Goal: Task Accomplishment & Management: Manage account settings

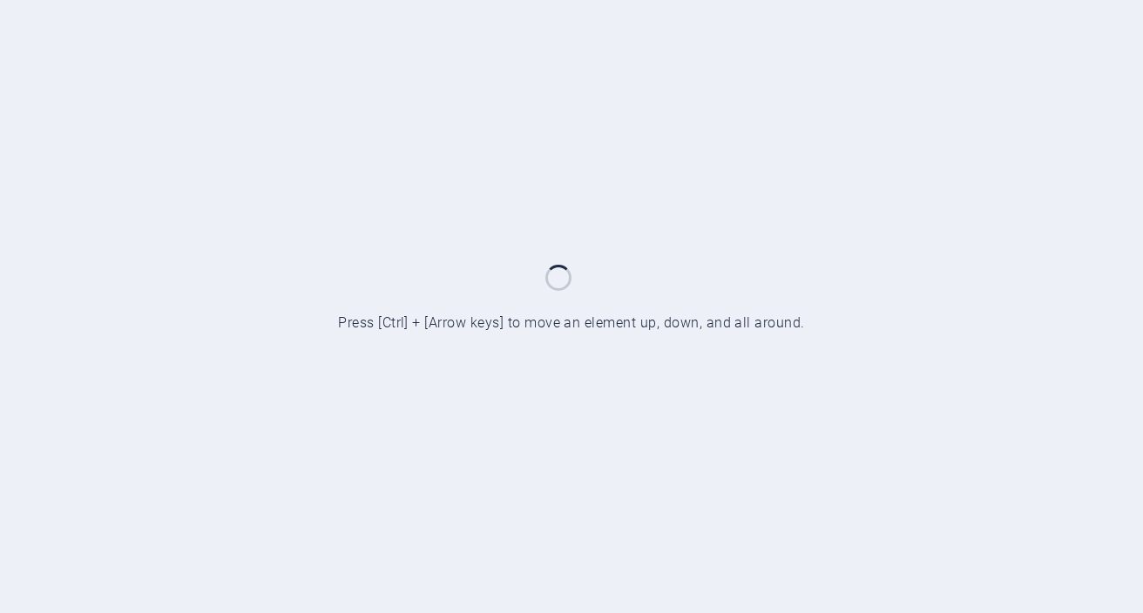
scroll to position [977, 0]
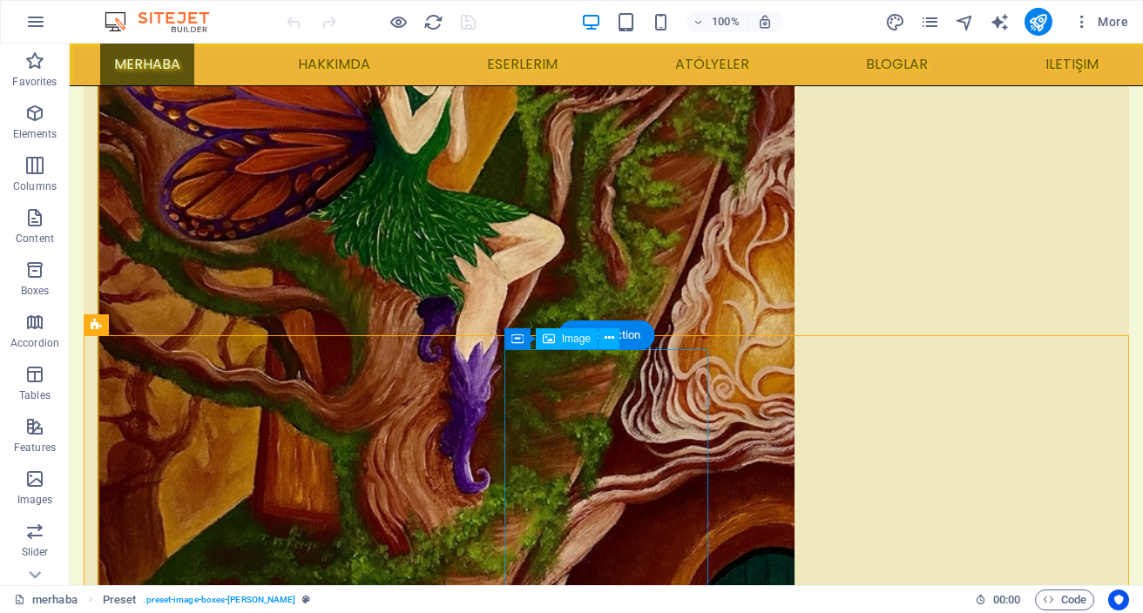
scroll to position [868, 0]
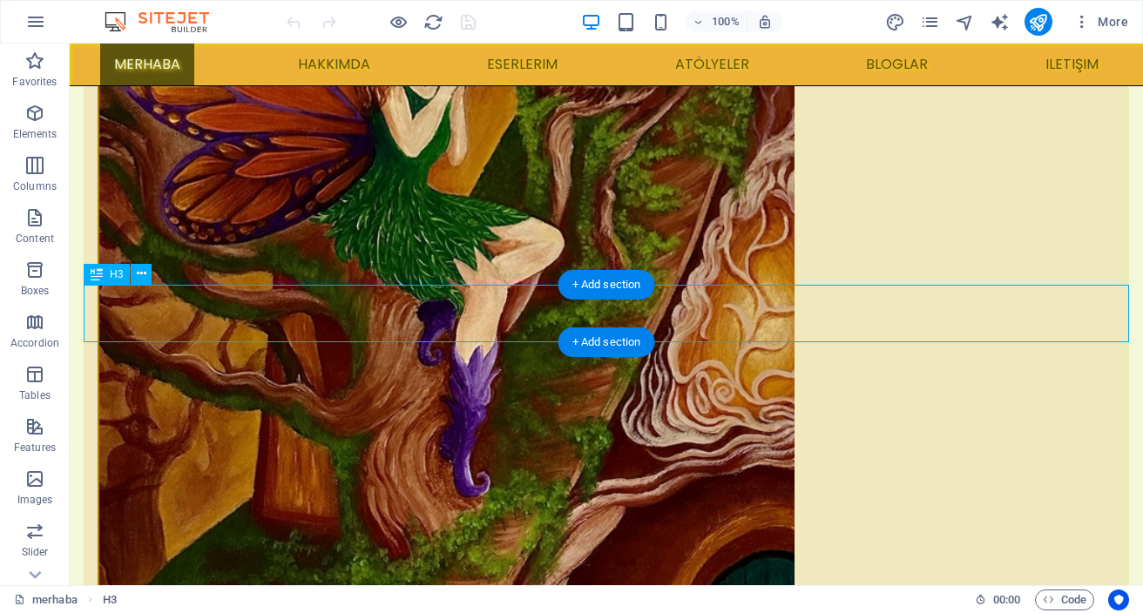
drag, startPoint x: 661, startPoint y: 321, endPoint x: 386, endPoint y: 352, distance: 277.1
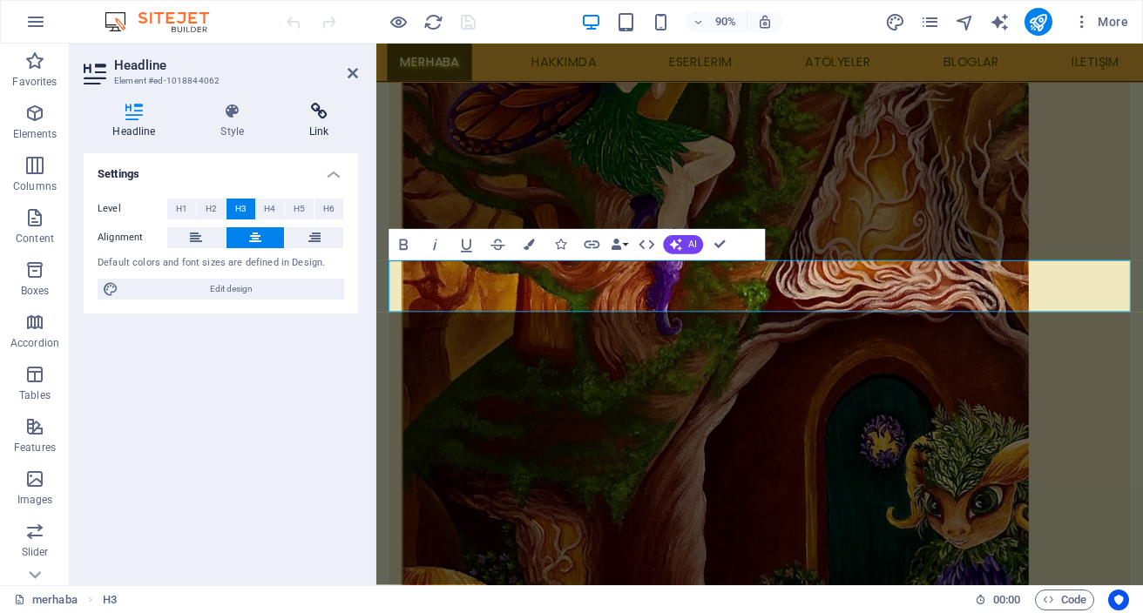
click at [316, 115] on icon at bounding box center [320, 111] width 78 height 17
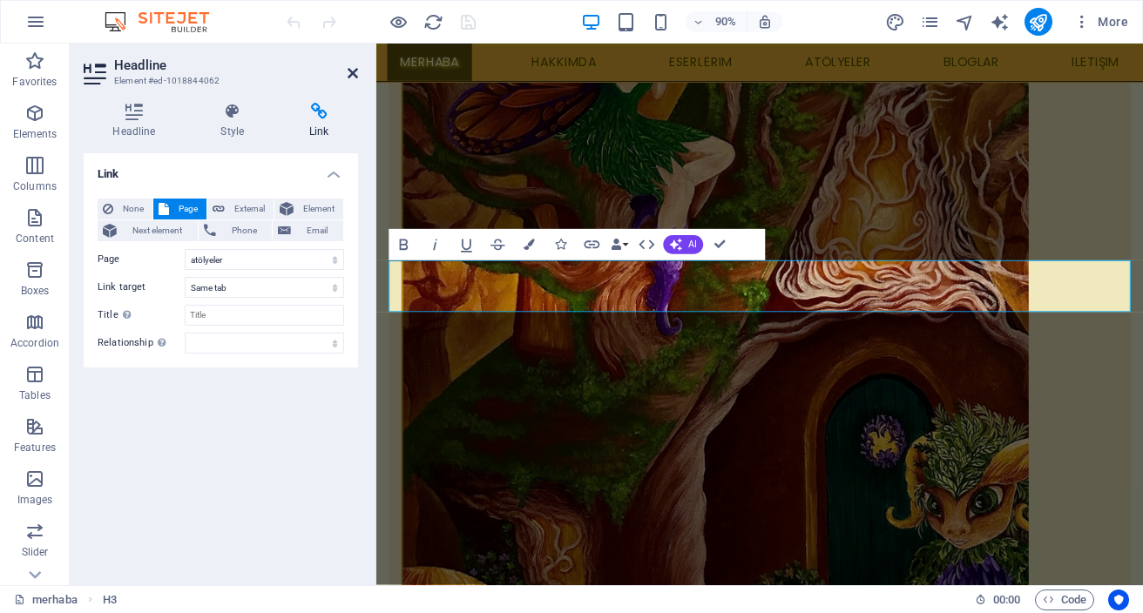
click at [351, 71] on icon at bounding box center [353, 73] width 10 height 14
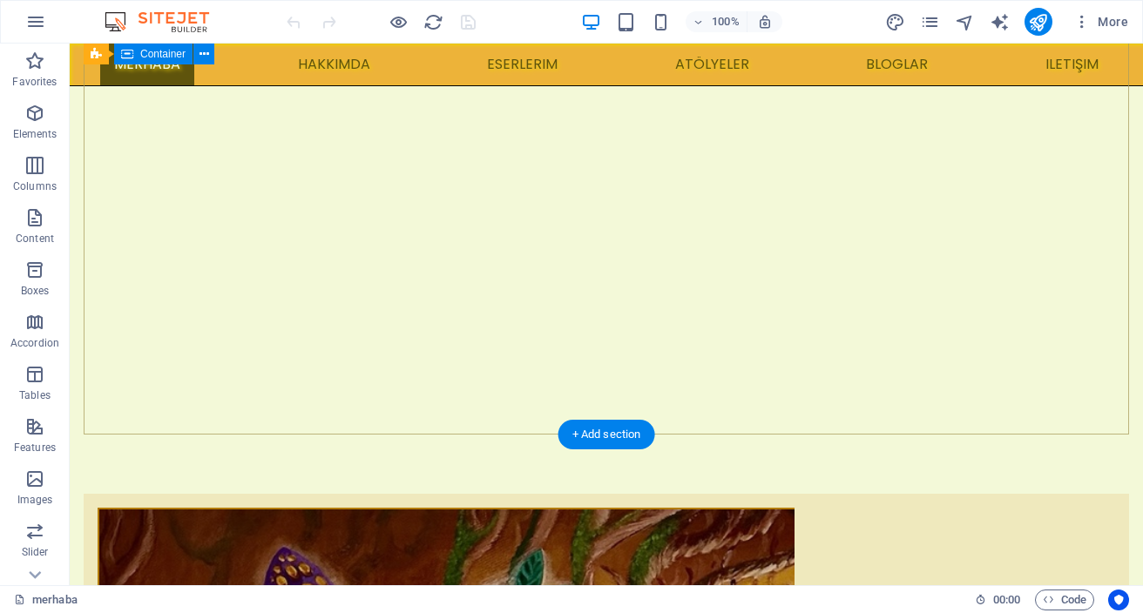
scroll to position [0, 0]
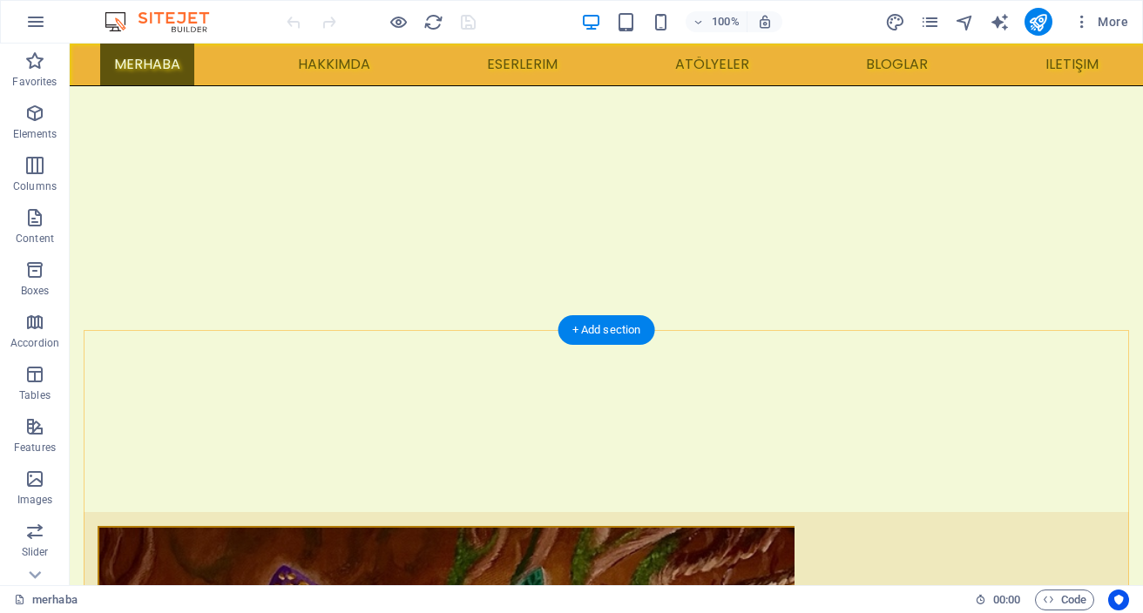
scroll to position [213, 0]
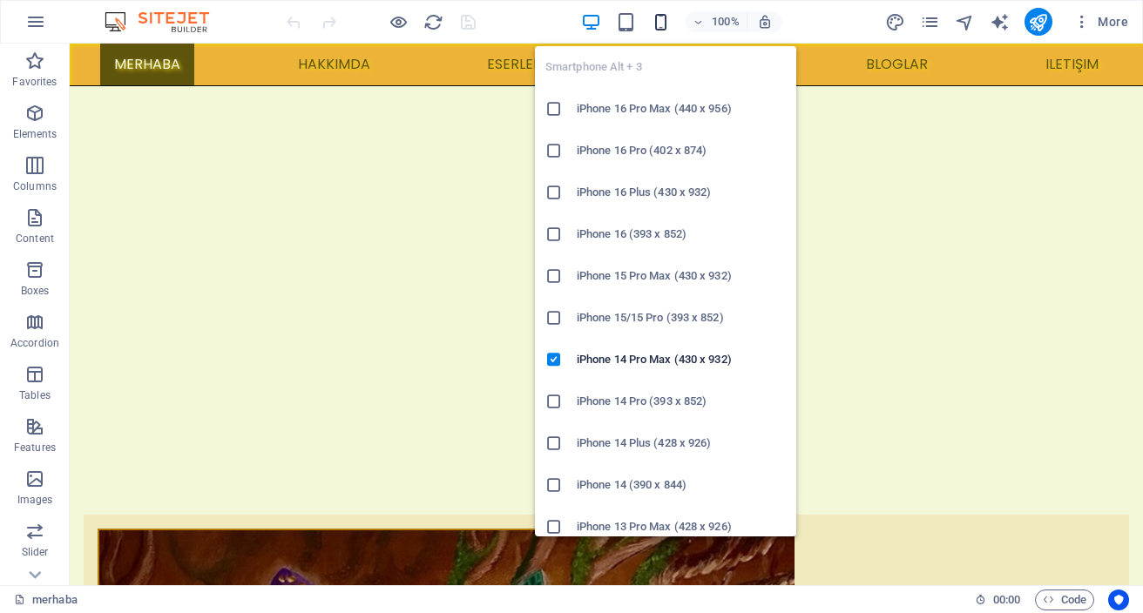
click at [664, 20] on icon "button" at bounding box center [661, 22] width 20 height 20
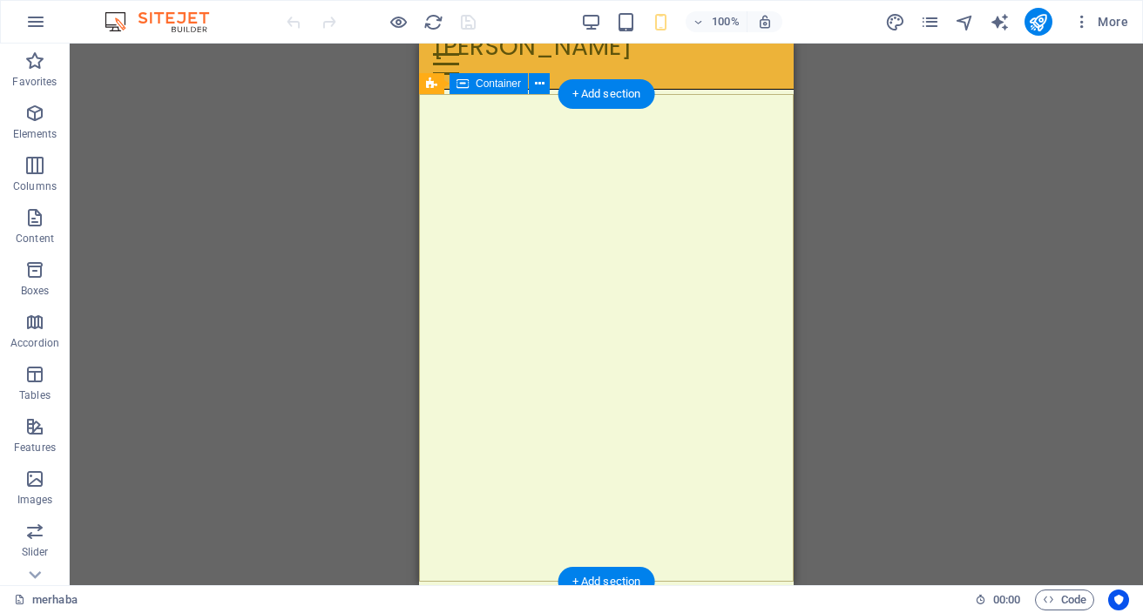
scroll to position [0, 0]
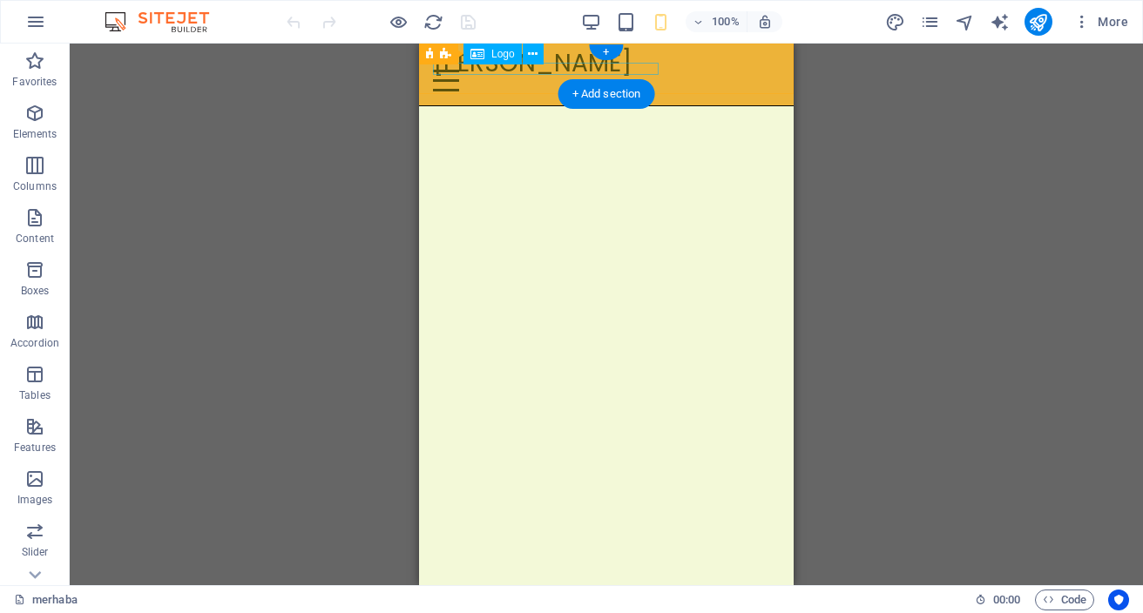
click at [611, 68] on div "[PERSON_NAME]" at bounding box center [606, 63] width 347 height 12
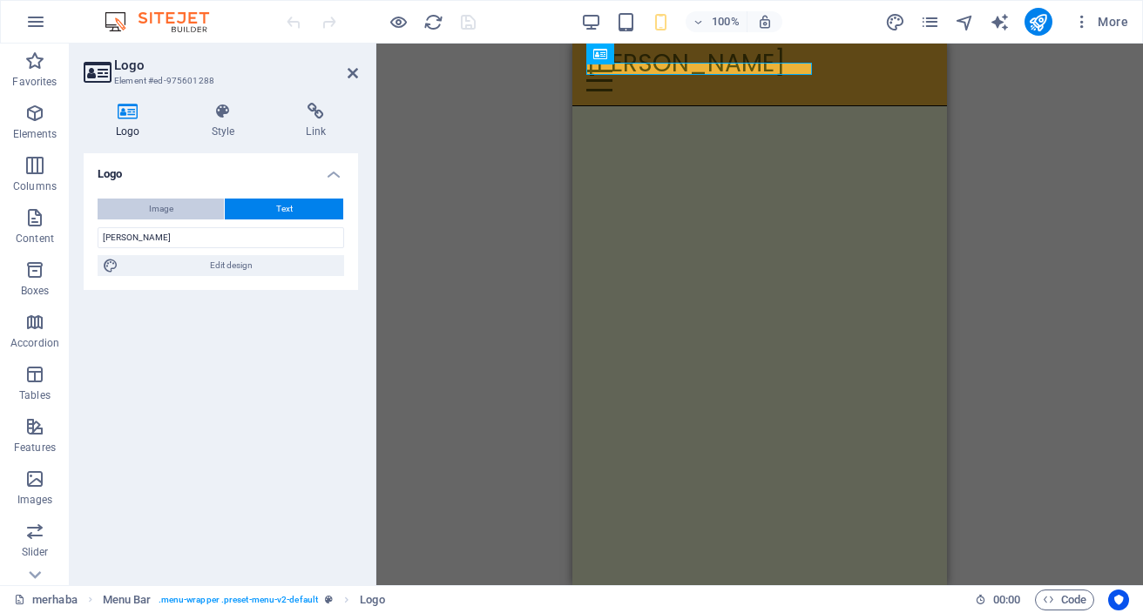
click at [172, 214] on span "Image" at bounding box center [161, 209] width 24 height 21
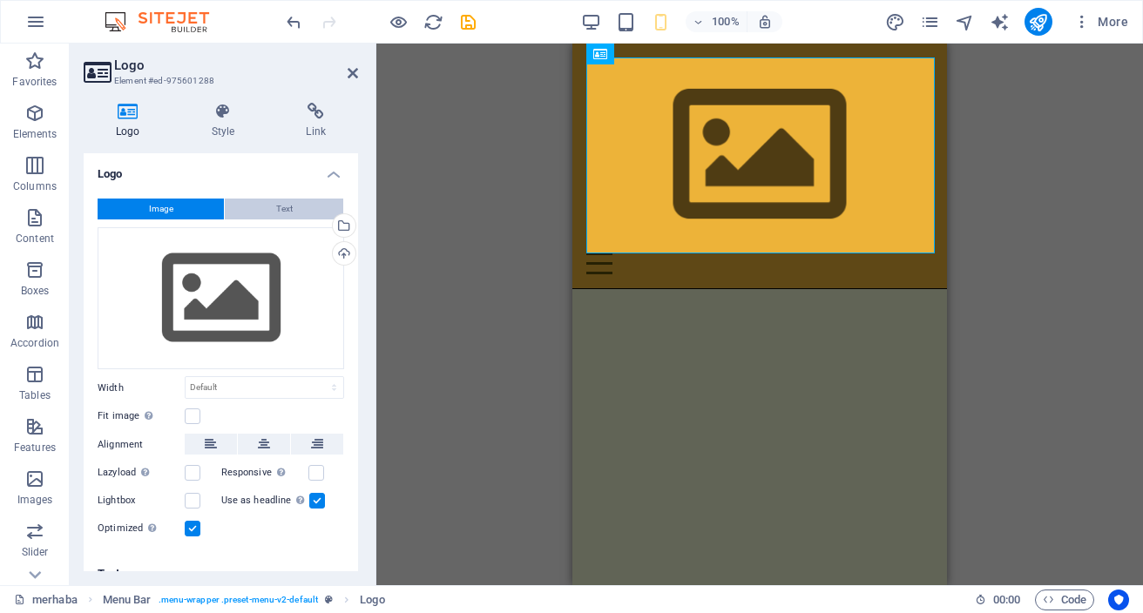
click at [258, 205] on button "Text" at bounding box center [284, 209] width 118 height 21
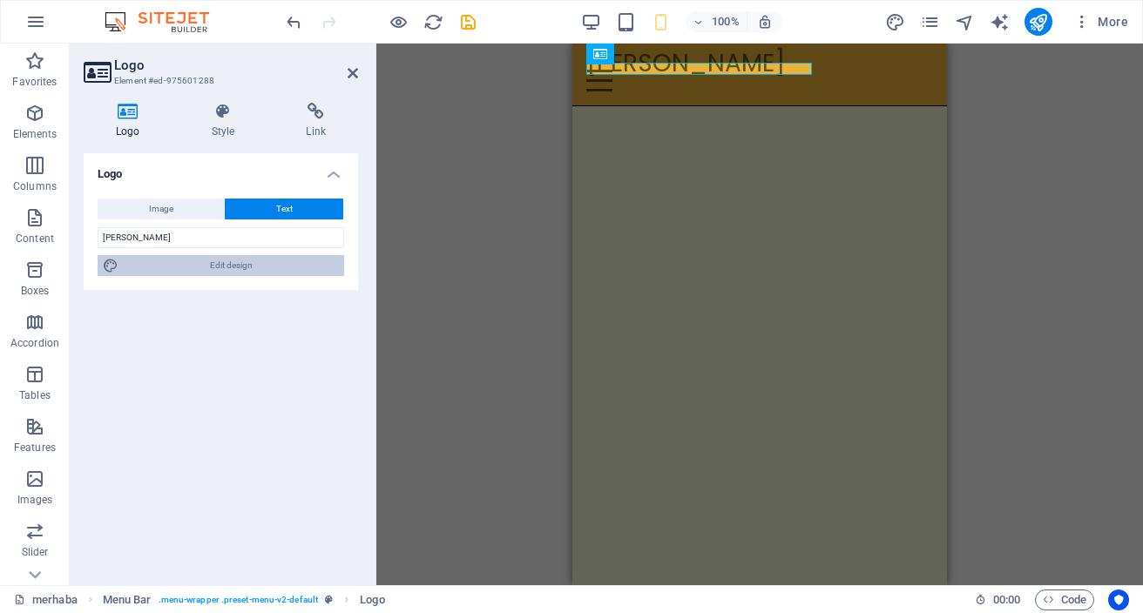
click at [253, 267] on span "Edit design" at bounding box center [231, 265] width 215 height 21
select select "px"
select select "400"
select select "px"
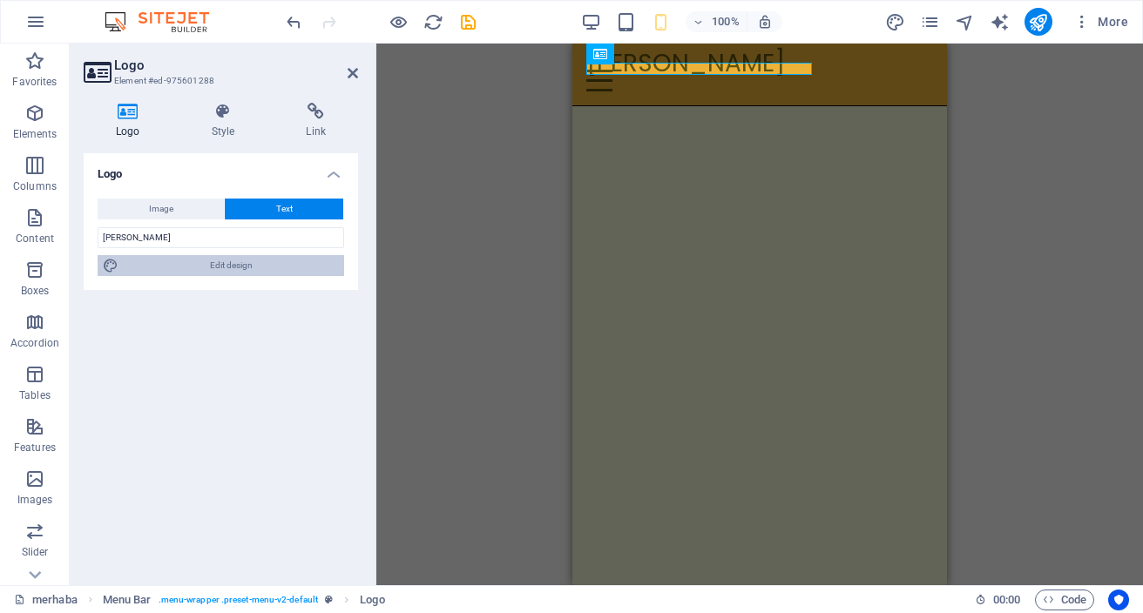
select select "400"
select select "px"
select select "rem"
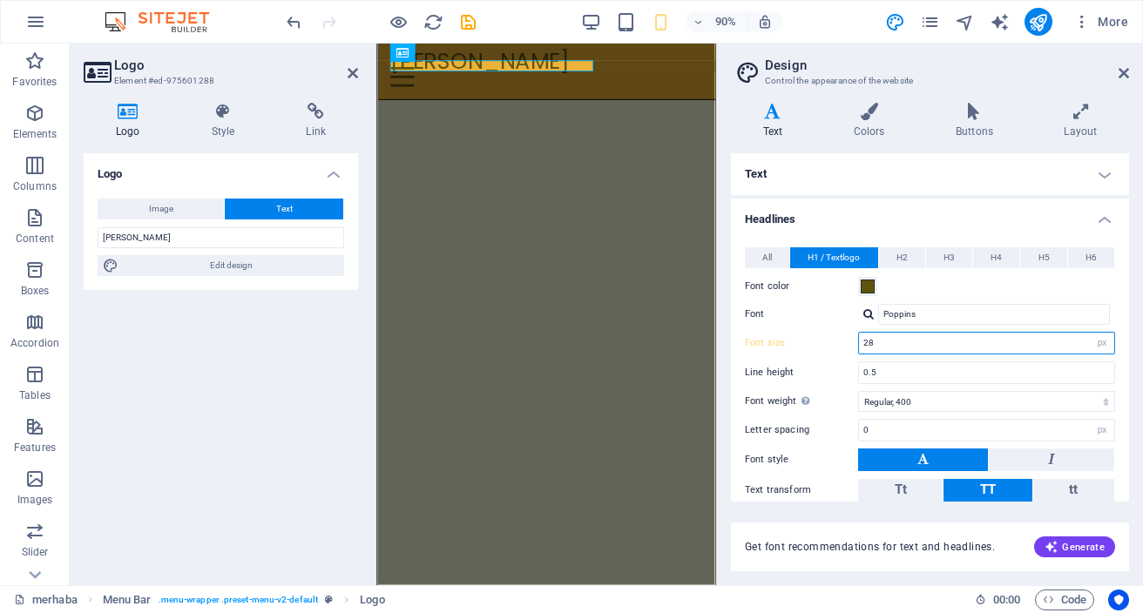
click at [972, 350] on input "28" at bounding box center [986, 343] width 255 height 21
click at [972, 351] on input "28" at bounding box center [986, 343] width 255 height 21
type input "24"
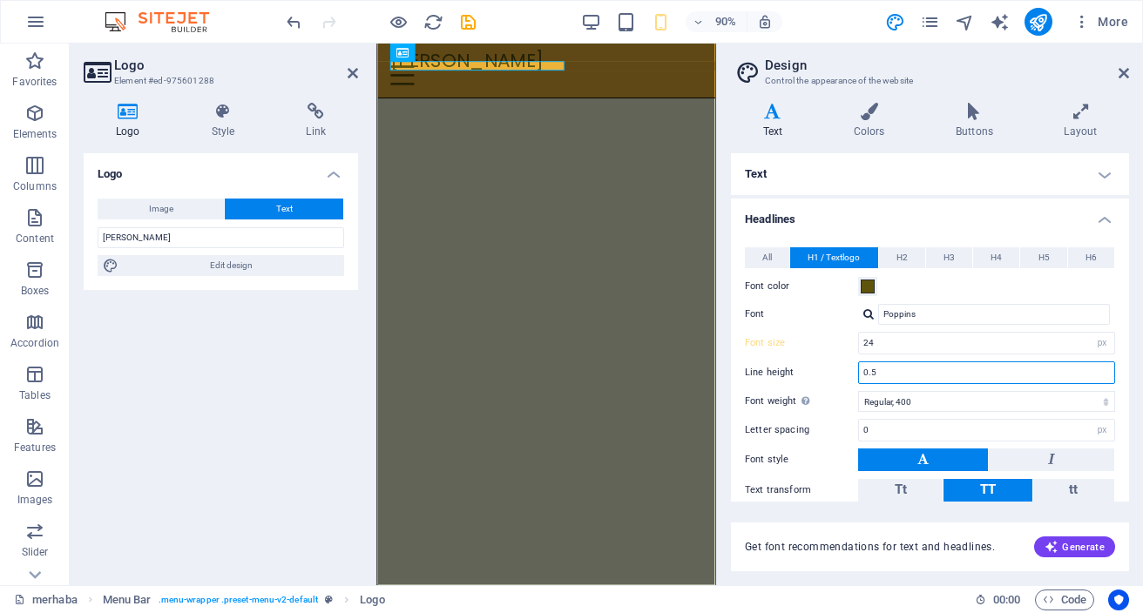
click at [961, 380] on input "0.5" at bounding box center [986, 372] width 255 height 21
click at [1125, 74] on icon at bounding box center [1124, 73] width 10 height 14
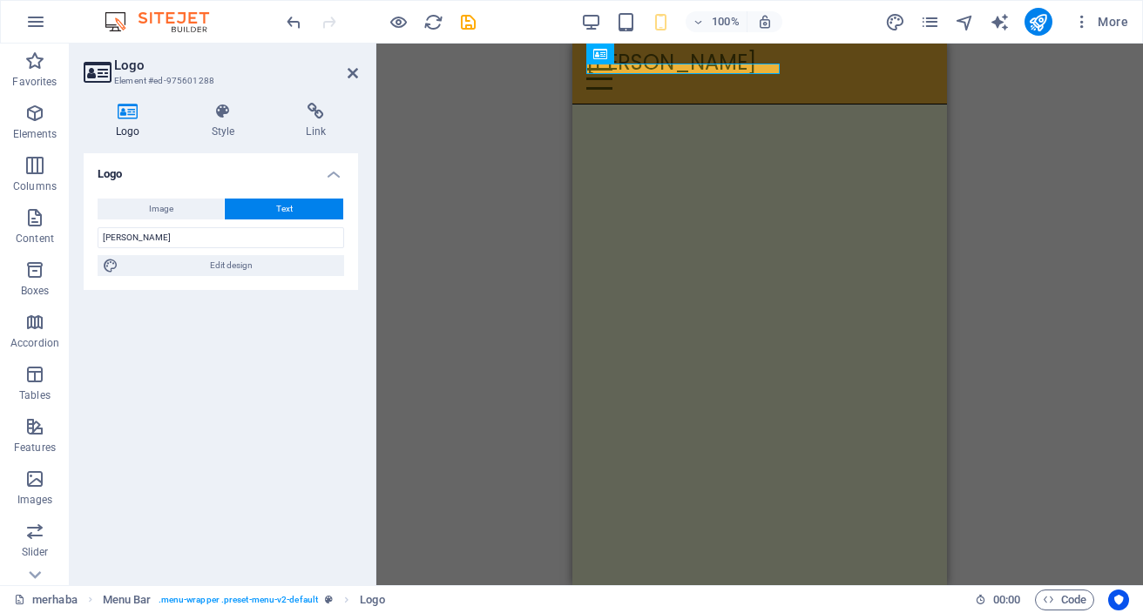
click at [996, 199] on div "H3 Banner Container Banner Preset Container Image Container Text Text Container…" at bounding box center [759, 315] width 767 height 542
click at [468, 27] on icon "save" at bounding box center [468, 22] width 20 height 20
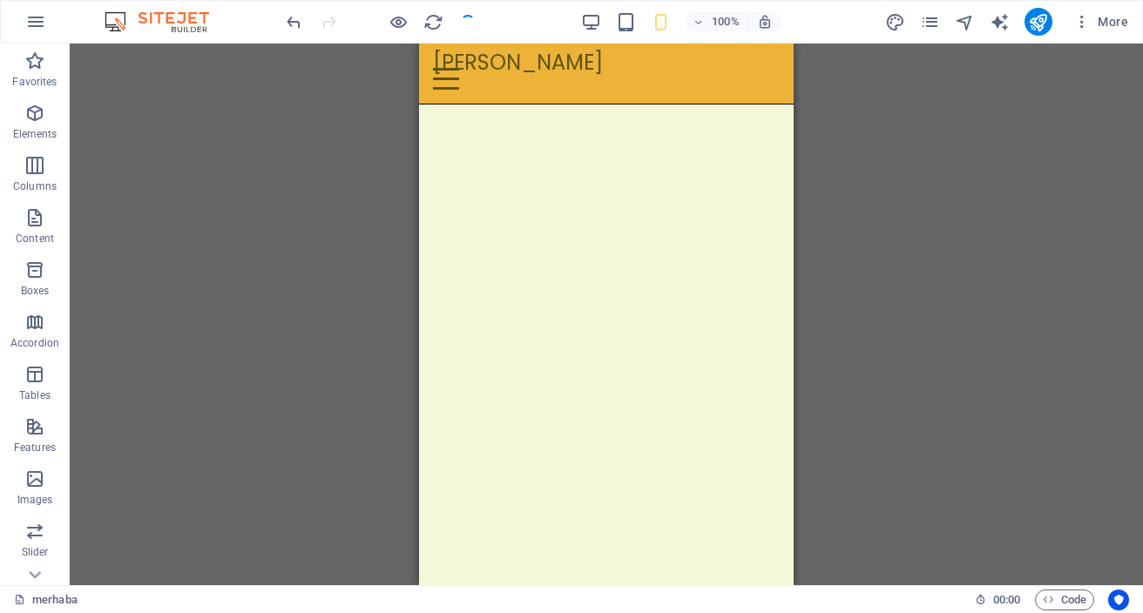
click at [917, 226] on div "H3 Banner Container Banner Preset Container Image Container Text Text Container…" at bounding box center [606, 315] width 1073 height 542
click at [1044, 20] on icon "publish" at bounding box center [1038, 22] width 20 height 20
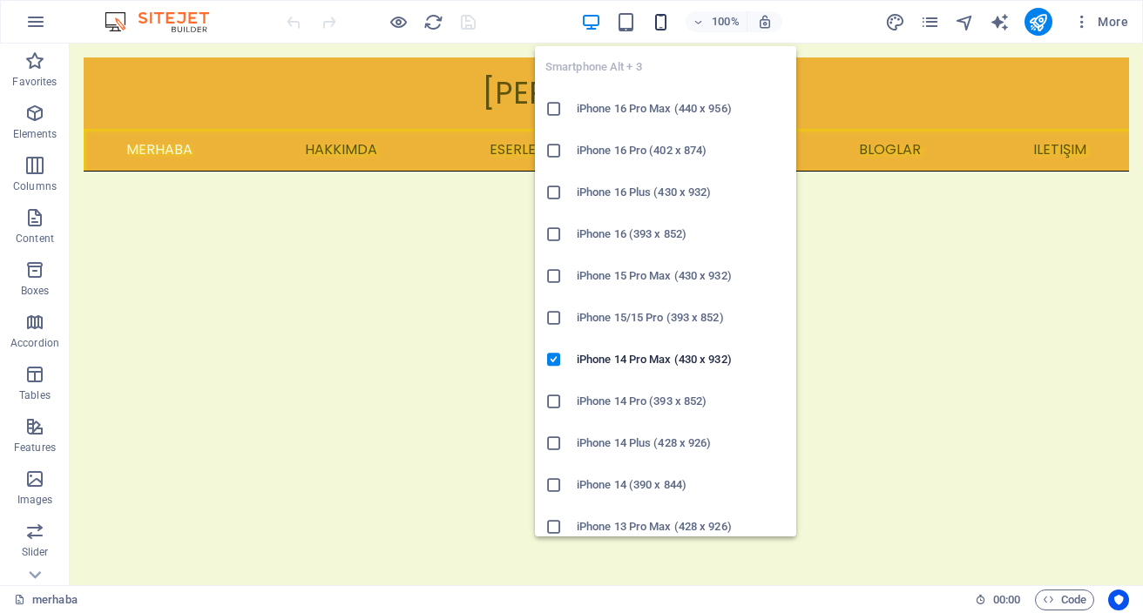
click at [663, 24] on icon "button" at bounding box center [661, 22] width 20 height 20
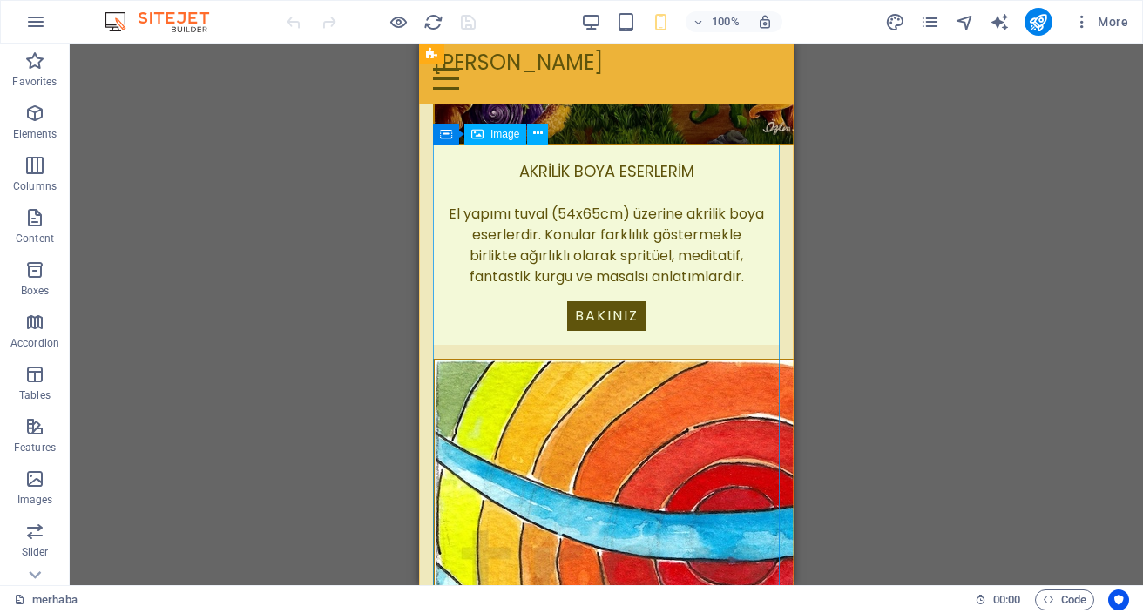
scroll to position [1099, 0]
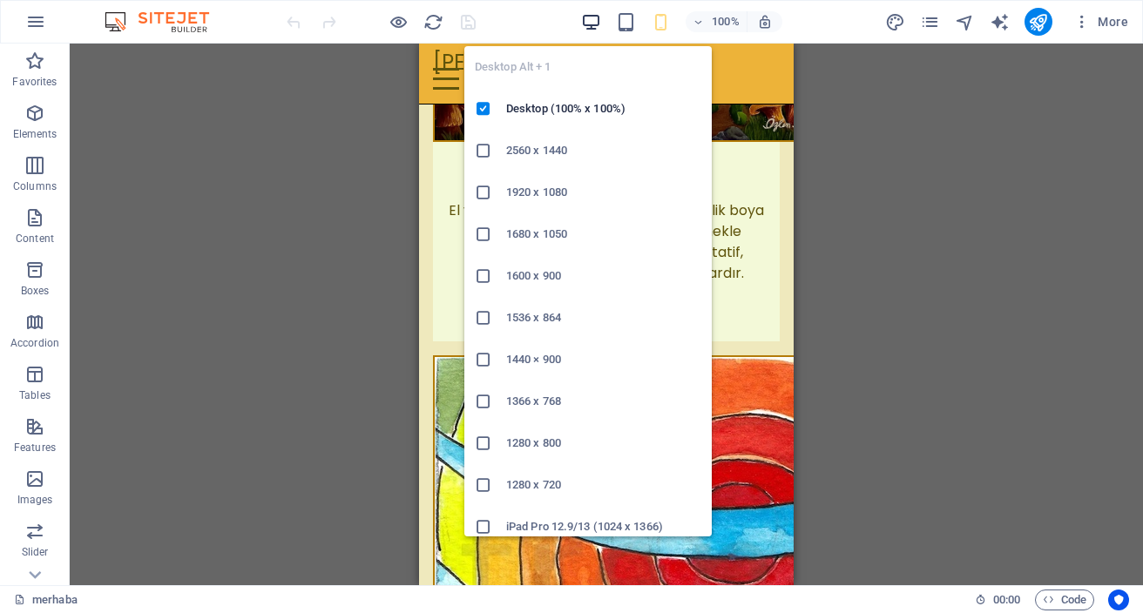
click at [591, 22] on icon "button" at bounding box center [591, 22] width 20 height 20
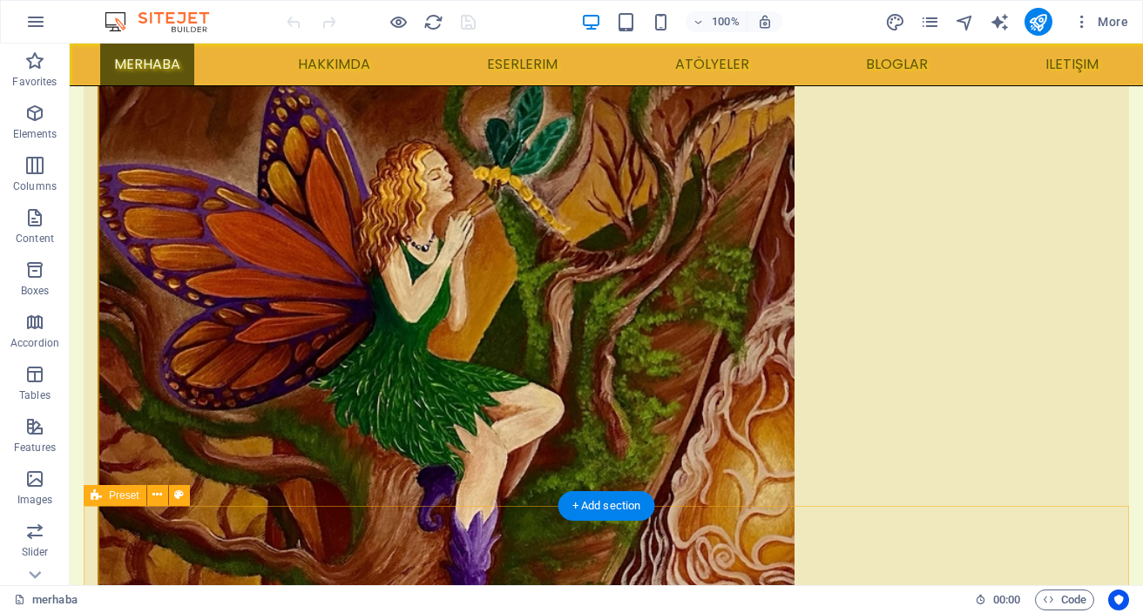
scroll to position [704, 0]
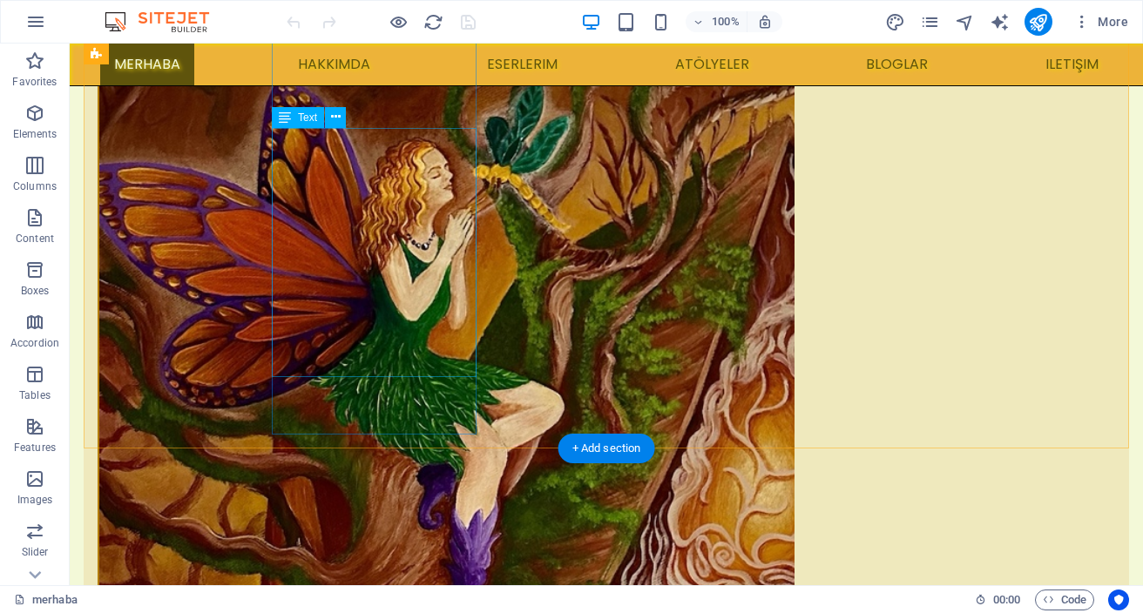
drag, startPoint x: 380, startPoint y: 287, endPoint x: 74, endPoint y: 314, distance: 307.0
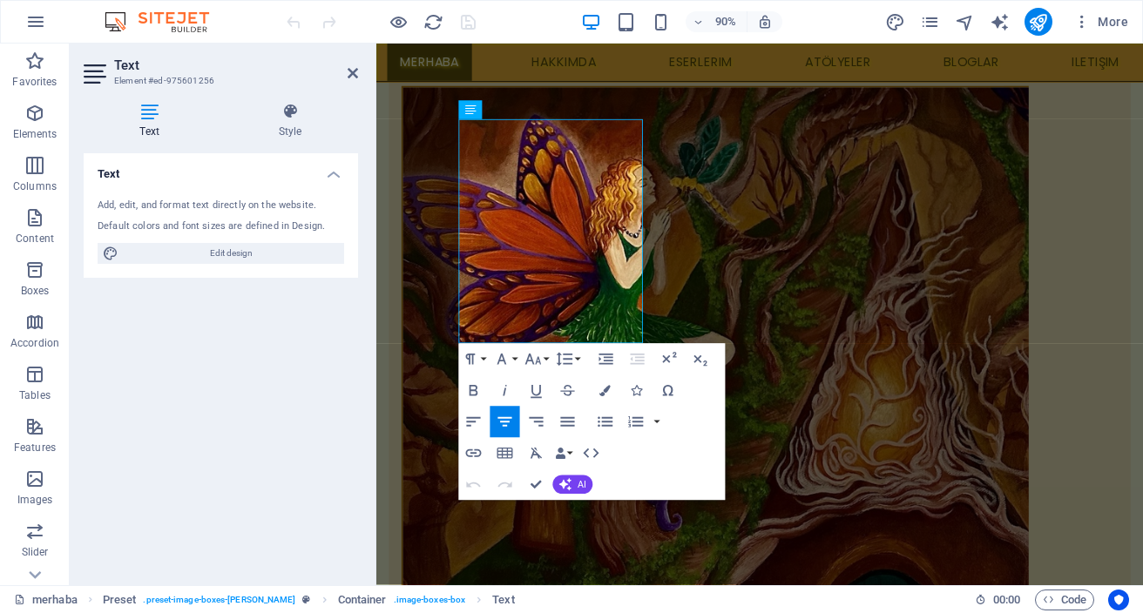
scroll to position [758, 0]
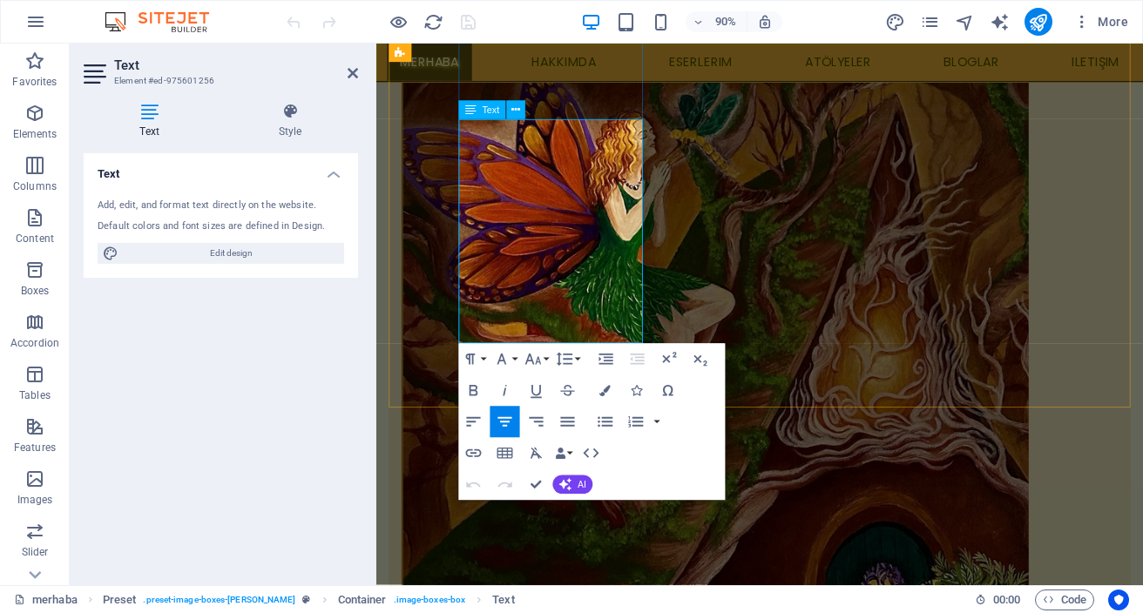
drag, startPoint x: 591, startPoint y: 265, endPoint x: 598, endPoint y: 308, distance: 43.3
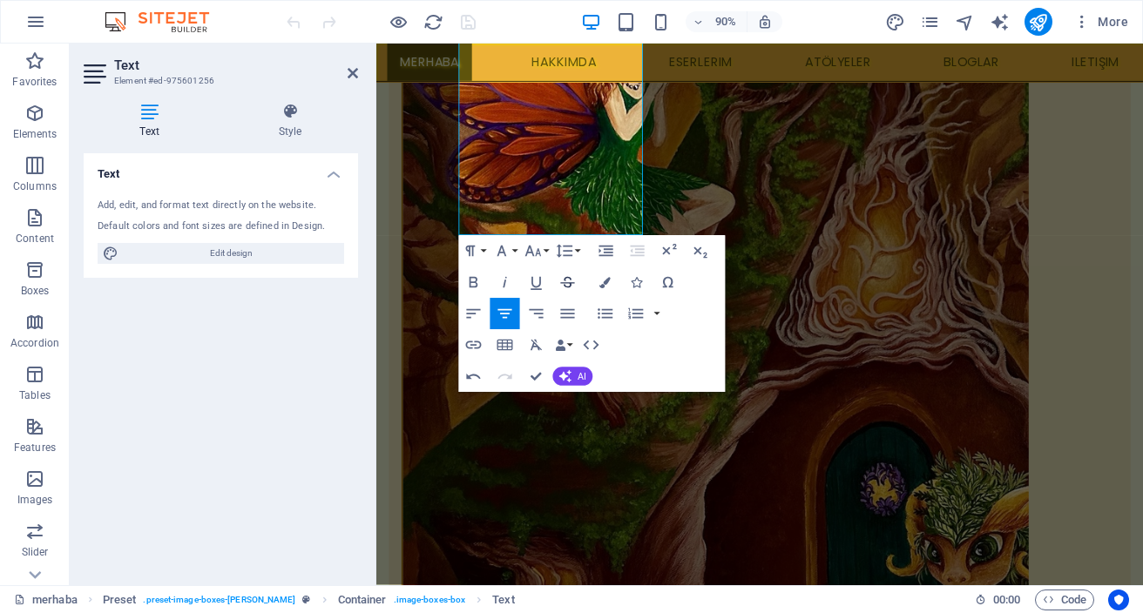
scroll to position [878, 0]
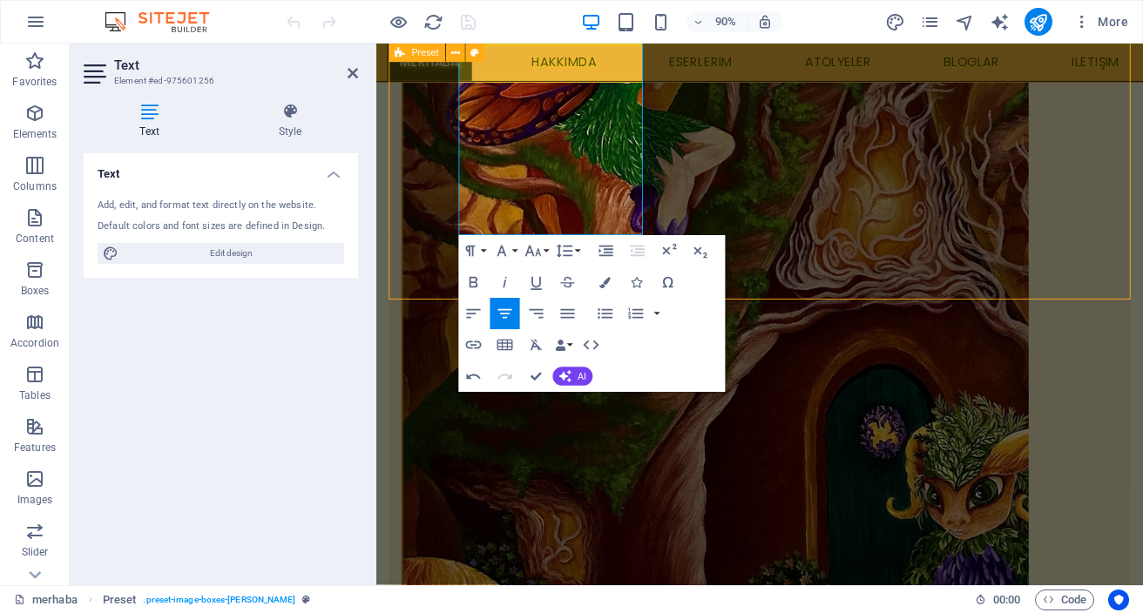
scroll to position [824, 0]
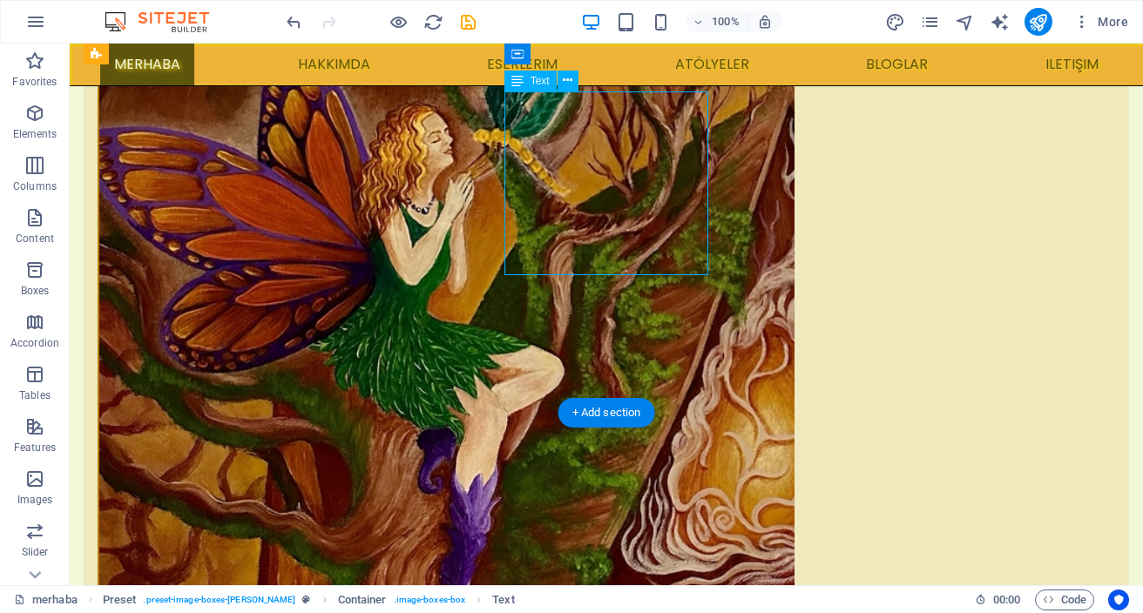
drag, startPoint x: 599, startPoint y: 172, endPoint x: 317, endPoint y: 186, distance: 281.8
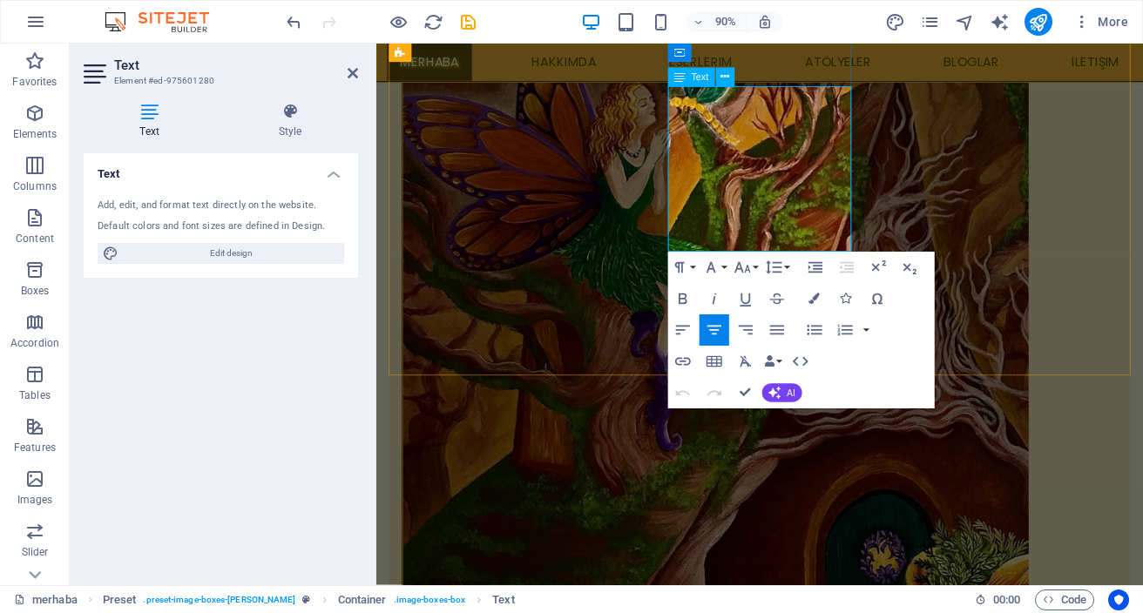
drag, startPoint x: 778, startPoint y: 155, endPoint x: 710, endPoint y: 150, distance: 68.2
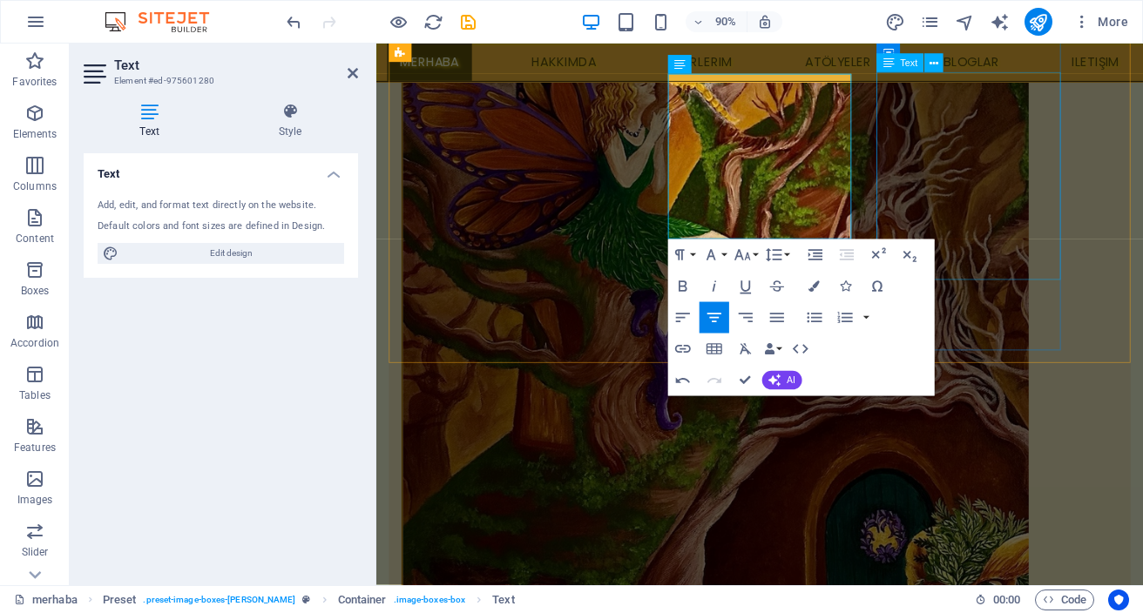
scroll to position [781, 0]
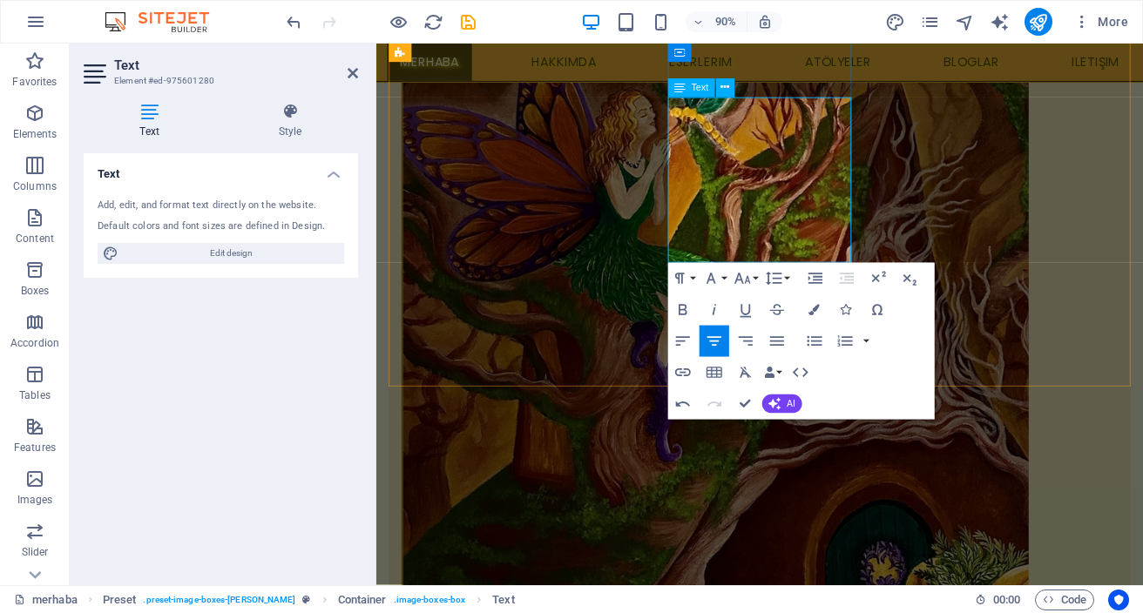
drag, startPoint x: 876, startPoint y: 171, endPoint x: 875, endPoint y: 217, distance: 46.2
drag, startPoint x: 867, startPoint y: 193, endPoint x: 781, endPoint y: 192, distance: 85.4
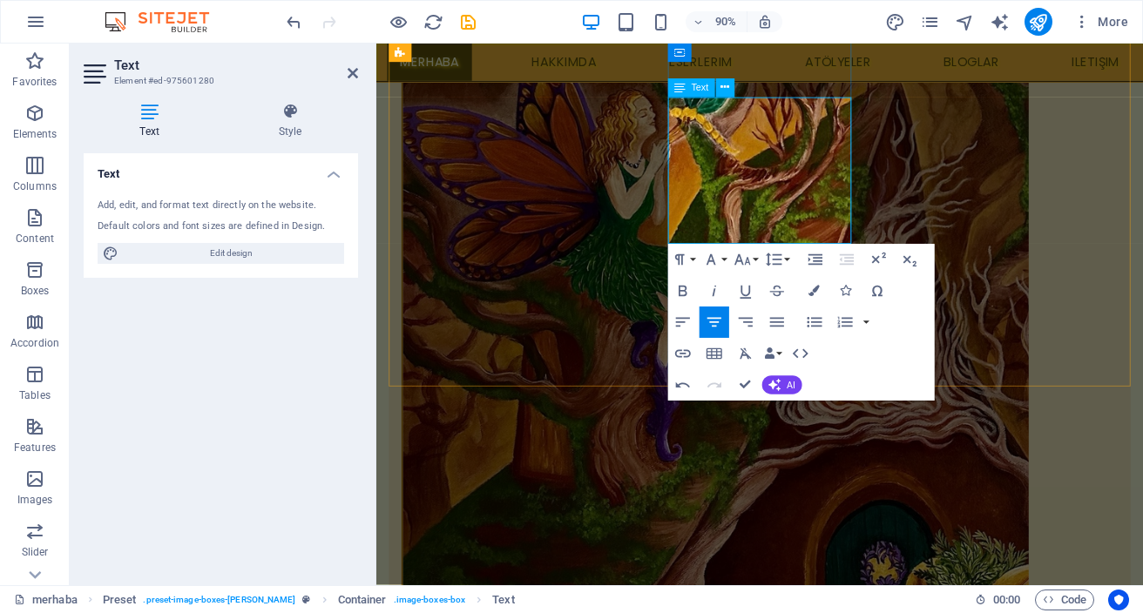
drag, startPoint x: 886, startPoint y: 198, endPoint x: 889, endPoint y: 219, distance: 21.1
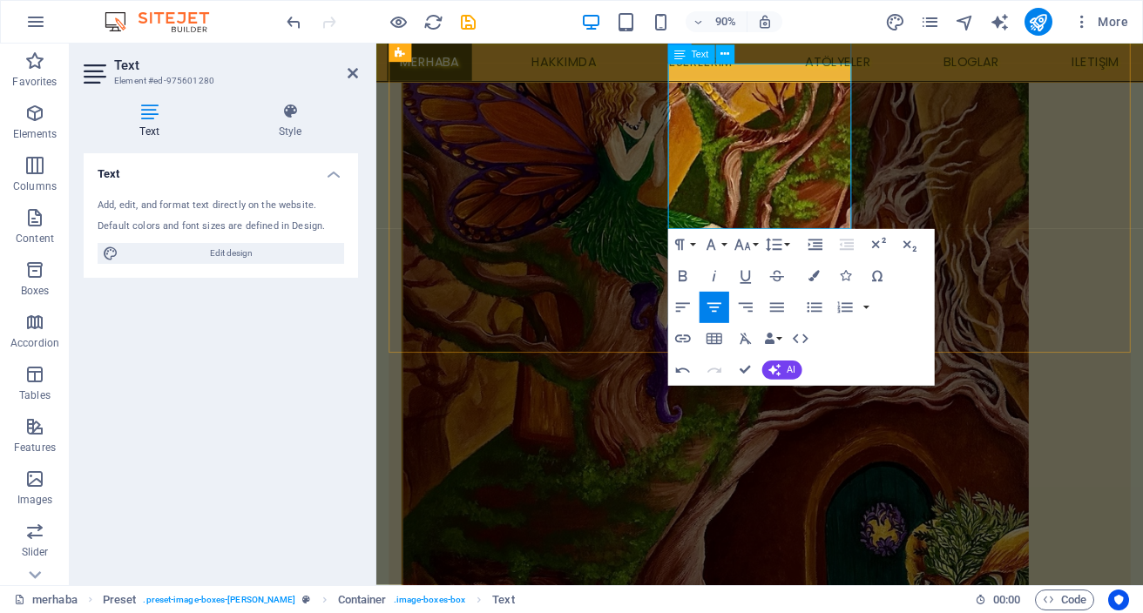
scroll to position [829, 0]
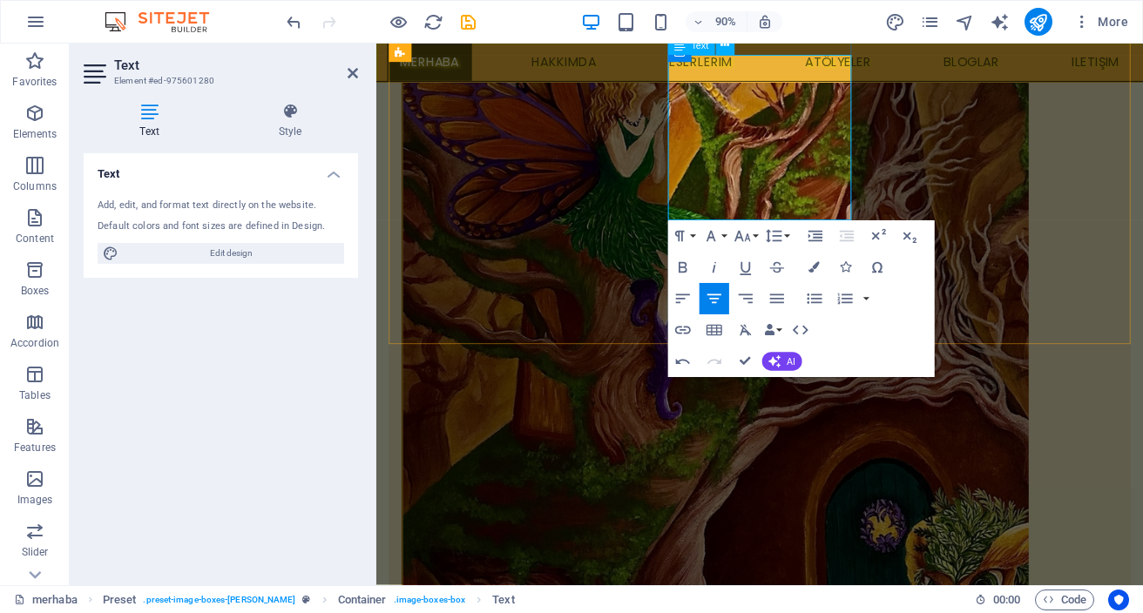
drag, startPoint x: 879, startPoint y: 170, endPoint x: 718, endPoint y: 166, distance: 161.2
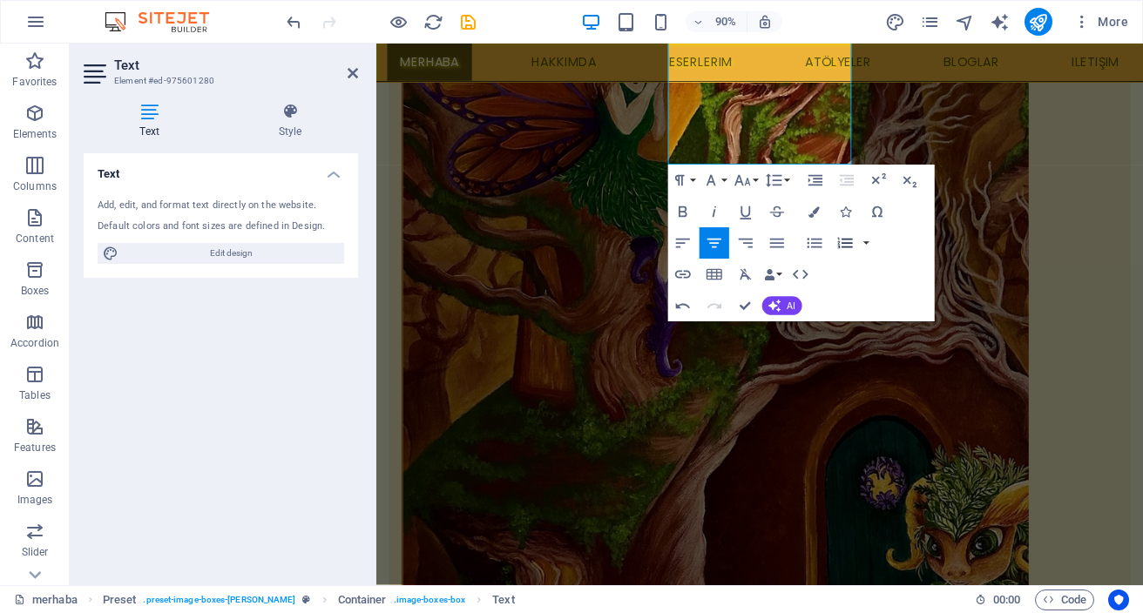
scroll to position [881, 0]
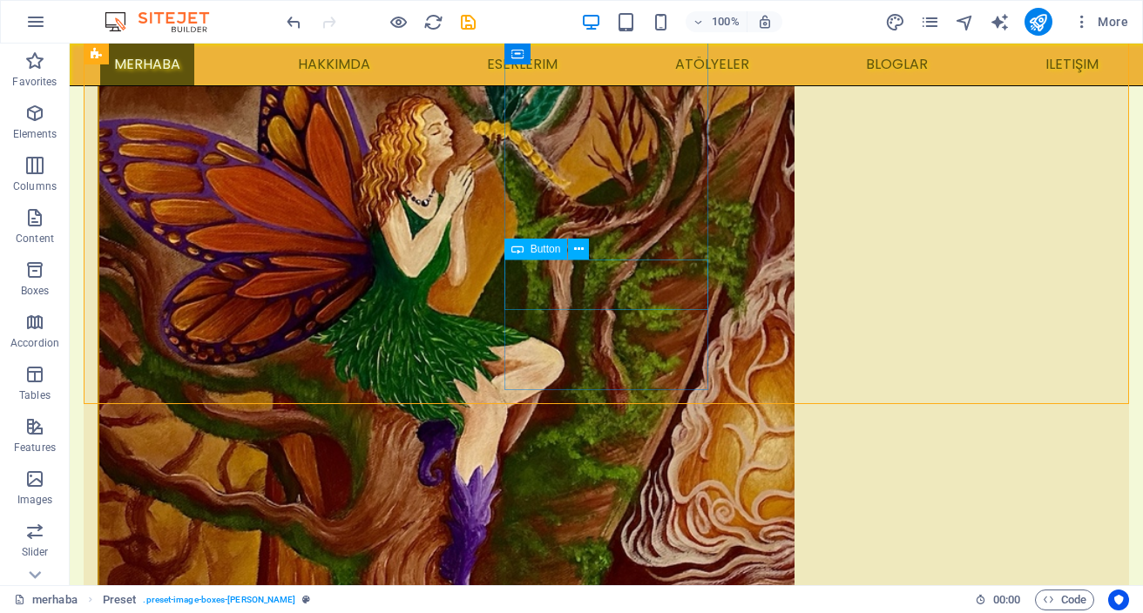
scroll to position [761, 0]
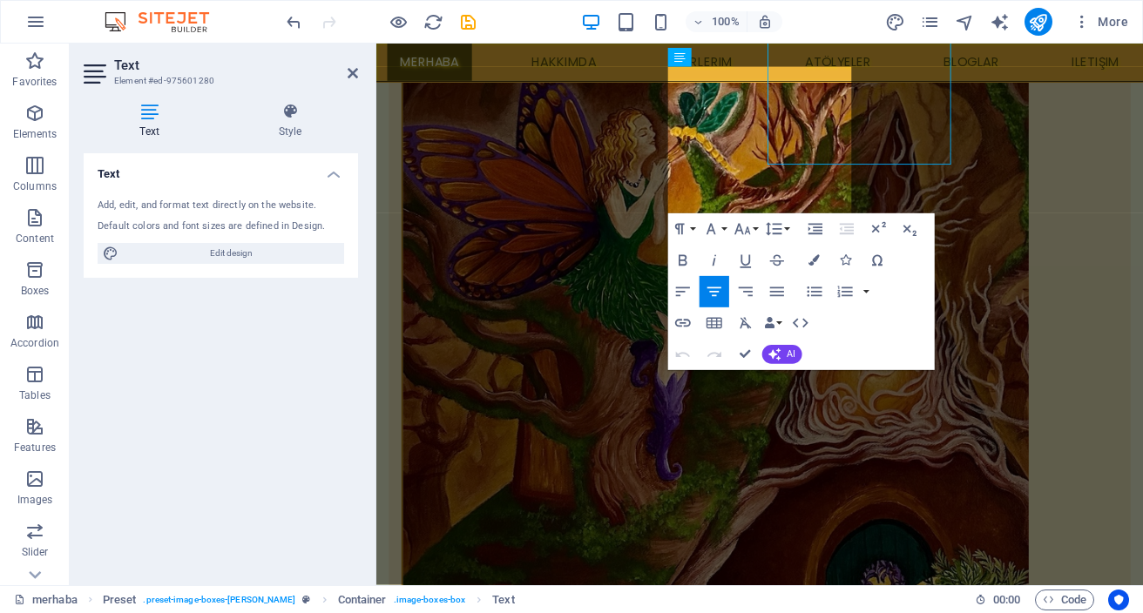
scroll to position [815, 0]
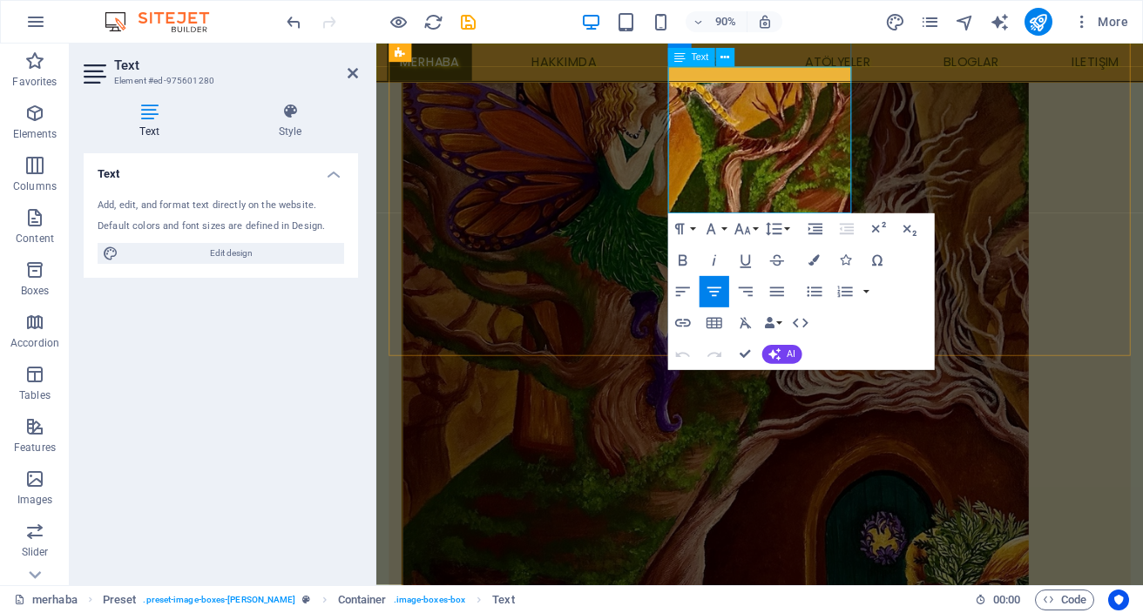
drag, startPoint x: 884, startPoint y: 226, endPoint x: 891, endPoint y: 232, distance: 9.3
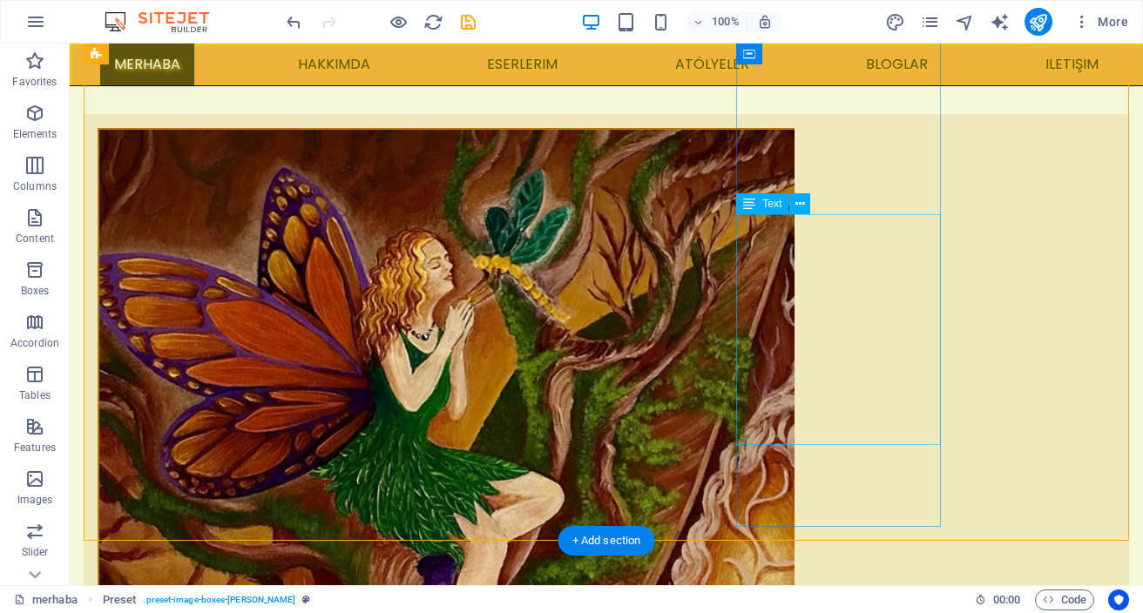
scroll to position [615, 0]
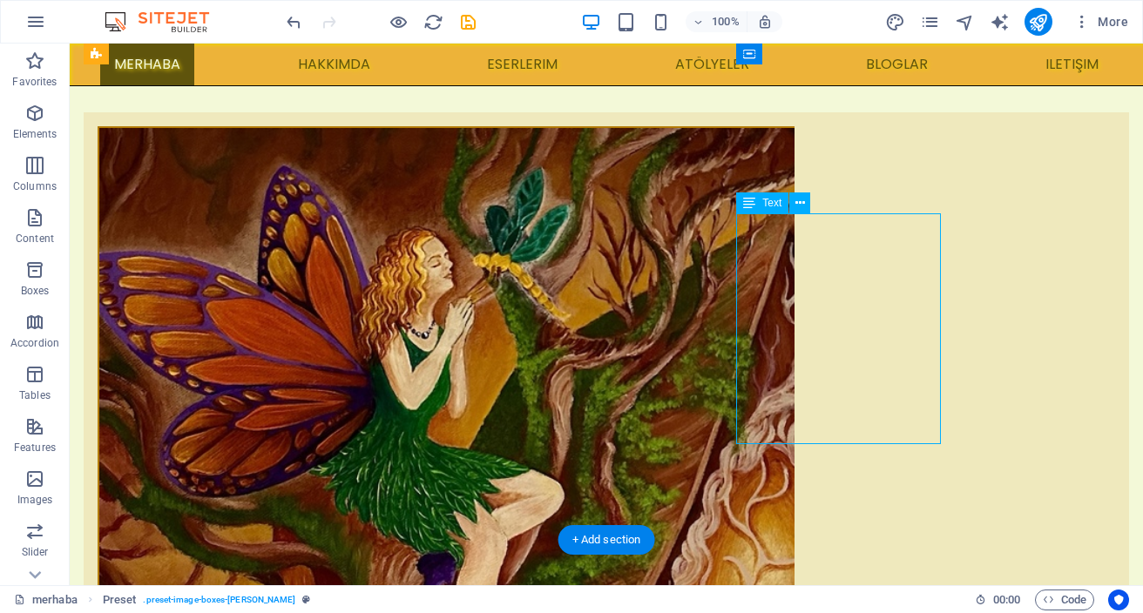
drag, startPoint x: 876, startPoint y: 360, endPoint x: 624, endPoint y: 395, distance: 254.2
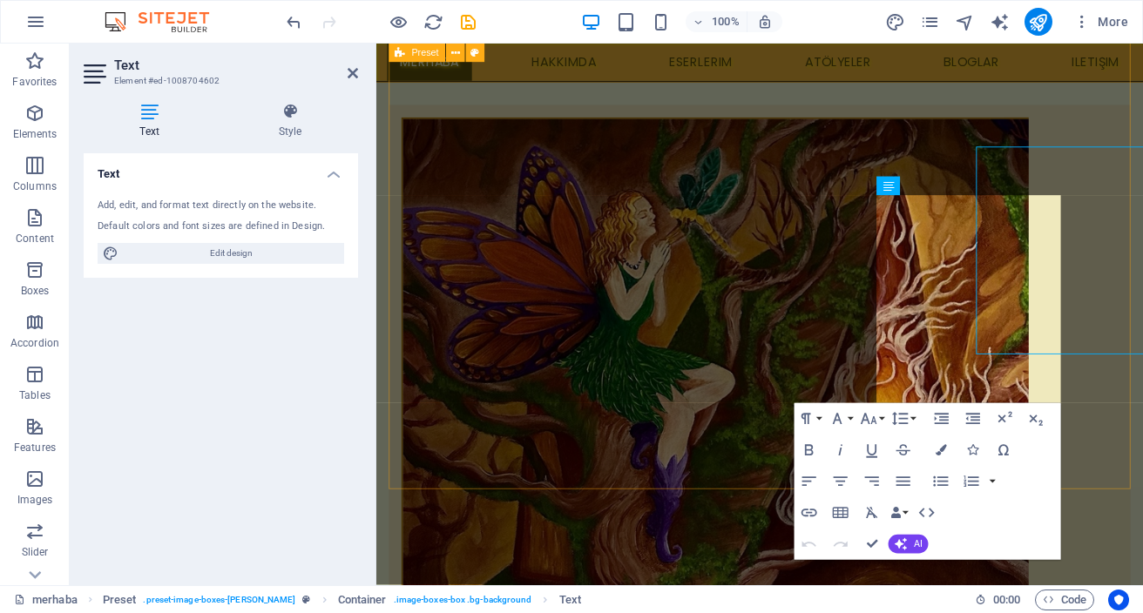
scroll to position [671, 0]
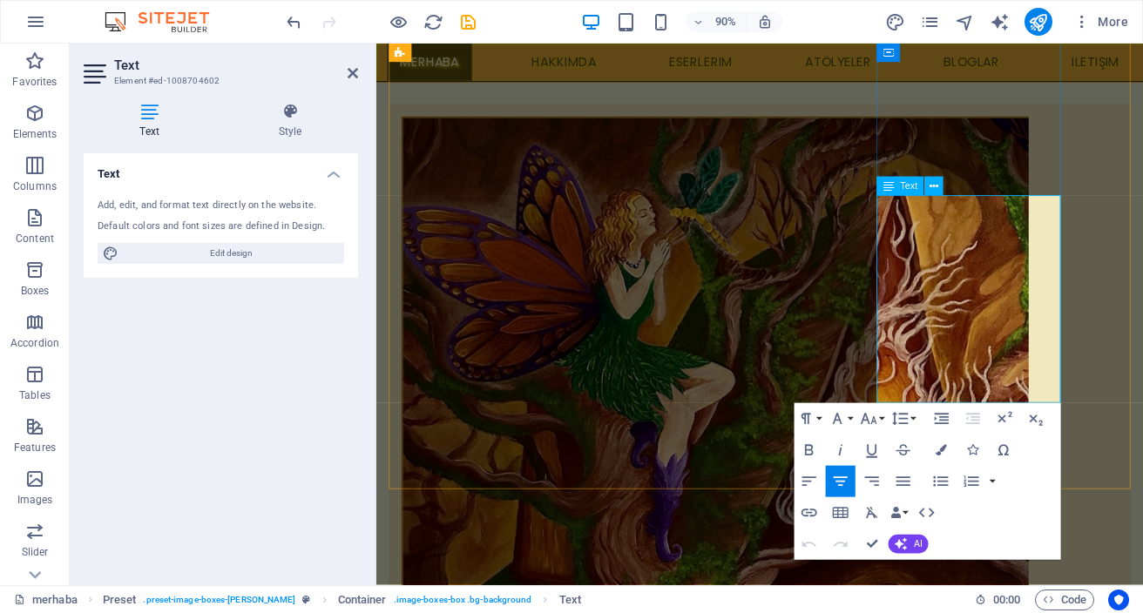
drag, startPoint x: 1001, startPoint y: 332, endPoint x: 921, endPoint y: 334, distance: 80.2
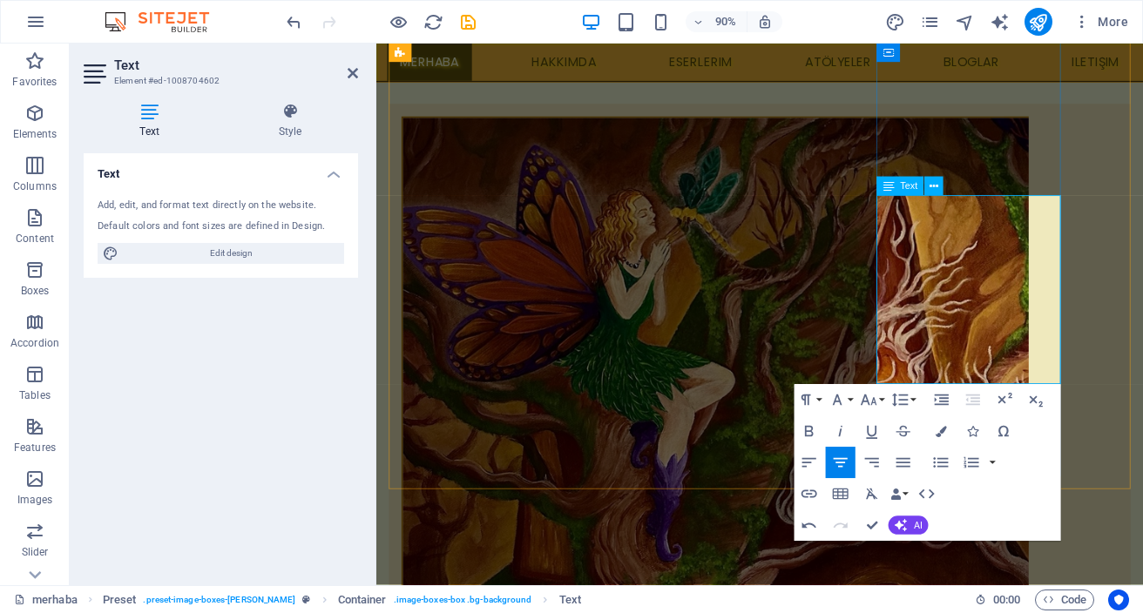
drag, startPoint x: 1052, startPoint y: 330, endPoint x: 1047, endPoint y: 362, distance: 32.7
drag, startPoint x: 950, startPoint y: 353, endPoint x: 946, endPoint y: 375, distance: 22.1
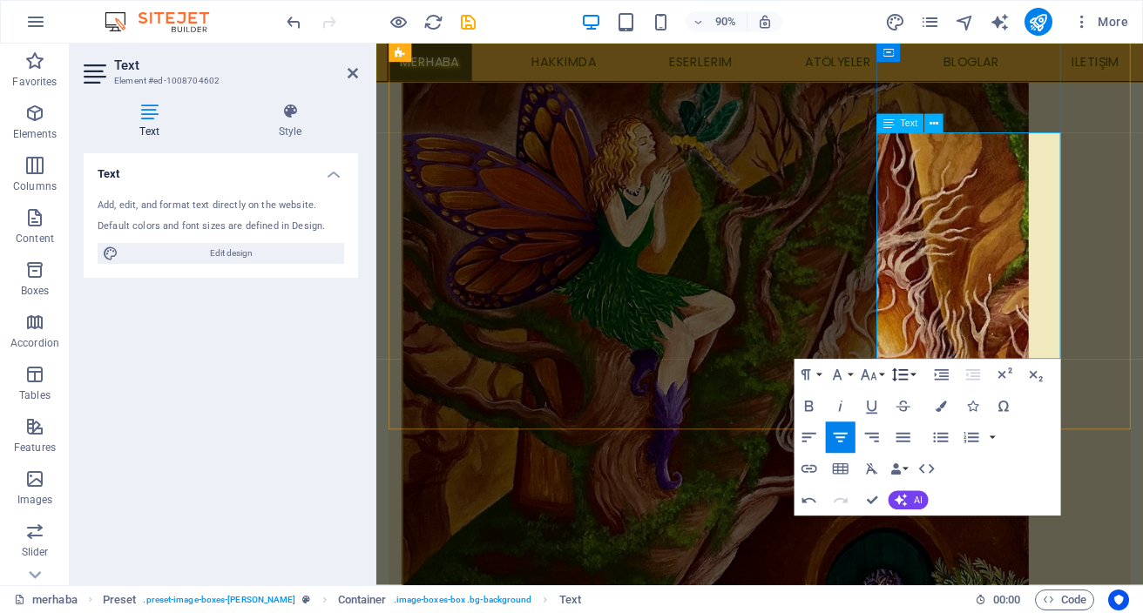
scroll to position [764, 0]
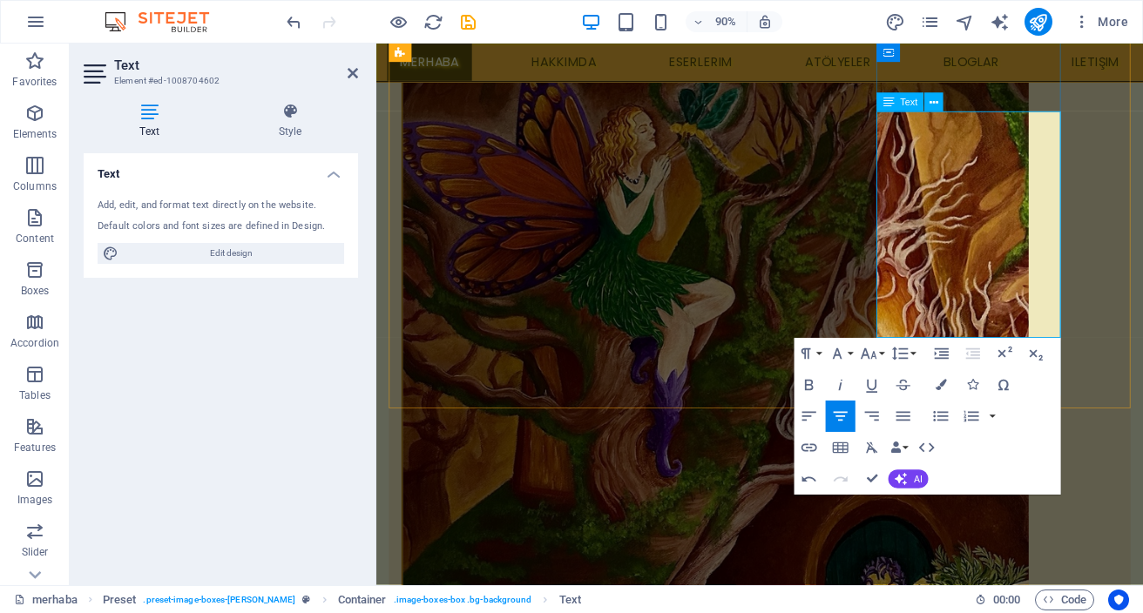
drag, startPoint x: 1019, startPoint y: 300, endPoint x: 1046, endPoint y: 275, distance: 36.4
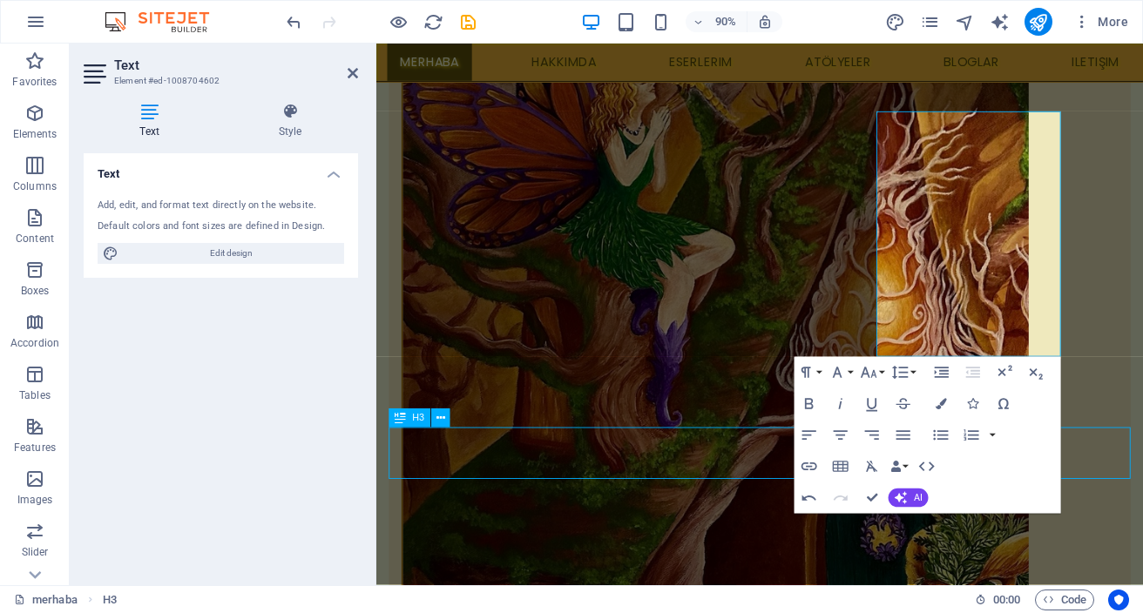
scroll to position [710, 0]
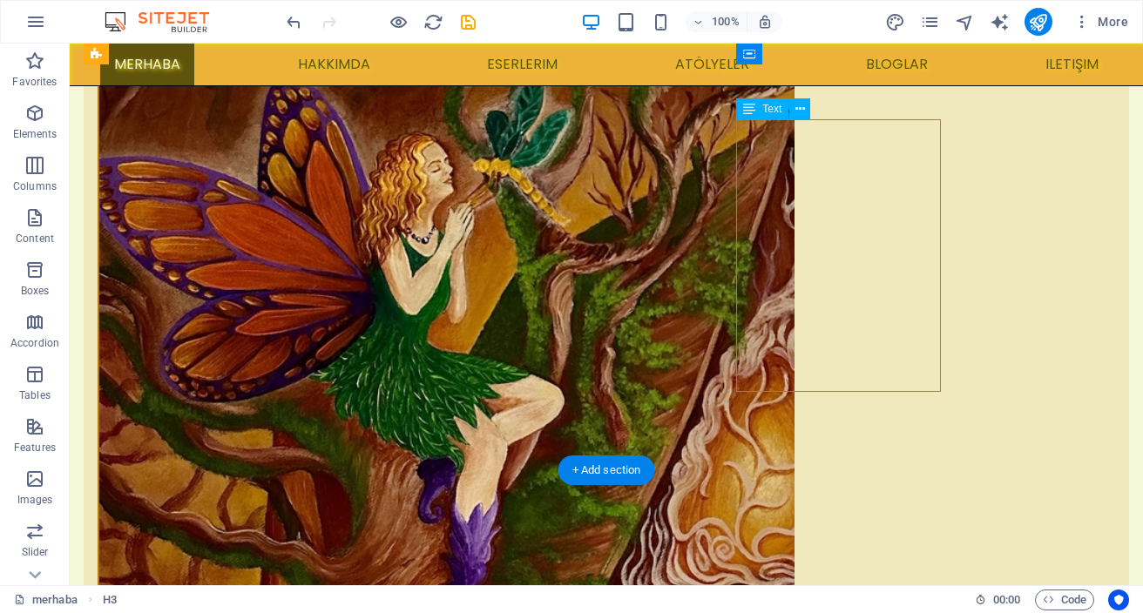
drag, startPoint x: 849, startPoint y: 186, endPoint x: 594, endPoint y: 202, distance: 254.9
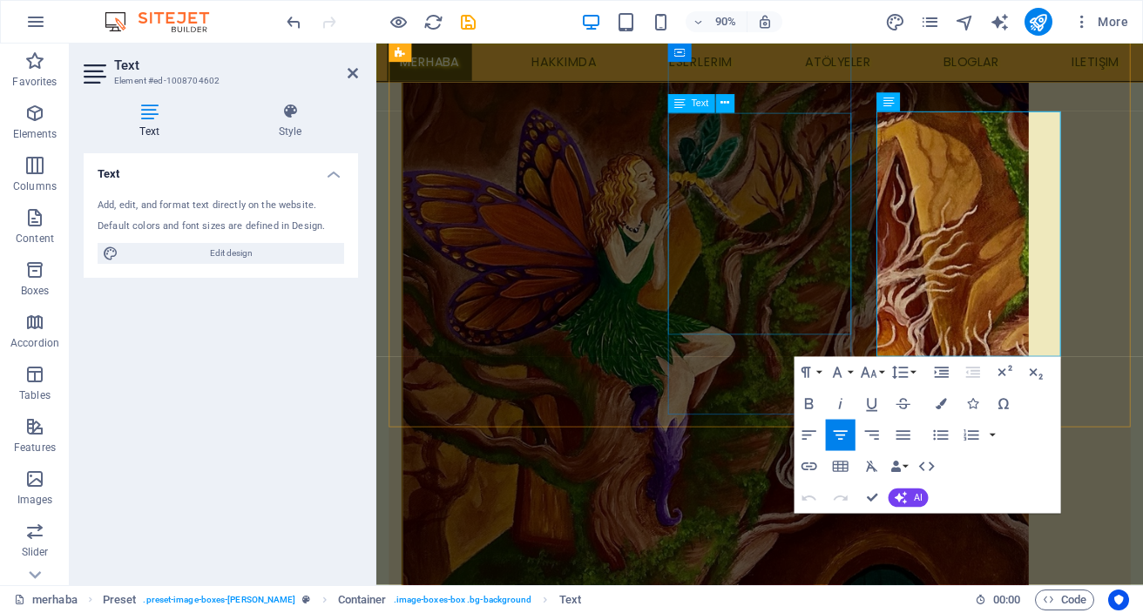
scroll to position [764, 0]
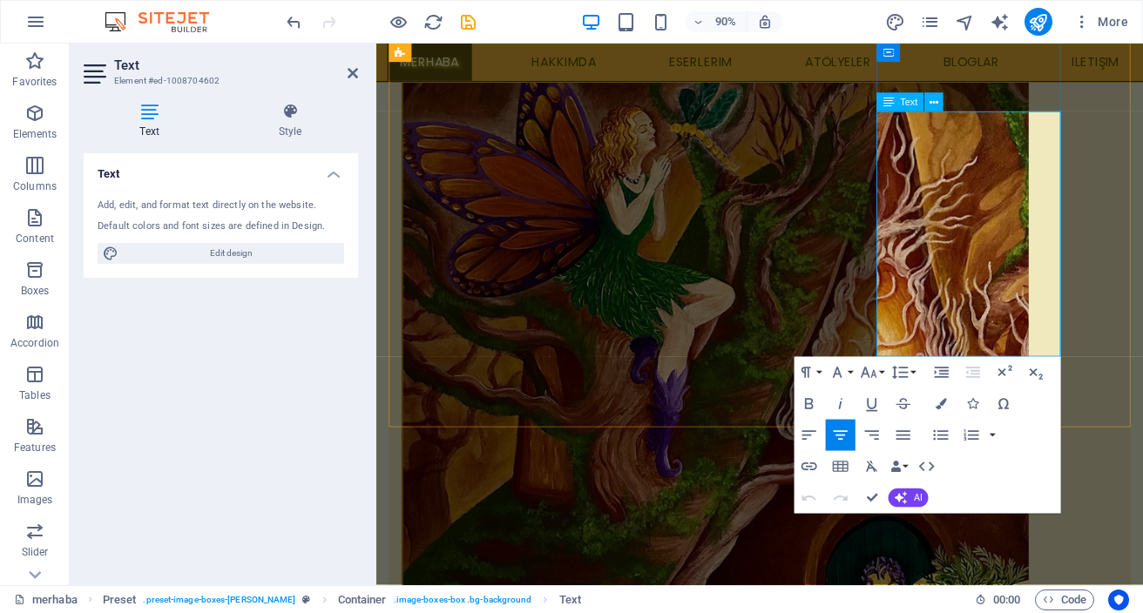
drag, startPoint x: 1005, startPoint y: 193, endPoint x: 1088, endPoint y: 170, distance: 86.0
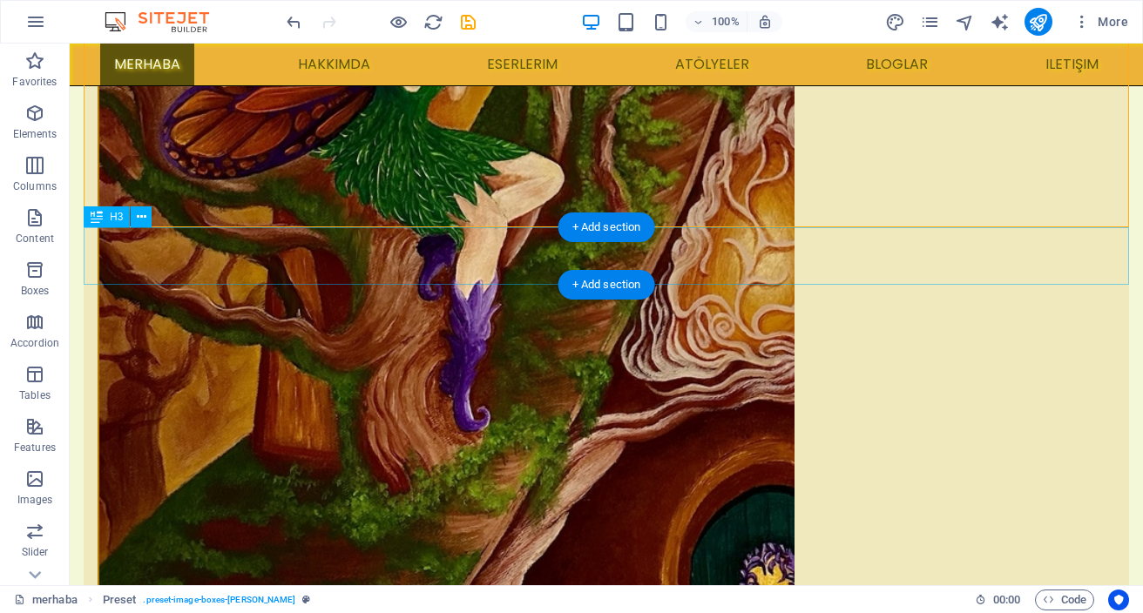
scroll to position [937, 0]
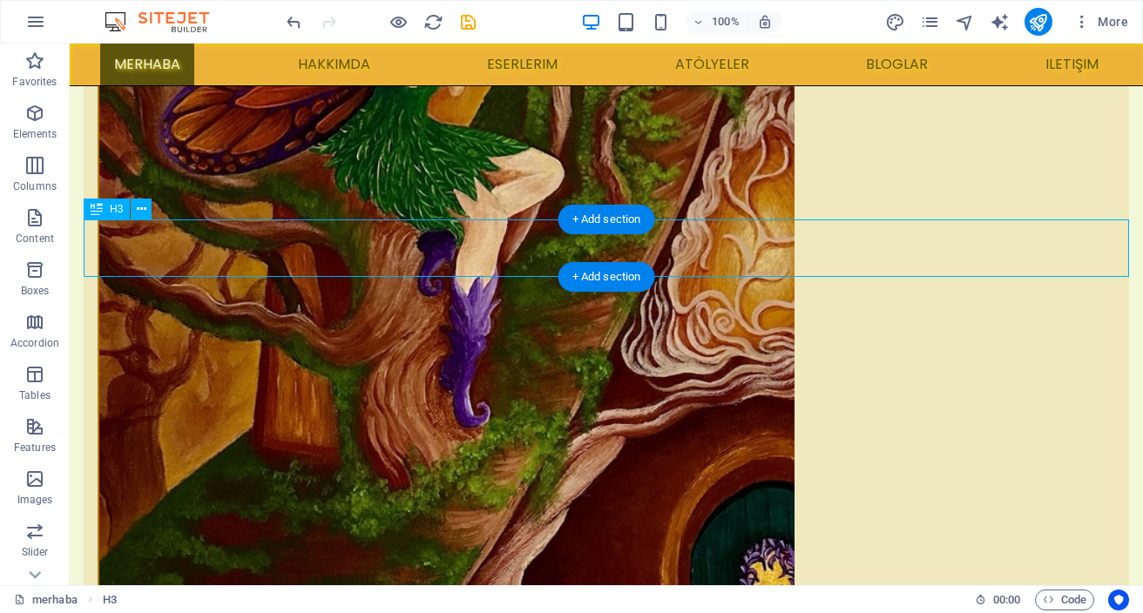
drag, startPoint x: 718, startPoint y: 258, endPoint x: 449, endPoint y: 281, distance: 270.2
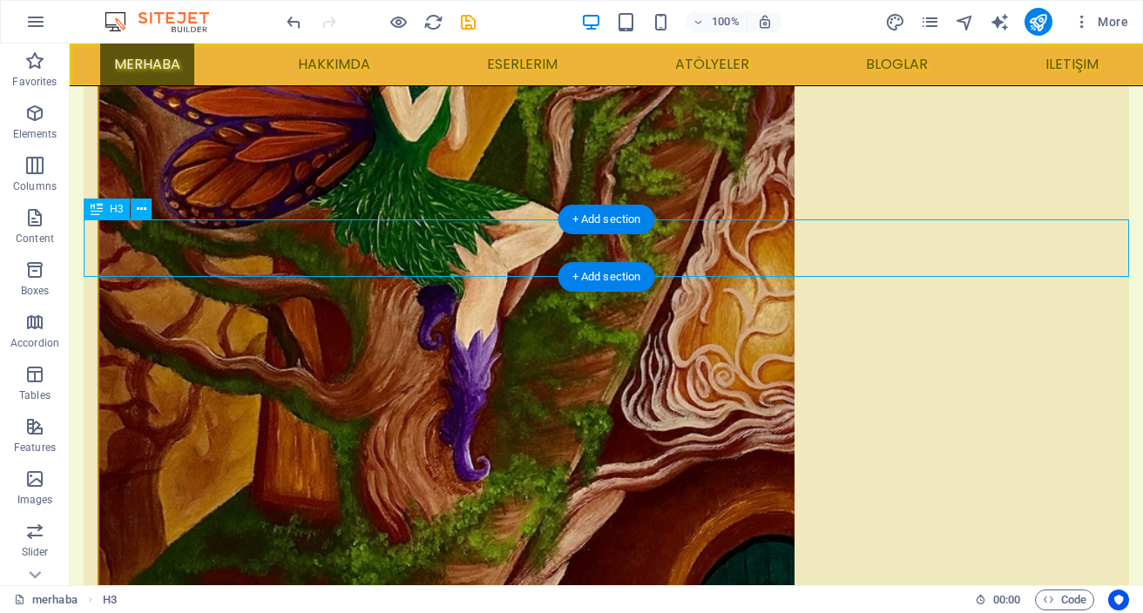
scroll to position [991, 0]
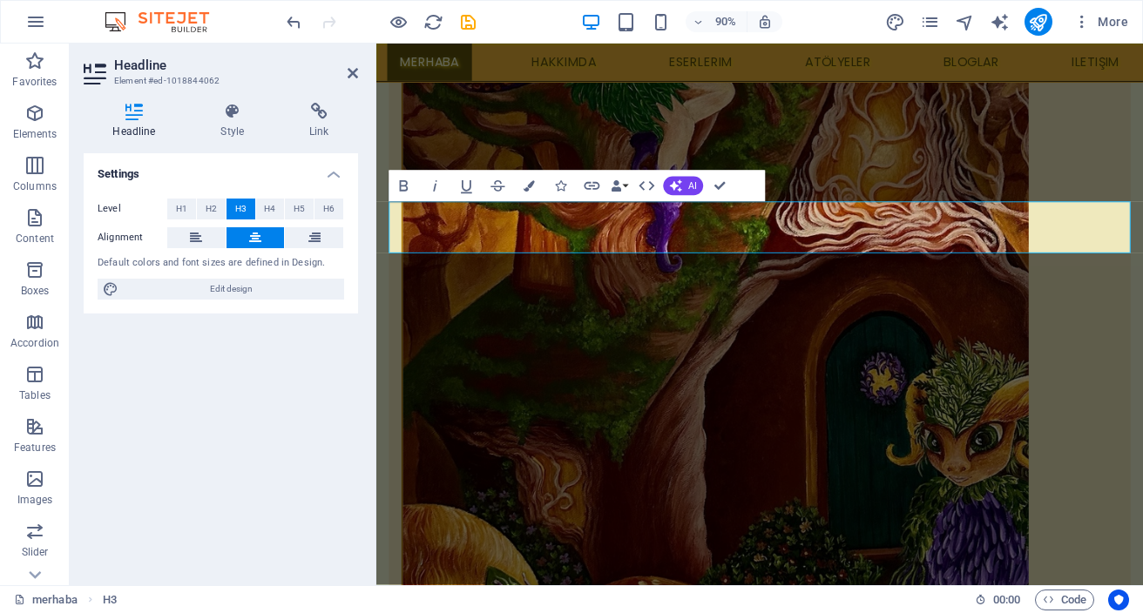
drag, startPoint x: 934, startPoint y: 256, endPoint x: 937, endPoint y: 267, distance: 11.0
drag, startPoint x: 923, startPoint y: 255, endPoint x: 933, endPoint y: 268, distance: 16.2
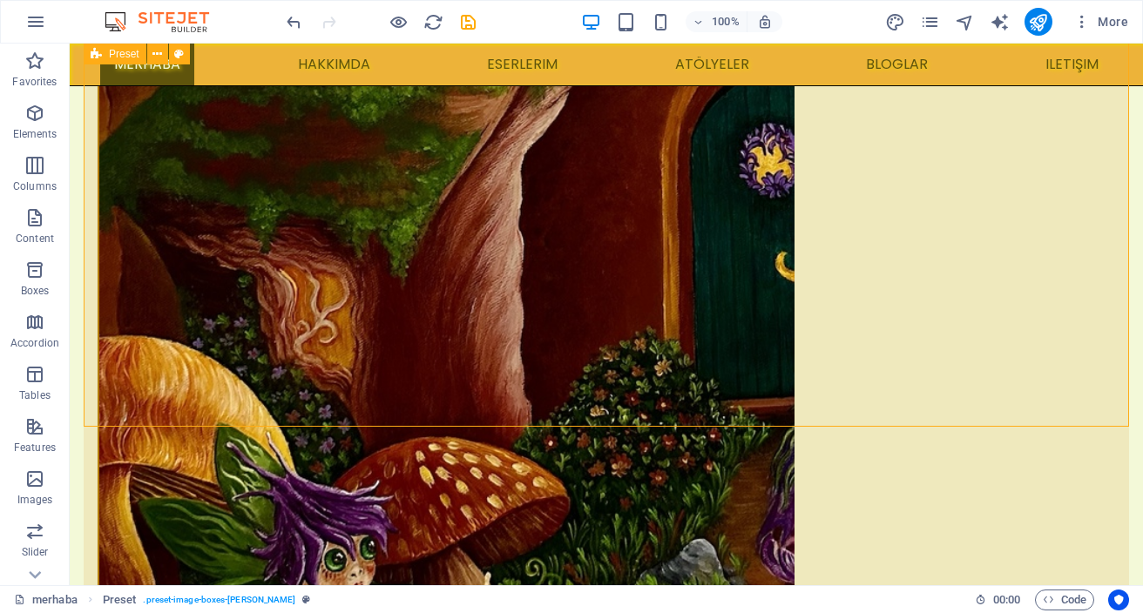
scroll to position [1360, 0]
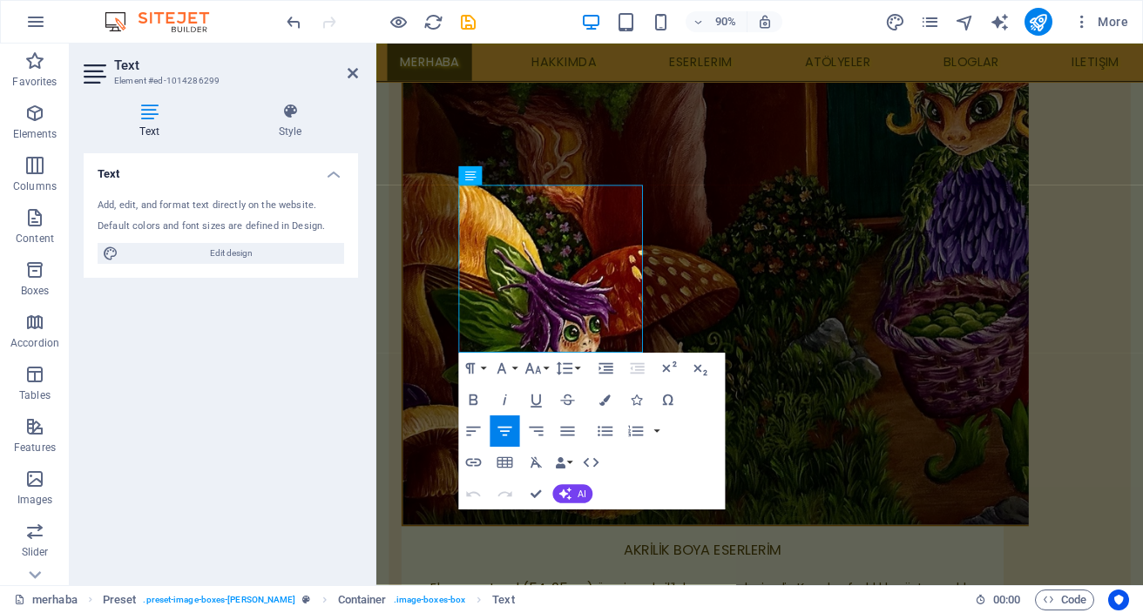
scroll to position [1354, 0]
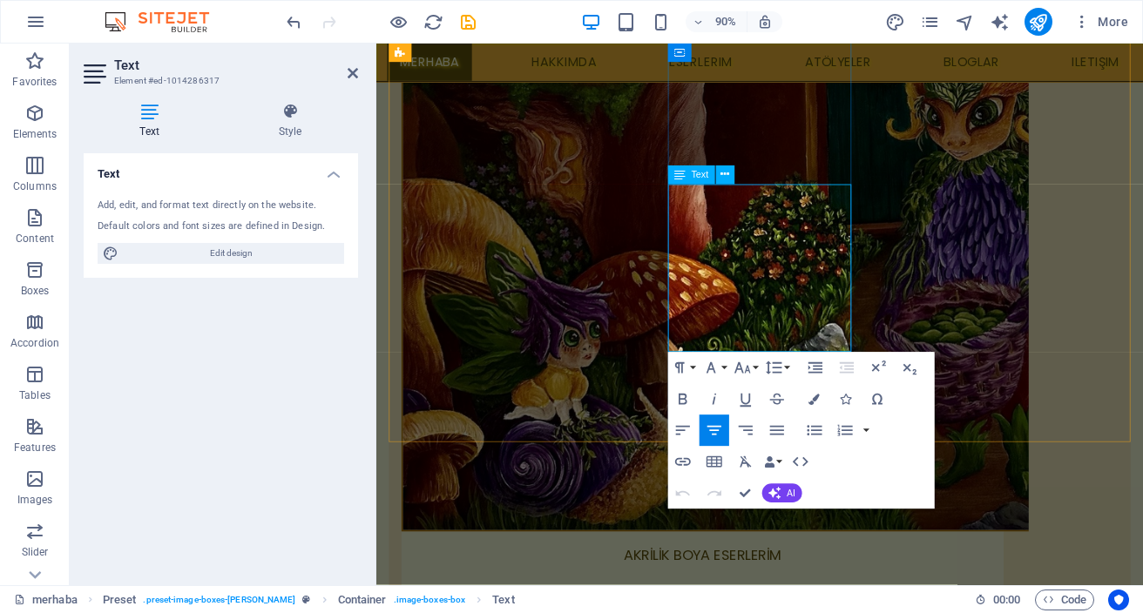
drag, startPoint x: 797, startPoint y: 318, endPoint x: 797, endPoint y: 349, distance: 31.4
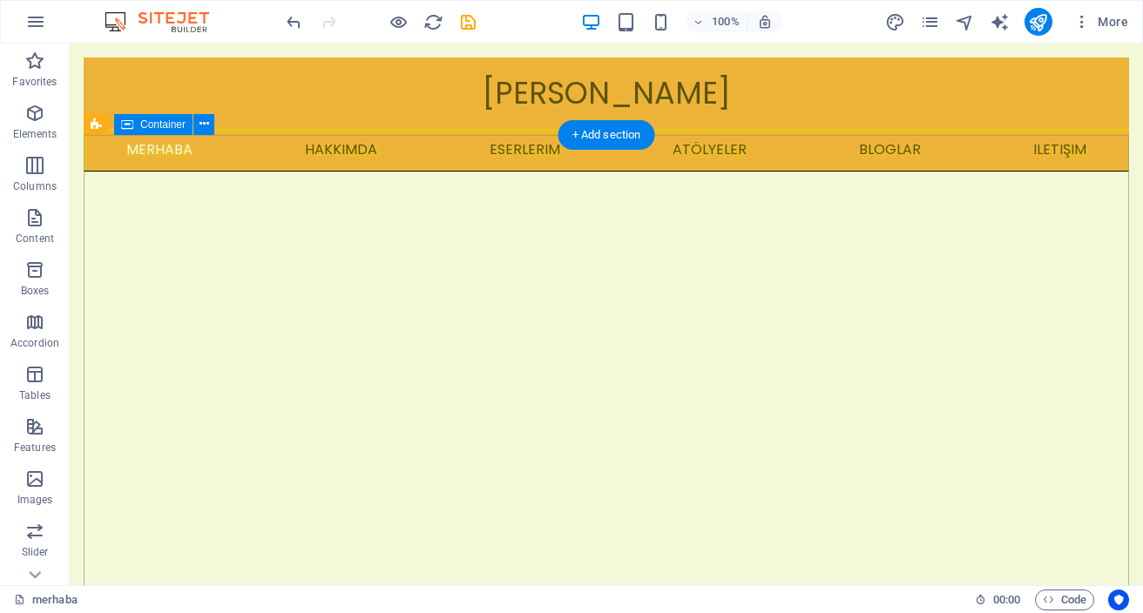
scroll to position [37, 0]
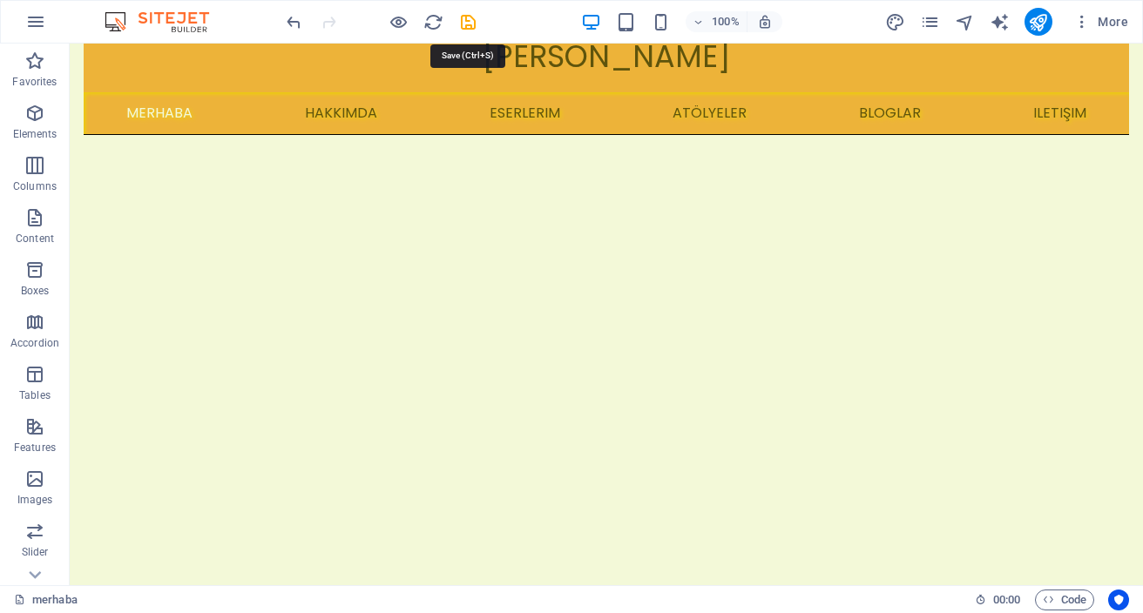
click at [467, 23] on icon "save" at bounding box center [468, 22] width 20 height 20
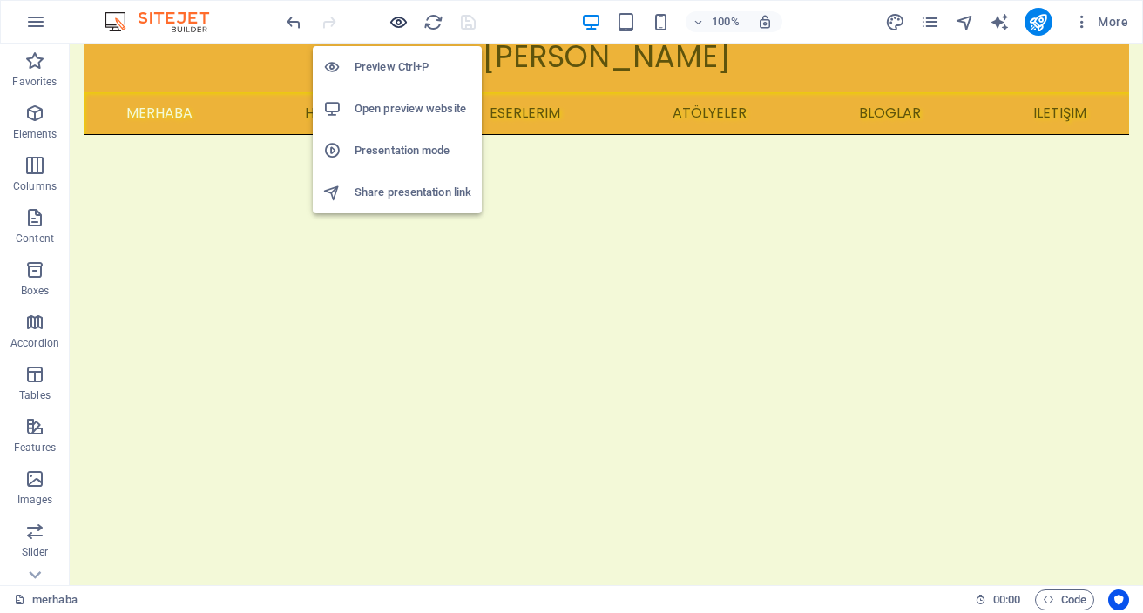
click at [396, 21] on icon "button" at bounding box center [399, 22] width 20 height 20
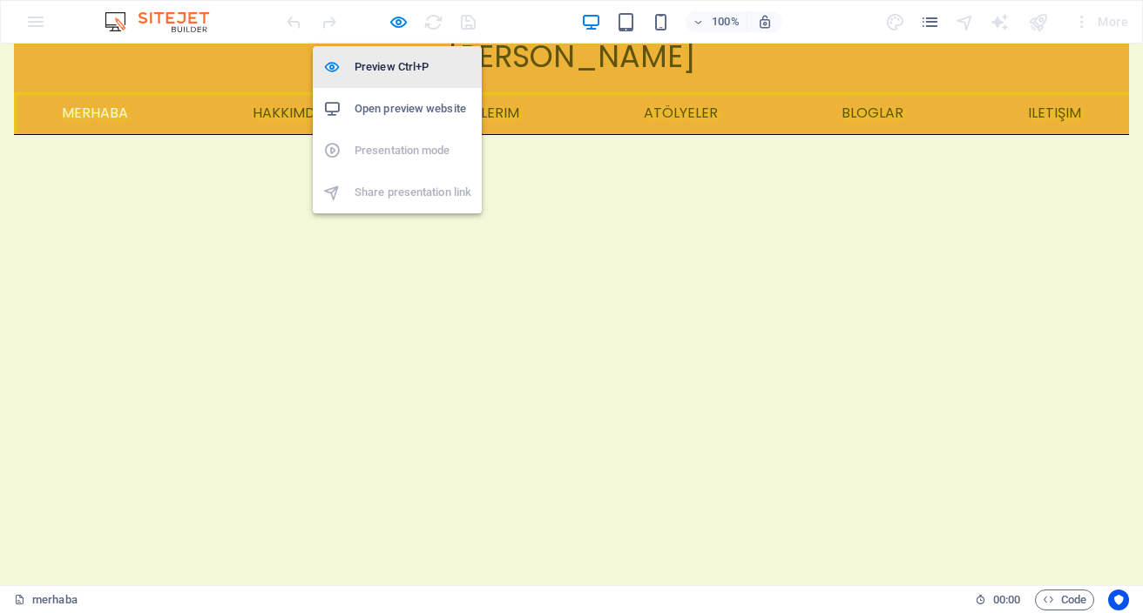
click at [402, 64] on h6 "Preview Ctrl+P" at bounding box center [413, 67] width 117 height 21
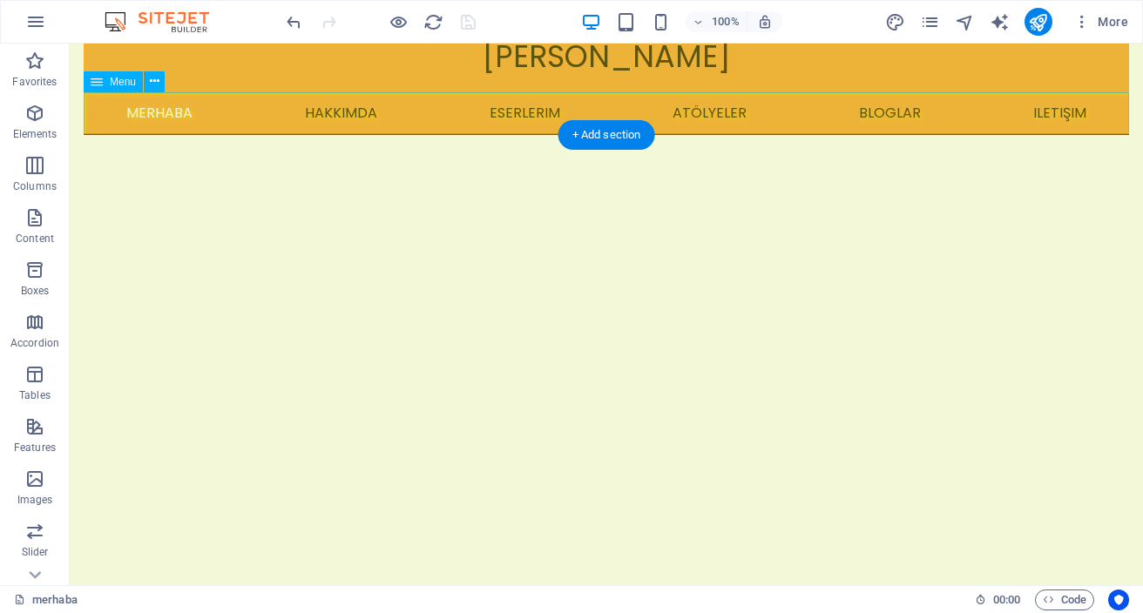
click at [536, 113] on nav "merhaba hakkımda eserlerim atölyeler BLOGLAR iletişim" at bounding box center [606, 113] width 1045 height 42
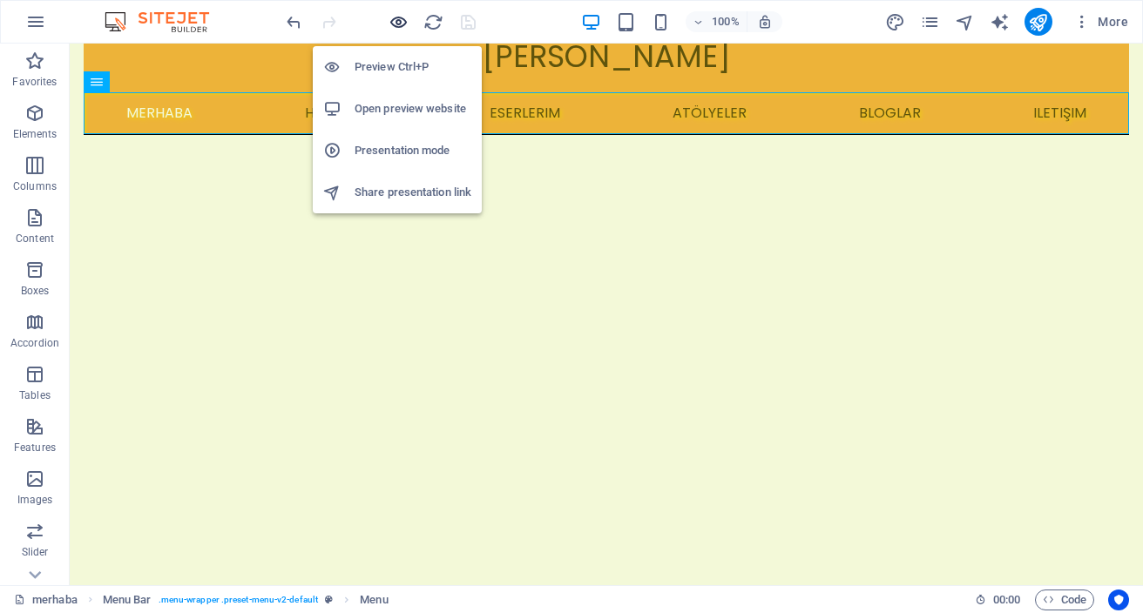
click at [398, 18] on icon "button" at bounding box center [399, 22] width 20 height 20
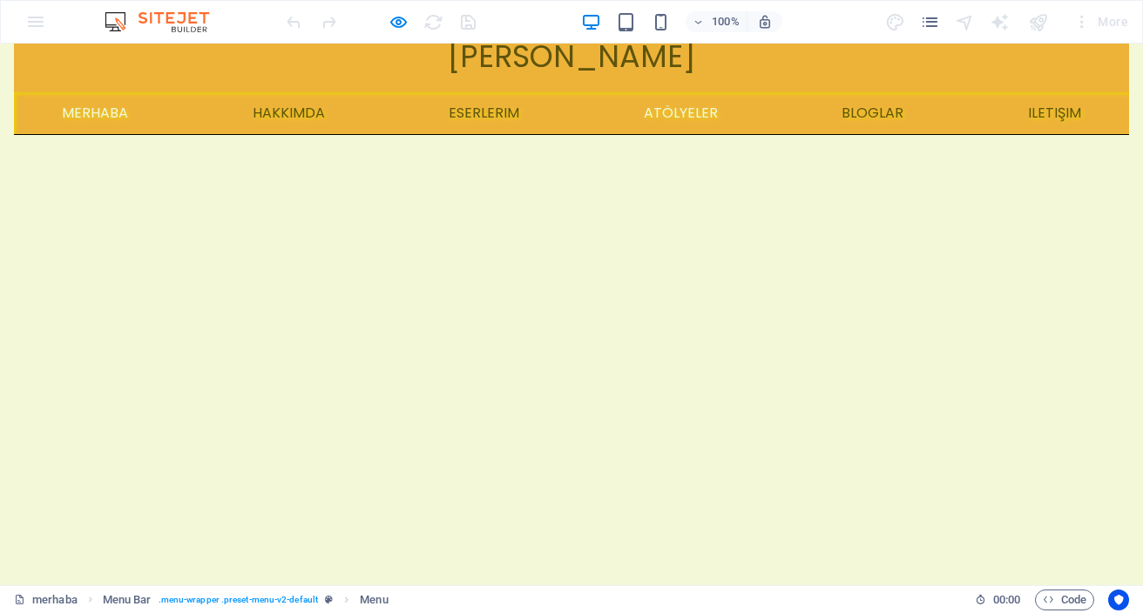
click at [677, 114] on link "atölyeler" at bounding box center [681, 113] width 102 height 42
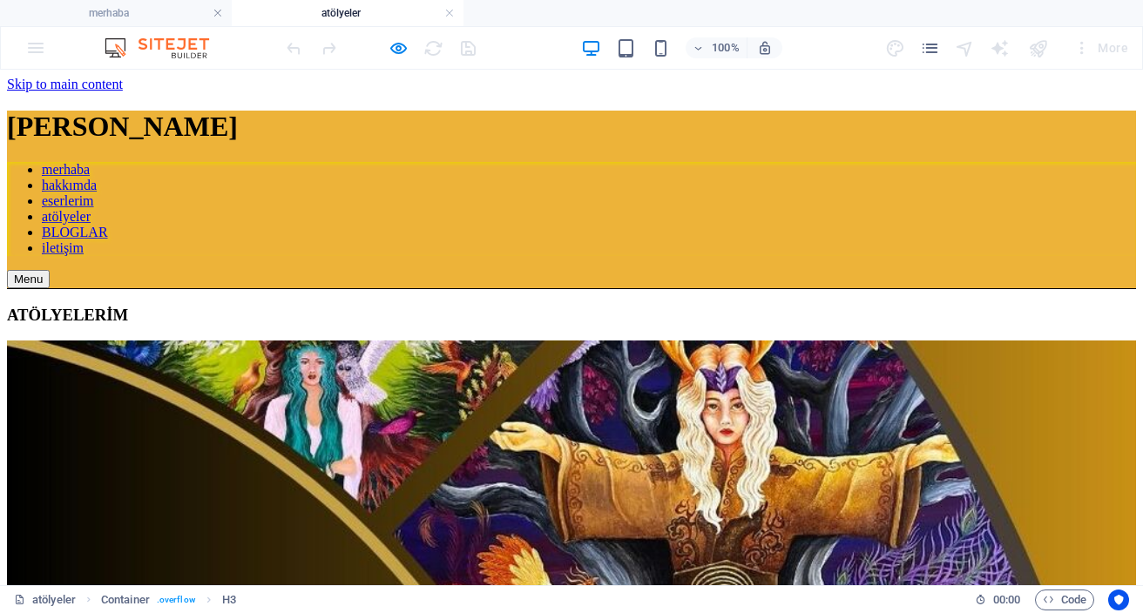
scroll to position [77, 0]
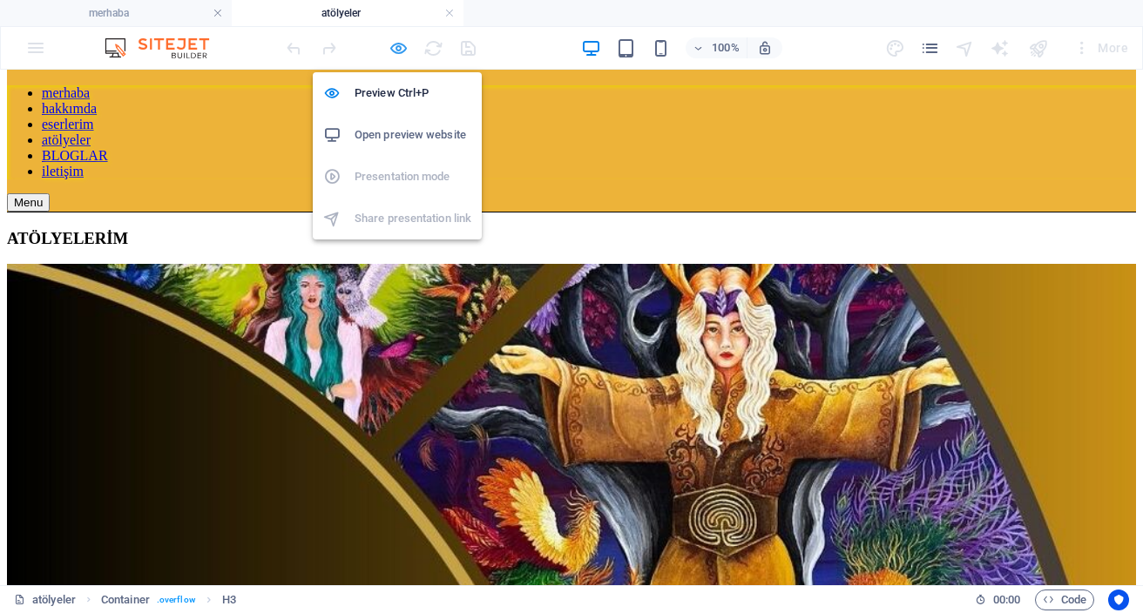
click at [398, 54] on icon "button" at bounding box center [399, 48] width 20 height 20
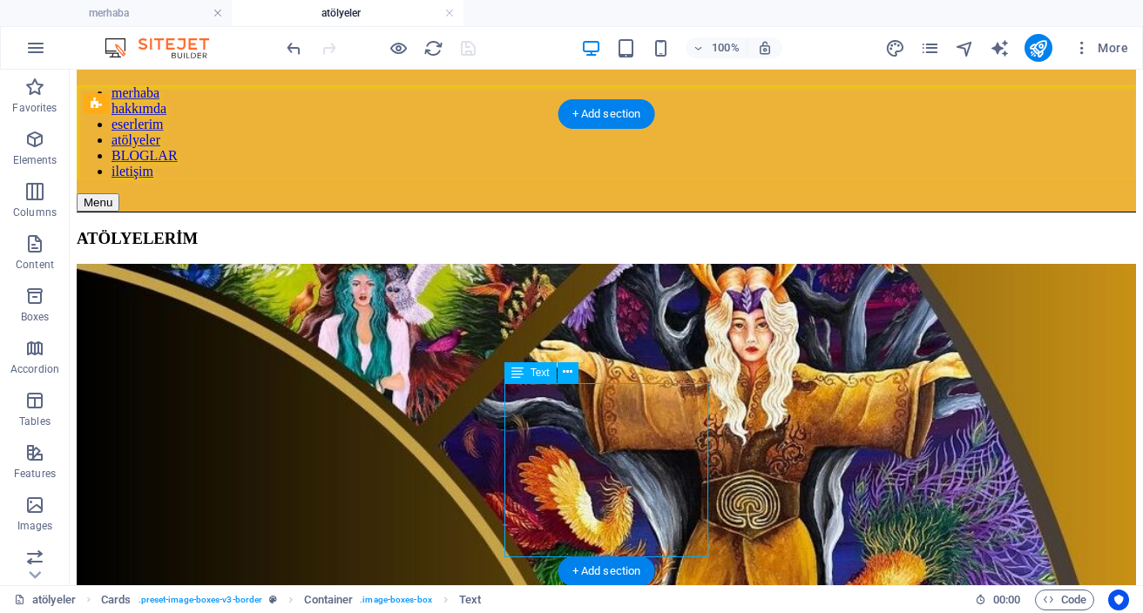
drag, startPoint x: 576, startPoint y: 490, endPoint x: 291, endPoint y: 537, distance: 288.7
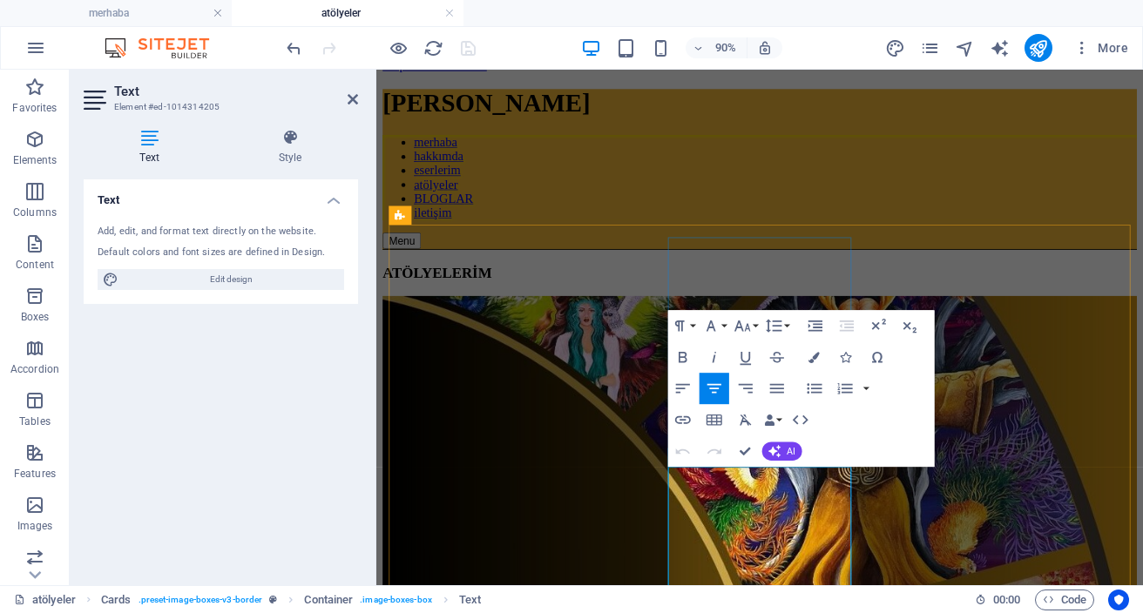
drag, startPoint x: 788, startPoint y: 624, endPoint x: 733, endPoint y: 622, distance: 54.9
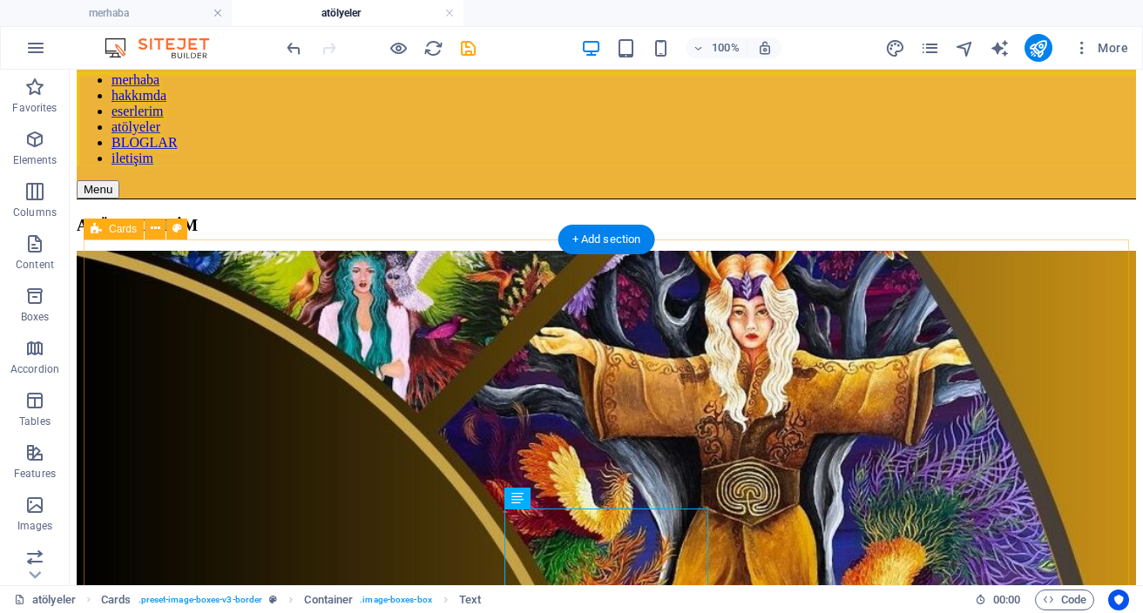
scroll to position [77, 0]
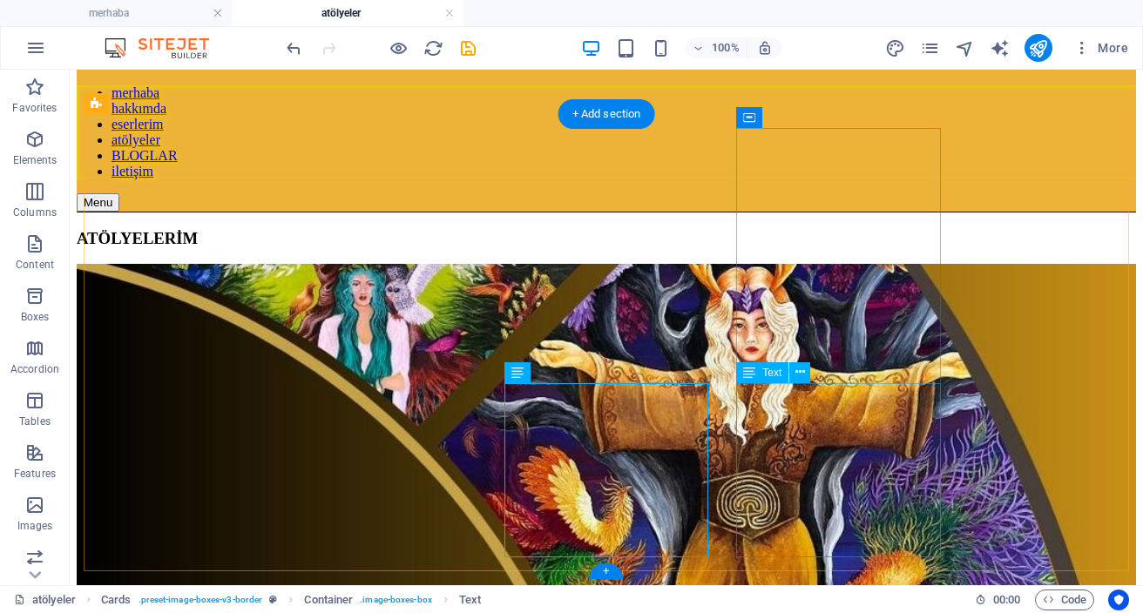
drag, startPoint x: 836, startPoint y: 518, endPoint x: 580, endPoint y: 568, distance: 260.9
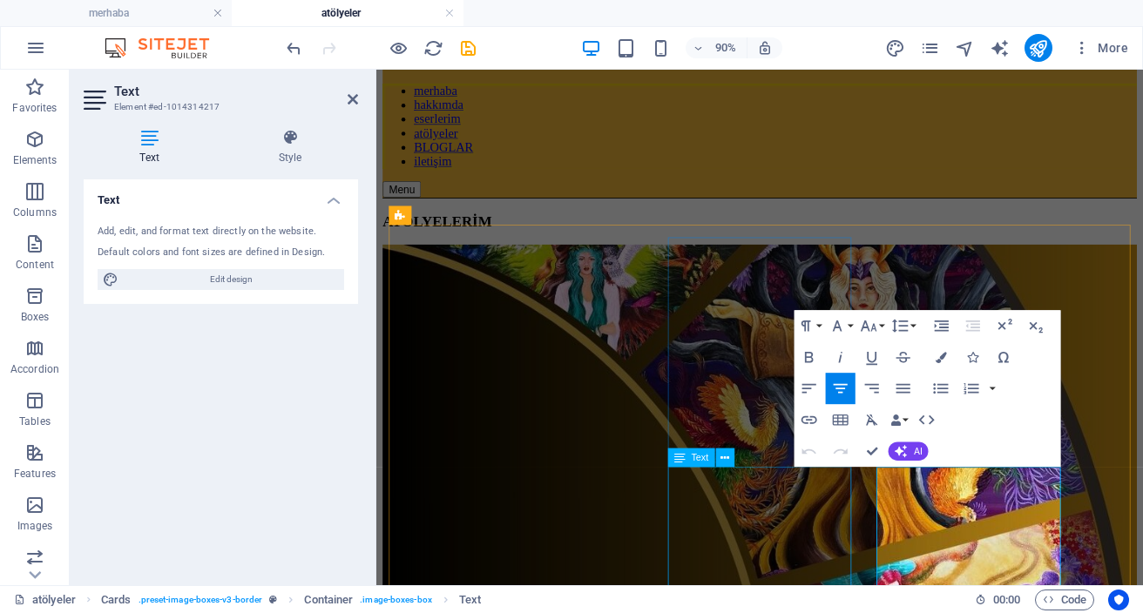
scroll to position [19, 0]
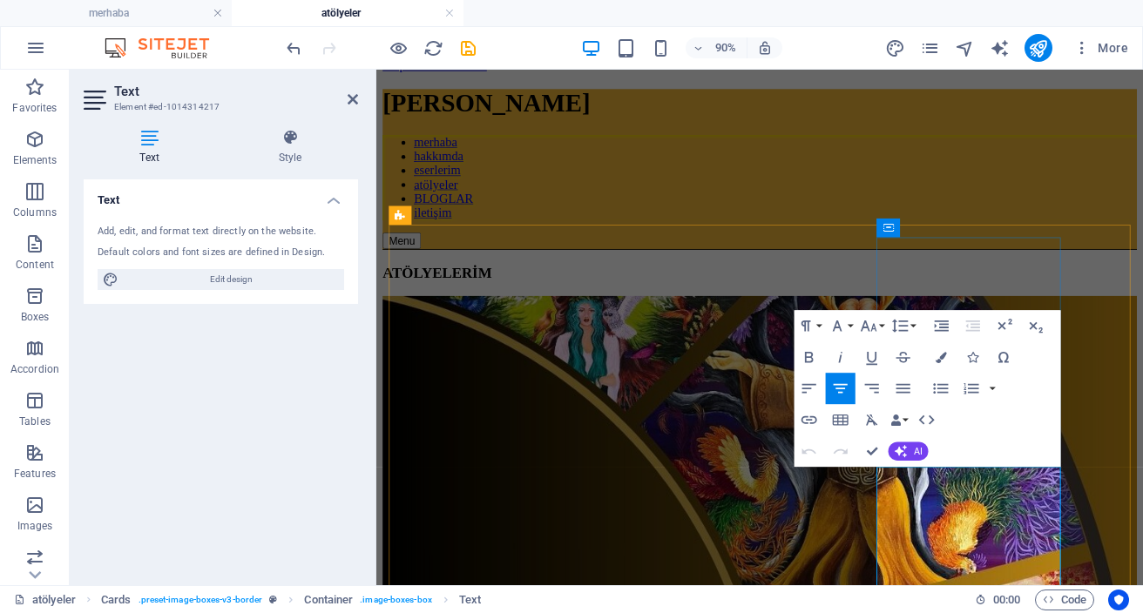
drag, startPoint x: 1050, startPoint y: 621, endPoint x: 964, endPoint y: 620, distance: 85.4
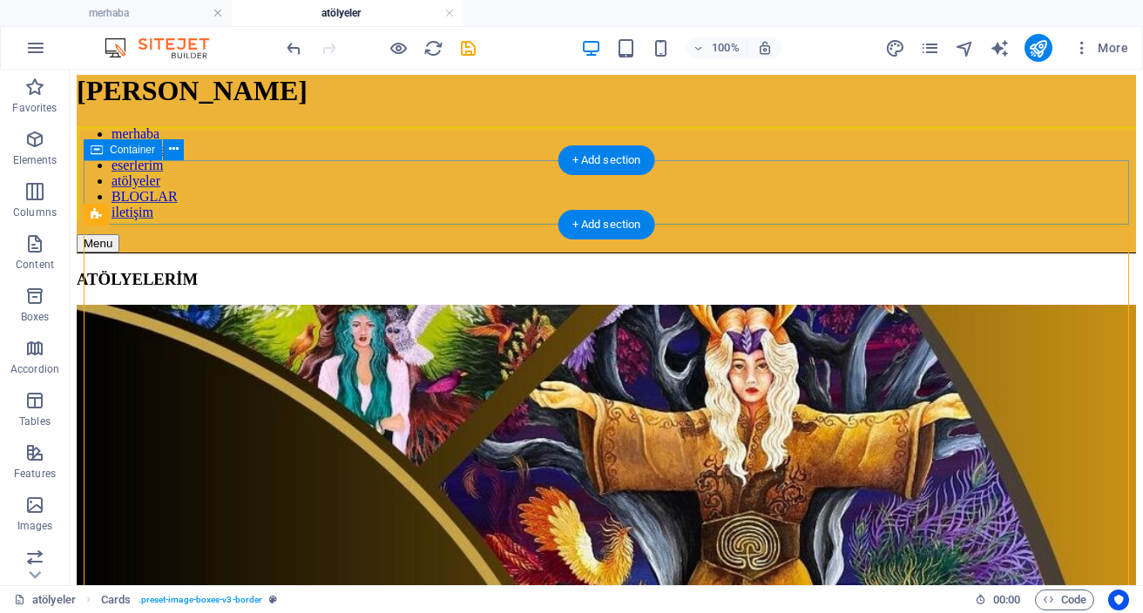
scroll to position [37, 0]
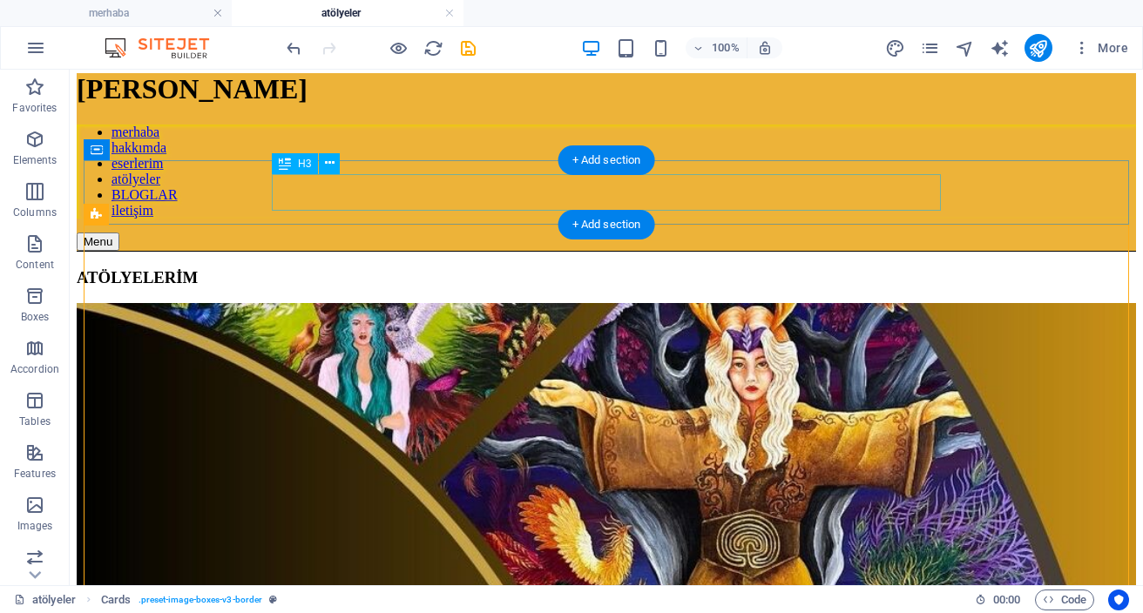
click at [636, 268] on div "ATÖLYELERİM" at bounding box center [606, 277] width 1059 height 19
drag, startPoint x: 636, startPoint y: 194, endPoint x: 358, endPoint y: 208, distance: 278.3
click at [636, 268] on div "ATÖLYELERİM" at bounding box center [606, 277] width 1059 height 19
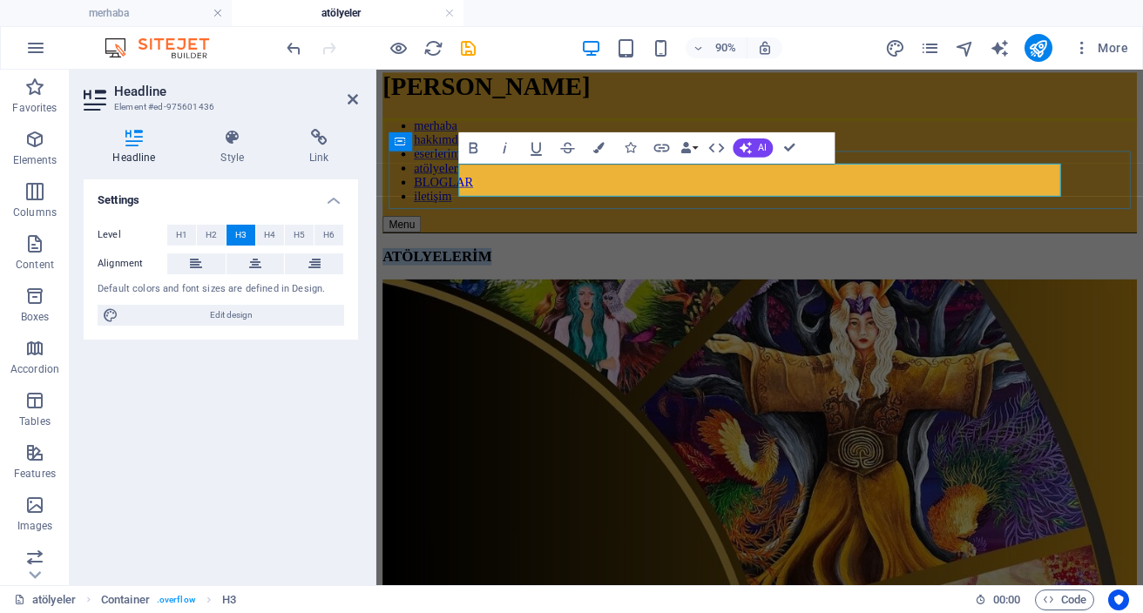
click at [707, 268] on h3 "ATÖLYELERİM" at bounding box center [802, 277] width 838 height 19
click at [1142, 268] on div "kurs VE ATÖLYELERİM" at bounding box center [802, 277] width 838 height 19
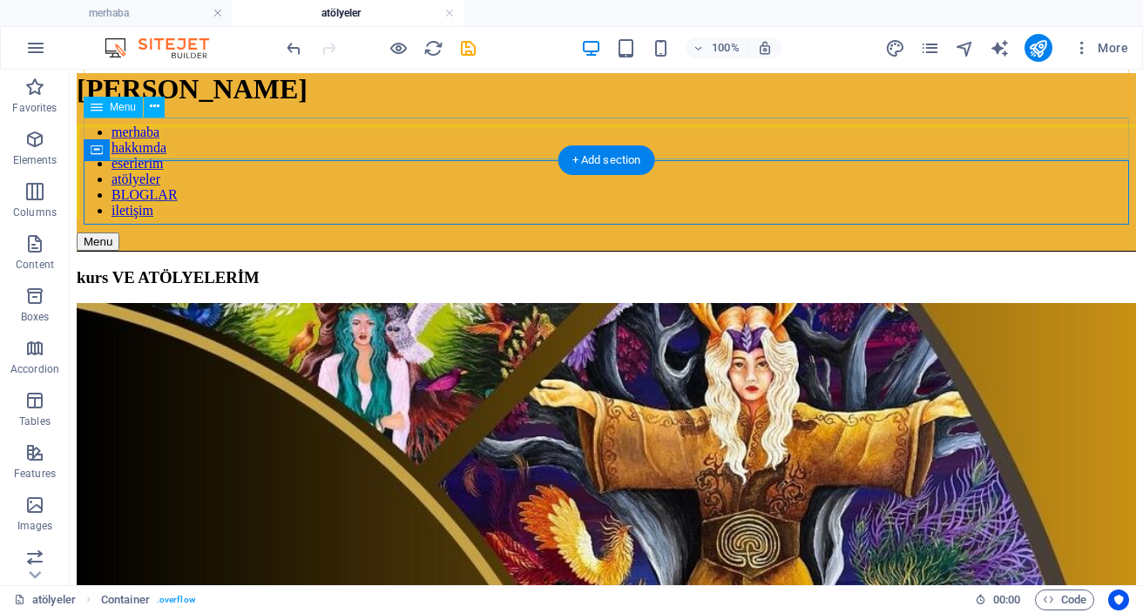
click at [890, 139] on nav "merhaba hakkımda eserlerim atölyeler BLOGLAR iletişim" at bounding box center [606, 172] width 1059 height 94
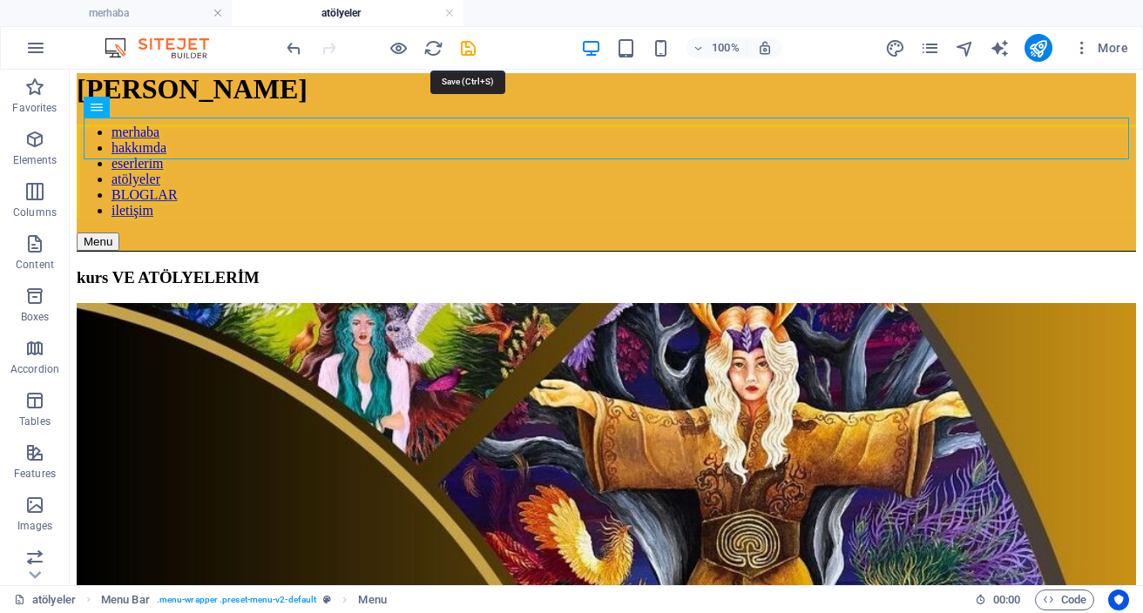
click at [463, 56] on icon "save" at bounding box center [468, 48] width 20 height 20
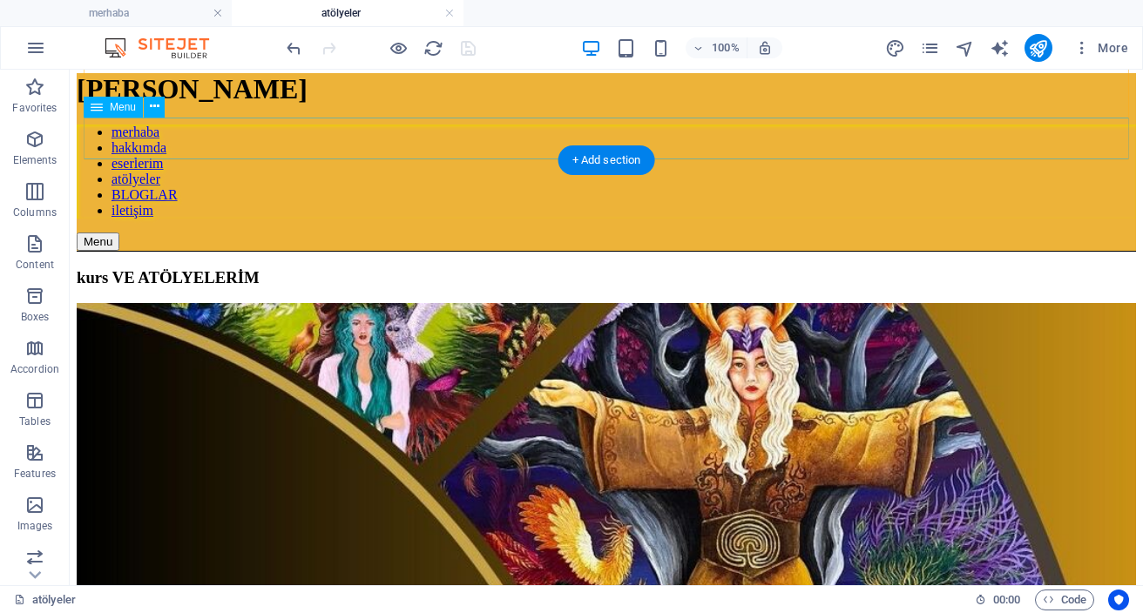
click at [733, 140] on nav "merhaba hakkımda eserlerim atölyeler BLOGLAR iletişim" at bounding box center [606, 172] width 1059 height 94
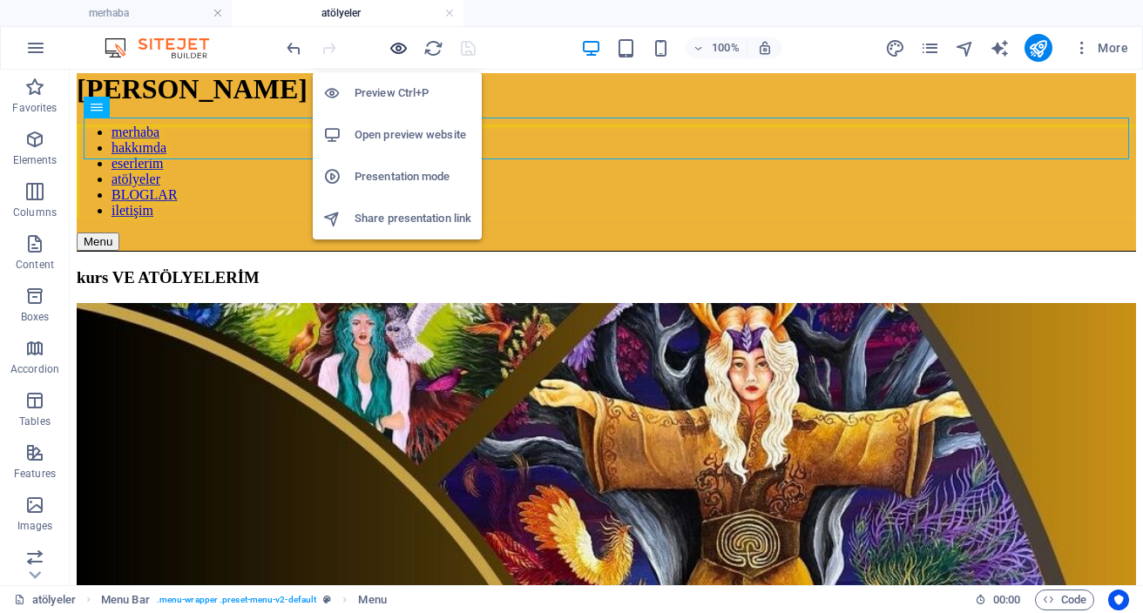
click at [393, 47] on icon "button" at bounding box center [399, 48] width 20 height 20
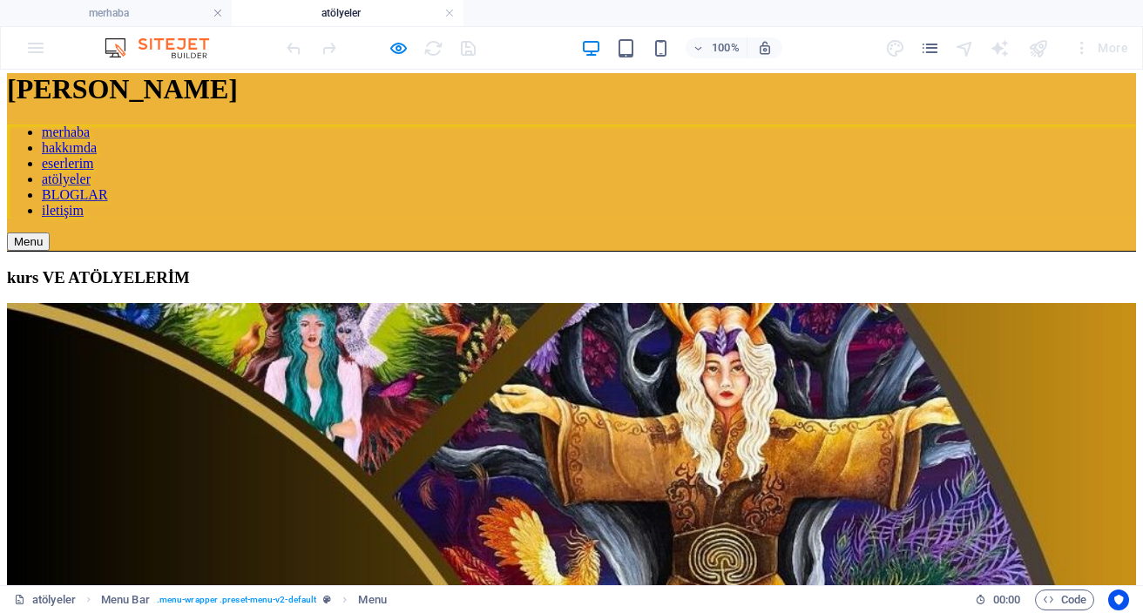
click at [108, 187] on link "BLOGLAR" at bounding box center [75, 194] width 66 height 15
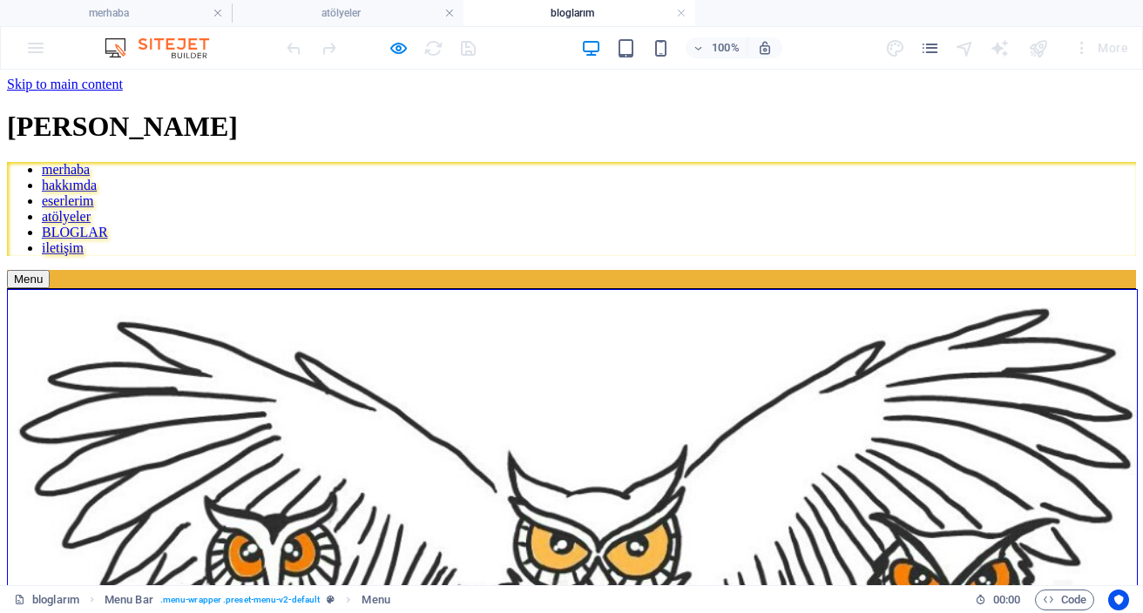
scroll to position [0, 0]
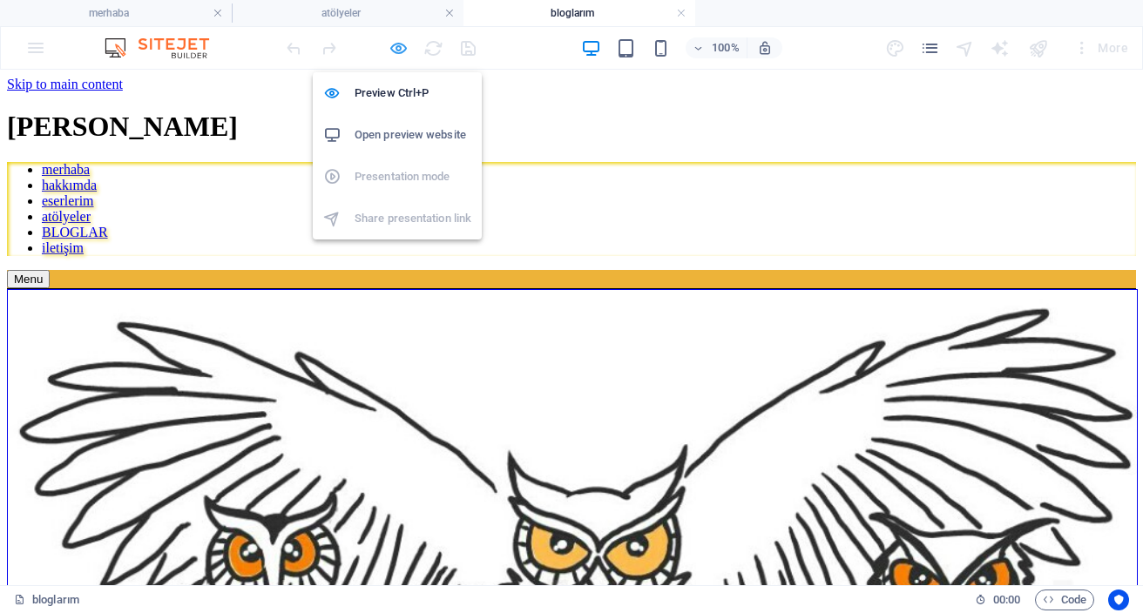
click at [401, 51] on icon "button" at bounding box center [399, 48] width 20 height 20
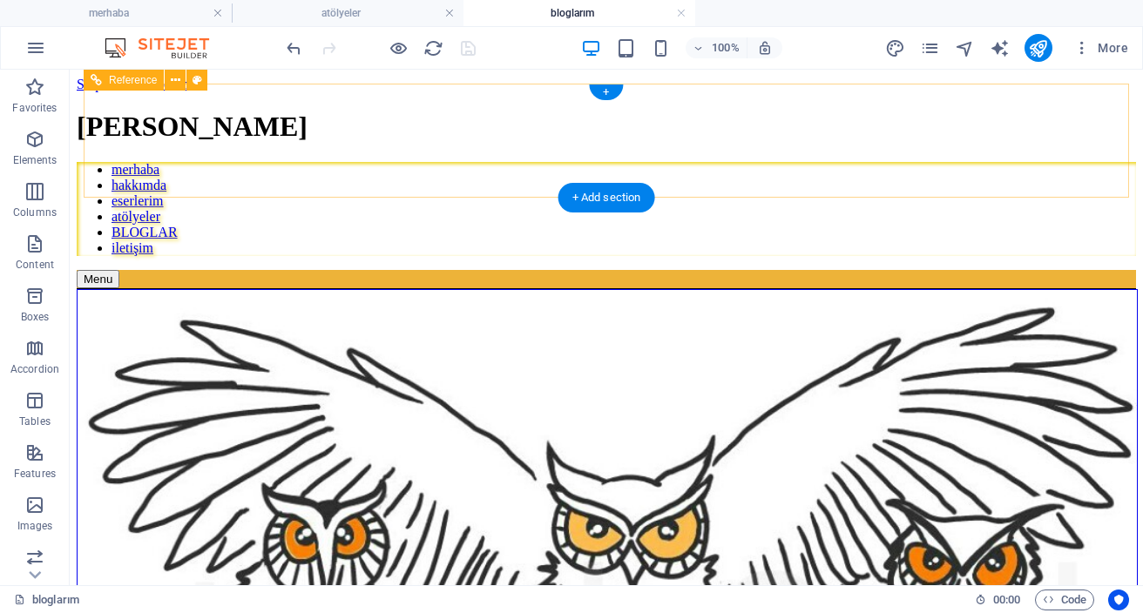
click at [896, 175] on nav "merhaba hakkımda eserlerim atölyeler BLOGLAR iletişim" at bounding box center [606, 209] width 1059 height 94
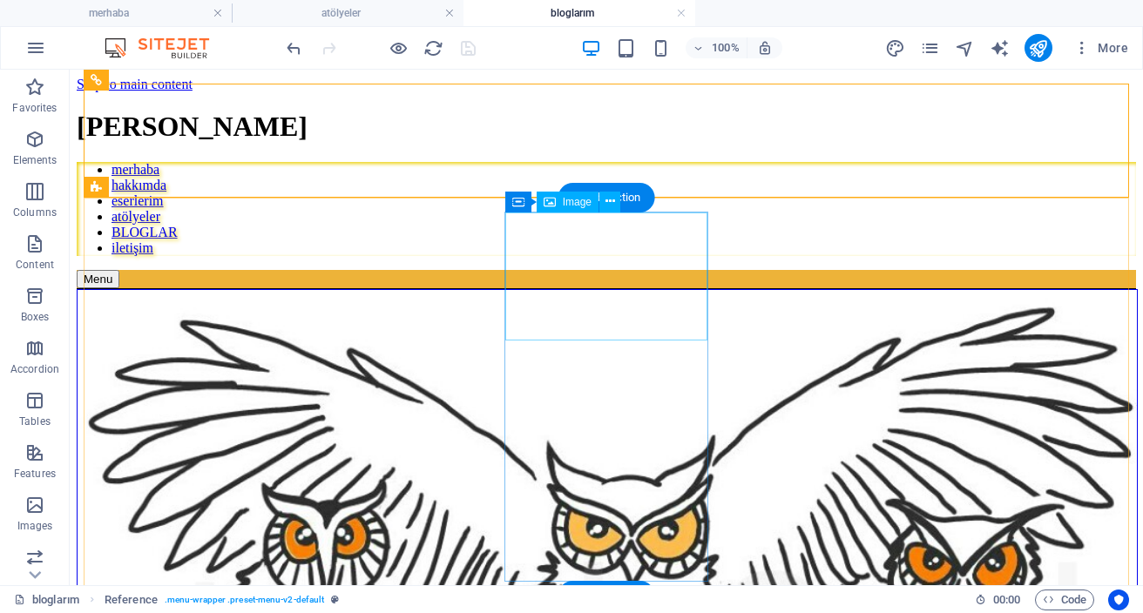
scroll to position [24, 0]
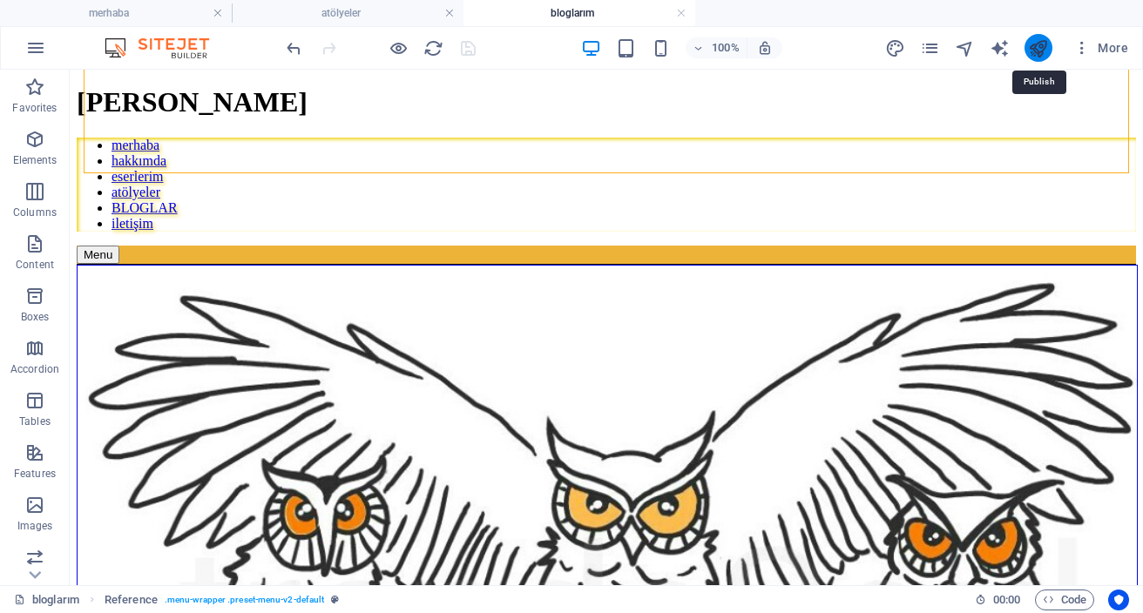
click at [1046, 46] on icon "publish" at bounding box center [1038, 48] width 20 height 20
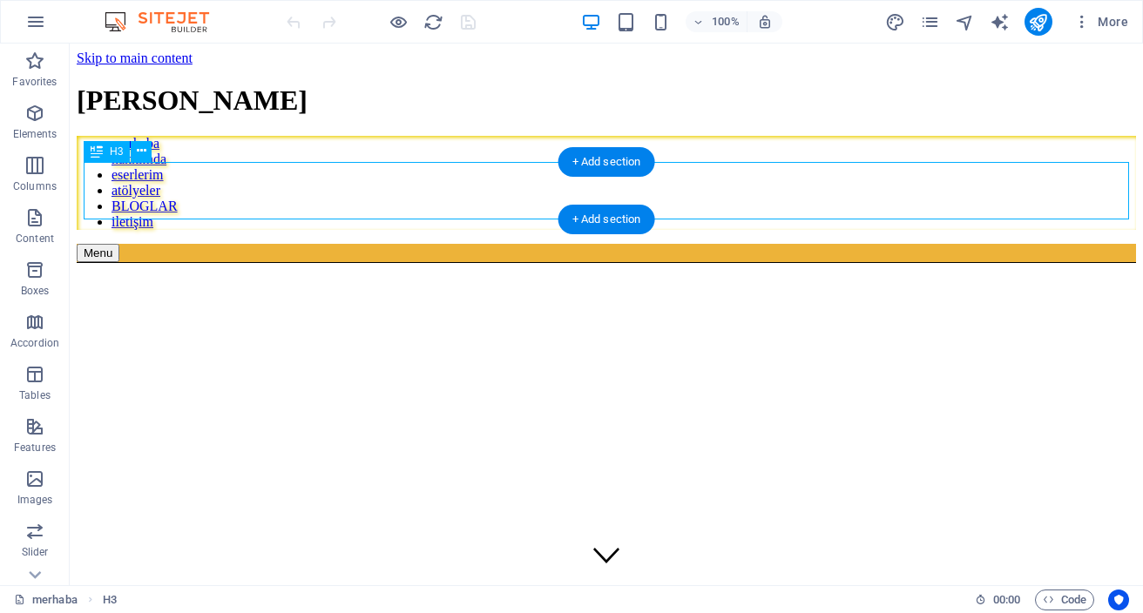
scroll to position [995, 0]
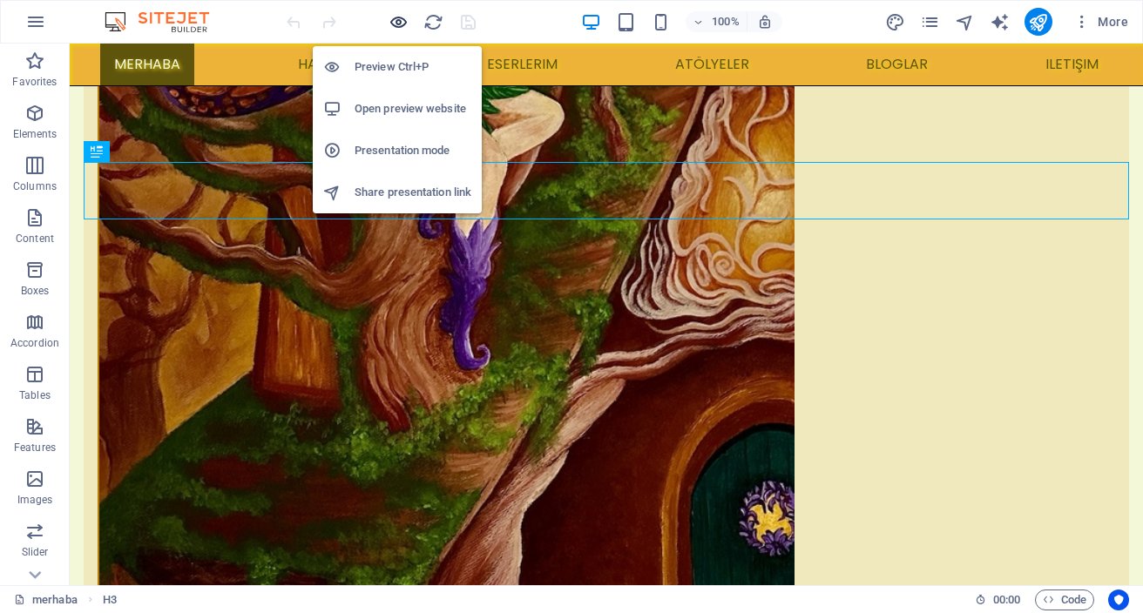
click at [399, 24] on icon "button" at bounding box center [399, 22] width 20 height 20
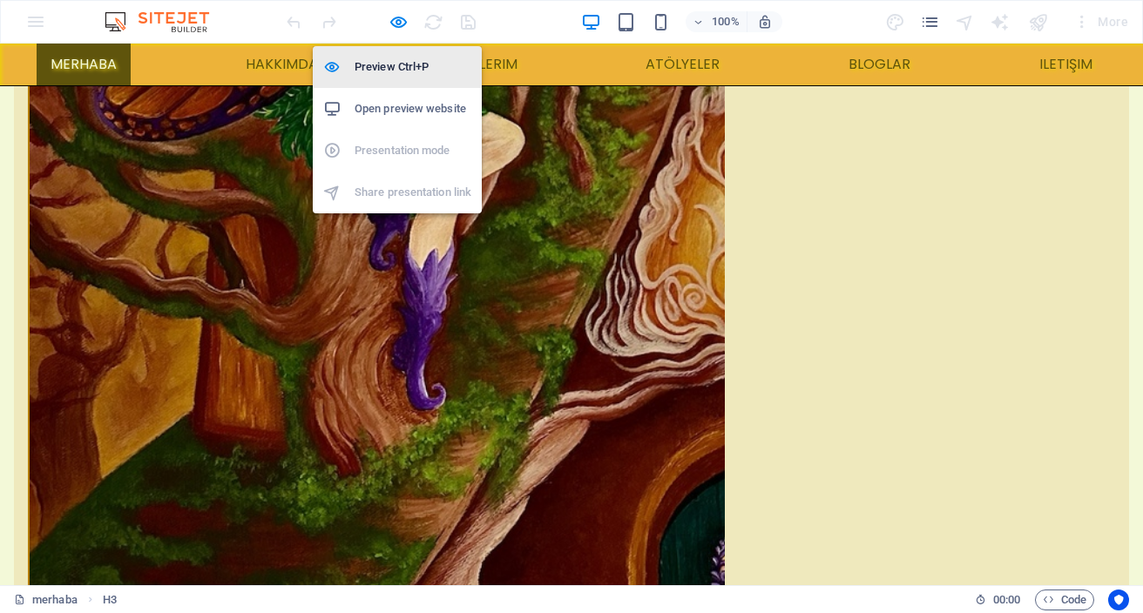
click at [394, 68] on h6 "Preview Ctrl+P" at bounding box center [413, 67] width 117 height 21
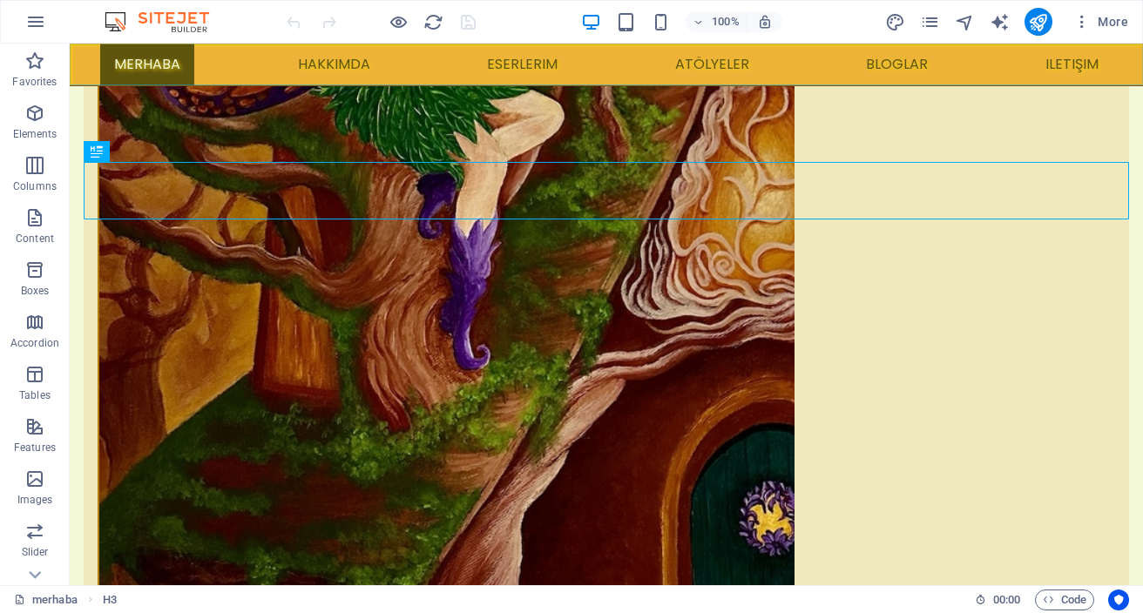
click at [334, 62] on nav "merhaba hakkımda eserlerim atölyeler BLOGLAR iletişim" at bounding box center [606, 65] width 1073 height 42
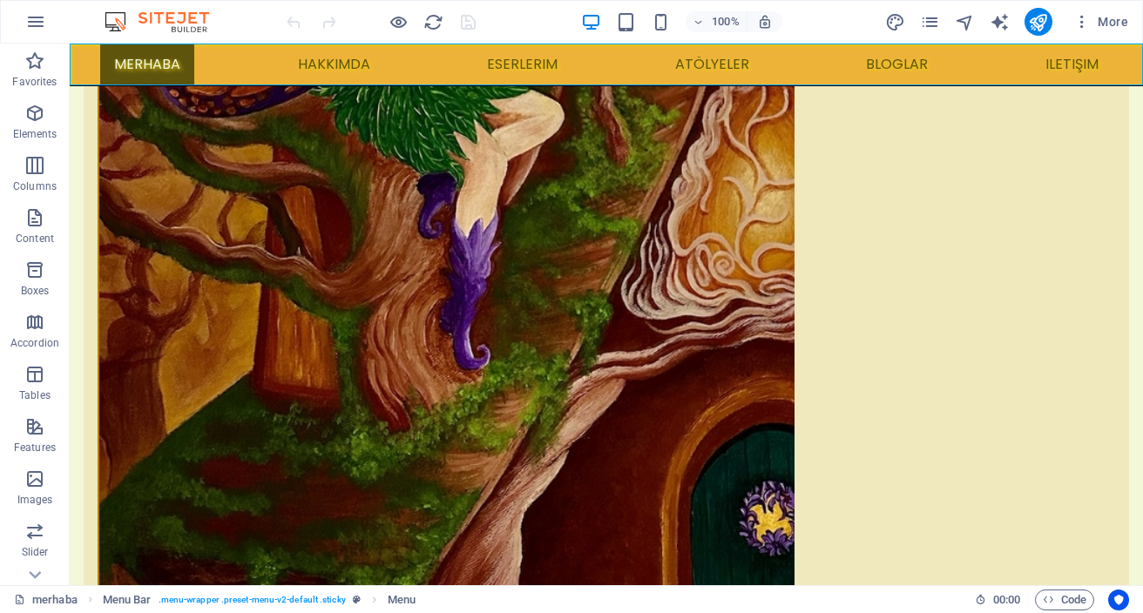
click at [345, 65] on nav "merhaba hakkımda eserlerim atölyeler BLOGLAR iletişim" at bounding box center [606, 65] width 1073 height 42
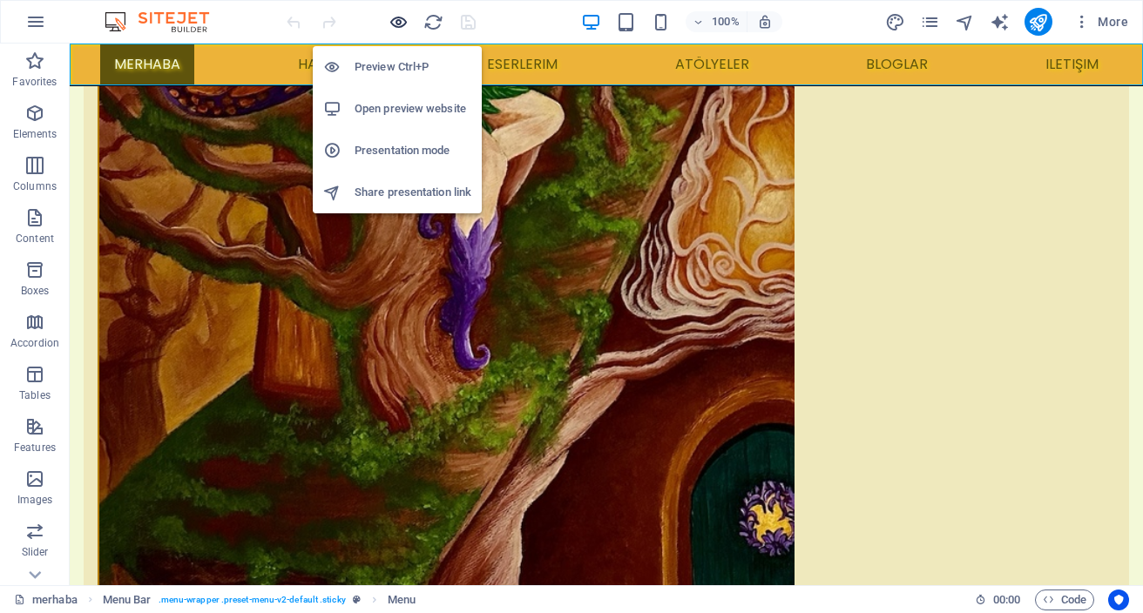
click at [398, 18] on icon "button" at bounding box center [399, 22] width 20 height 20
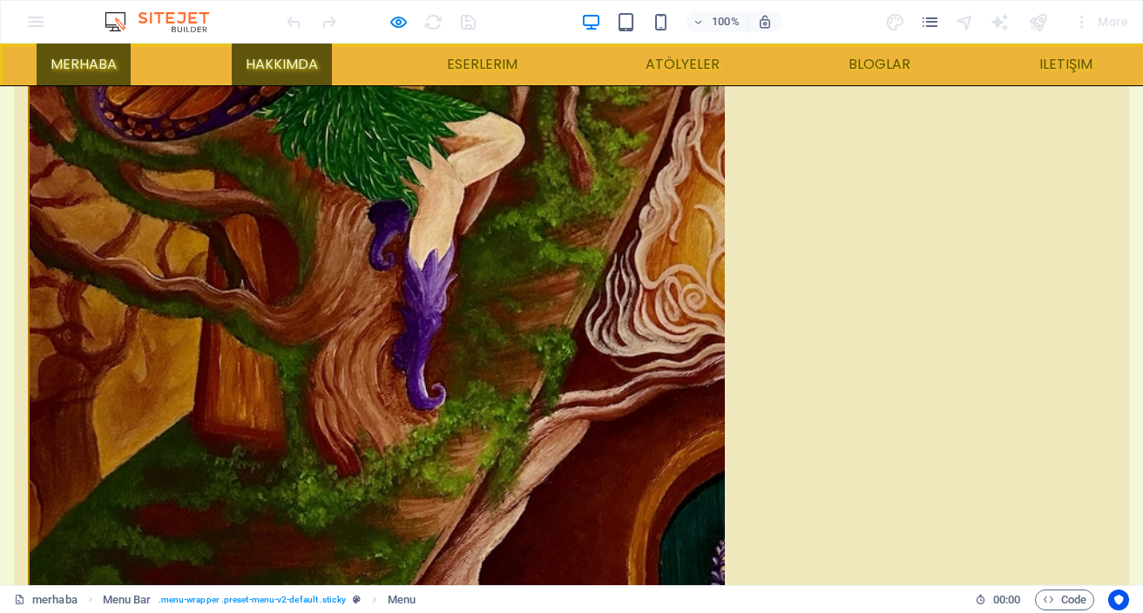
click at [276, 63] on link "hakkımda" at bounding box center [282, 65] width 100 height 42
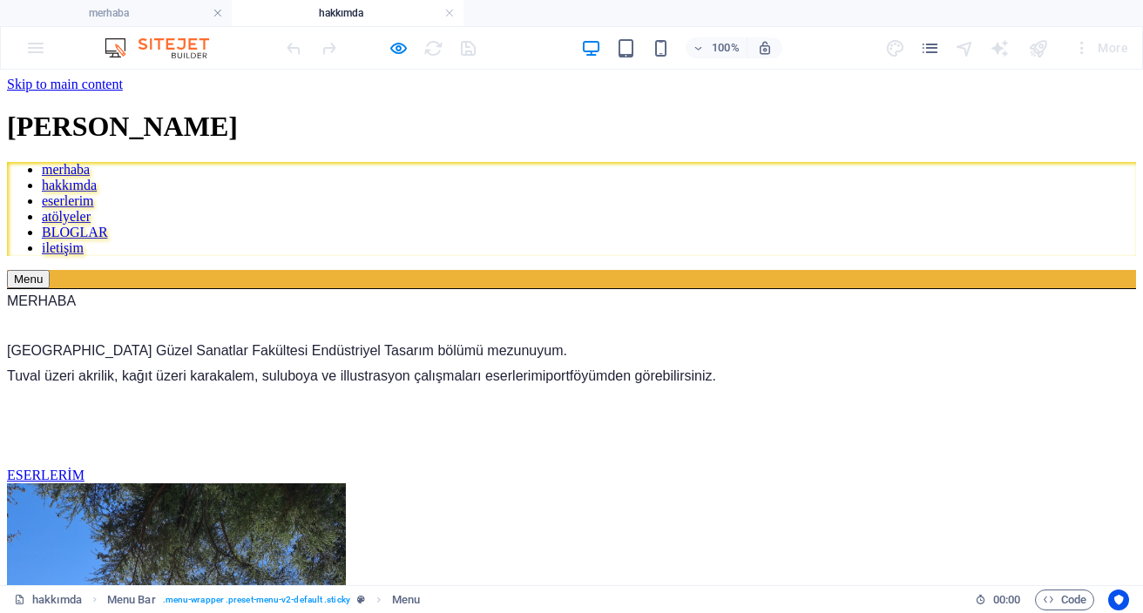
scroll to position [0, 0]
click at [340, 343] on span "üzel Sanatlar Fakültesi Endüstriyel Tasarım bölümü mezunuyum." at bounding box center [366, 350] width 400 height 15
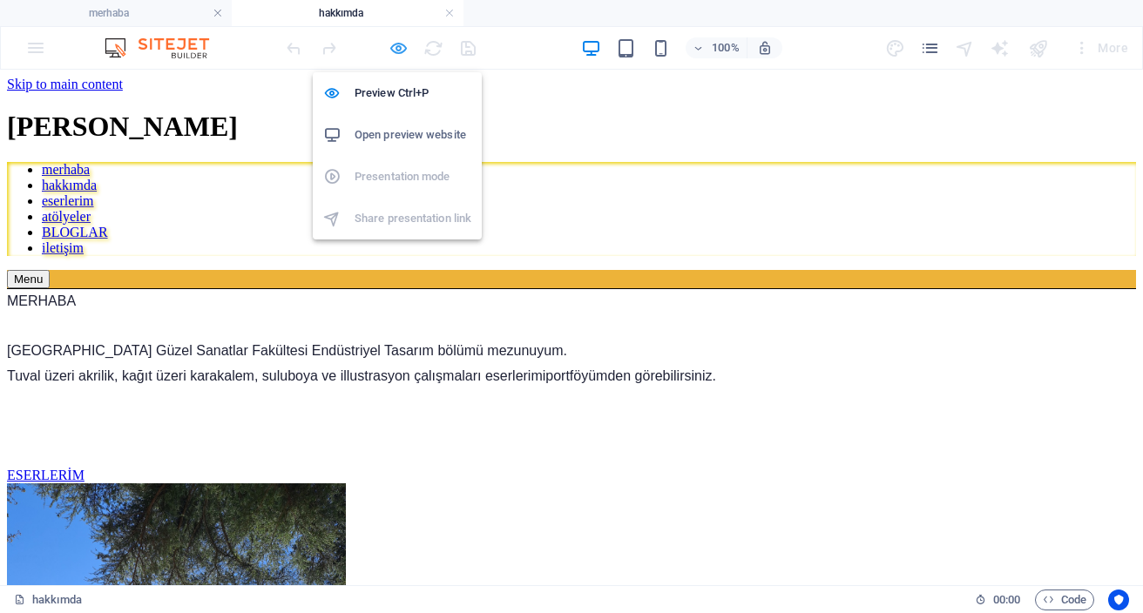
click at [389, 51] on icon "button" at bounding box center [399, 48] width 20 height 20
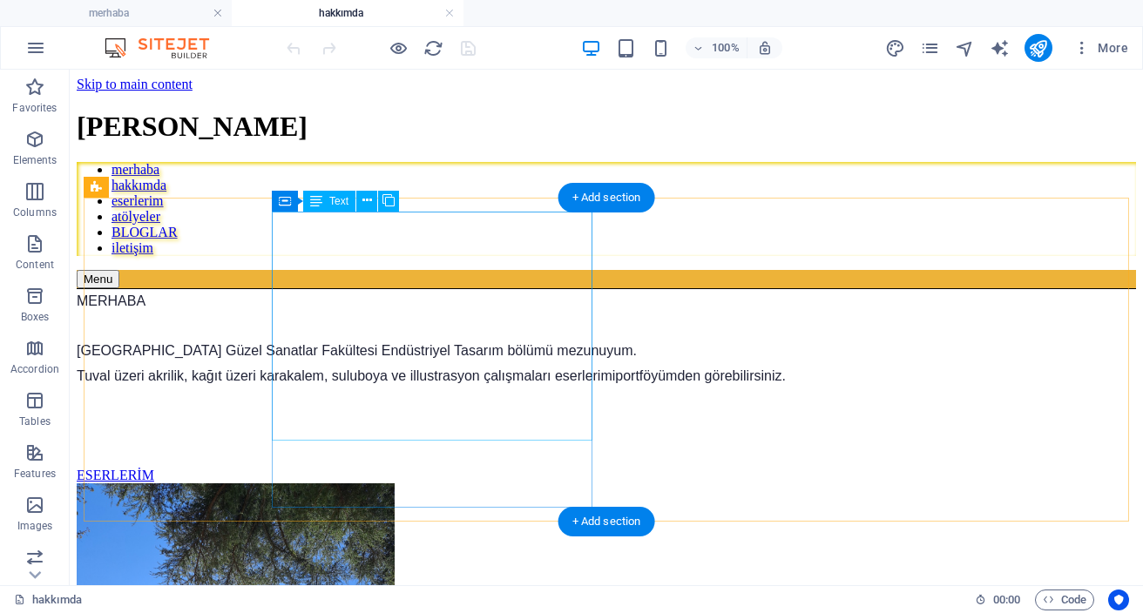
click at [335, 369] on span "Tuval üzeri akrilik, kağıt üzeri karakalem, suluboya ve illustrasyon çalışmalar…" at bounding box center [346, 376] width 538 height 15
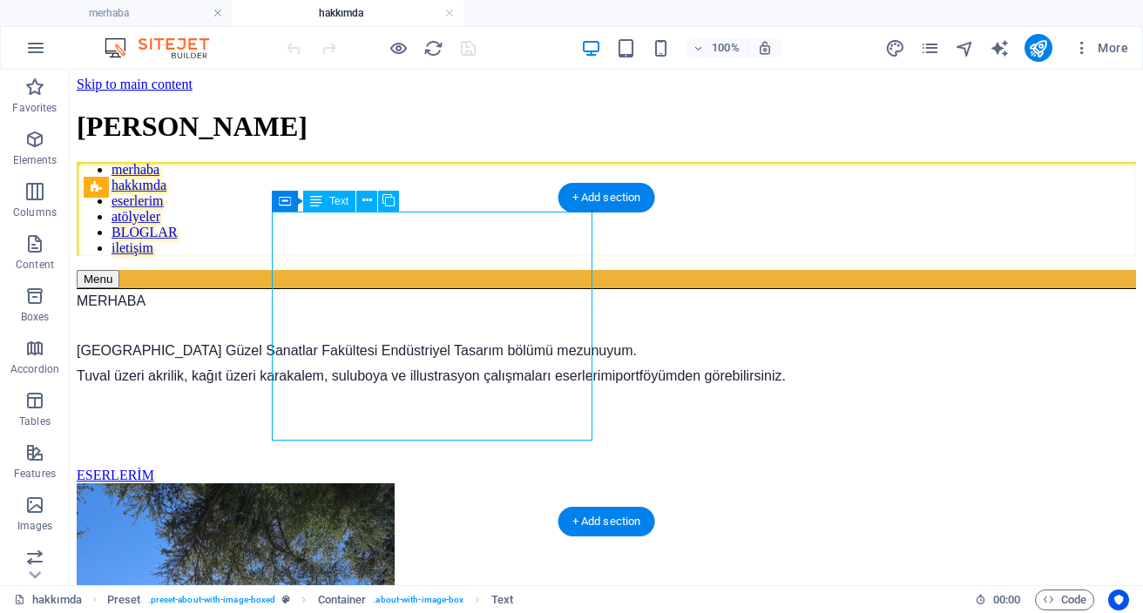
click at [335, 369] on span "Tuval üzeri akrilik, kağıt üzeri karakalem, suluboya ve illustrasyon çalışmalar…" at bounding box center [346, 376] width 538 height 15
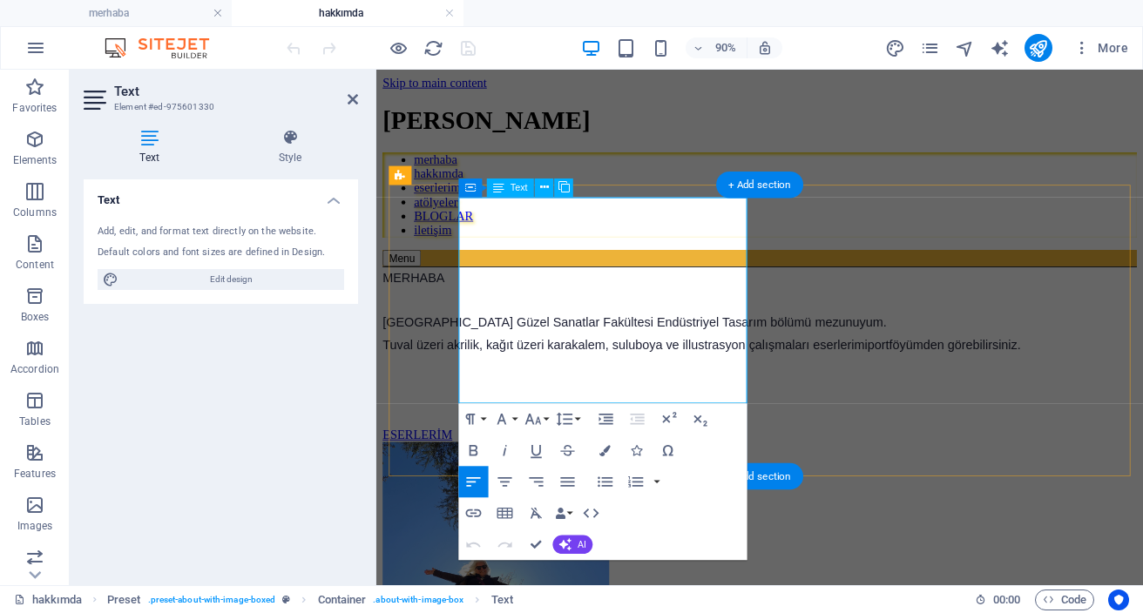
click at [764, 339] on p "[GEOGRAPHIC_DATA] G üzel Sanatlar Fakültesi Endüstriyel Tasarım bölümü mezunuyu…" at bounding box center [802, 351] width 838 height 25
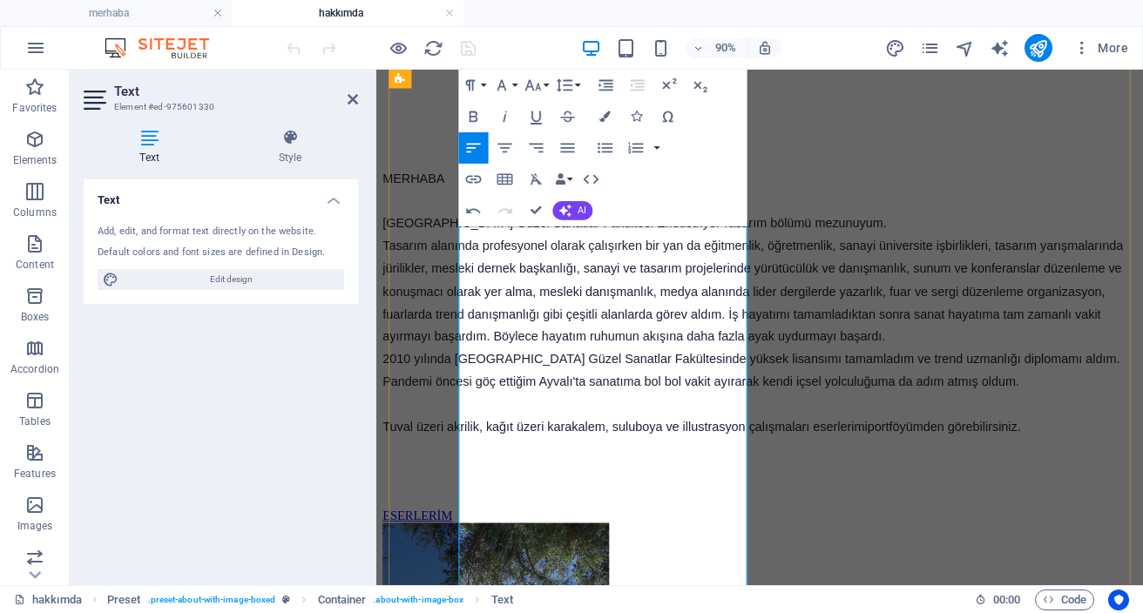
scroll to position [301, 0]
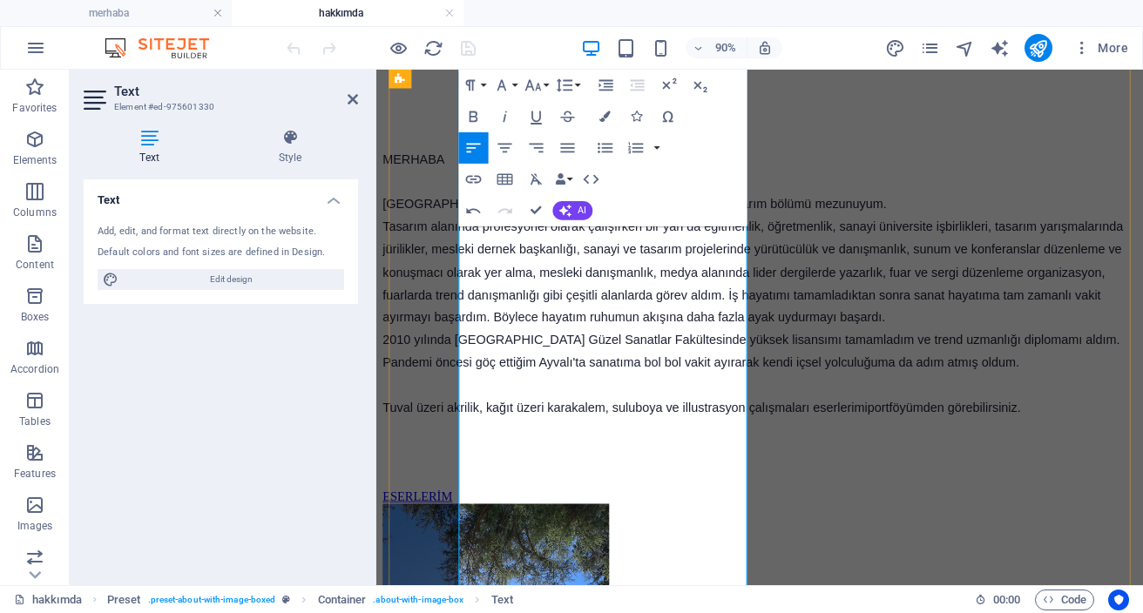
click at [550, 402] on span "2010 yılında [GEOGRAPHIC_DATA] Güzel Sanatlar Fakültesinde yüksek lisansımı tam…" at bounding box center [792, 382] width 819 height 40
click at [761, 410] on p "2010 yılında [GEOGRAPHIC_DATA] Güzel Sanatlar Fakültesinde yüksek lisansımı tam…" at bounding box center [802, 385] width 838 height 51
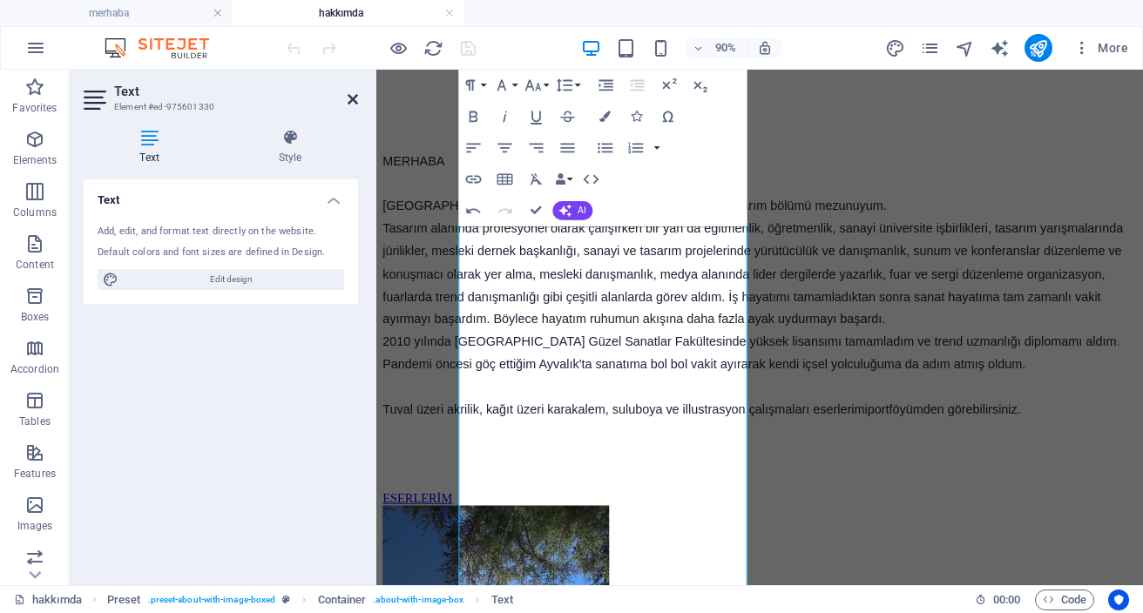
click at [352, 99] on icon at bounding box center [353, 99] width 10 height 14
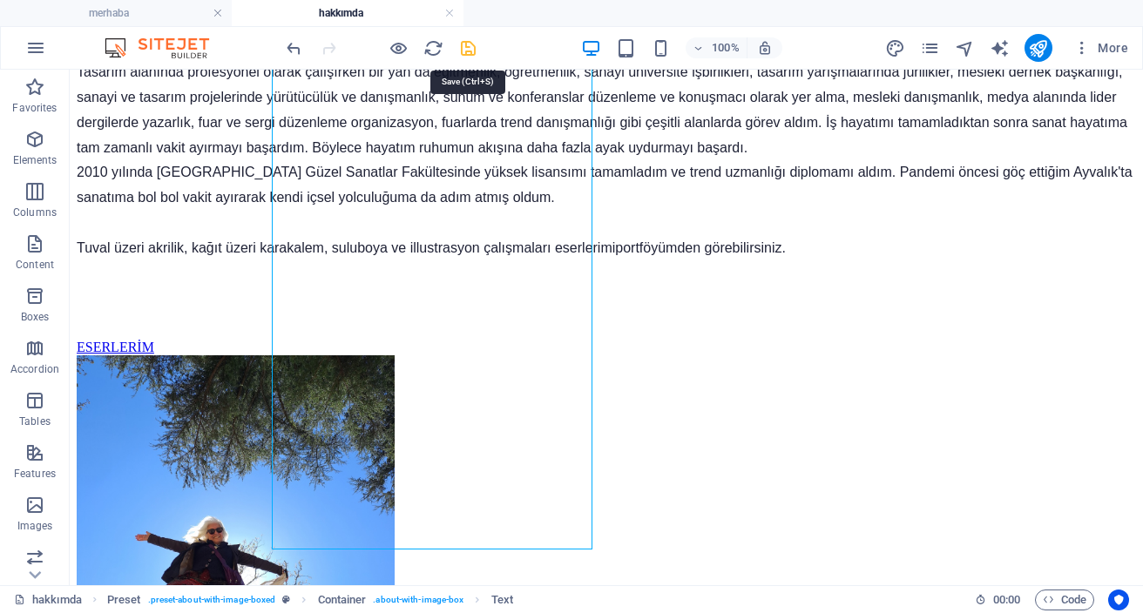
click at [473, 51] on icon "save" at bounding box center [468, 48] width 20 height 20
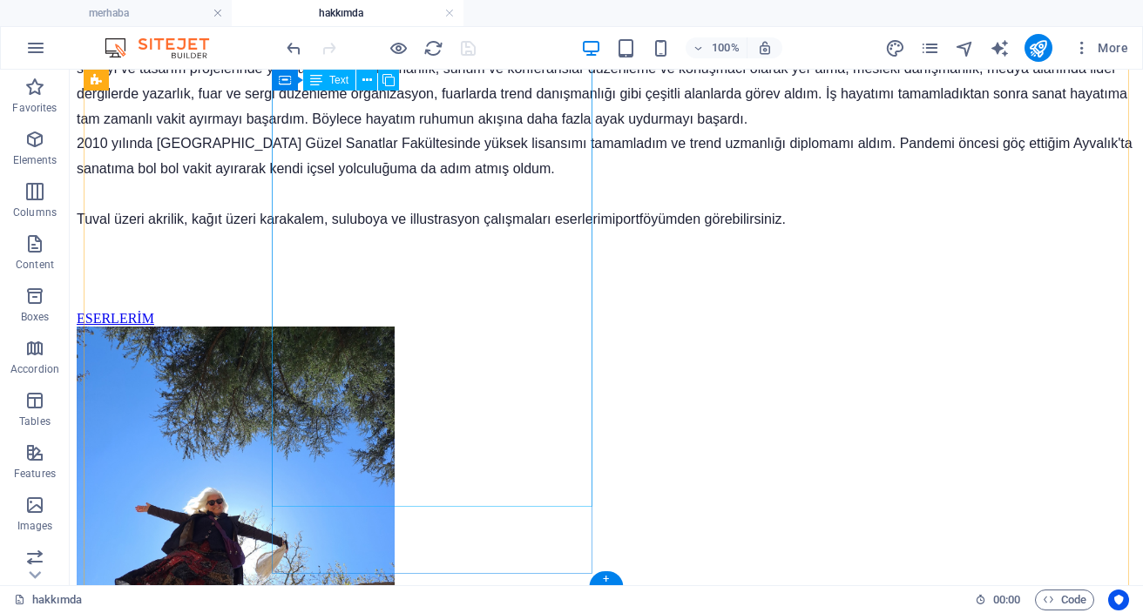
scroll to position [358, 0]
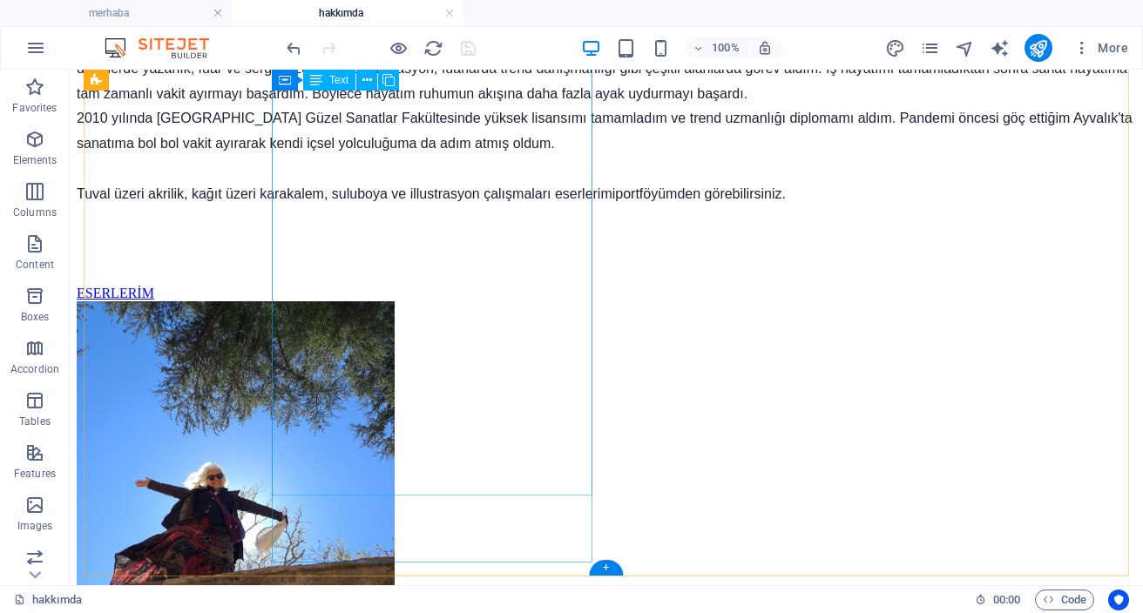
click at [558, 182] on p at bounding box center [606, 169] width 1059 height 25
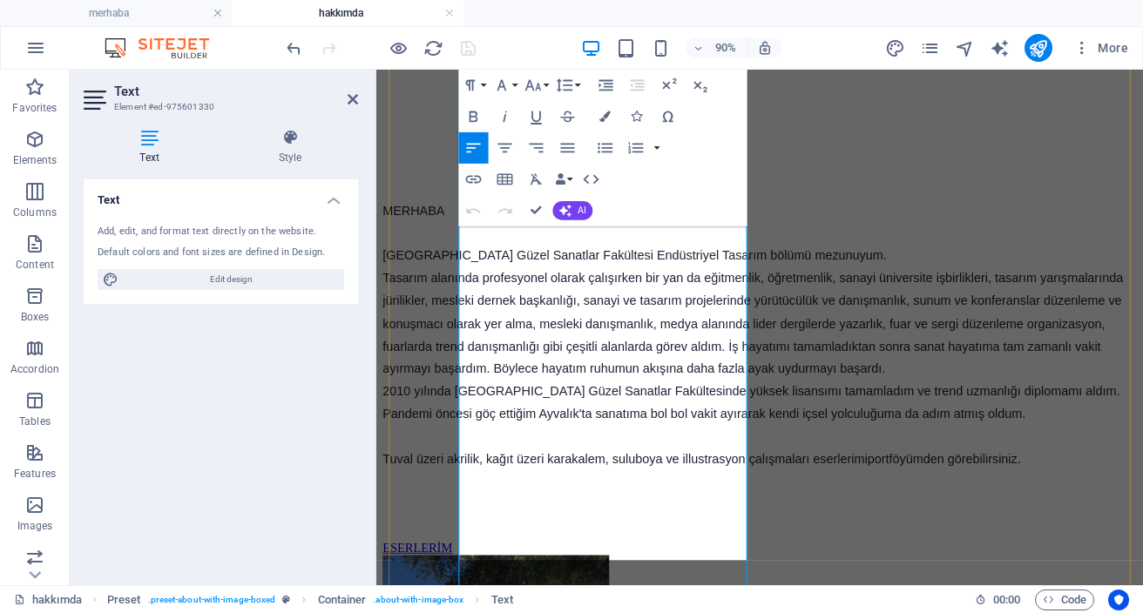
scroll to position [480, 0]
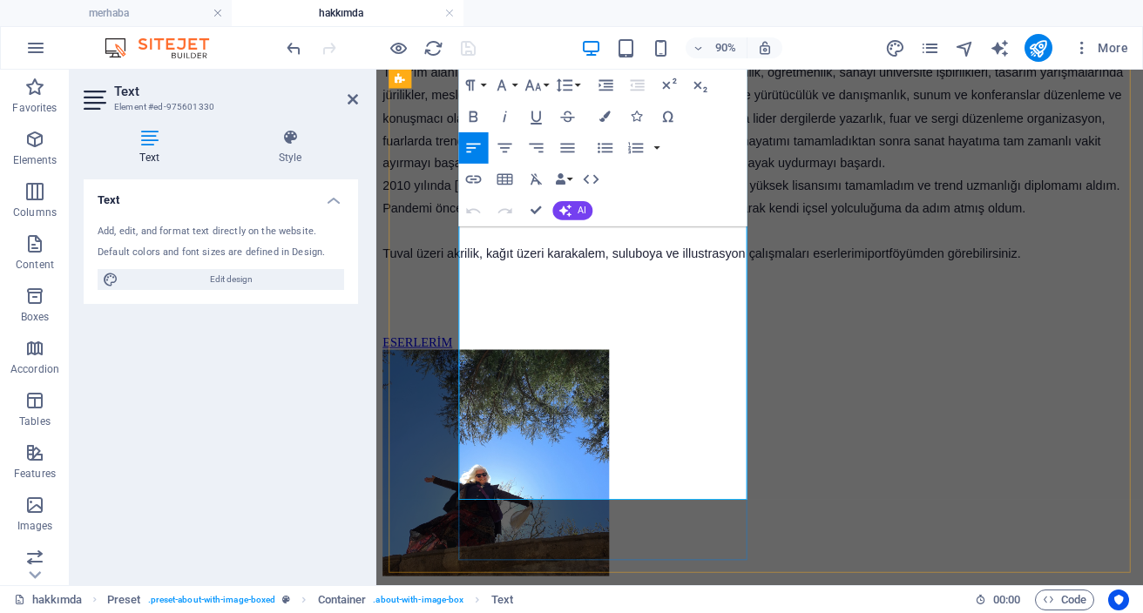
click at [720, 262] on p at bounding box center [802, 249] width 838 height 25
click at [632, 262] on p at bounding box center [802, 249] width 838 height 25
click at [770, 237] on p "2010 yılında [GEOGRAPHIC_DATA] Güzel Sanatlar Fakültesinde yüksek lisansımı tam…" at bounding box center [802, 211] width 838 height 51
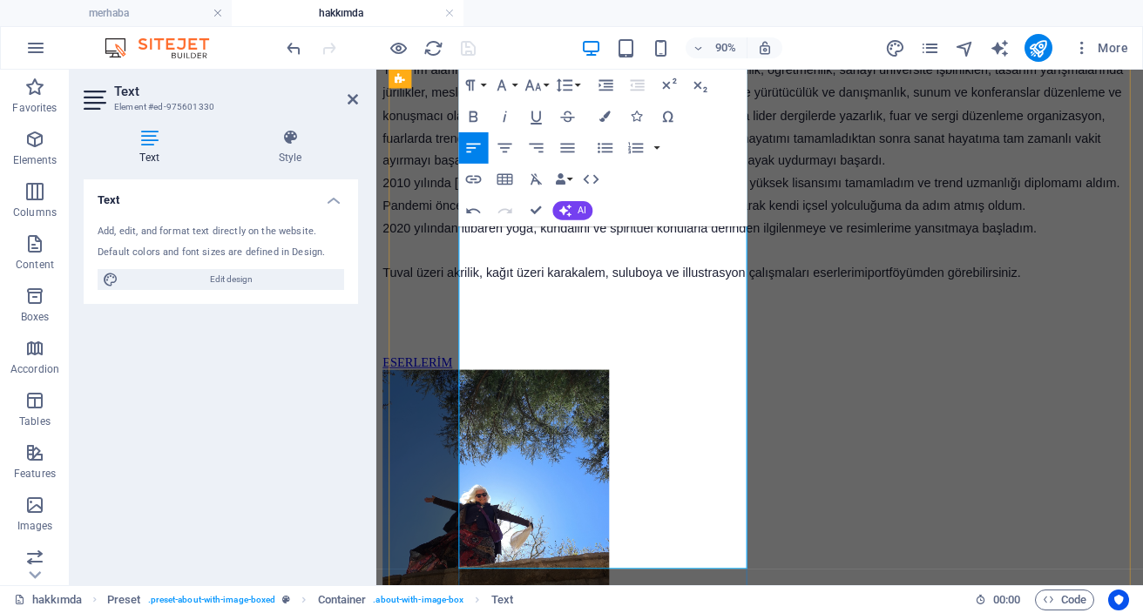
scroll to position [524, 0]
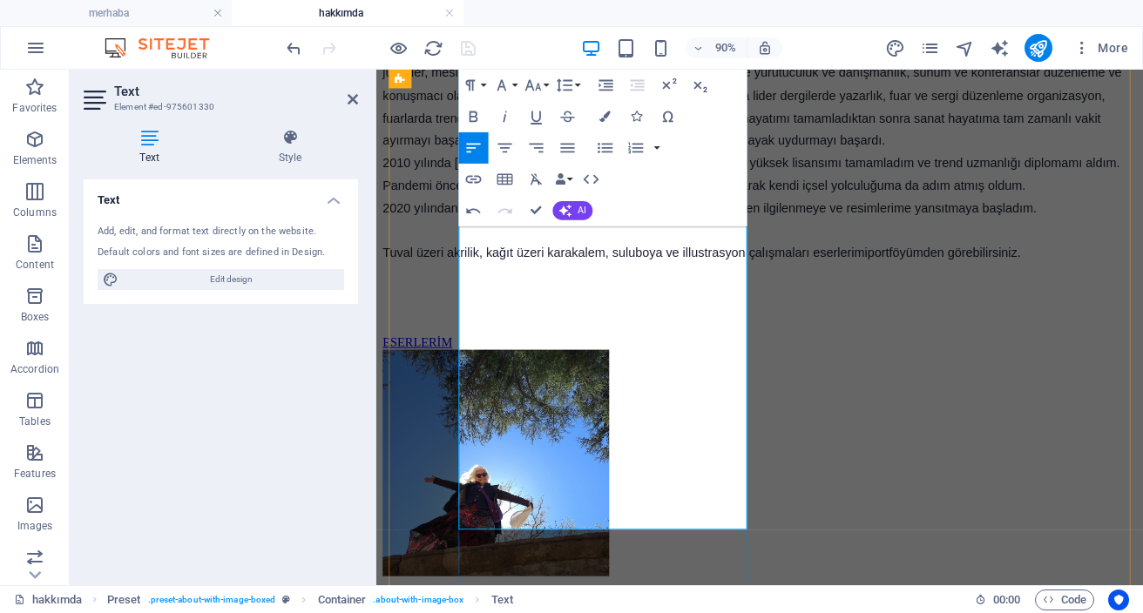
click at [678, 231] on span "2020 yılından itibaren yoga, kundalini ve spiritüel konularla derinden ilgilenm…" at bounding box center [746, 223] width 727 height 15
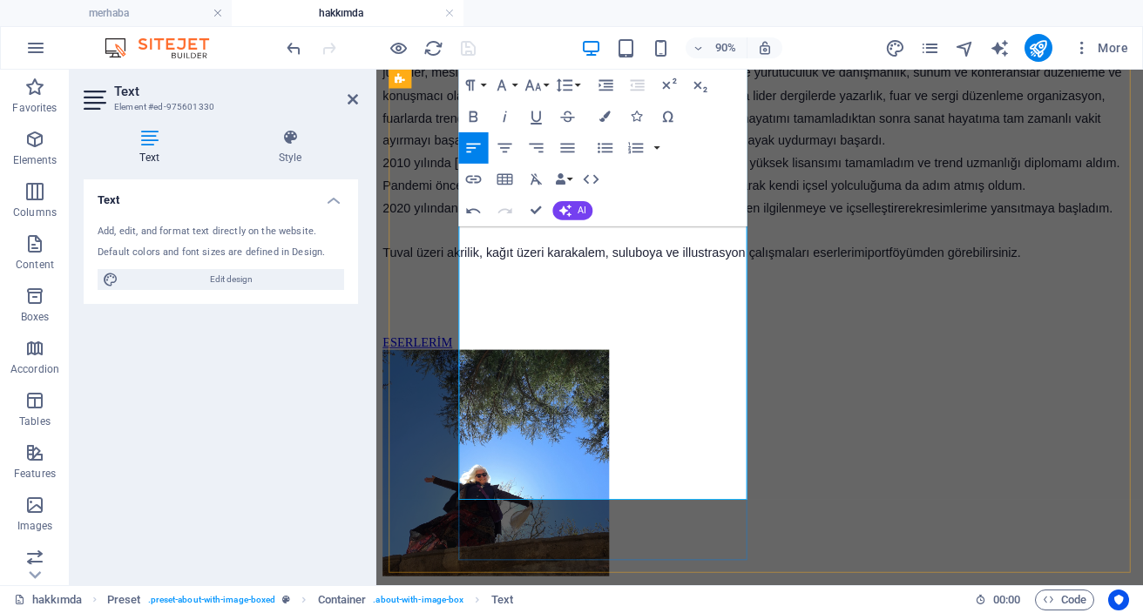
click at [722, 237] on p "2020 yılından itibaren yoga, kundalini ve spiritüel konularla derinden ilgilenm…" at bounding box center [802, 224] width 838 height 25
click at [762, 212] on p "2010 yılında [GEOGRAPHIC_DATA] Güzel Sanatlar Fakültesinde yüksek lisansımı tam…" at bounding box center [802, 186] width 838 height 51
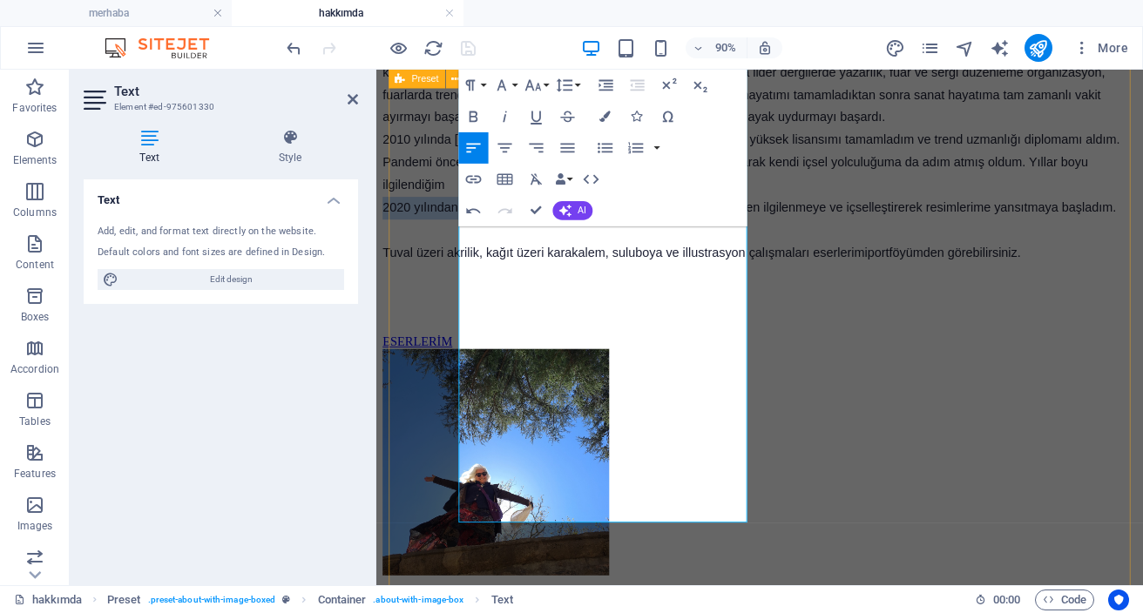
drag, startPoint x: 601, startPoint y: 356, endPoint x: 459, endPoint y: 349, distance: 142.2
click at [459, 349] on div "[GEOGRAPHIC_DATA] G üzel Sanatlar Fakültesi Endüstriyel Tasarım bölümü mezunuyu…" at bounding box center [802, 198] width 838 height 875
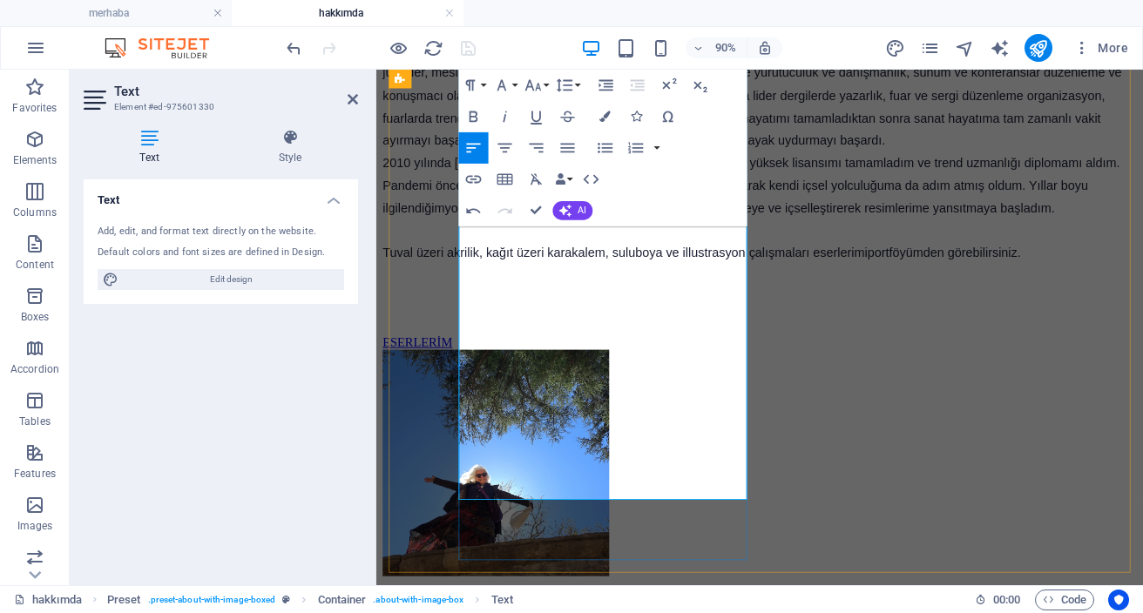
click at [671, 231] on span "yoga, kundalini ve spiritüel konularla derinden ilgilenmeye ve içselleştirerek …" at bounding box center [791, 223] width 678 height 15
drag, startPoint x: 770, startPoint y: 328, endPoint x: 784, endPoint y: 340, distance: 18.5
click at [771, 236] on p "2010 yılında [GEOGRAPHIC_DATA] Güzel Sanatlar Fakültesinde yüksek lisansımı tam…" at bounding box center [802, 198] width 838 height 75
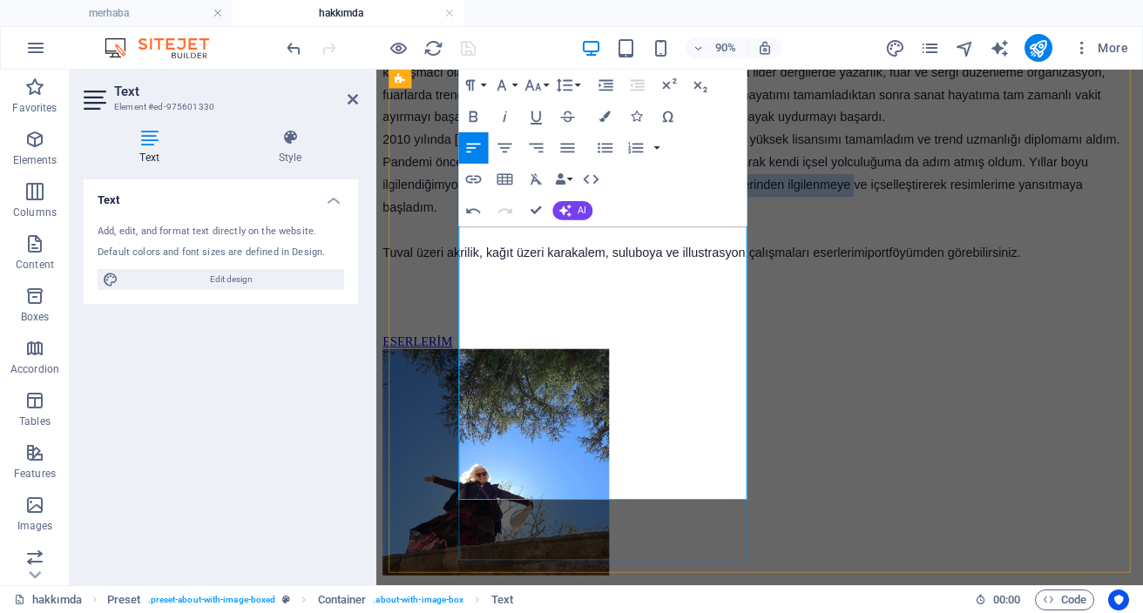
drag, startPoint x: 738, startPoint y: 360, endPoint x: 607, endPoint y: 362, distance: 130.7
click at [599, 231] on span "yoga, kundalini, ley hatları ve diğer spiritüel konularla derinden ilgilenmeye …" at bounding box center [772, 211] width 778 height 40
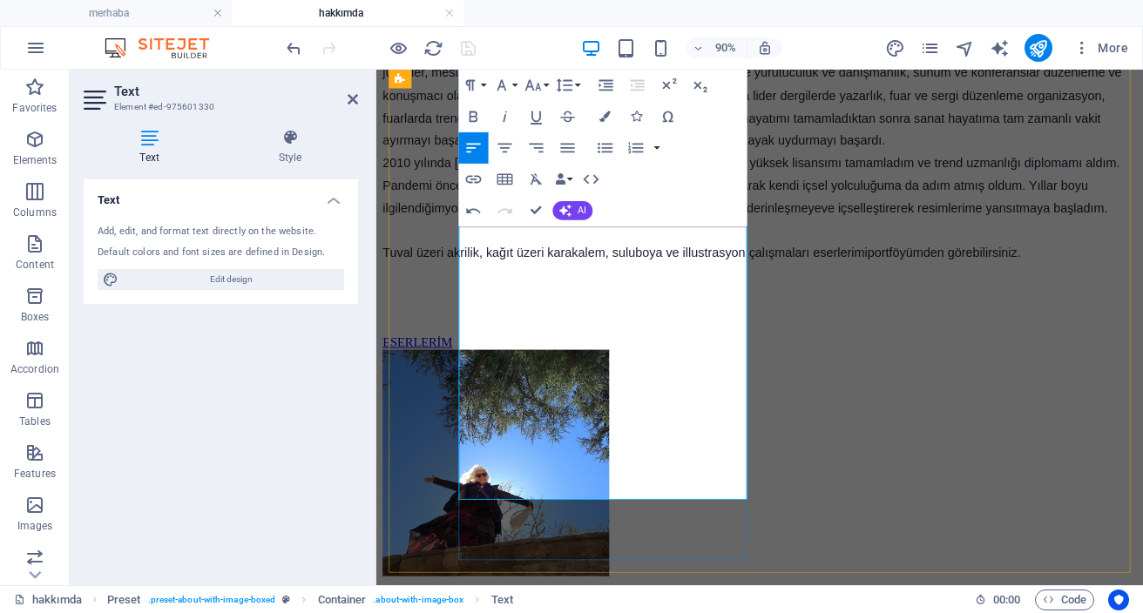
click at [781, 236] on p "2010 yılında [GEOGRAPHIC_DATA] Güzel Sanatlar Fakültesinde yüksek lisansımı tam…" at bounding box center [802, 198] width 838 height 75
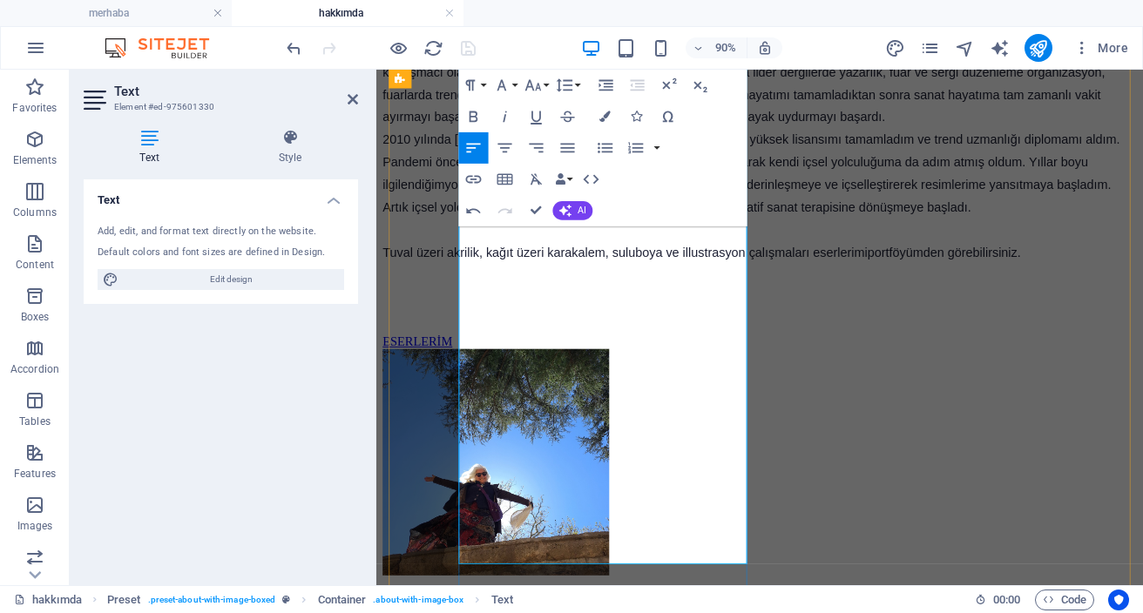
scroll to position [562, 0]
drag, startPoint x: 498, startPoint y: 402, endPoint x: 464, endPoint y: 403, distance: 34.0
click at [464, 403] on div "[GEOGRAPHIC_DATA] G üzel Sanatlar Fakültesi Endüstriyel Tasarım bölümü mezunuyu…" at bounding box center [802, 198] width 838 height 875
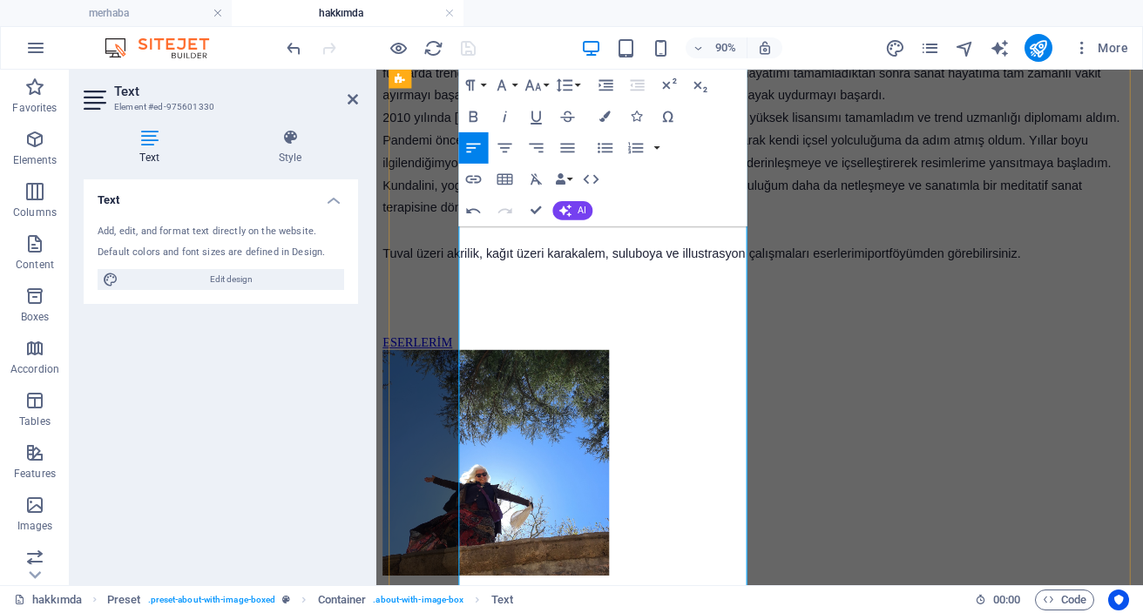
click at [715, 232] on span "yoga, kundalini, ley hatları ve diğer spiritüel konularda derinleşmeye ve içsel…" at bounding box center [787, 198] width 809 height 65
click at [709, 232] on span "yoga, kundalini, ley hatları ve diğer spiritüel konularda derinleşmeye ve içsel…" at bounding box center [787, 198] width 809 height 65
drag, startPoint x: 734, startPoint y: 455, endPoint x: 754, endPoint y: 484, distance: 34.6
click at [734, 237] on p "2010 yılında [GEOGRAPHIC_DATA] Güzel Sanatlar Fakültesinde yüksek lisansımı tam…" at bounding box center [802, 174] width 838 height 125
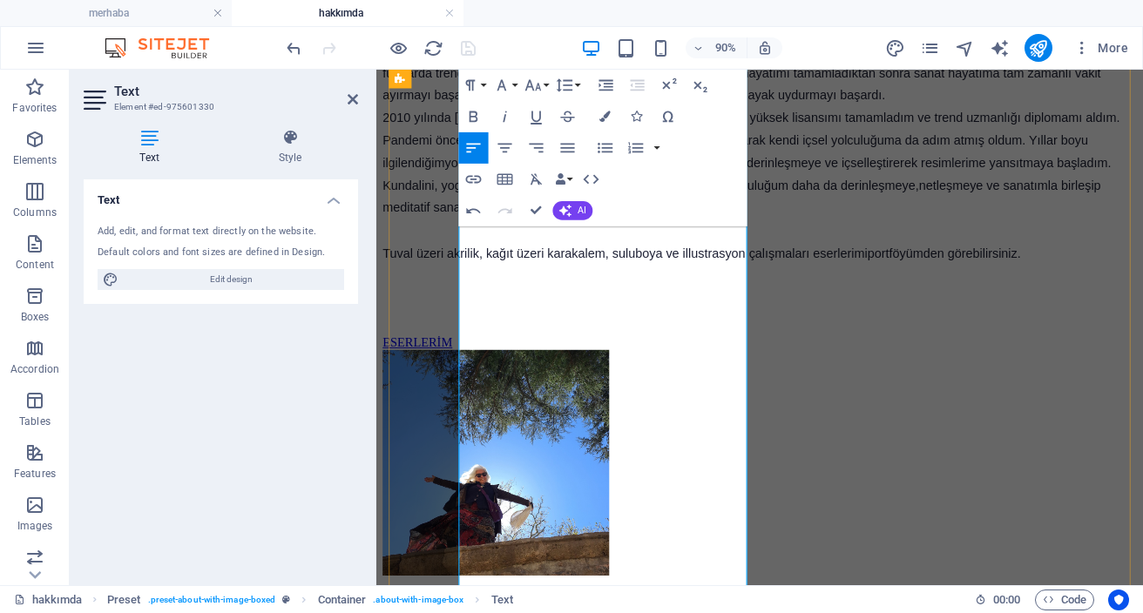
click at [771, 237] on p "2010 yılında [GEOGRAPHIC_DATA] Güzel Sanatlar Fakültesinde yüksek lisansımı tam…" at bounding box center [802, 174] width 838 height 125
click at [634, 232] on span "yoga, kundalini, ley hatları ve diğer spiritüel konularda derinleşmeye ve içsel…" at bounding box center [787, 198] width 809 height 65
click at [613, 237] on p "2010 yılında [GEOGRAPHIC_DATA] Güzel Sanatlar Fakültesinde yüksek lisansımı tam…" at bounding box center [802, 174] width 838 height 125
click at [684, 231] on span "Bu yolculuk bitmeyecek bir öz yolculuğudur. İsmimin bile anlamını yeniden keşse…" at bounding box center [782, 211] width 798 height 40
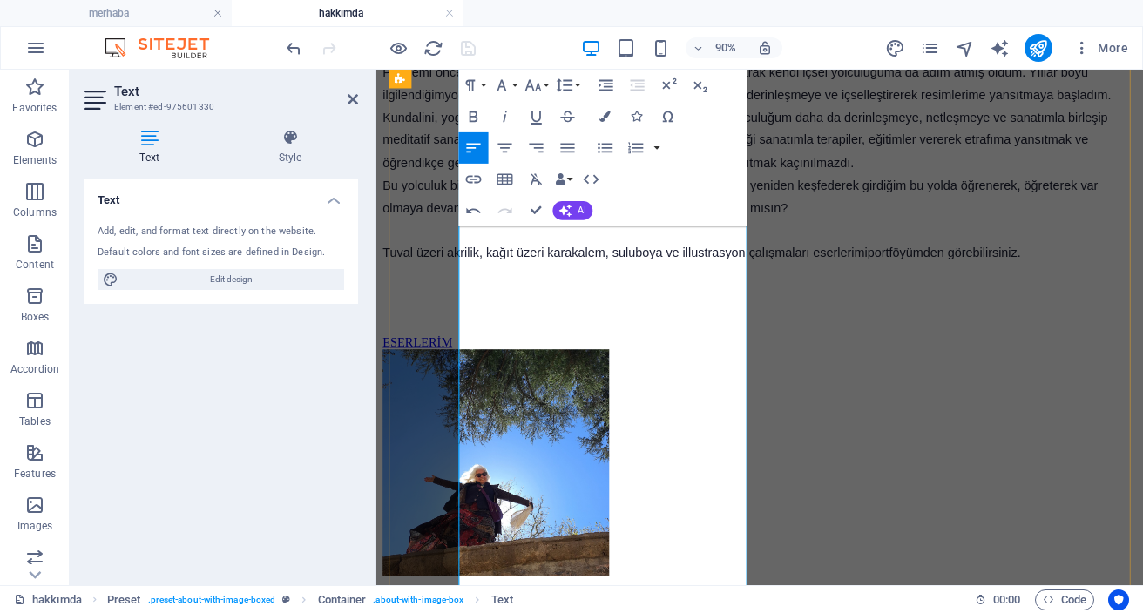
scroll to position [819, 0]
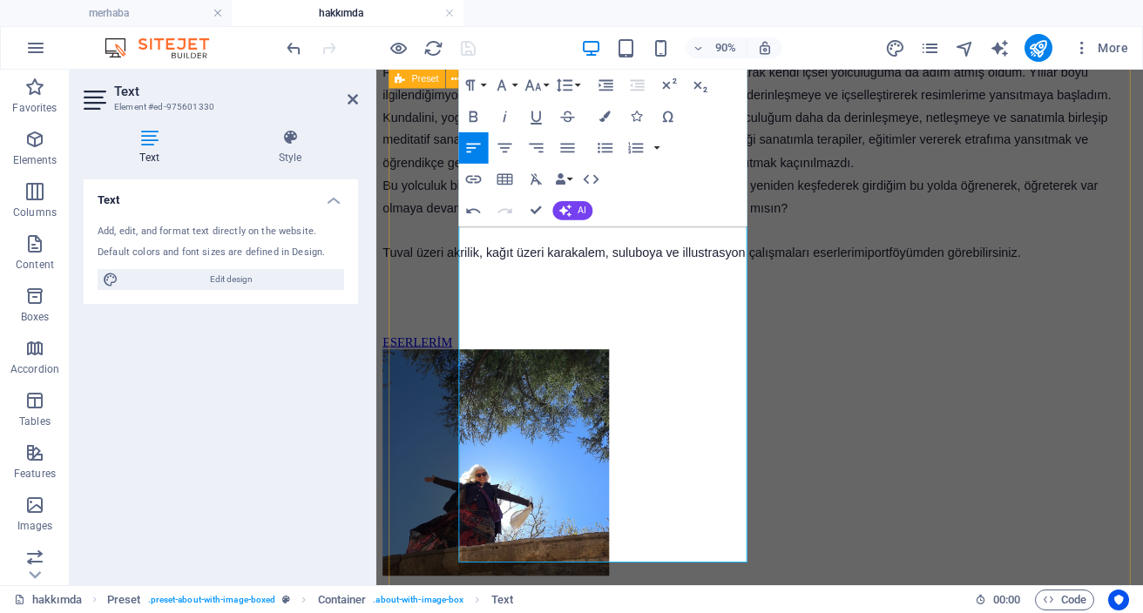
drag, startPoint x: 560, startPoint y: 568, endPoint x: 458, endPoint y: 509, distance: 117.9
click at [458, 509] on div "[GEOGRAPHIC_DATA] G üzel Sanatlar Fakültesi Endüstriyel Tasarım bölümü mezunuyu…" at bounding box center [802, 148] width 838 height 975
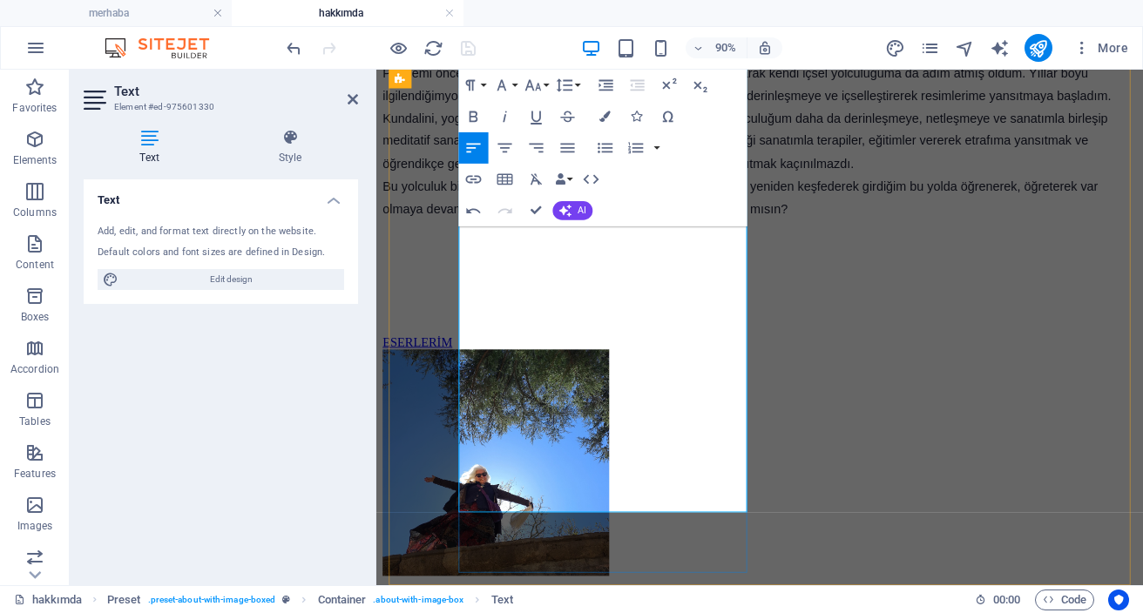
click at [526, 287] on p at bounding box center [802, 274] width 838 height 25
click at [538, 238] on p "Bu yolculuk bitmeyecek bir öz yolculuğudur. İsmimin bile anlamını yeniden keşfe…" at bounding box center [802, 212] width 838 height 51
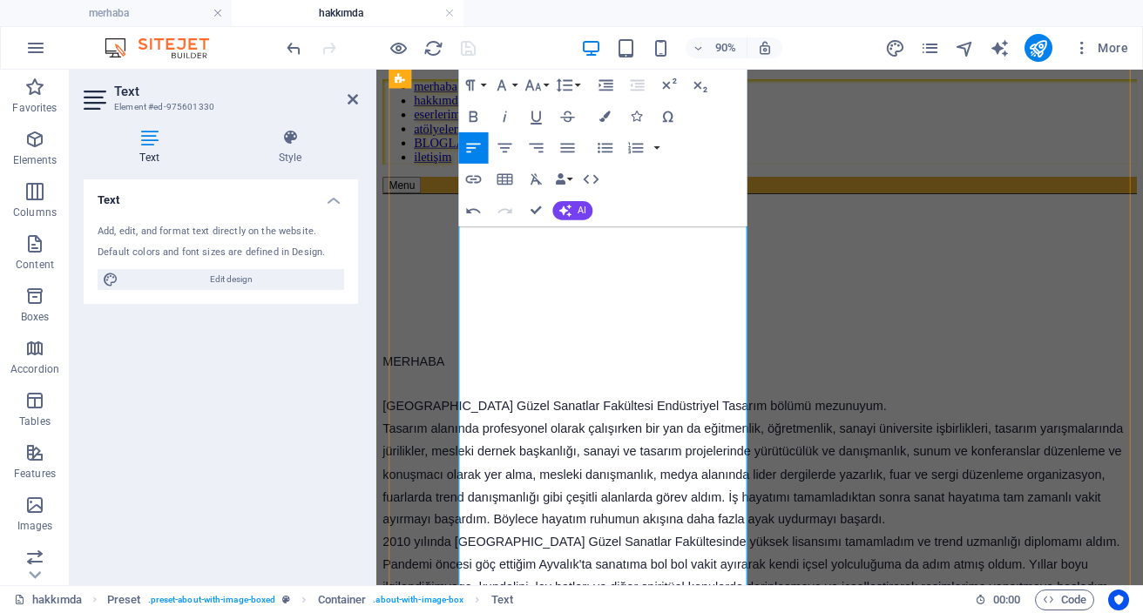
scroll to position [82, 0]
click at [354, 98] on icon at bounding box center [353, 99] width 10 height 14
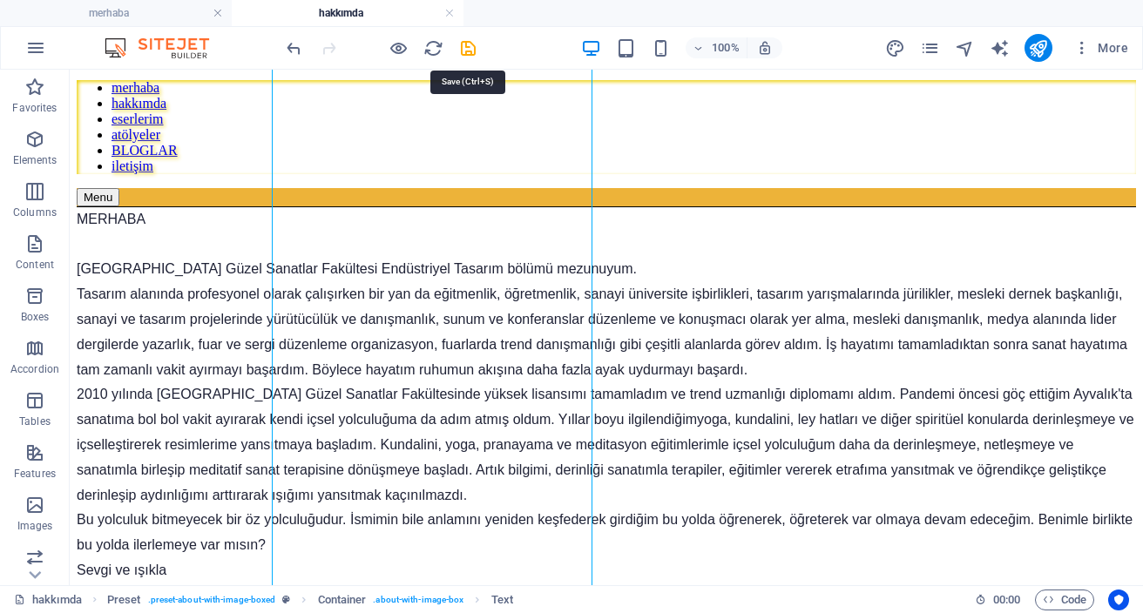
click at [464, 49] on icon "save" at bounding box center [468, 48] width 20 height 20
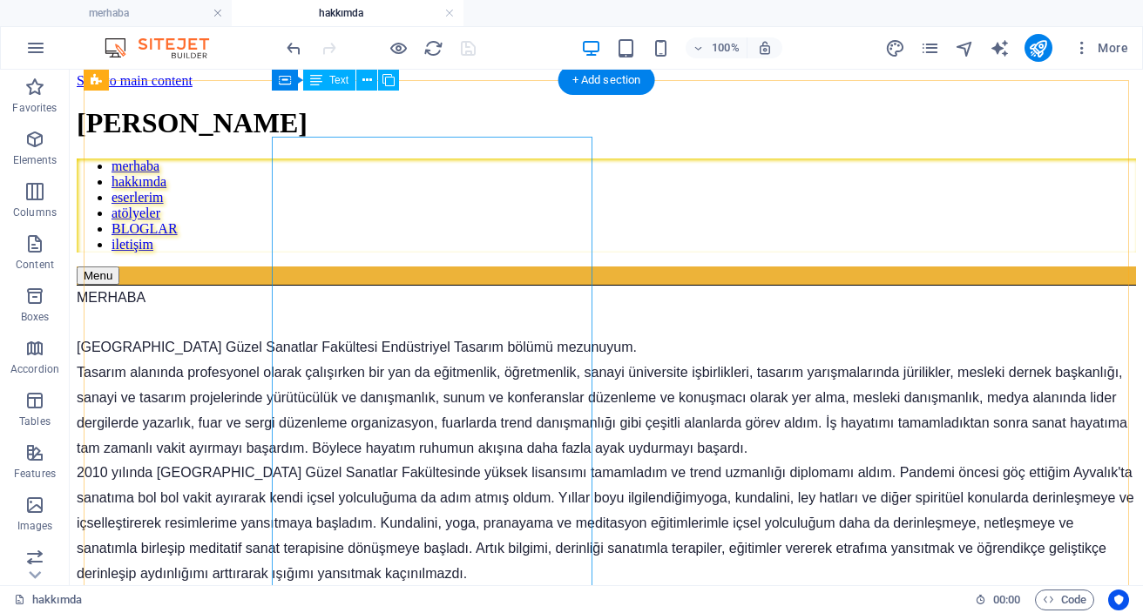
scroll to position [0, 0]
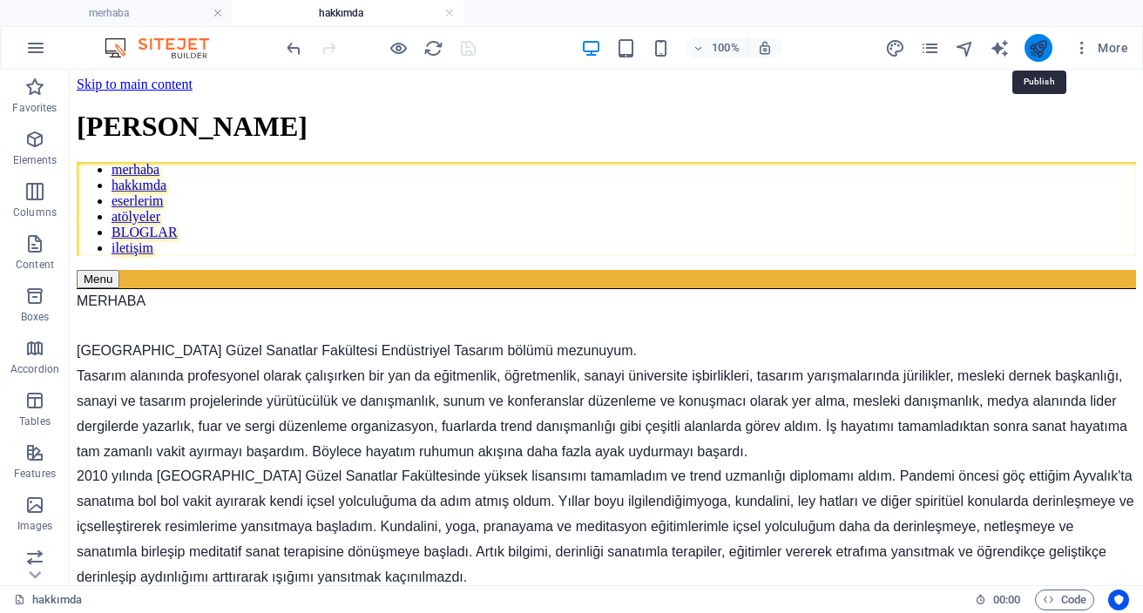
click at [1041, 50] on icon "publish" at bounding box center [1038, 48] width 20 height 20
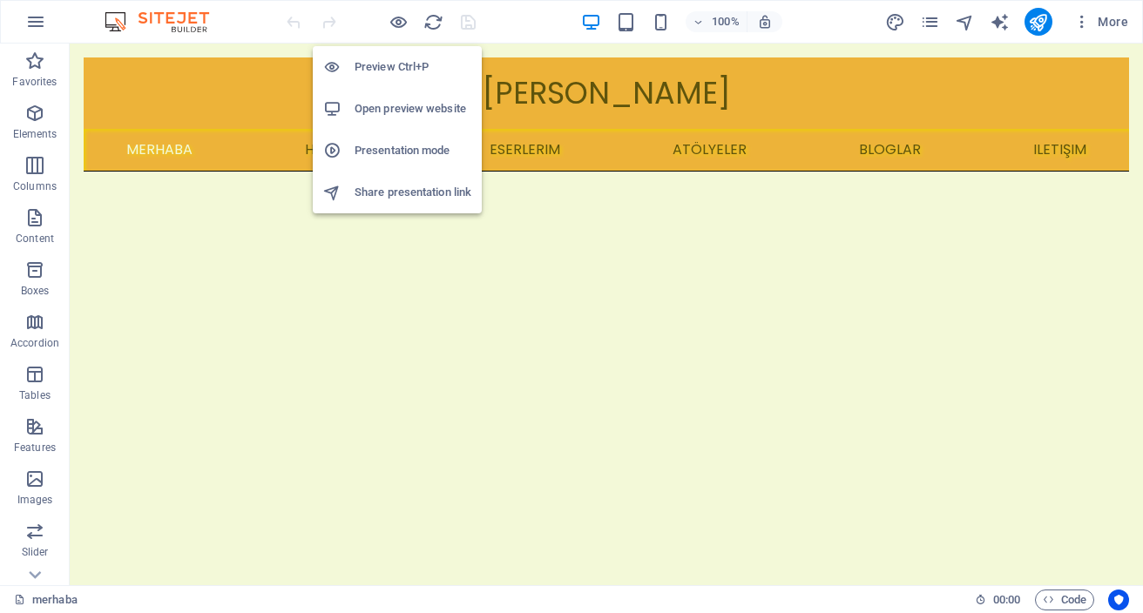
click at [400, 65] on h6 "Preview Ctrl+P" at bounding box center [413, 67] width 117 height 21
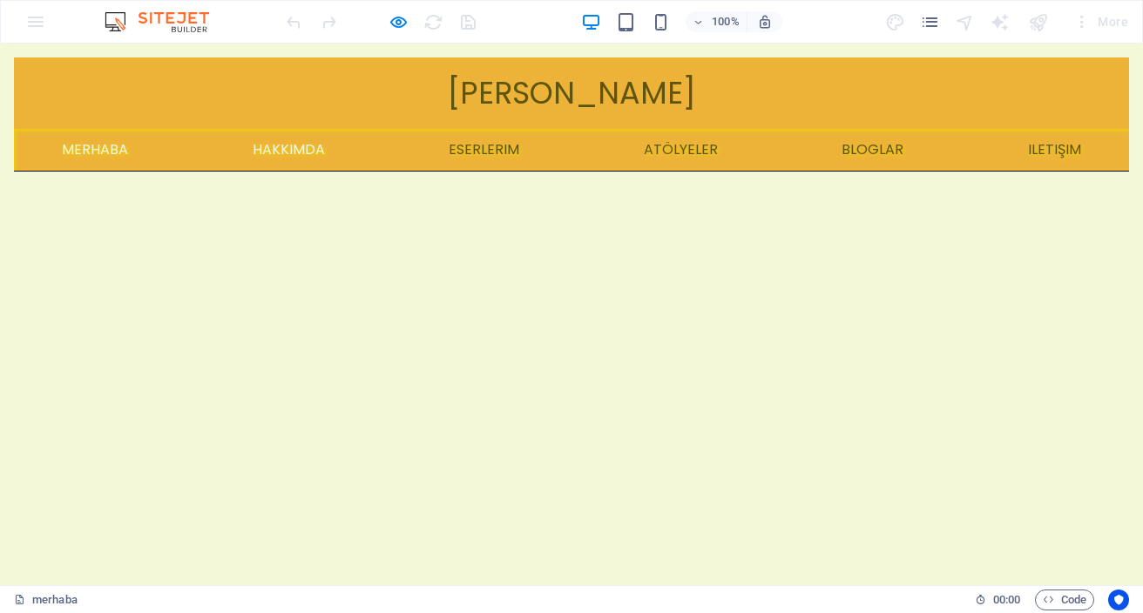
click at [294, 158] on link "hakkımda" at bounding box center [289, 150] width 100 height 42
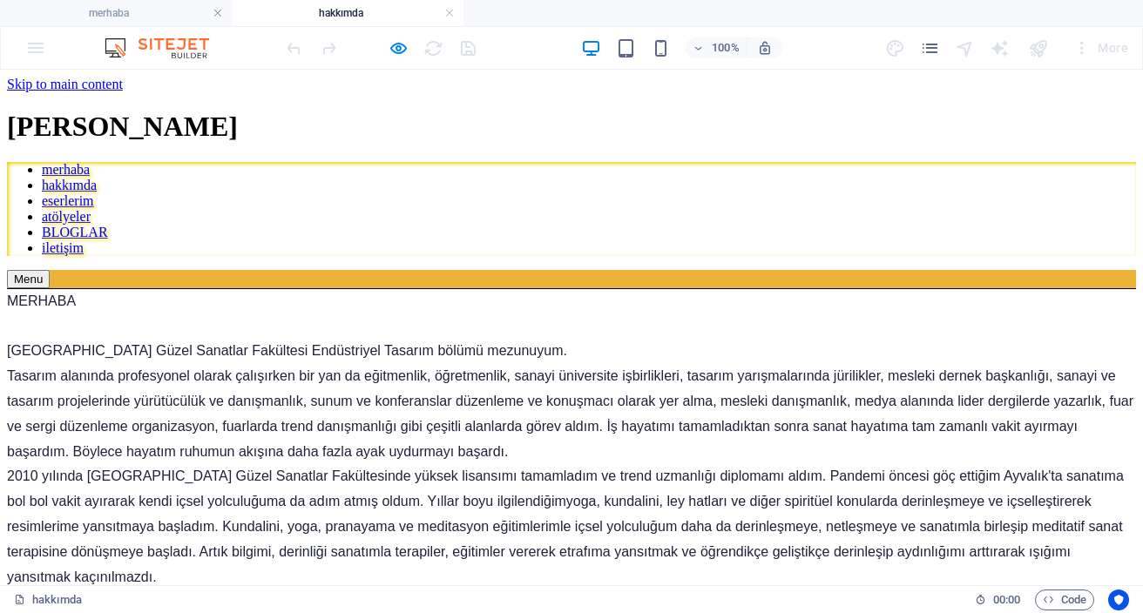
scroll to position [3, 0]
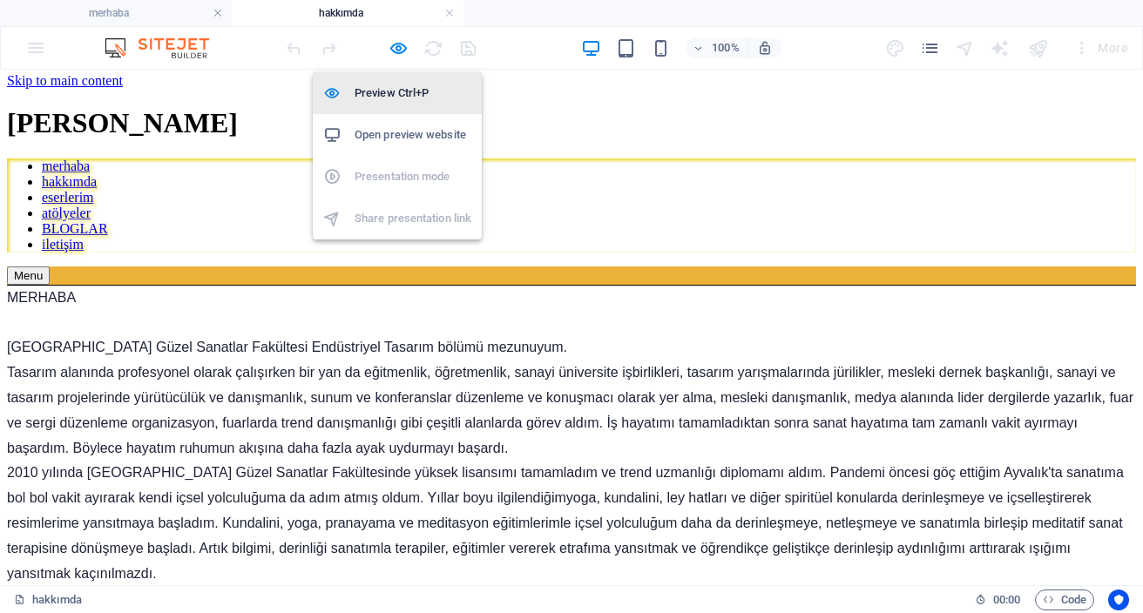
click at [404, 91] on h6 "Preview Ctrl+P" at bounding box center [413, 93] width 117 height 21
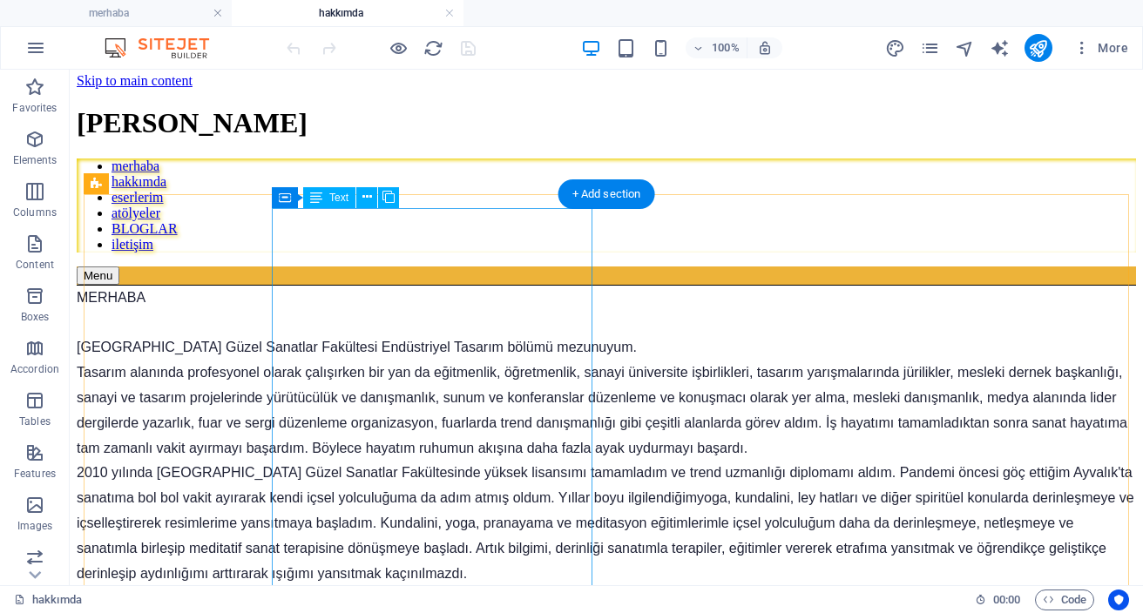
click at [448, 365] on span "Tasarım alanında profesyonel olarak çalışırken bir yan da eğitmenlik, öğretmenl…" at bounding box center [602, 410] width 1051 height 90
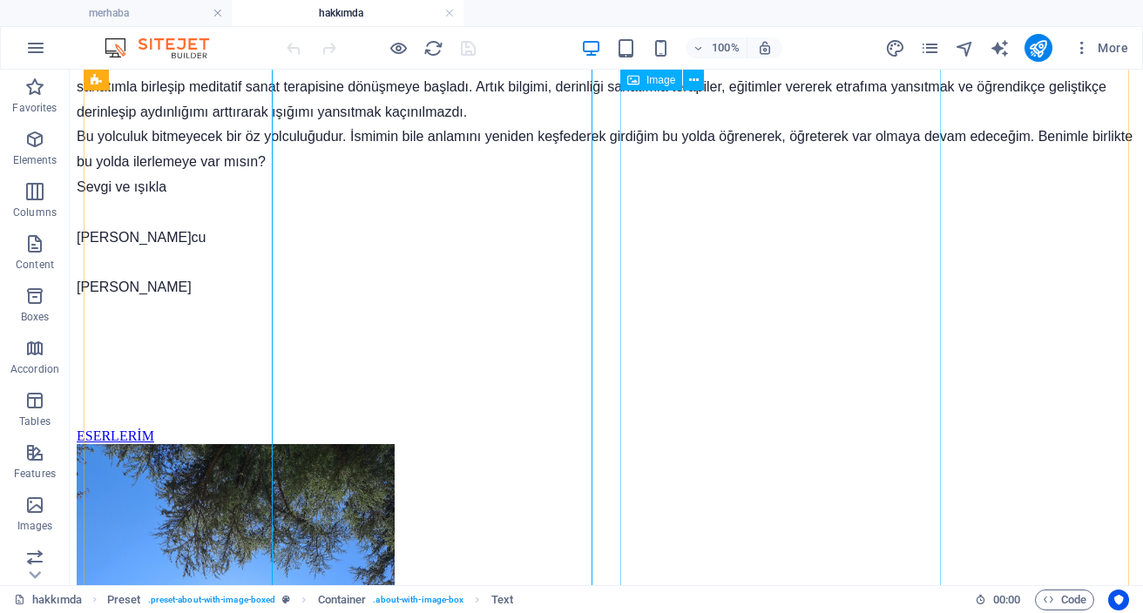
scroll to position [468, 0]
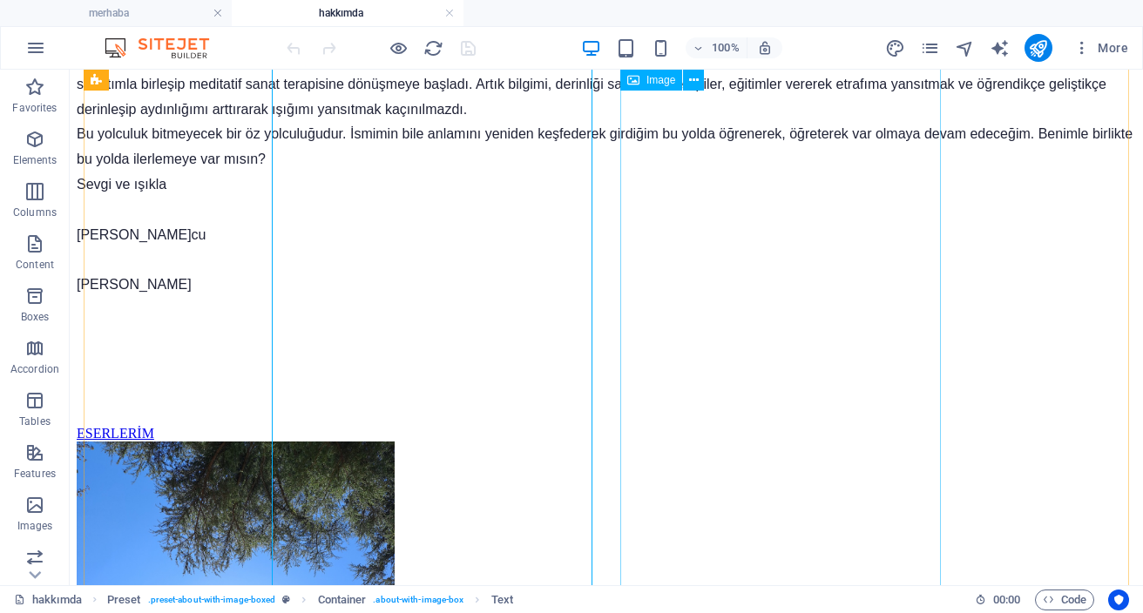
click at [395, 442] on figure at bounding box center [236, 602] width 318 height 321
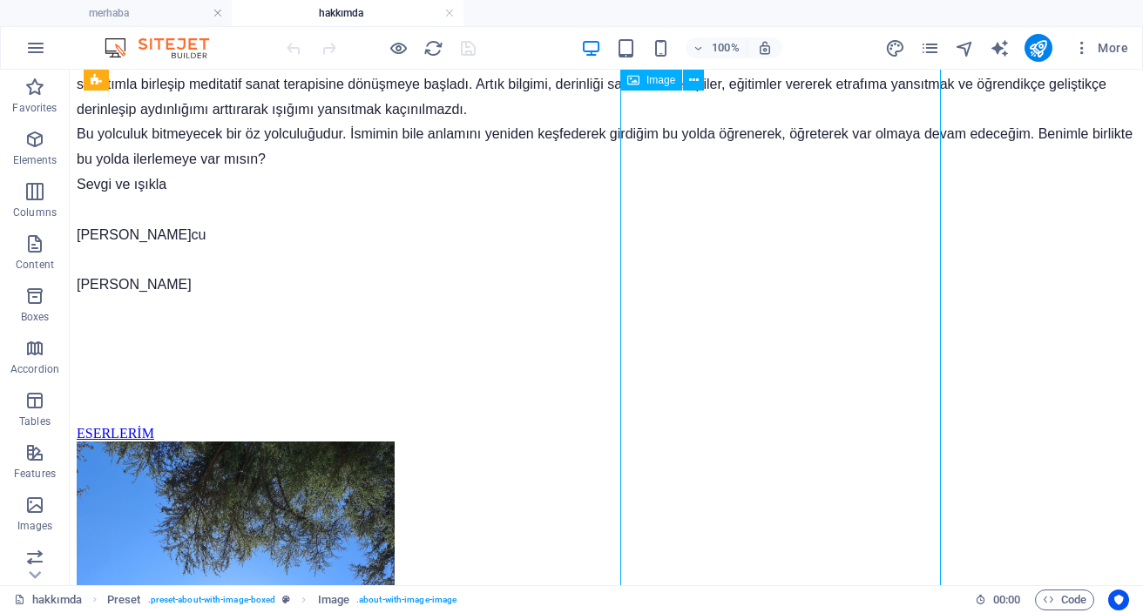
click at [395, 442] on figure at bounding box center [236, 602] width 318 height 321
select select "%"
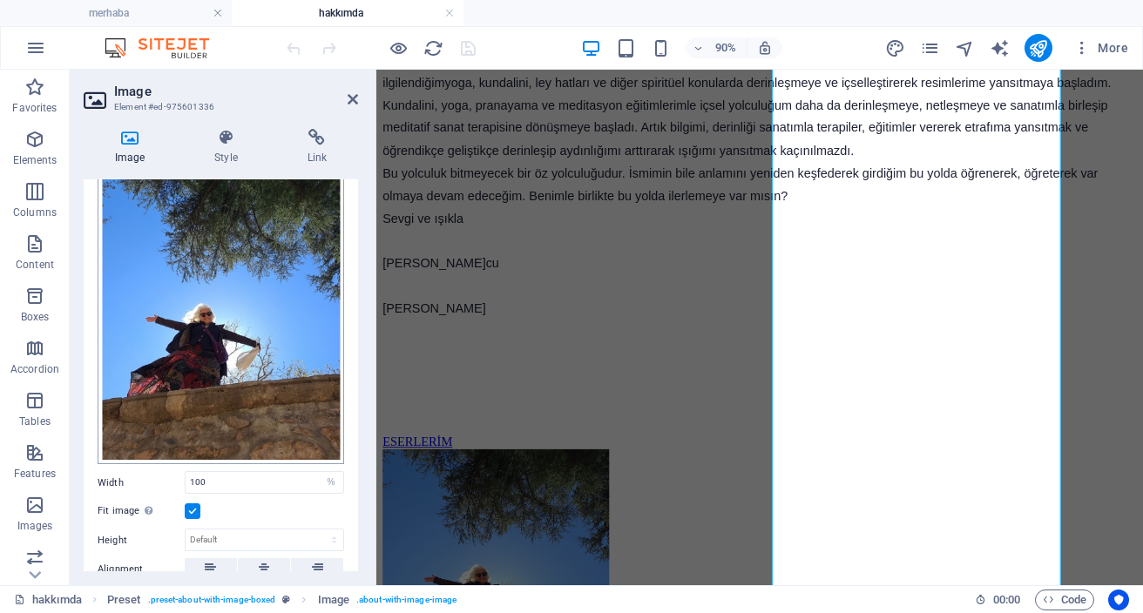
scroll to position [86, 0]
click at [254, 479] on input "100" at bounding box center [265, 481] width 158 height 21
type input "97"
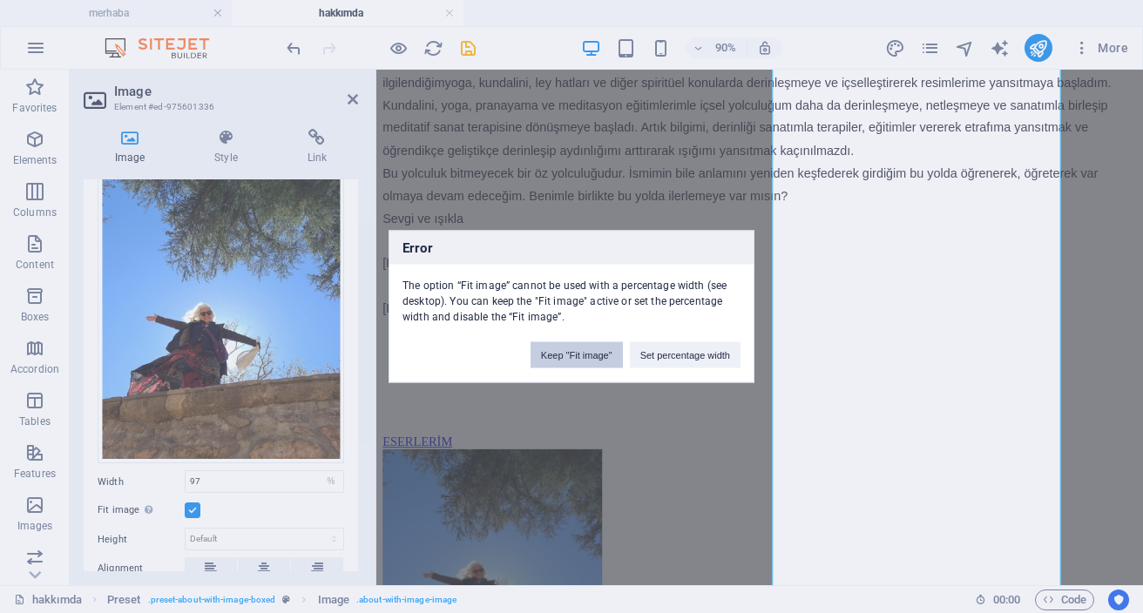
click at [581, 360] on button "Keep "Fit image"" at bounding box center [577, 355] width 92 height 26
select select "DISABLED_OPTION_VALUE"
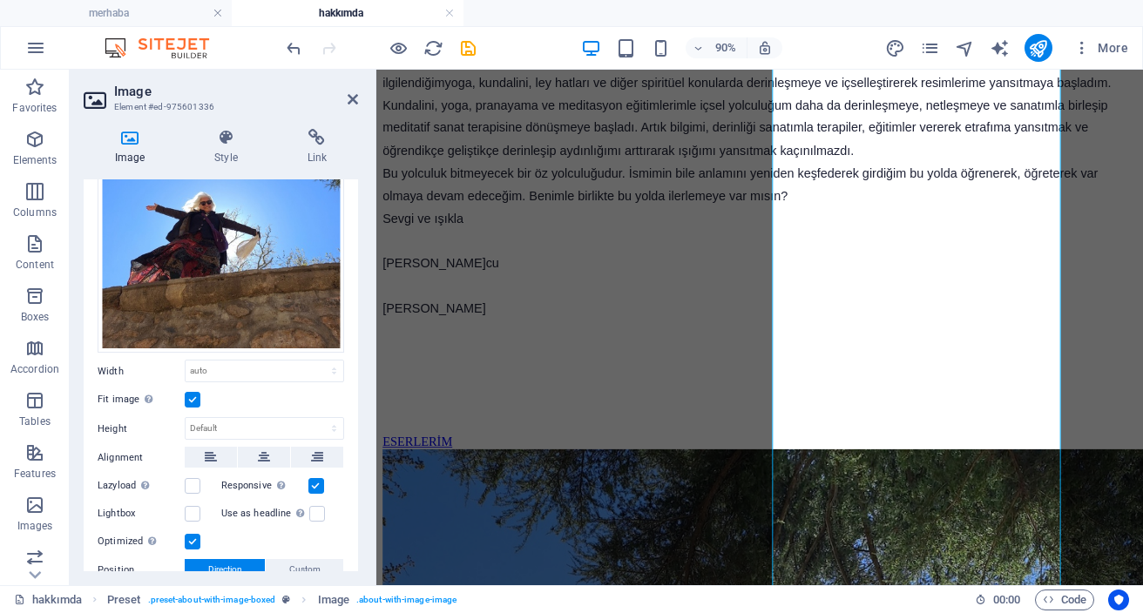
scroll to position [209, 0]
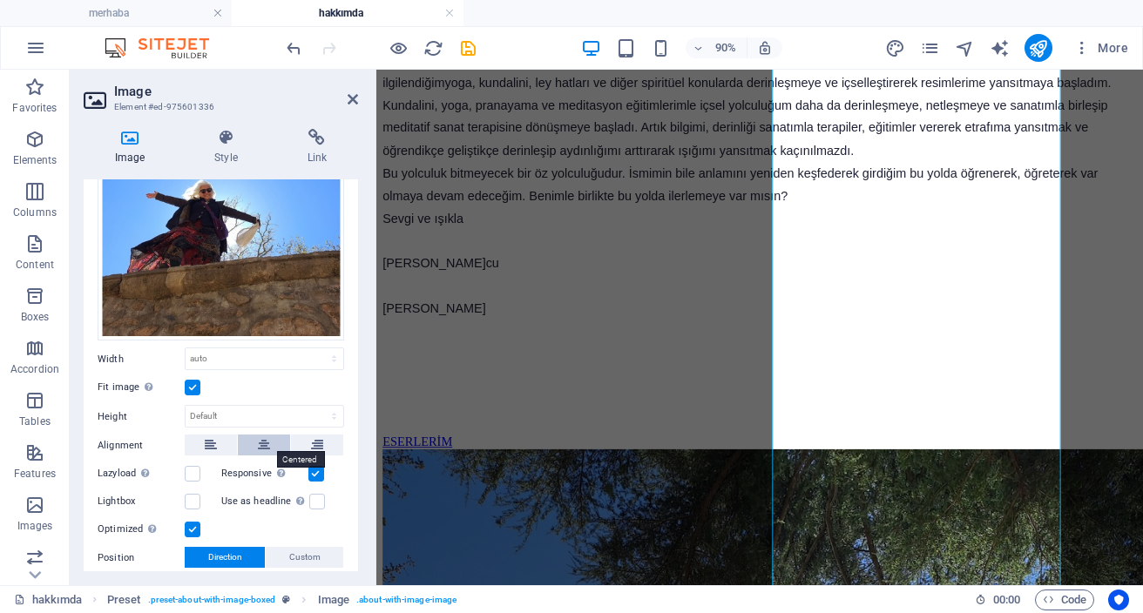
click at [263, 446] on icon at bounding box center [264, 445] width 12 height 21
click at [214, 443] on icon at bounding box center [211, 445] width 12 height 21
click at [277, 390] on div "Fit image Automatically fit image to a fixed width and height" at bounding box center [221, 387] width 247 height 21
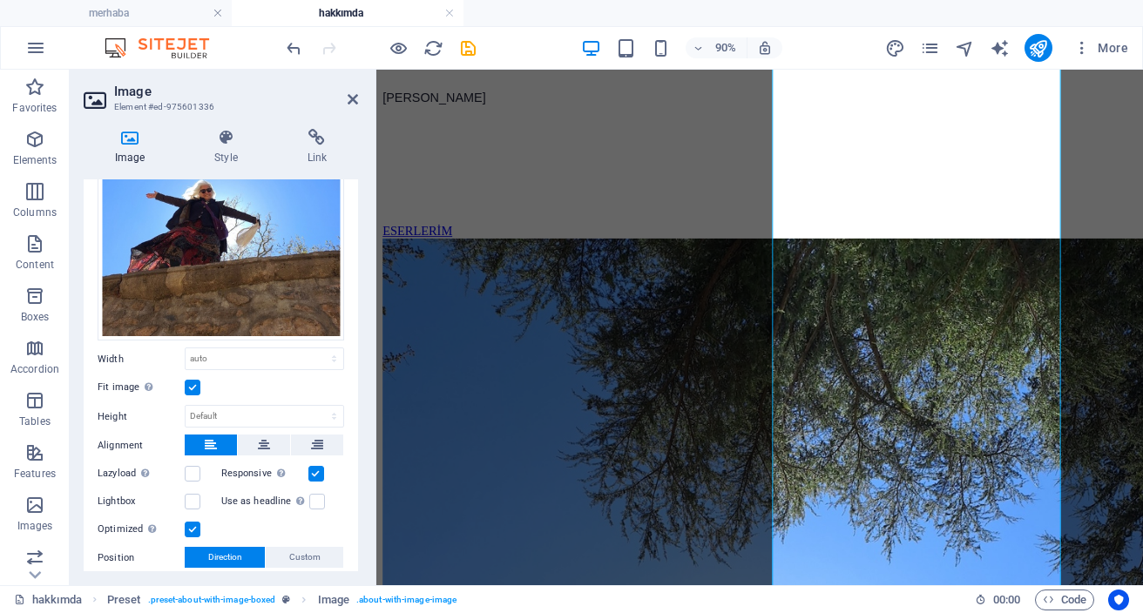
scroll to position [317, 0]
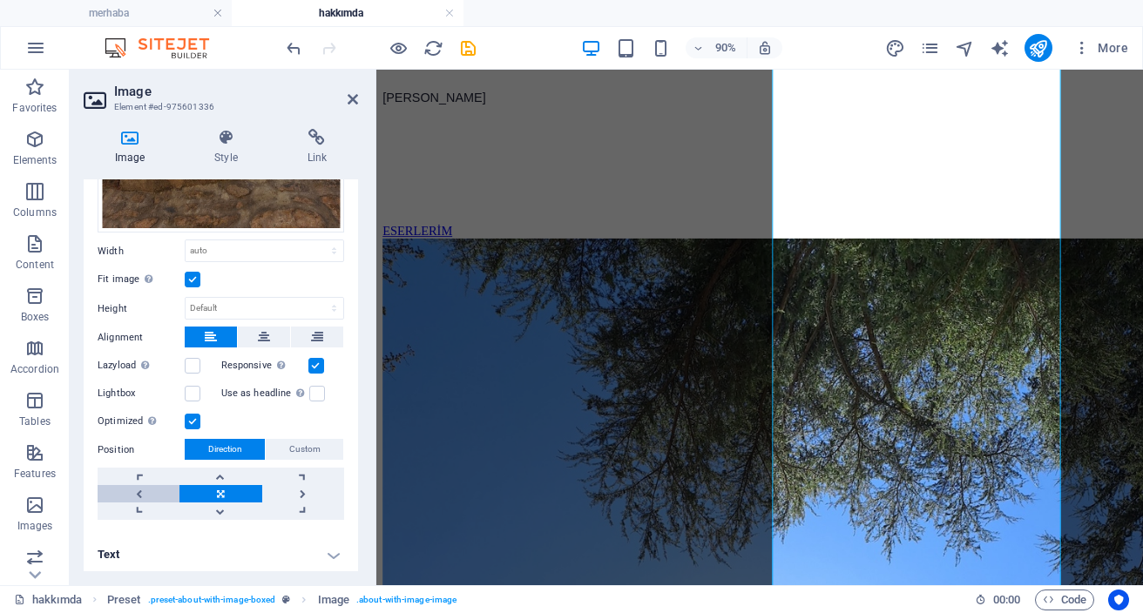
click at [141, 487] on link at bounding box center [139, 493] width 82 height 17
click at [300, 489] on link at bounding box center [303, 493] width 82 height 17
click at [223, 487] on link at bounding box center [220, 493] width 82 height 17
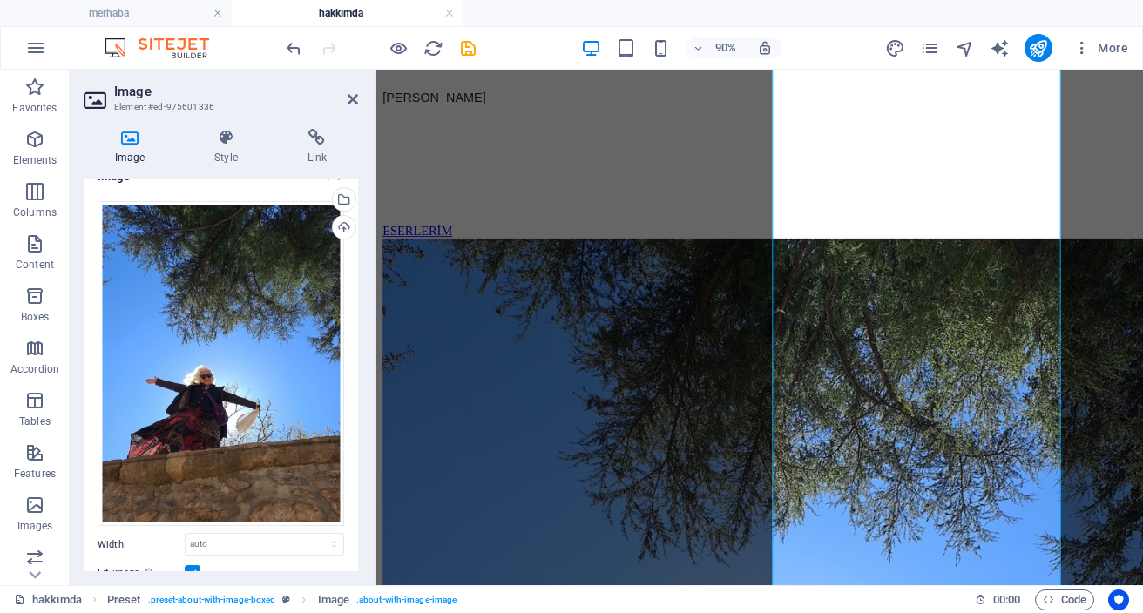
scroll to position [24, 0]
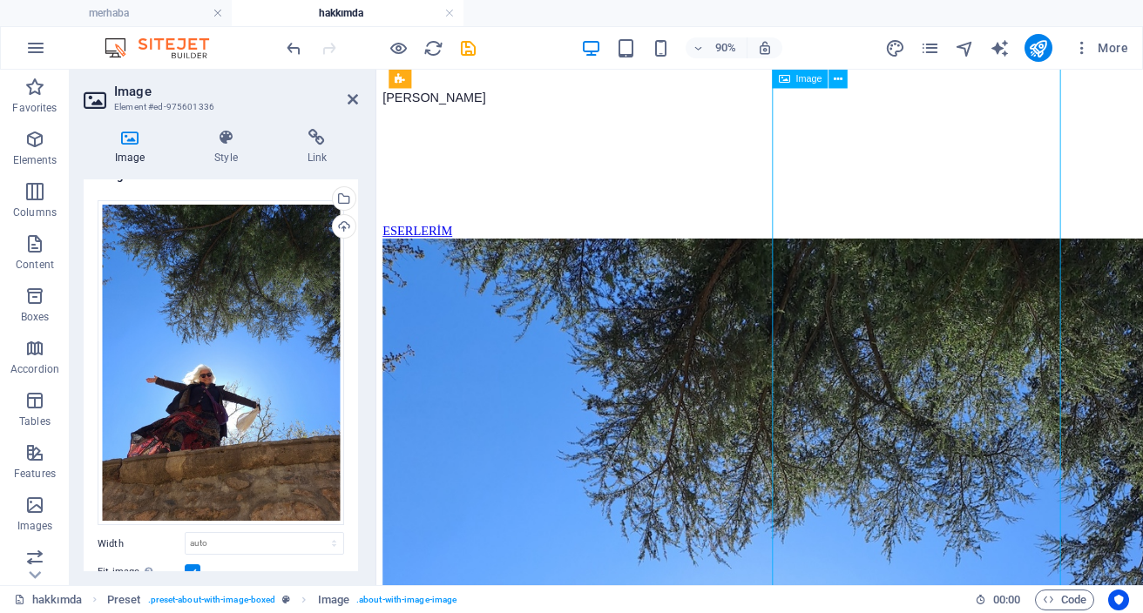
drag, startPoint x: 910, startPoint y: 440, endPoint x: 943, endPoint y: 442, distance: 34.0
drag, startPoint x: 910, startPoint y: 439, endPoint x: 951, endPoint y: 443, distance: 42.0
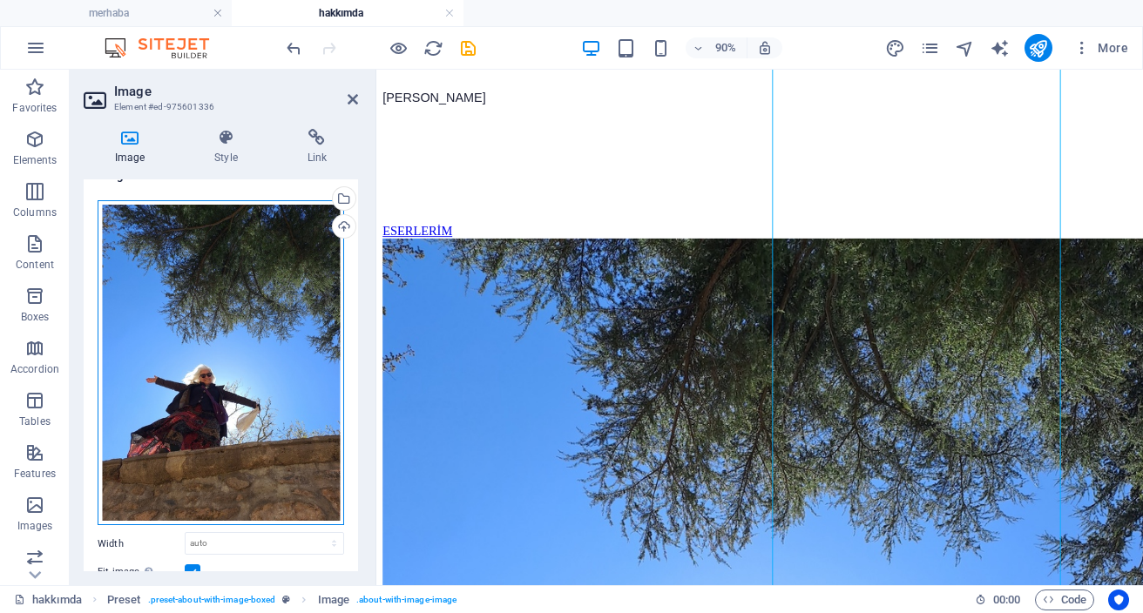
click at [240, 321] on div "Drag files here, click to choose files or select files from Files or our free s…" at bounding box center [221, 363] width 247 height 326
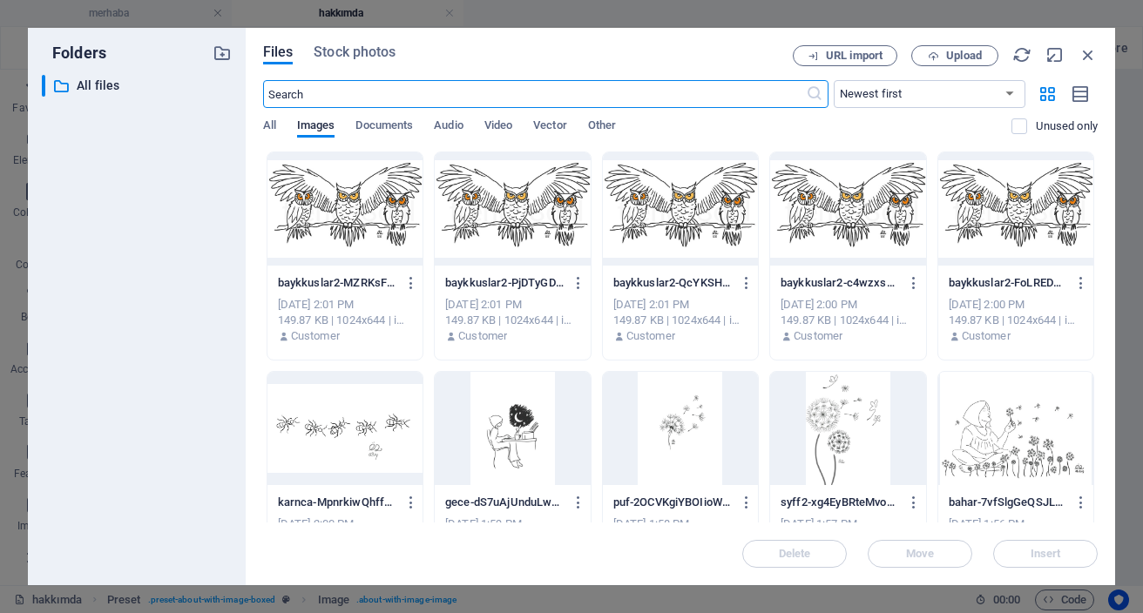
scroll to position [0, 0]
click at [1089, 56] on icon "button" at bounding box center [1088, 54] width 19 height 19
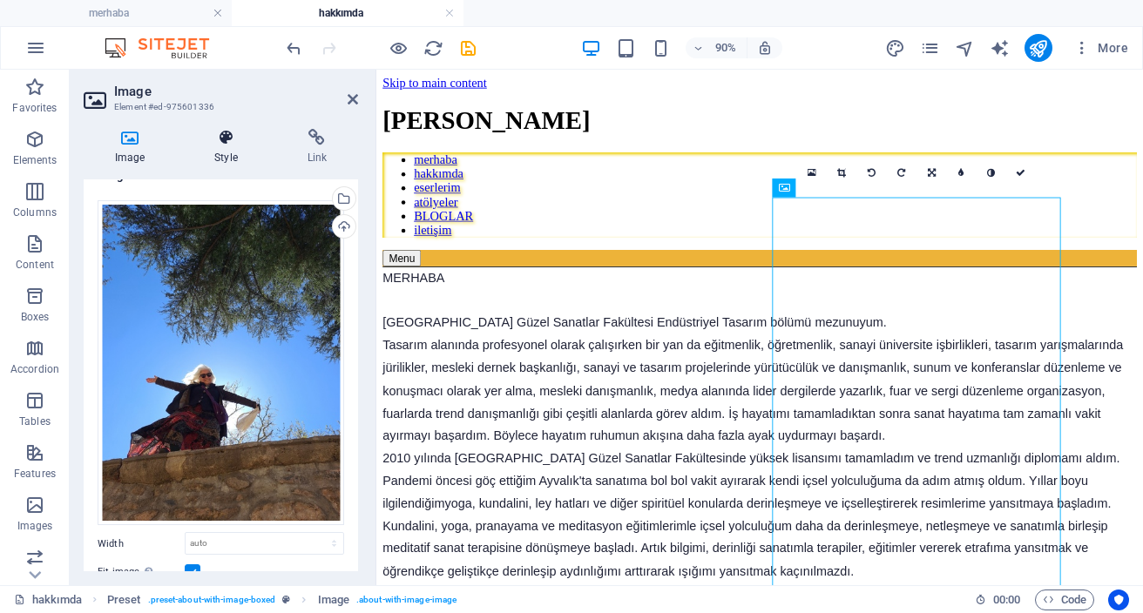
click at [221, 141] on icon at bounding box center [225, 137] width 85 height 17
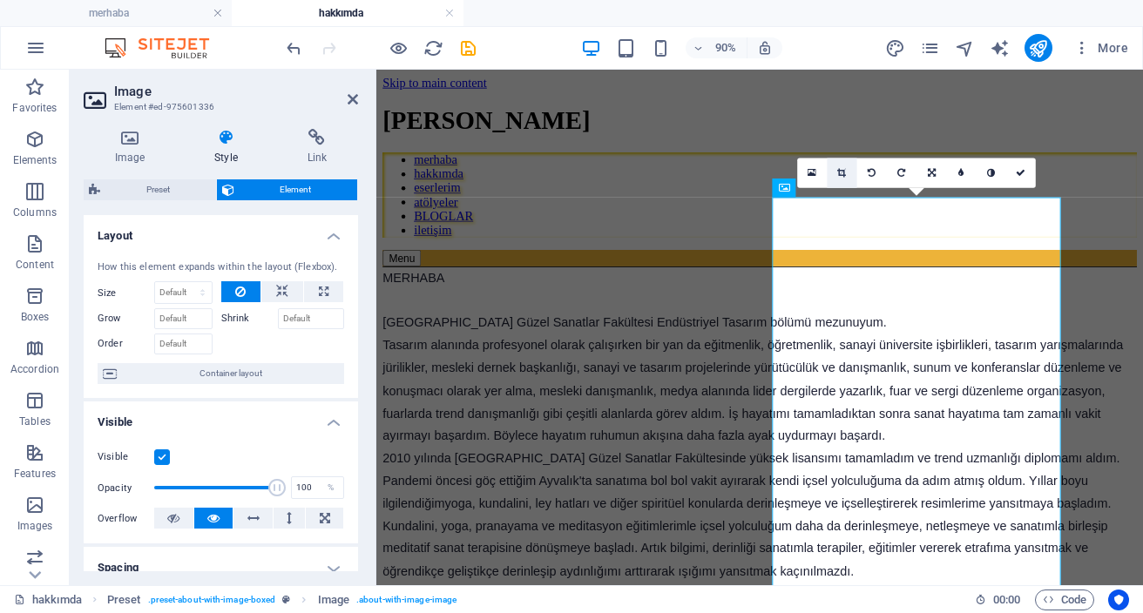
click at [841, 169] on icon at bounding box center [842, 173] width 9 height 10
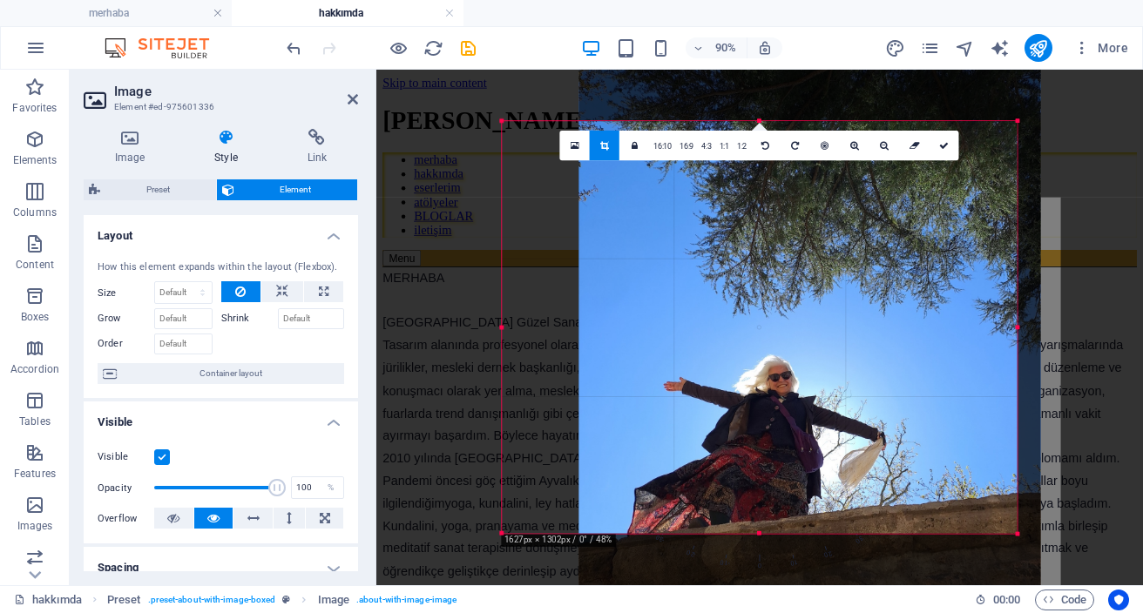
drag, startPoint x: 1062, startPoint y: 531, endPoint x: 950, endPoint y: 576, distance: 121.2
click at [953, 534] on div "180 170 160 150 140 130 120 110 100 90 80 70 60 50 40 30 20 10 0 -10 -20 -30 -4…" at bounding box center [759, 327] width 515 height 413
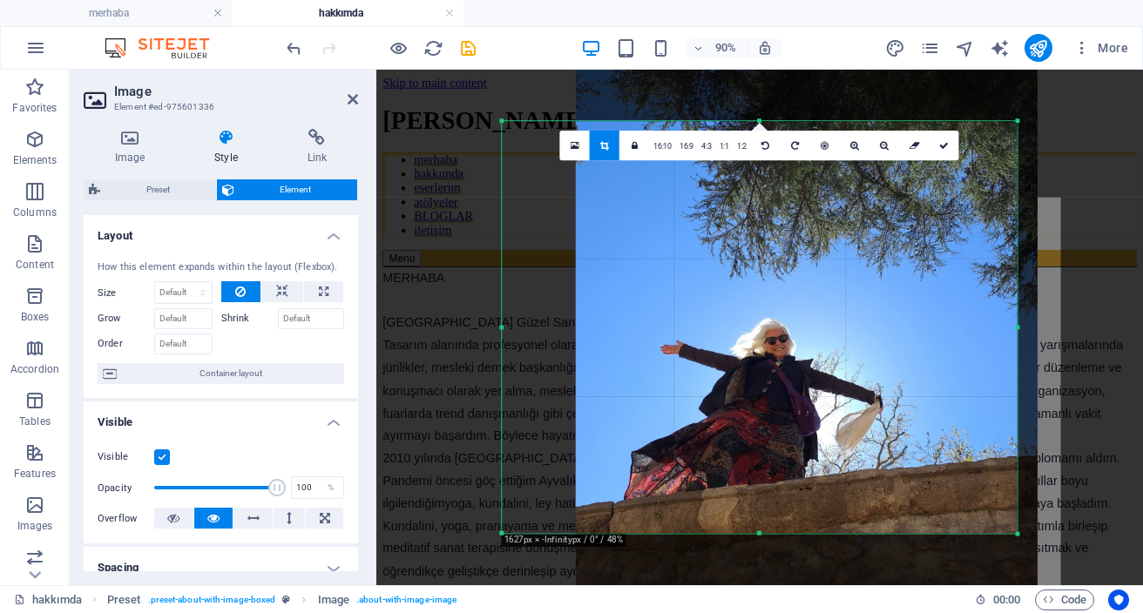
drag, startPoint x: 854, startPoint y: 269, endPoint x: 859, endPoint y: 211, distance: 58.6
click at [859, 211] on div at bounding box center [807, 316] width 462 height 616
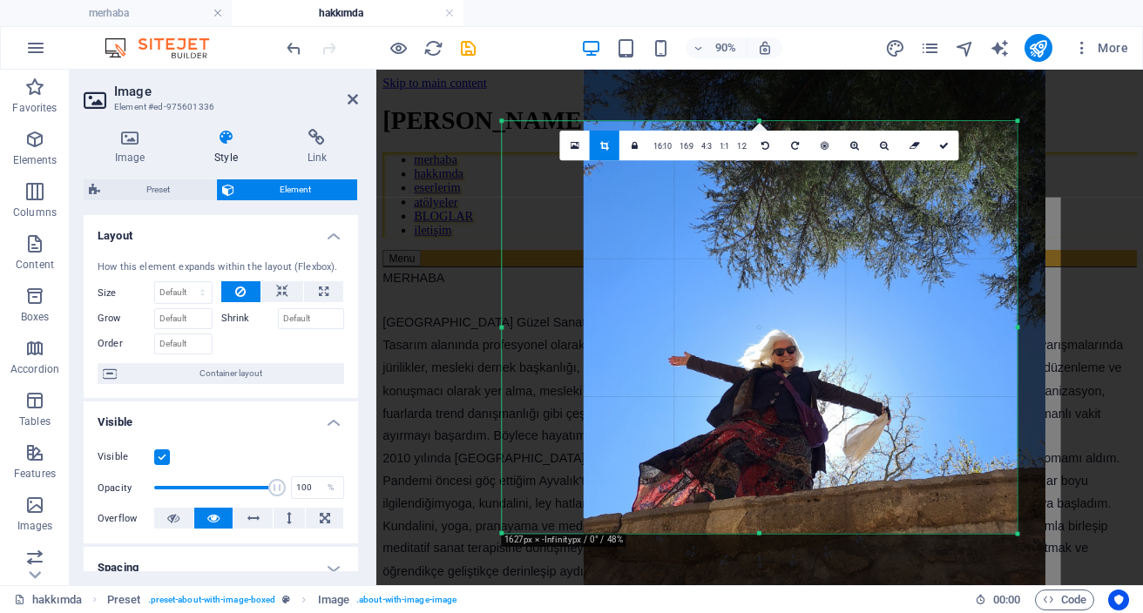
click at [833, 230] on div at bounding box center [815, 327] width 462 height 616
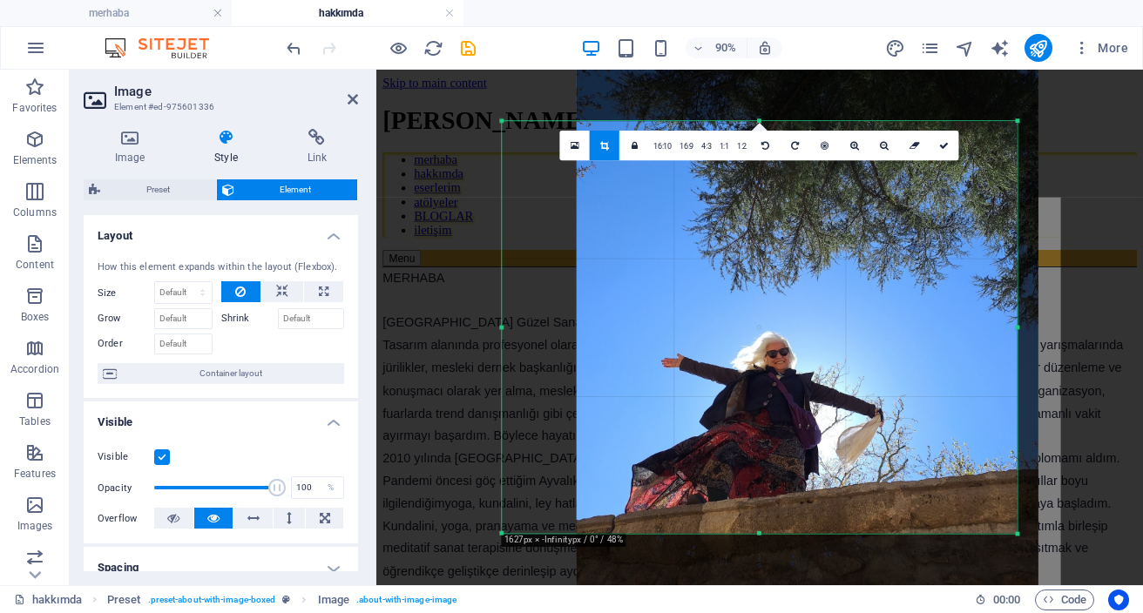
drag, startPoint x: 751, startPoint y: 337, endPoint x: 712, endPoint y: 344, distance: 39.8
click at [752, 334] on div at bounding box center [808, 329] width 462 height 616
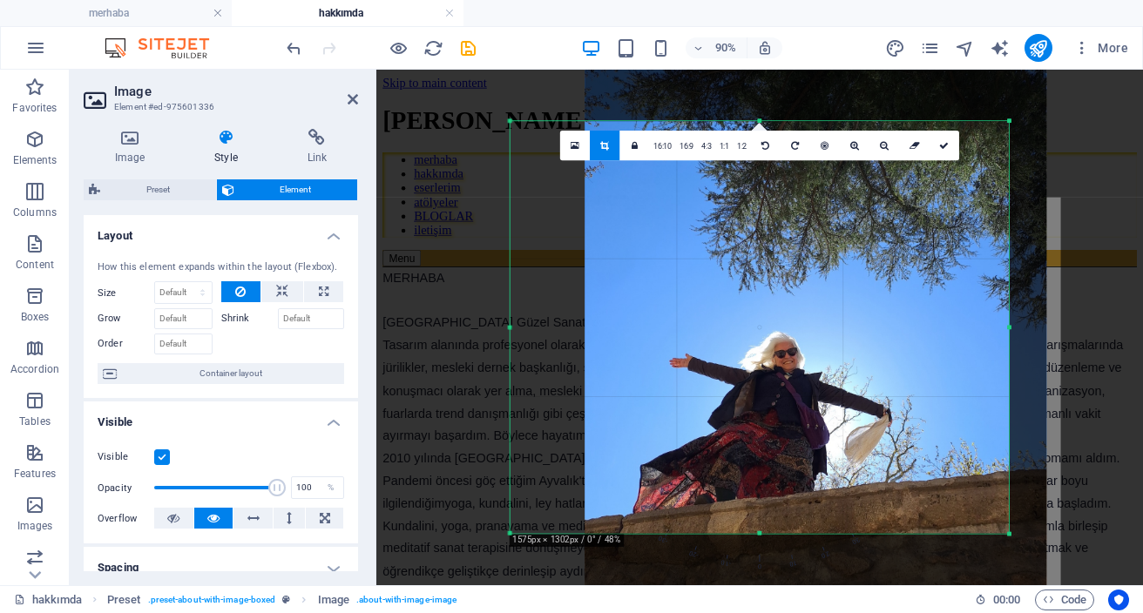
click at [522, 333] on div "180 170 160 150 140 130 120 110 100 90 80 70 60 50 40 30 20 10 0 -10 -20 -30 -4…" at bounding box center [760, 327] width 499 height 413
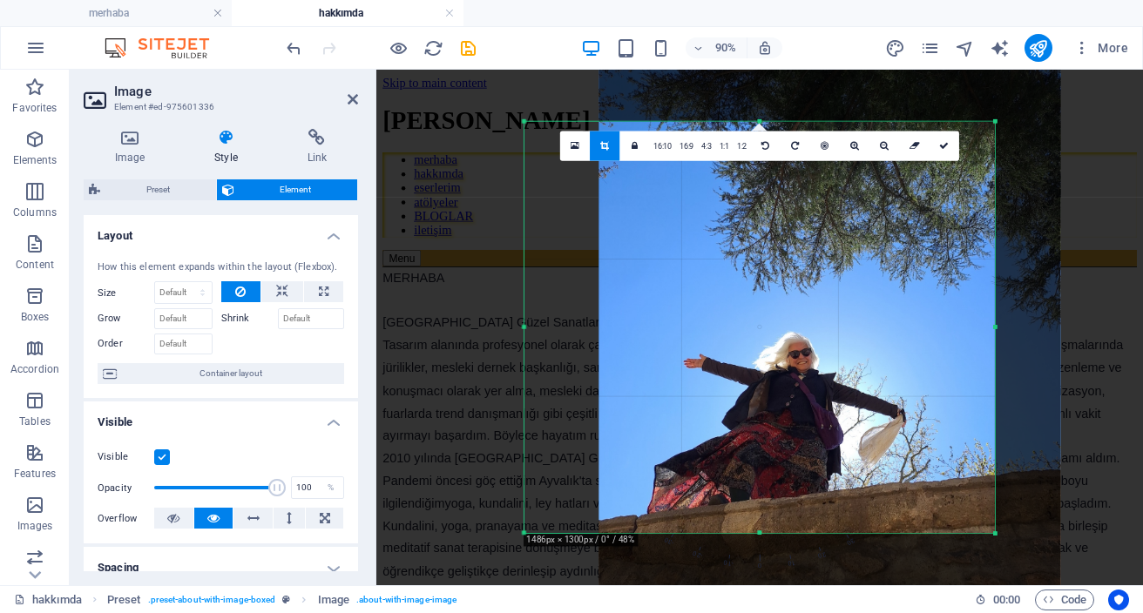
drag, startPoint x: 511, startPoint y: 533, endPoint x: 542, endPoint y: 532, distance: 31.4
click at [542, 532] on div "180 170 160 150 140 130 120 110 100 90 80 70 60 50 40 30 20 10 0 -10 -20 -30 -4…" at bounding box center [759, 328] width 470 height 412
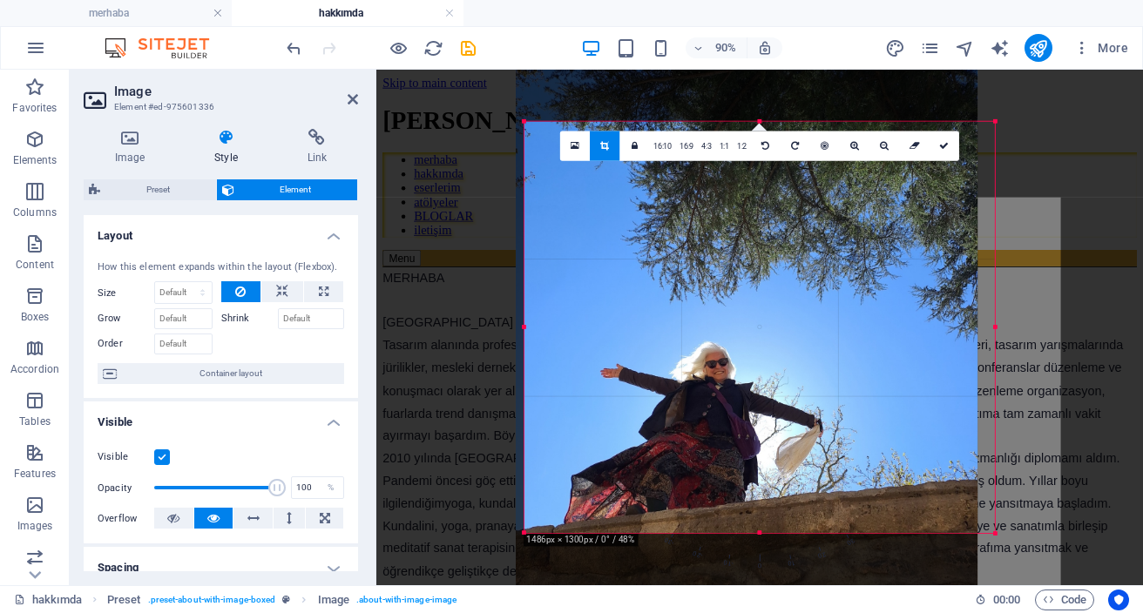
drag, startPoint x: 761, startPoint y: 450, endPoint x: 686, endPoint y: 450, distance: 74.9
click at [686, 450] on div at bounding box center [747, 339] width 462 height 616
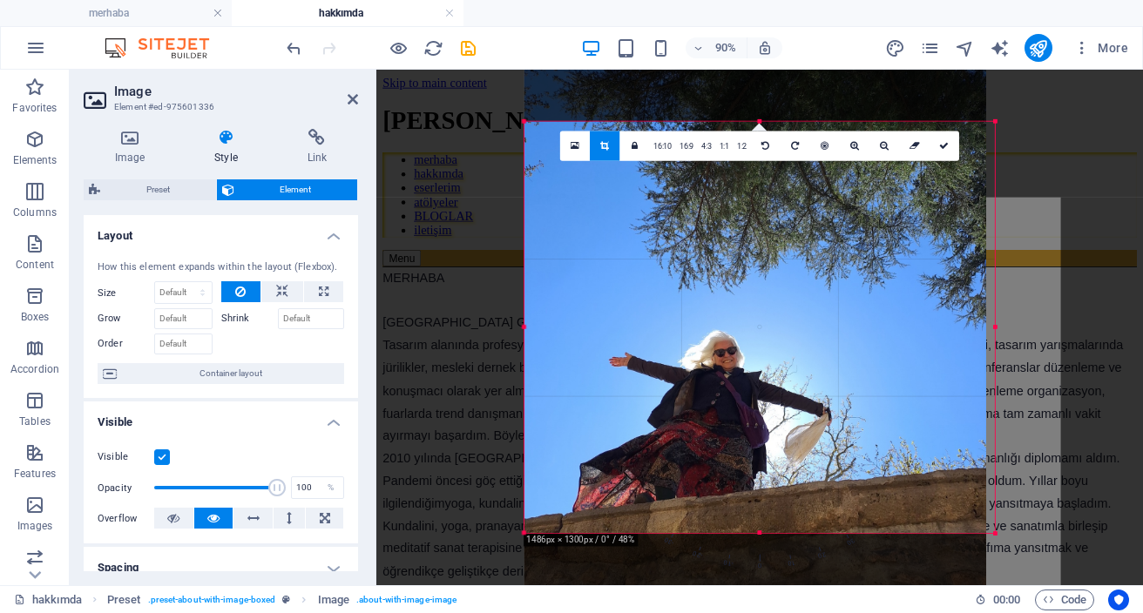
drag, startPoint x: 678, startPoint y: 450, endPoint x: 665, endPoint y: 427, distance: 26.2
click at [665, 427] on div at bounding box center [755, 328] width 462 height 616
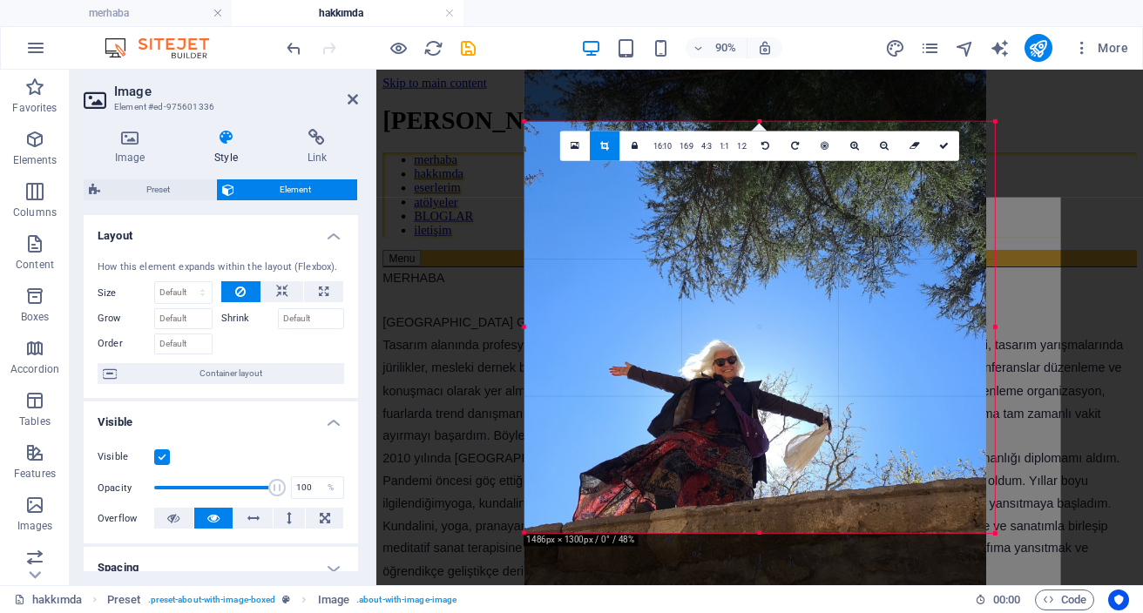
click at [788, 484] on div at bounding box center [755, 338] width 462 height 616
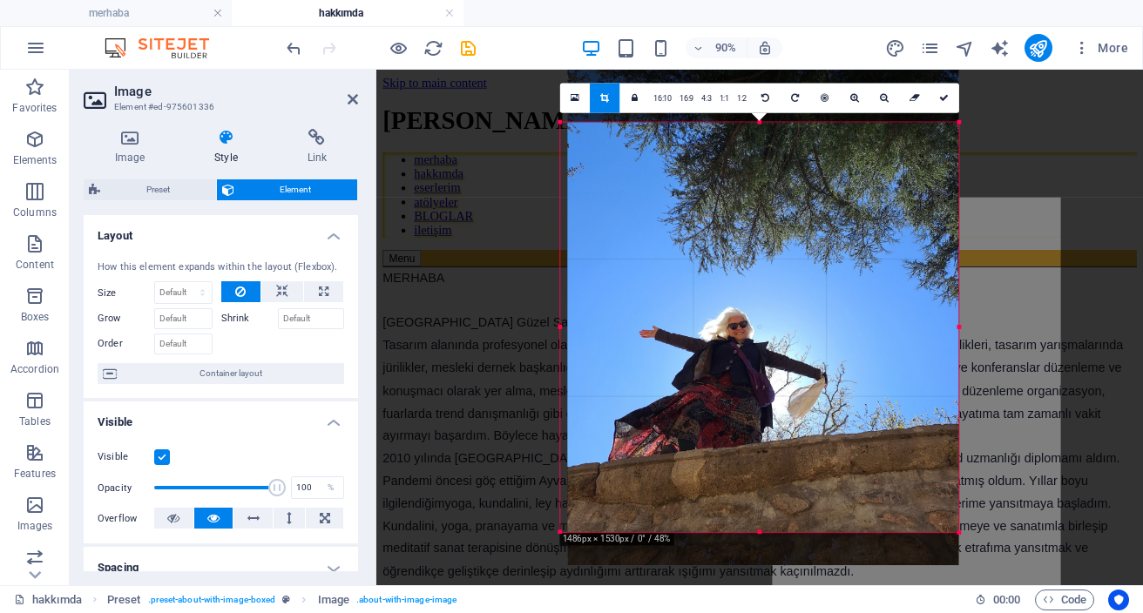
drag, startPoint x: 992, startPoint y: 535, endPoint x: 912, endPoint y: 533, distance: 80.2
click at [912, 533] on div "180 170 160 150 140 130 120 110 100 90 80 70 60 50 40 30 20 10 0 -10 -20 -30 -4…" at bounding box center [759, 328] width 398 height 410
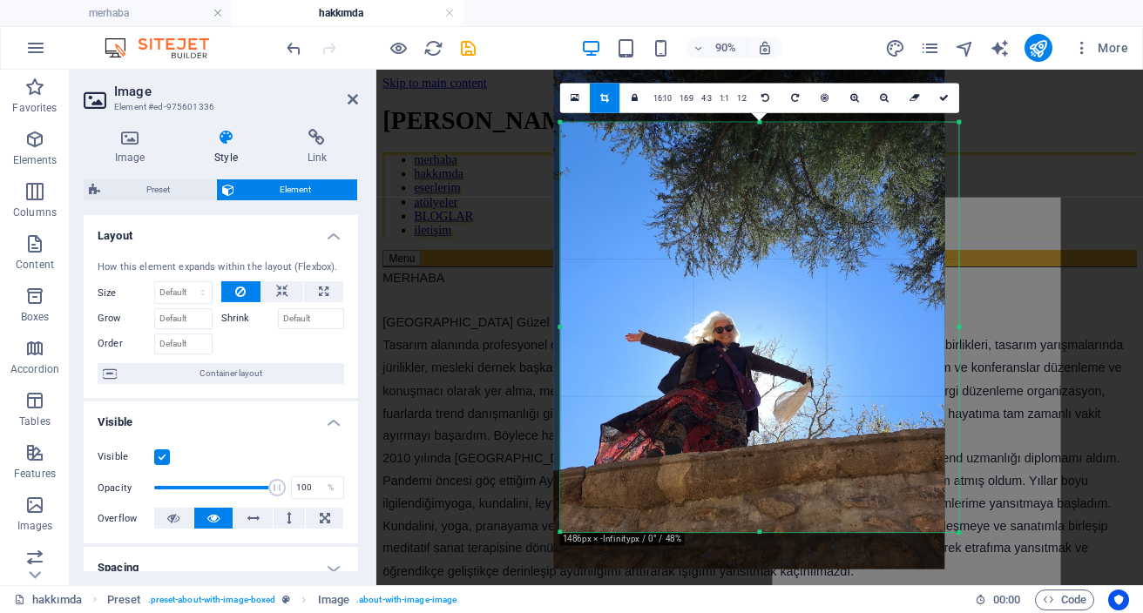
drag, startPoint x: 865, startPoint y: 399, endPoint x: 852, endPoint y: 395, distance: 13.8
click at [852, 395] on div at bounding box center [749, 308] width 391 height 521
click at [941, 96] on icon at bounding box center [944, 98] width 10 height 10
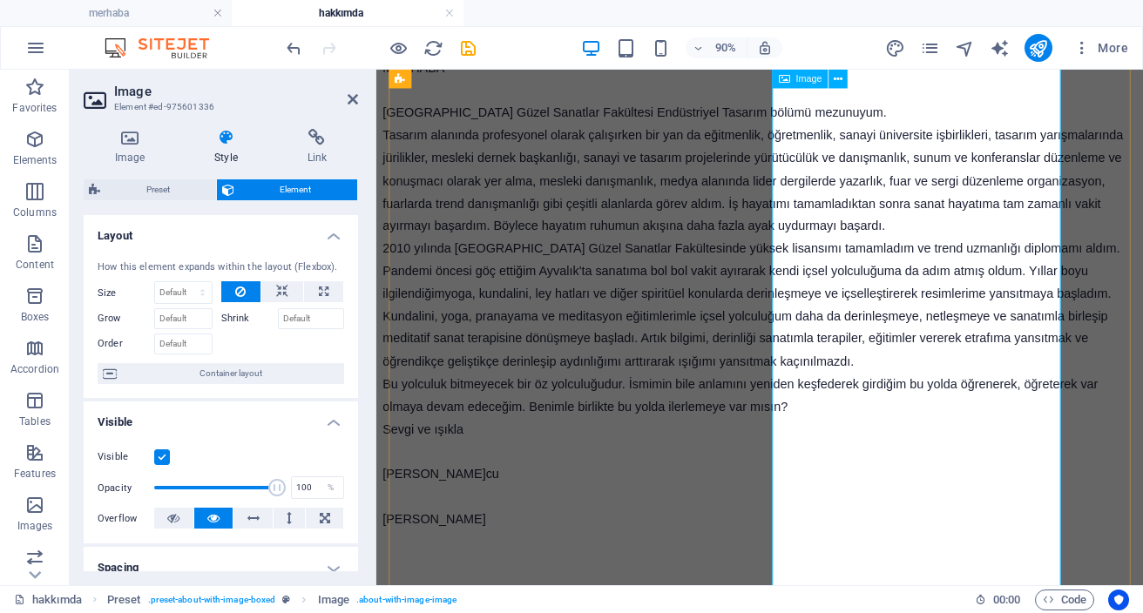
scroll to position [231, 0]
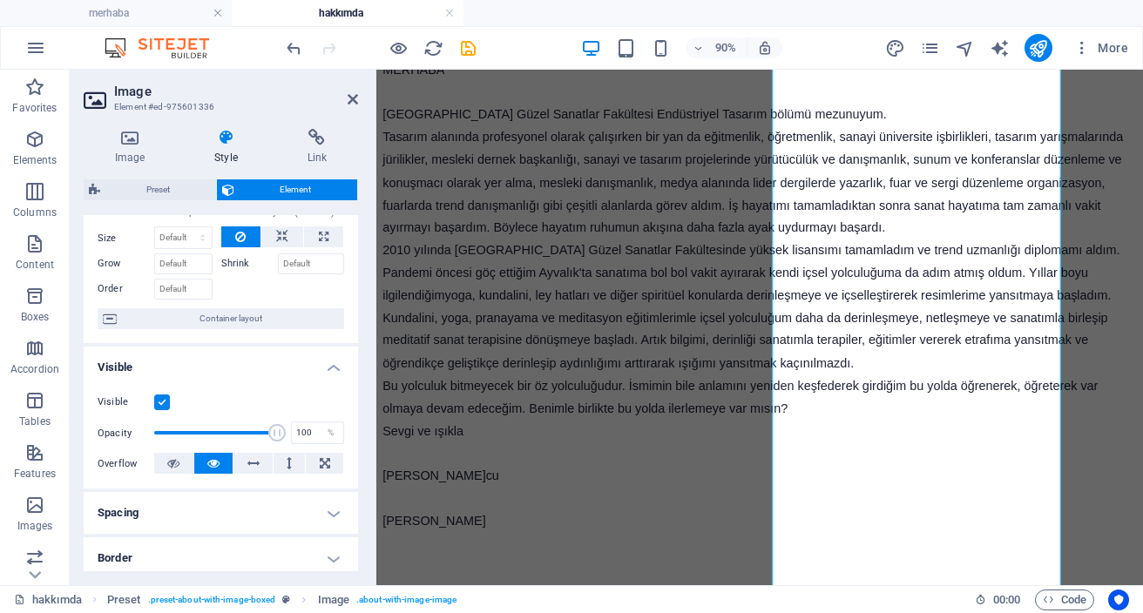
scroll to position [0, 0]
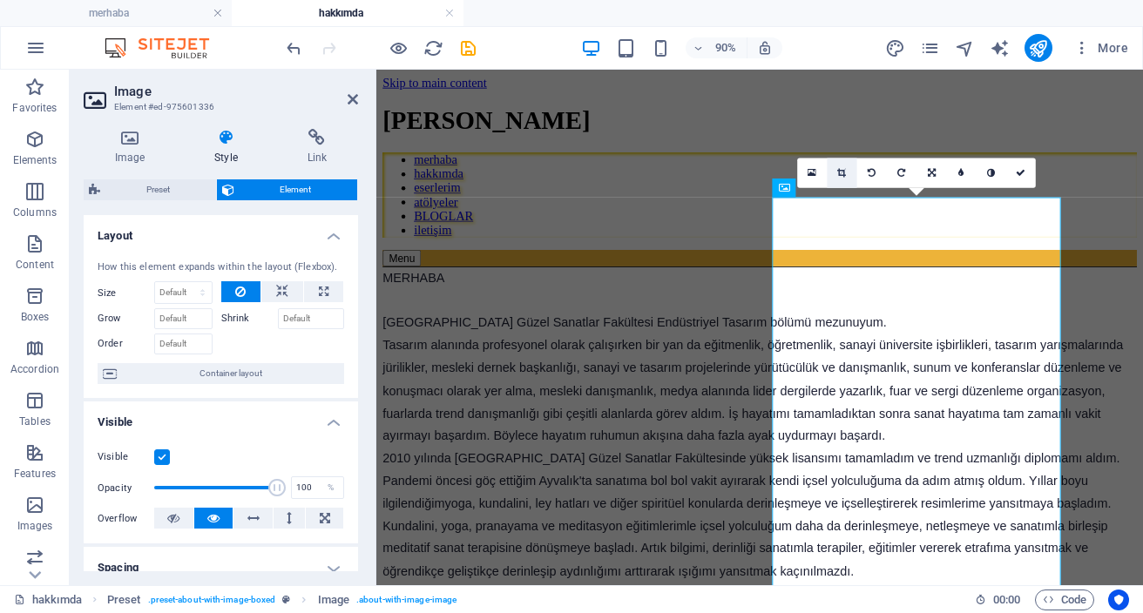
click at [841, 173] on icon at bounding box center [842, 173] width 9 height 10
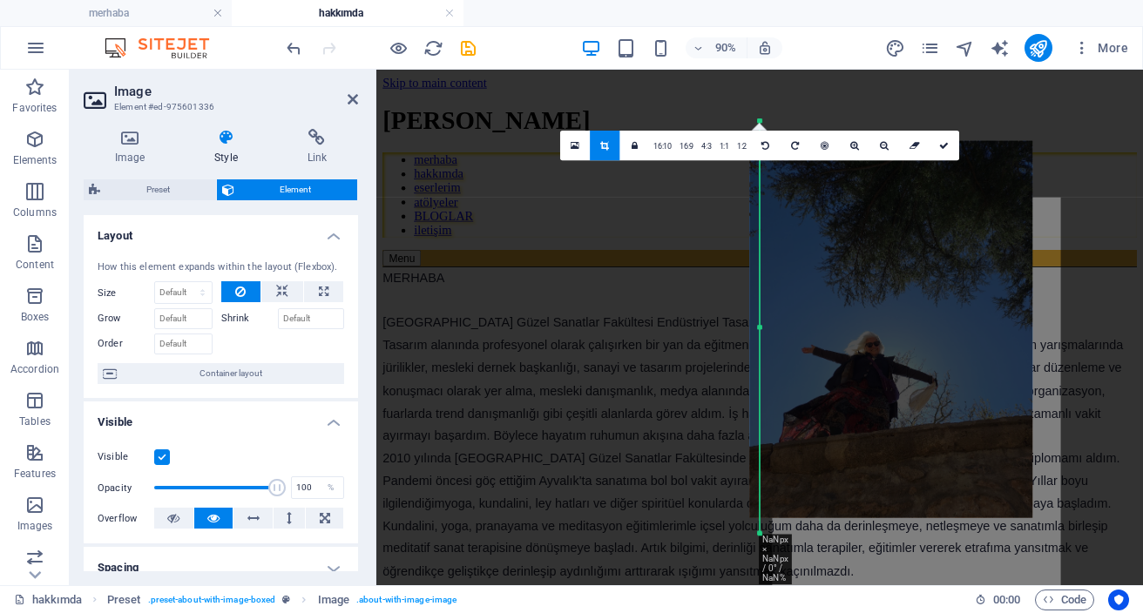
drag, startPoint x: 890, startPoint y: 362, endPoint x: 865, endPoint y: 347, distance: 29.3
click at [872, 361] on div at bounding box center [890, 329] width 283 height 377
click at [941, 150] on link at bounding box center [945, 146] width 30 height 30
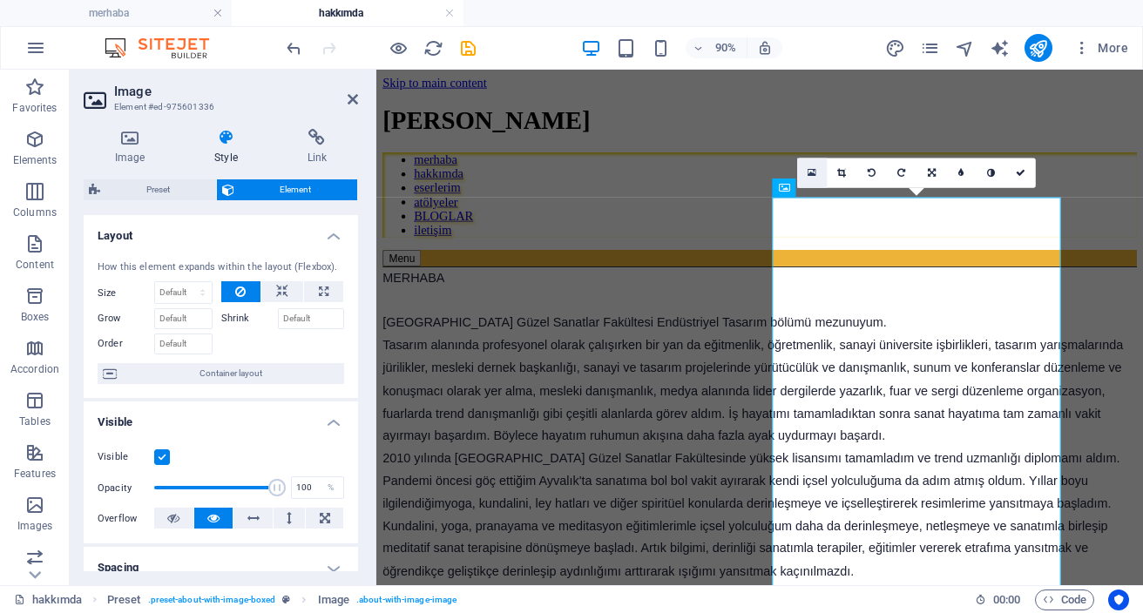
click at [818, 176] on link at bounding box center [812, 173] width 30 height 30
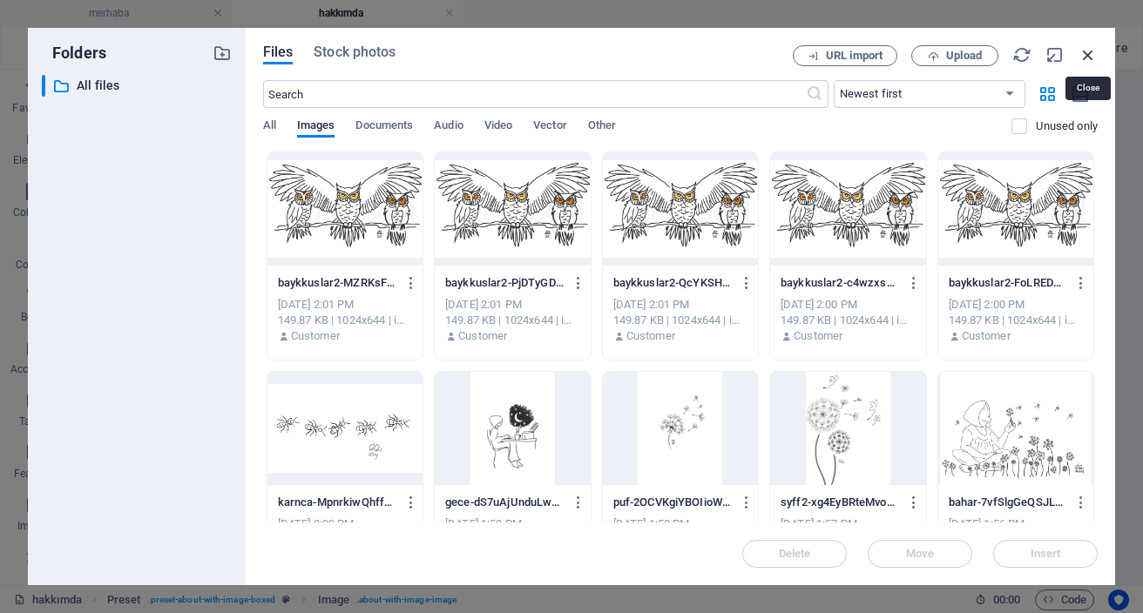
click at [1091, 54] on icon "button" at bounding box center [1088, 54] width 19 height 19
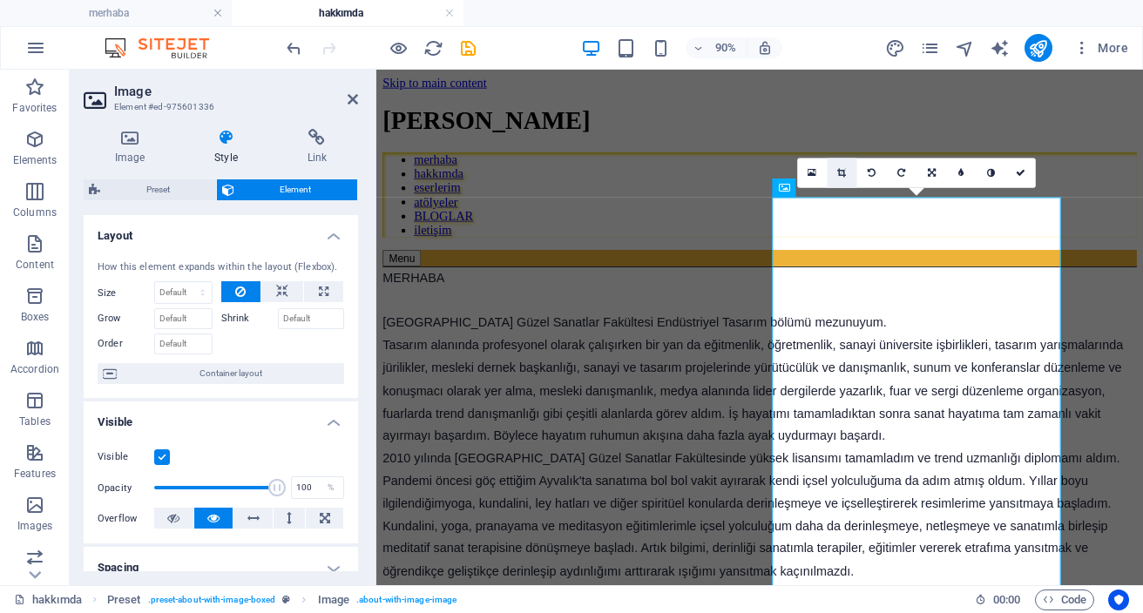
click at [845, 178] on link at bounding box center [843, 173] width 30 height 30
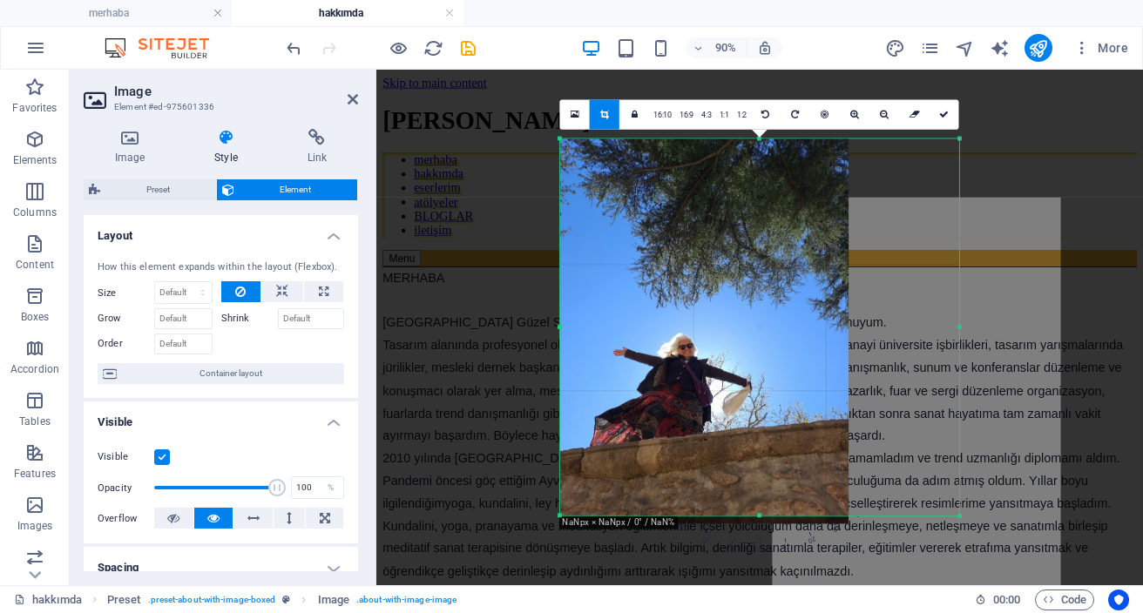
drag, startPoint x: 1065, startPoint y: 535, endPoint x: 833, endPoint y: 497, distance: 235.7
click at [829, 495] on div "180 170 160 150 140 130 120 110 100 90 80 70 60 50 40 30 20 10 0 -10 -20 -30 -4…" at bounding box center [759, 327] width 399 height 377
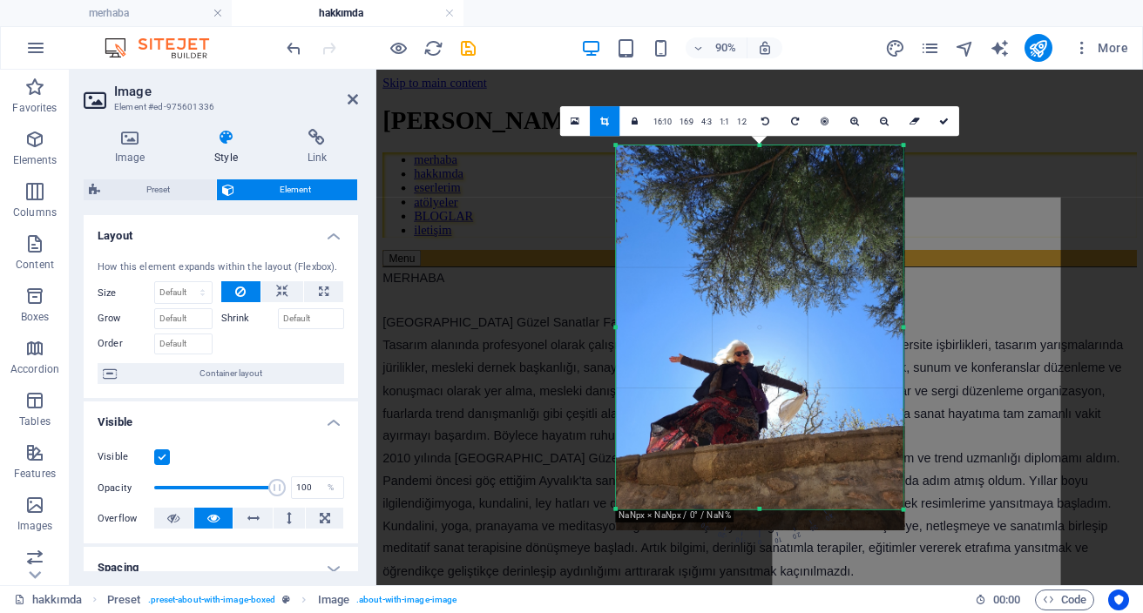
drag, startPoint x: 955, startPoint y: 515, endPoint x: 834, endPoint y: 501, distance: 121.9
click at [834, 501] on div "180 170 160 150 140 130 120 110 100 90 80 70 60 50 40 30 20 10 0 -10 -20 -30 -4…" at bounding box center [759, 327] width 287 height 364
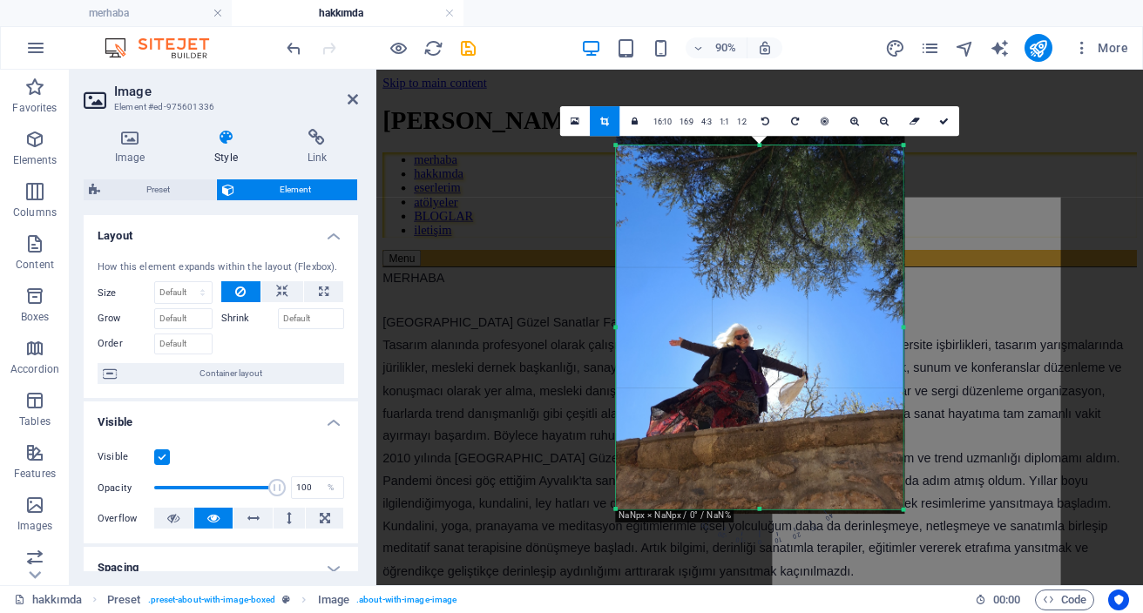
drag, startPoint x: 827, startPoint y: 474, endPoint x: 826, endPoint y: 457, distance: 16.6
click at [826, 457] on div at bounding box center [760, 321] width 288 height 385
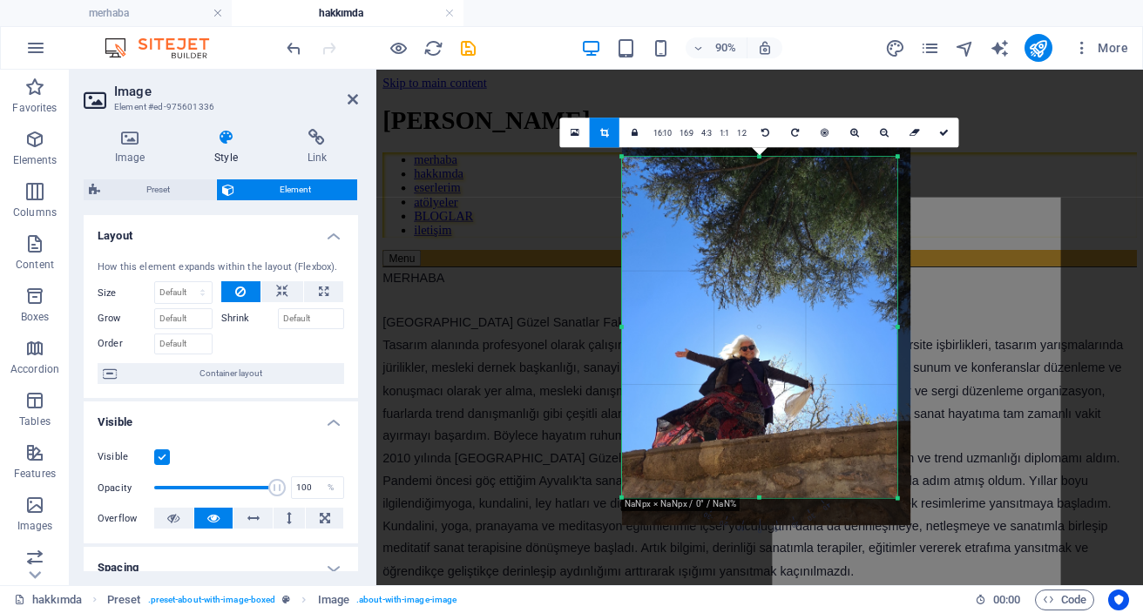
drag, startPoint x: 898, startPoint y: 506, endPoint x: 886, endPoint y: 482, distance: 27.3
click at [886, 482] on div "180 170 160 150 140 130 120 110 100 90 80 70 60 50 40 30 20 10 0 -10 -20 -30 -4…" at bounding box center [759, 328] width 275 height 342
click at [943, 137] on link at bounding box center [945, 133] width 30 height 30
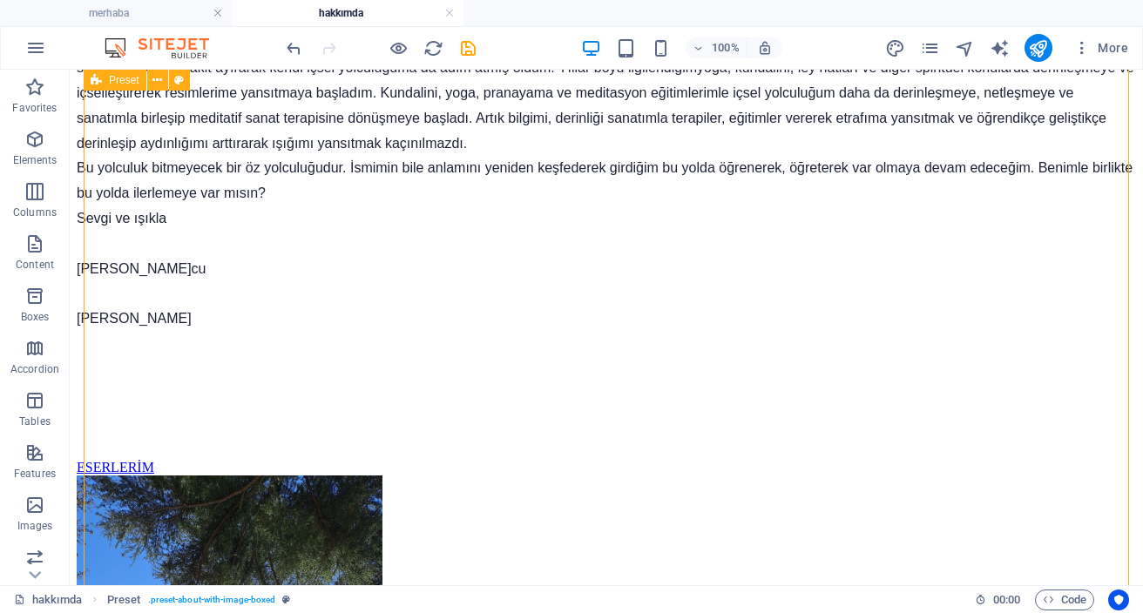
scroll to position [429, 0]
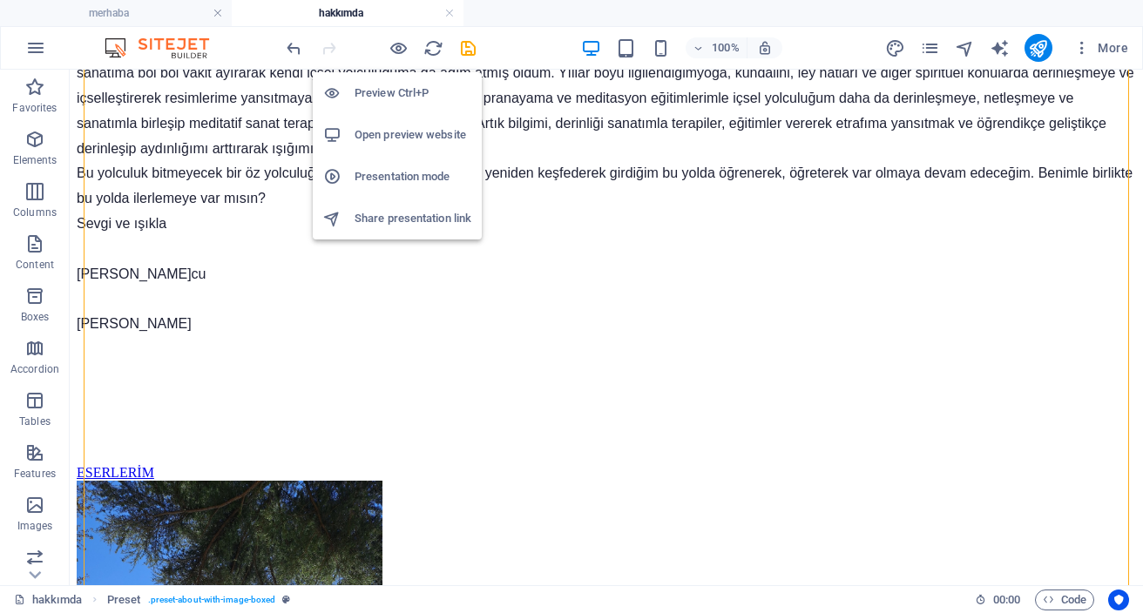
click at [414, 137] on h6 "Open preview website" at bounding box center [413, 135] width 117 height 21
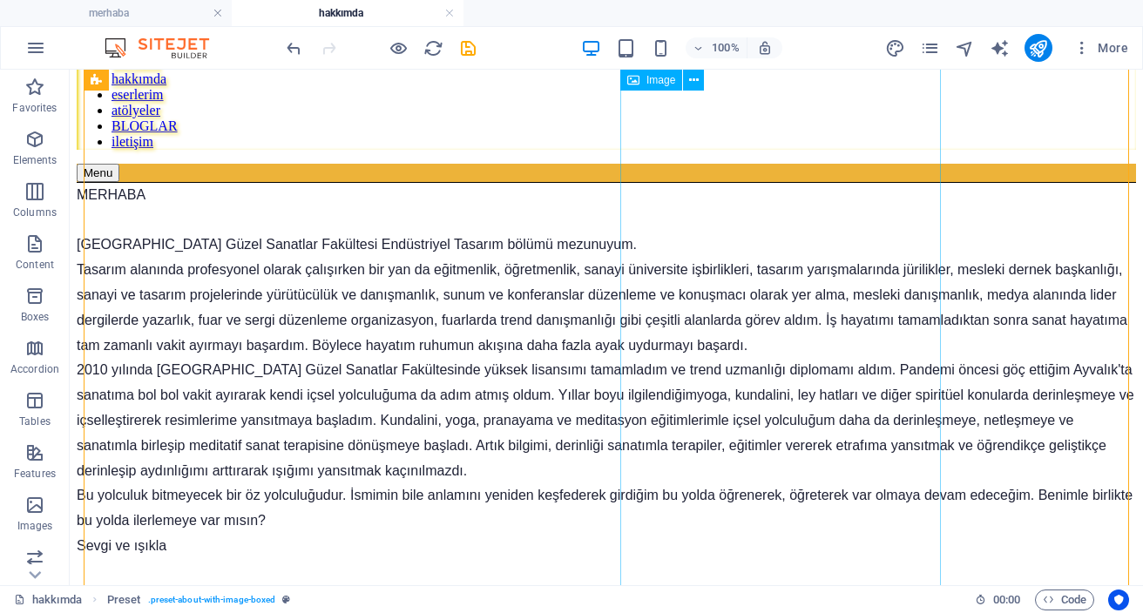
scroll to position [0, 0]
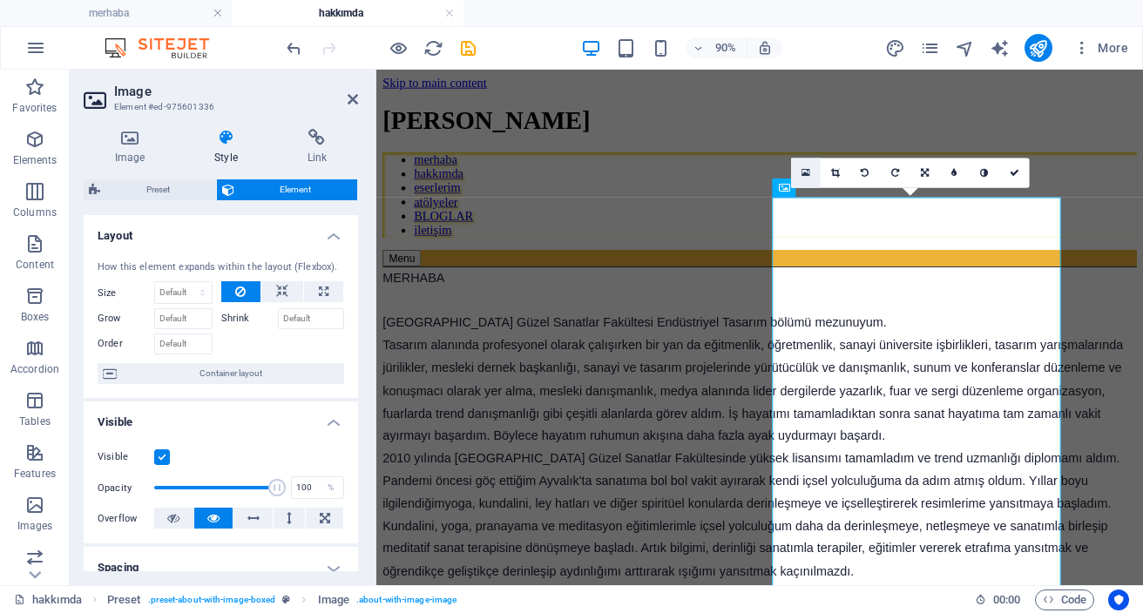
click at [806, 173] on icon at bounding box center [805, 172] width 9 height 11
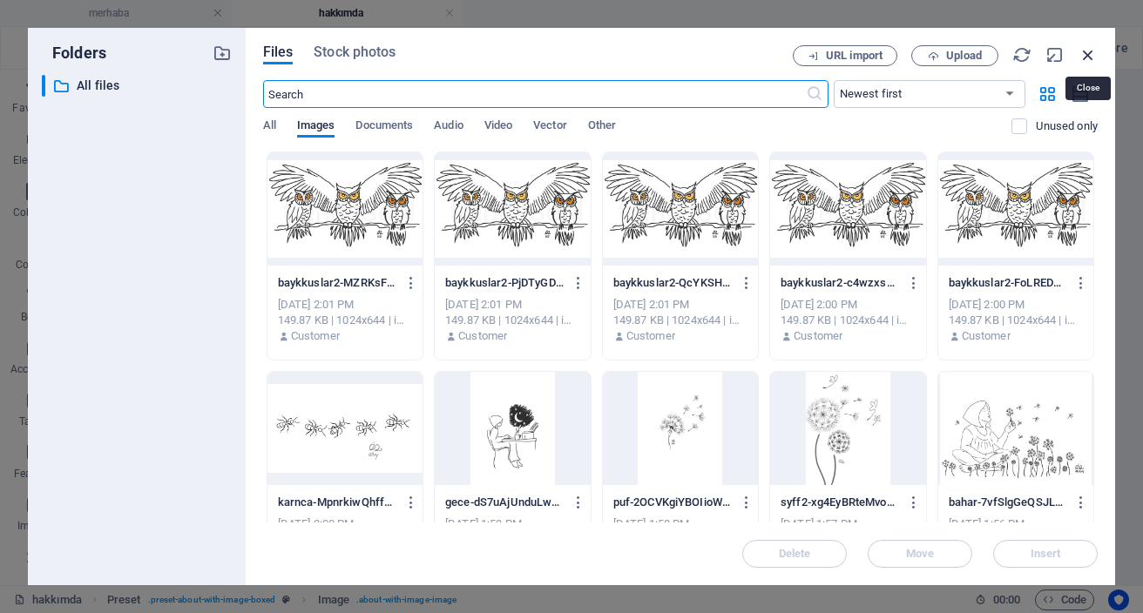
click at [1092, 54] on icon "button" at bounding box center [1088, 54] width 19 height 19
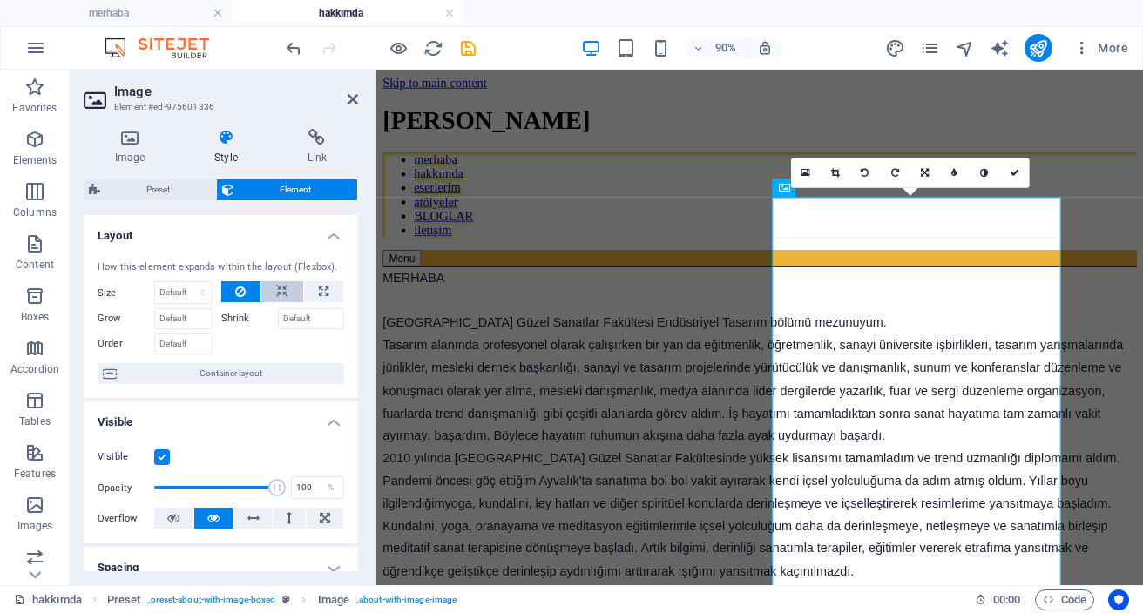
click at [283, 292] on icon at bounding box center [282, 291] width 12 height 21
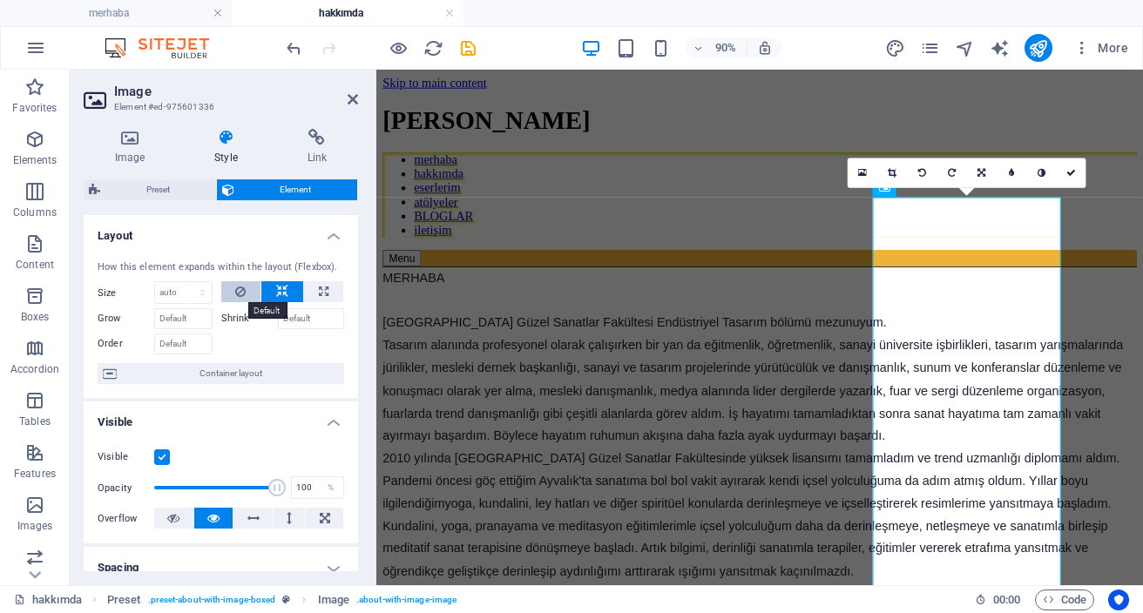
click at [246, 292] on button at bounding box center [241, 291] width 40 height 21
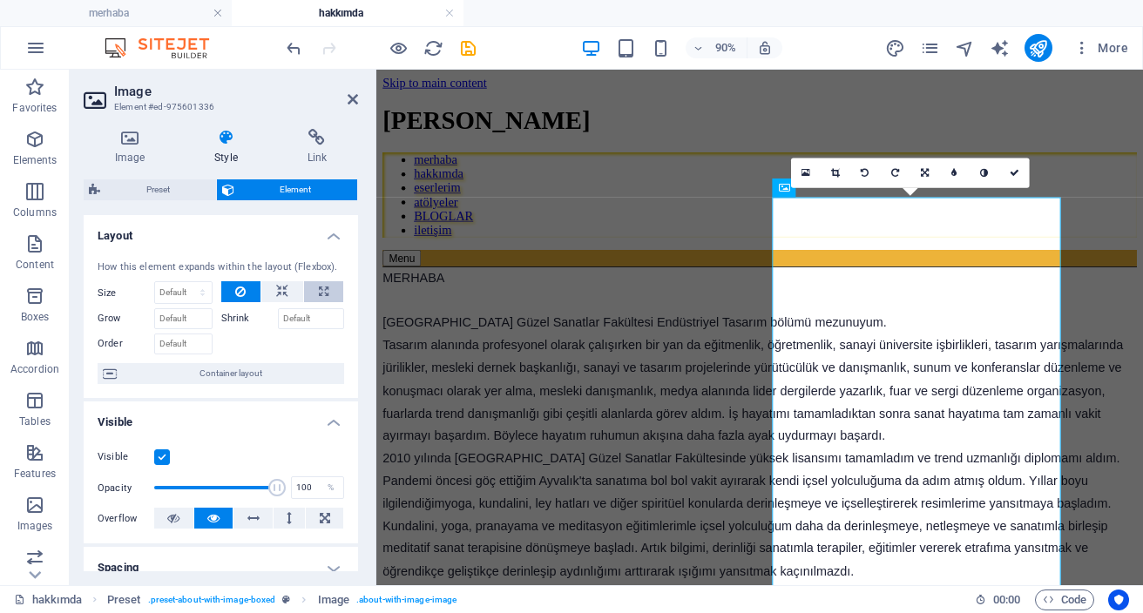
click at [321, 294] on icon at bounding box center [324, 291] width 10 height 21
type input "100"
select select "%"
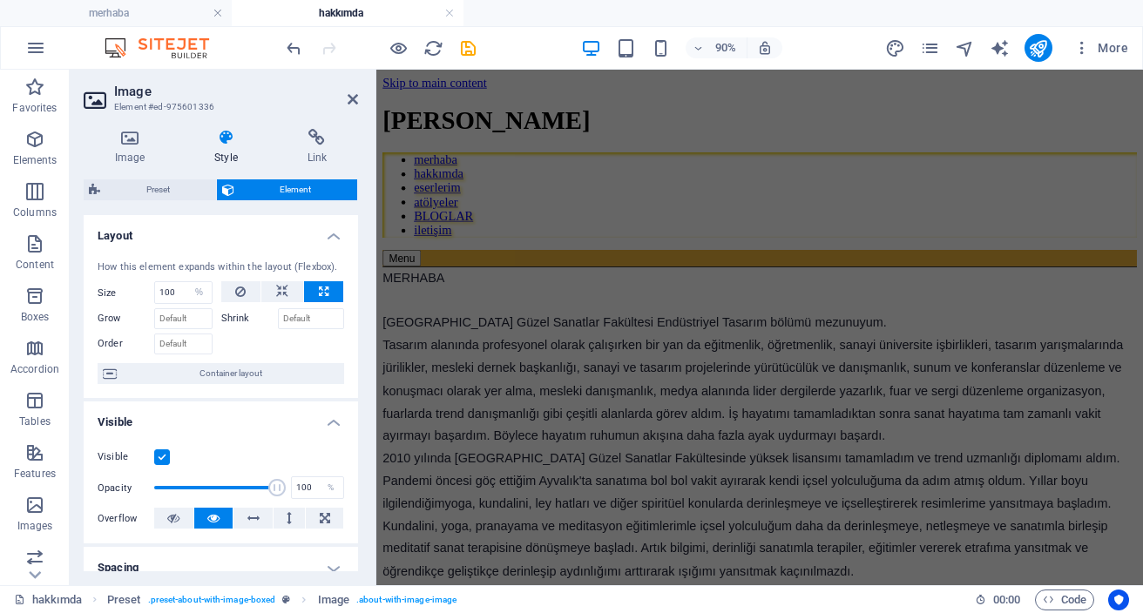
scroll to position [390, 0]
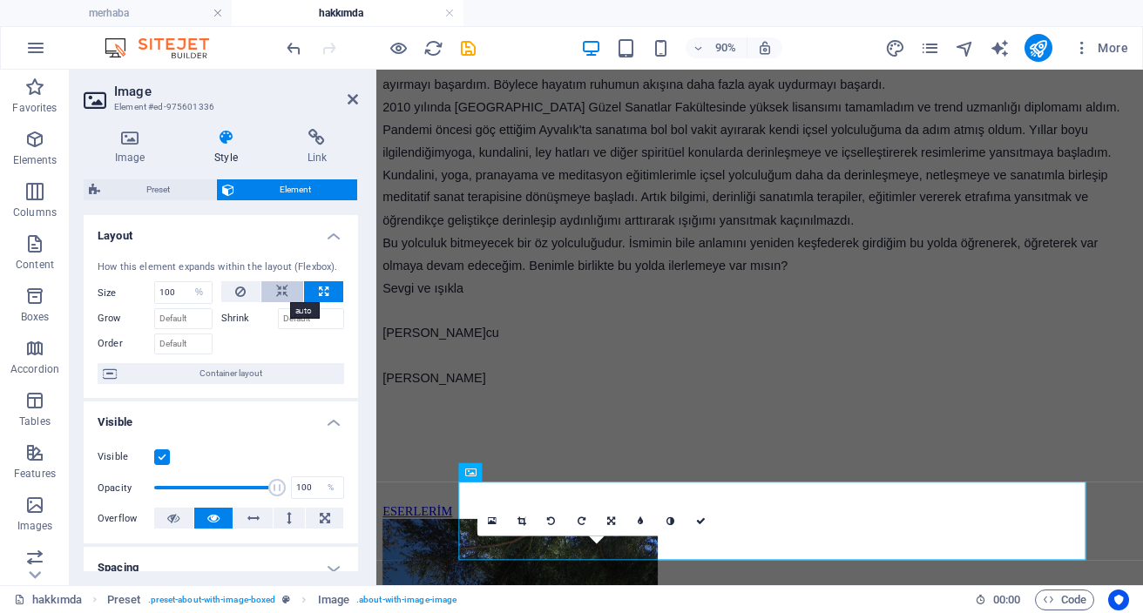
click at [286, 288] on button at bounding box center [282, 291] width 42 height 21
select select "DISABLED_OPTION_VALUE"
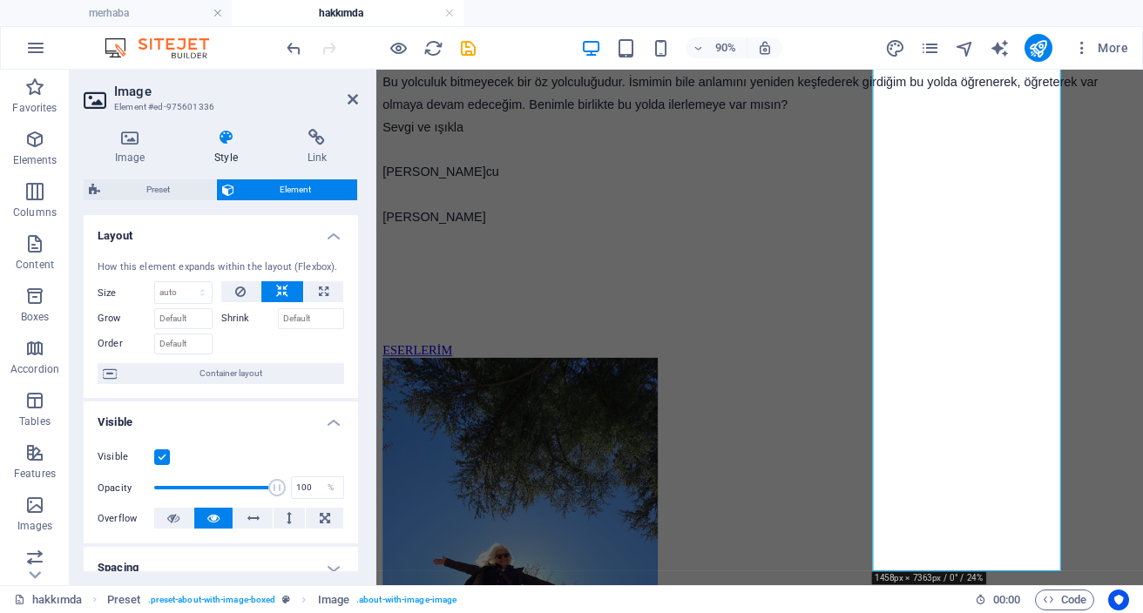
click at [238, 321] on label "Shrink" at bounding box center [249, 318] width 57 height 21
click at [278, 321] on input "Shrink" at bounding box center [311, 318] width 67 height 21
click at [285, 287] on icon at bounding box center [282, 291] width 12 height 21
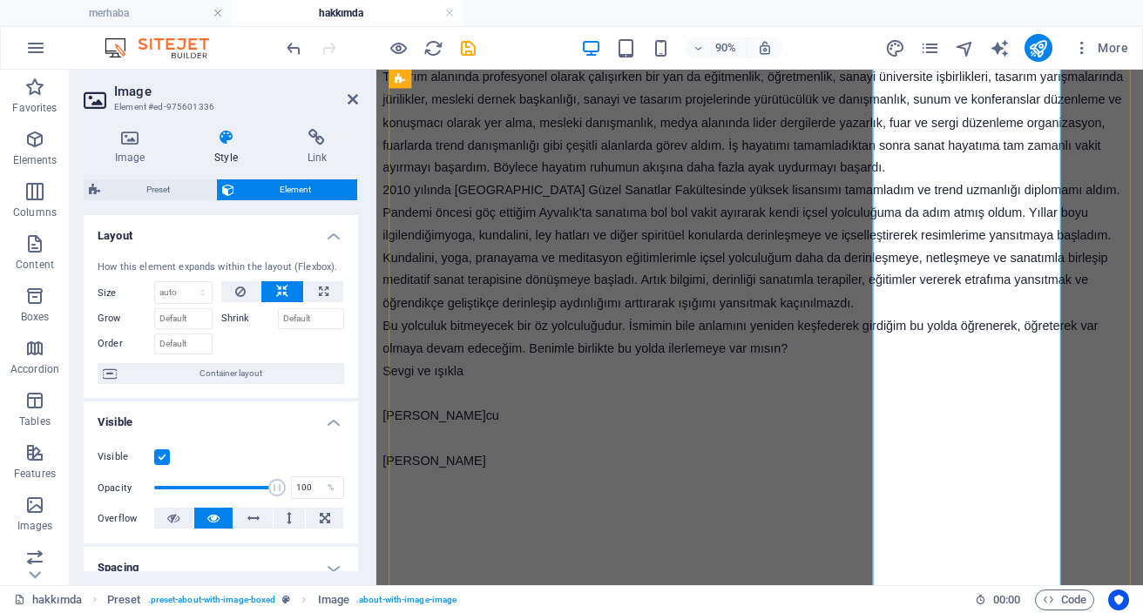
scroll to position [581, 0]
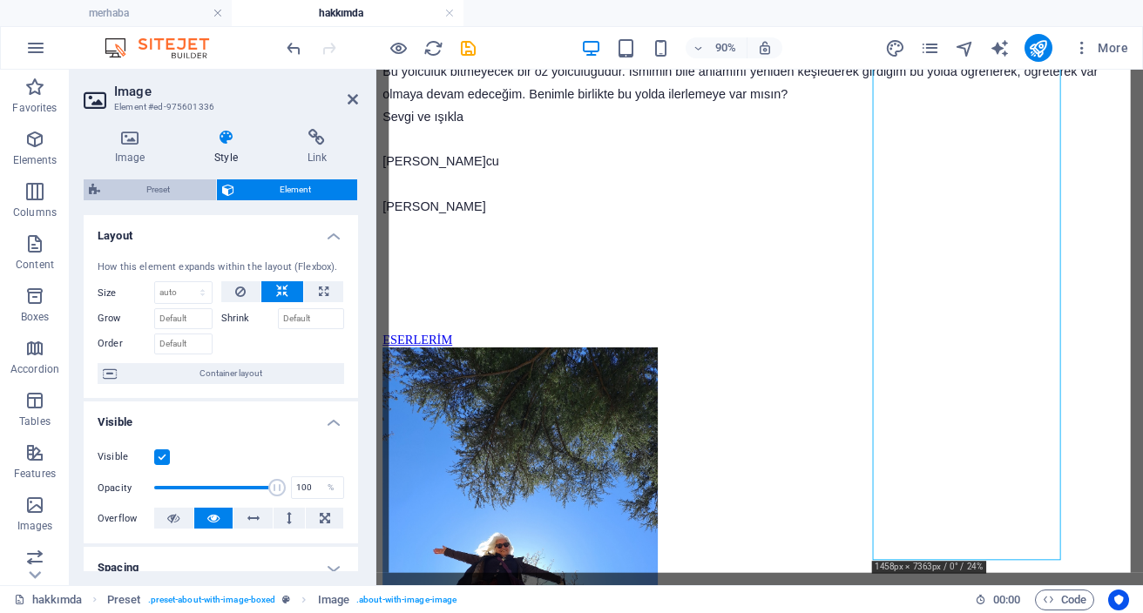
click at [145, 188] on span "Preset" at bounding box center [157, 189] width 105 height 21
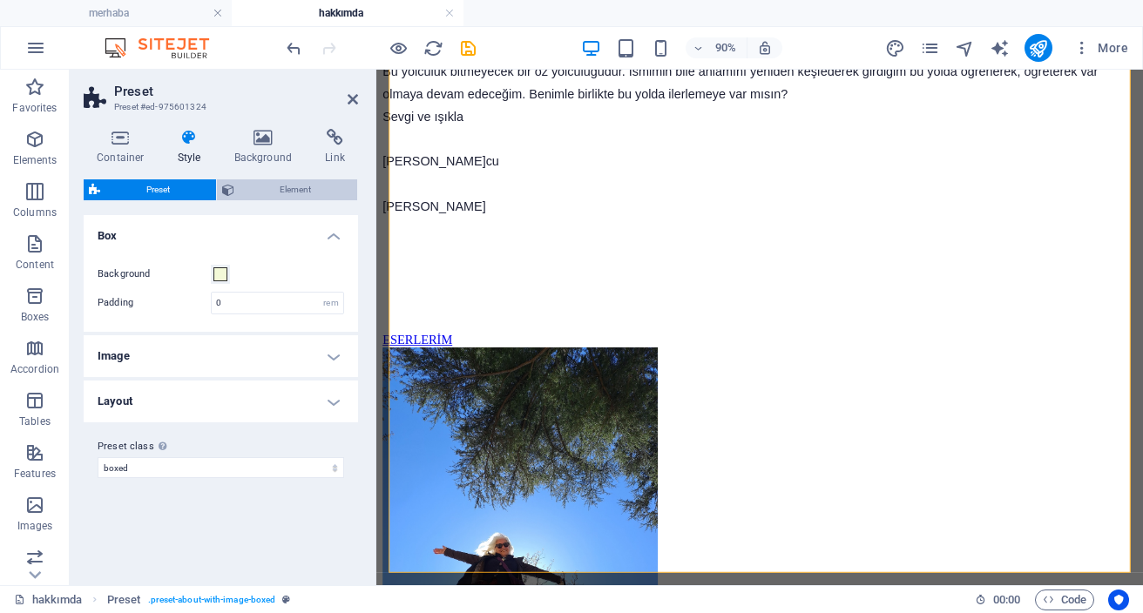
click at [307, 192] on span "Element" at bounding box center [296, 189] width 113 height 21
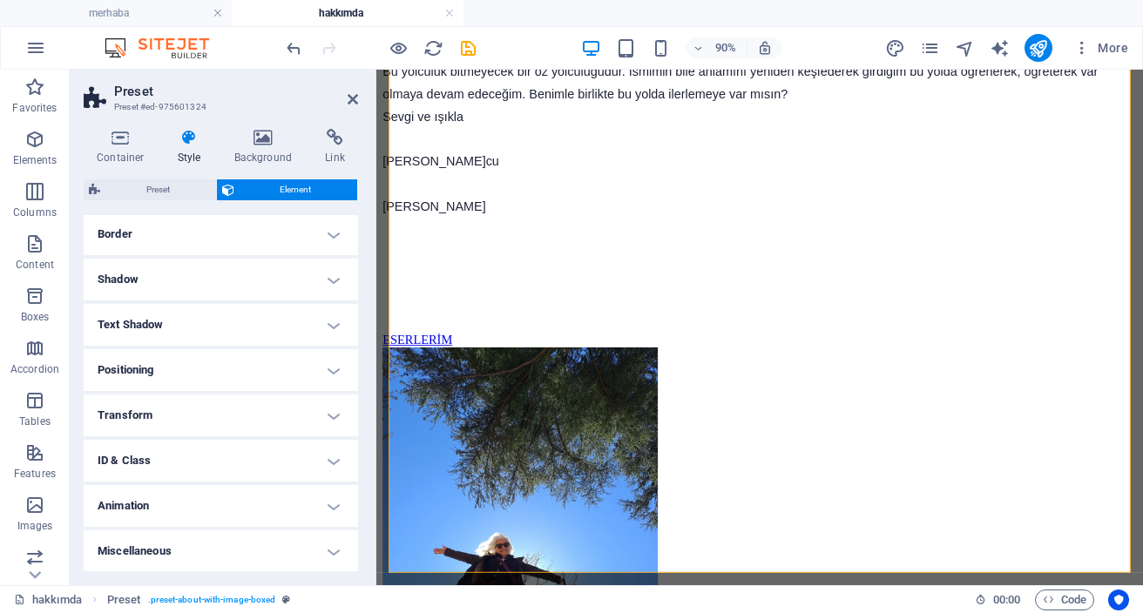
scroll to position [0, 0]
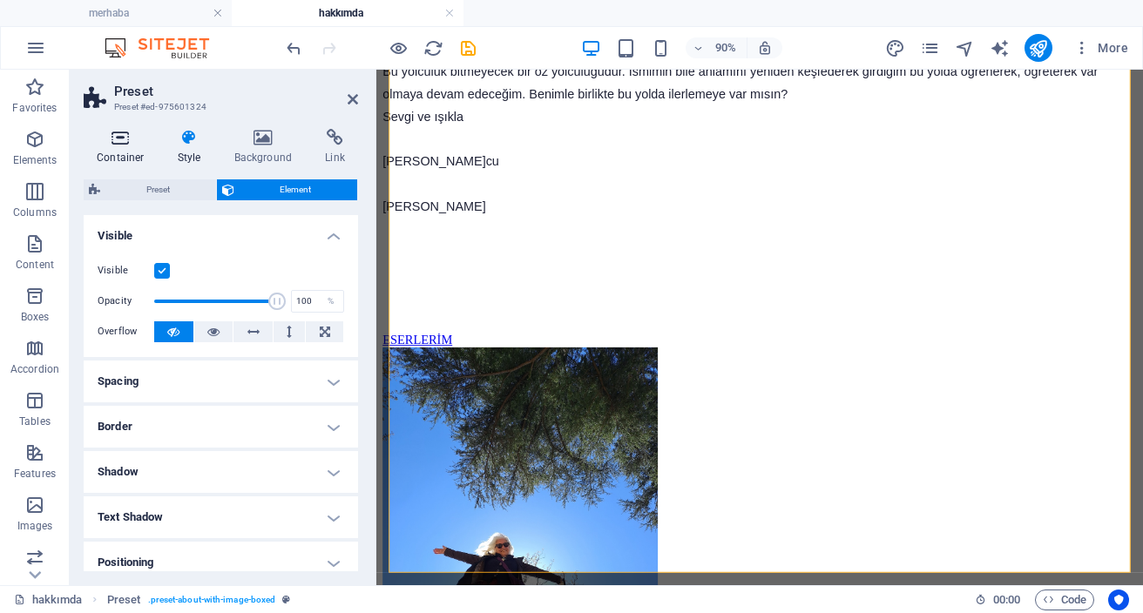
click at [119, 139] on icon at bounding box center [121, 137] width 74 height 17
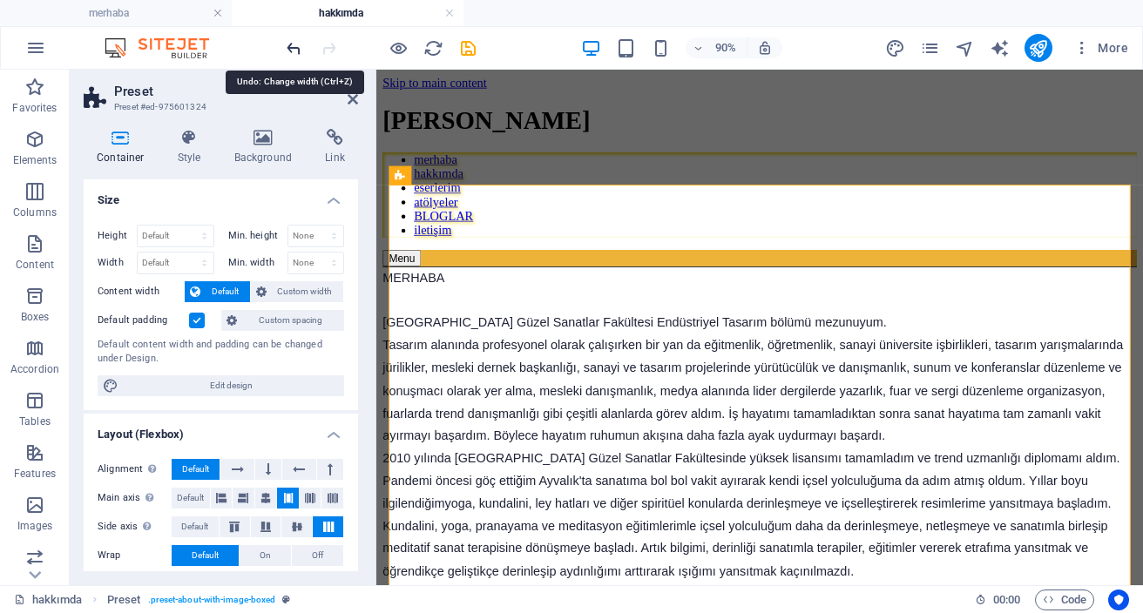
click at [291, 50] on icon "undo" at bounding box center [294, 48] width 20 height 20
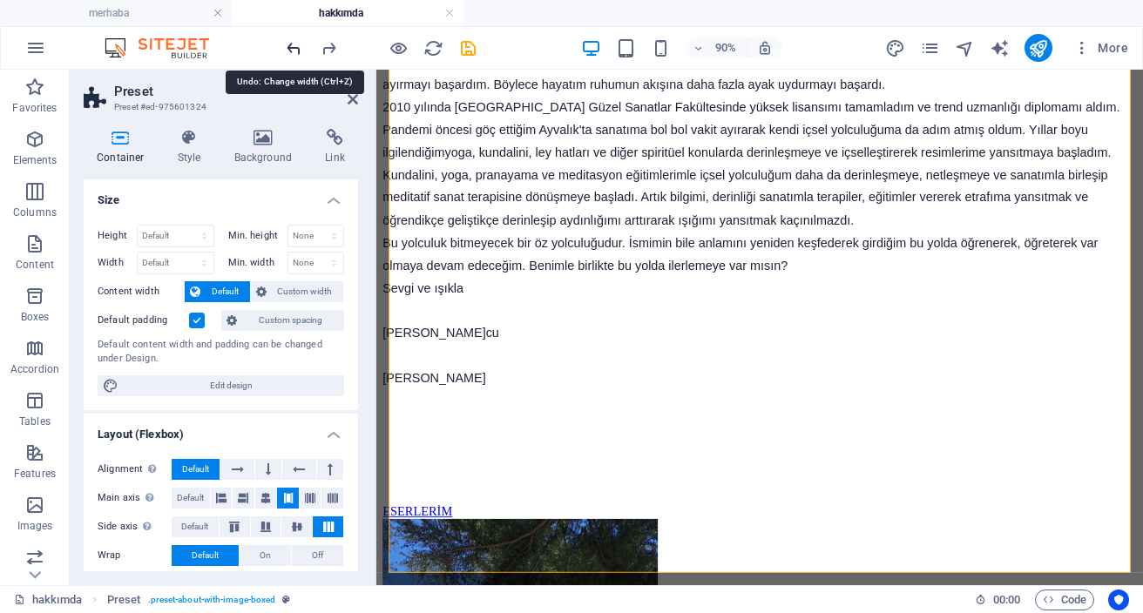
click at [291, 50] on icon "undo" at bounding box center [294, 48] width 20 height 20
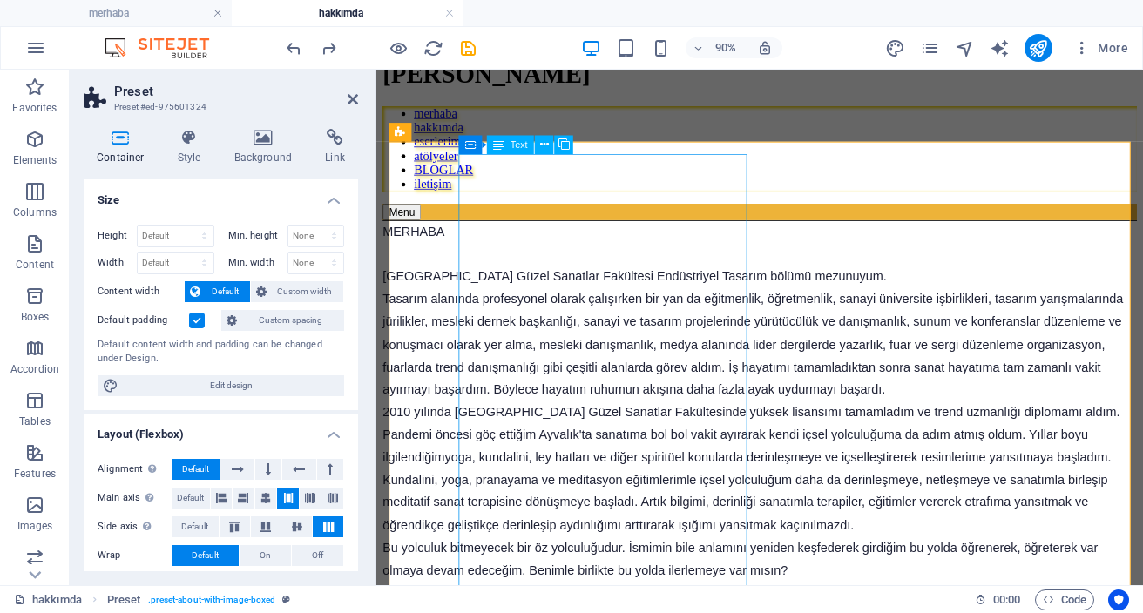
scroll to position [55, 0]
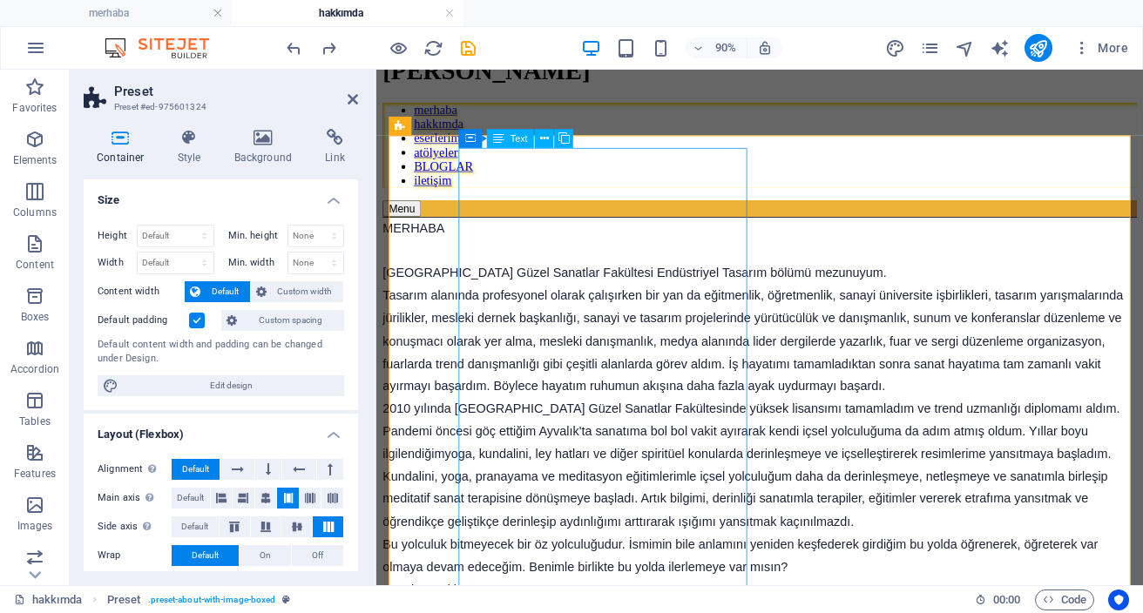
click at [673, 405] on span "Tasarım alanında profesyonel olarak çalışırken bir yan da eğitmenlik, öğretmenl…" at bounding box center [794, 371] width 822 height 115
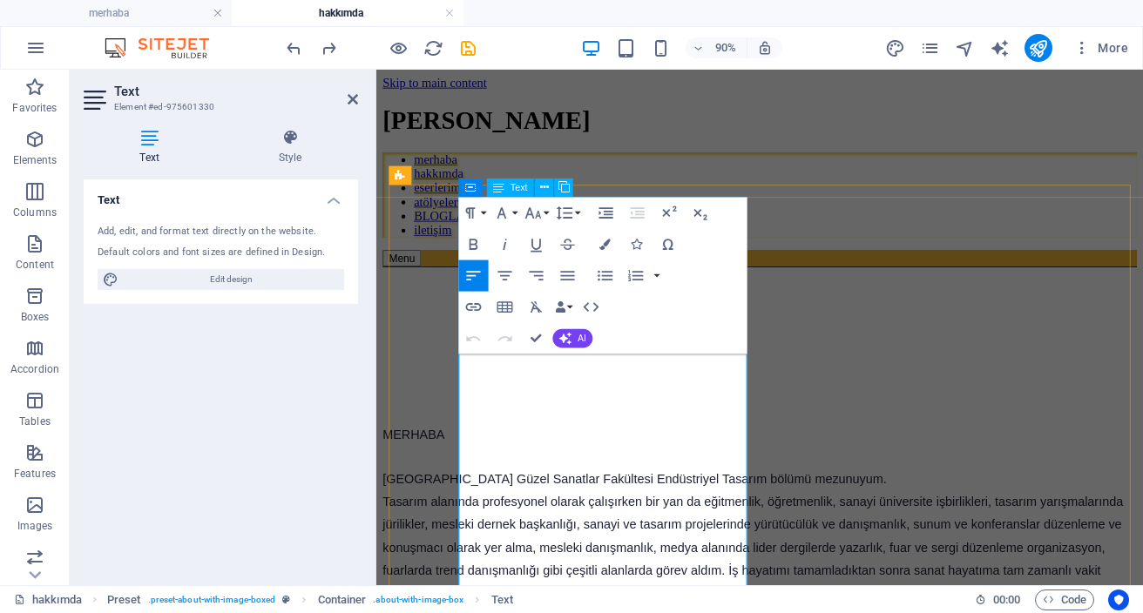
scroll to position [3, 0]
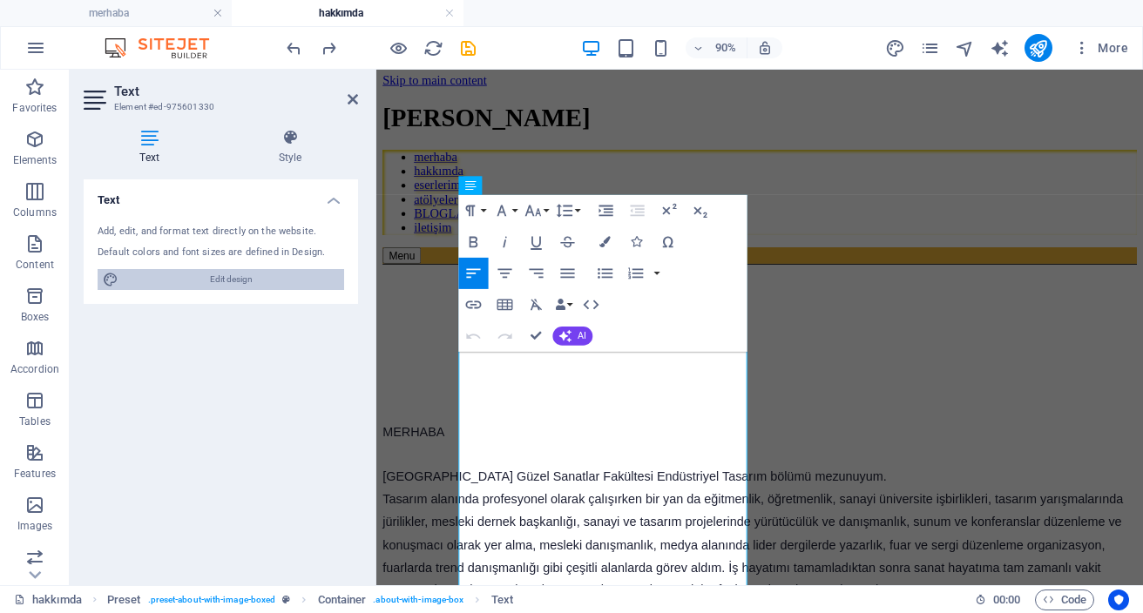
click at [291, 277] on span "Edit design" at bounding box center [231, 279] width 215 height 21
select select "px"
select select "400"
select select "px"
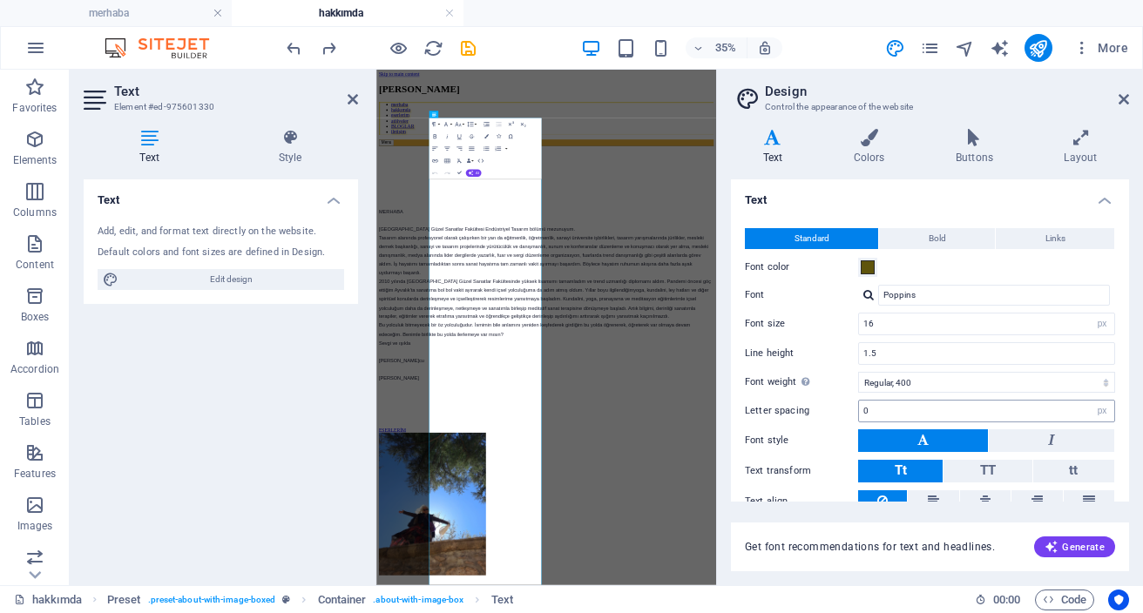
scroll to position [73, 0]
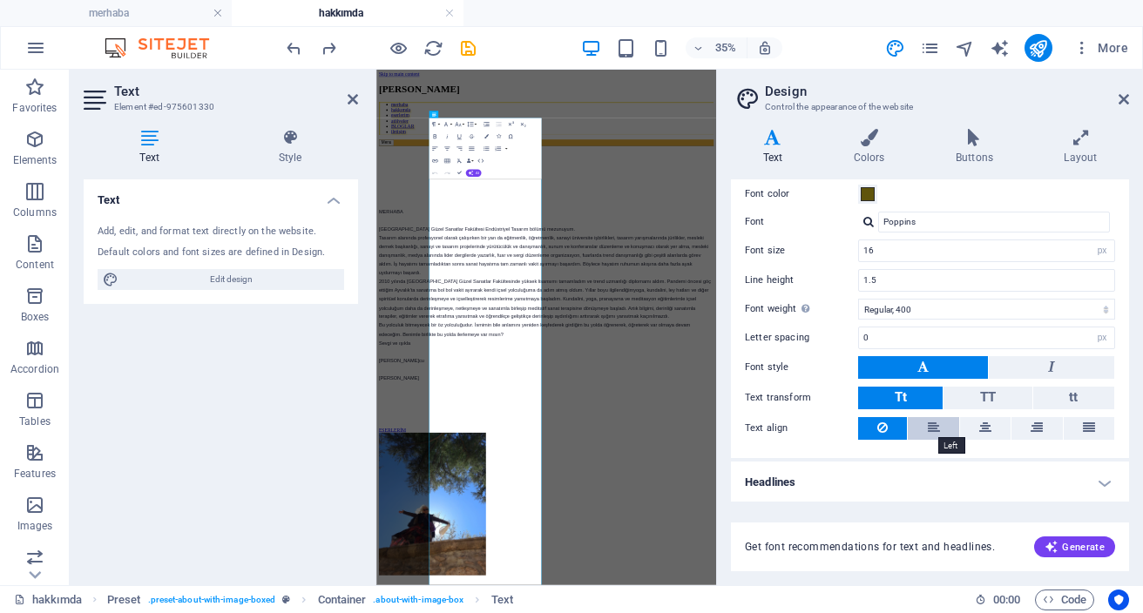
click at [930, 426] on icon at bounding box center [934, 427] width 12 height 21
click at [981, 429] on icon at bounding box center [985, 427] width 12 height 21
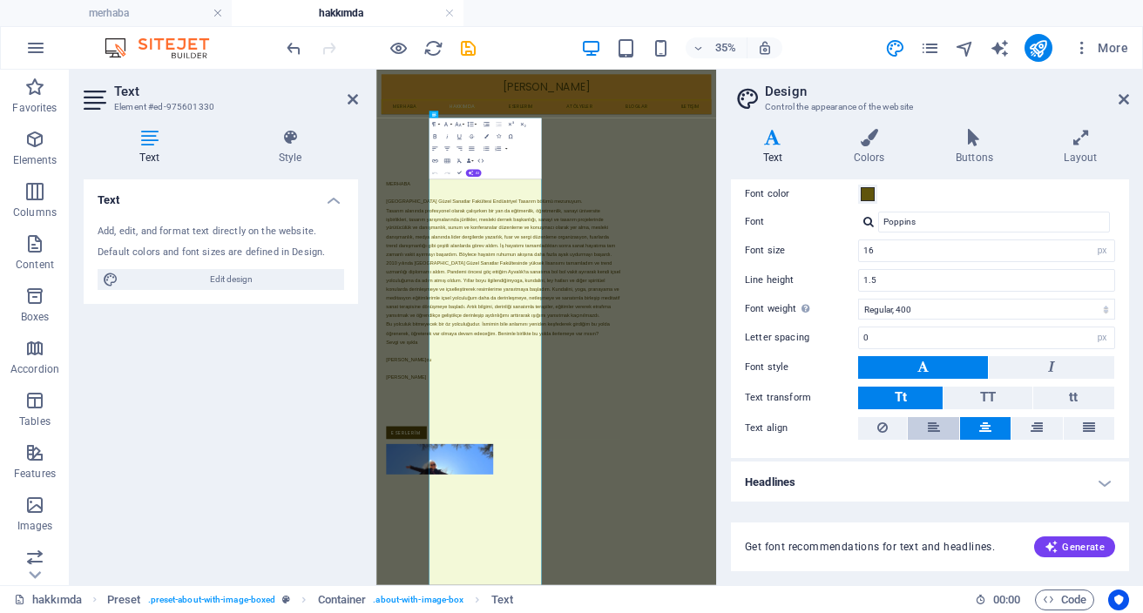
click at [930, 428] on icon at bounding box center [934, 427] width 12 height 21
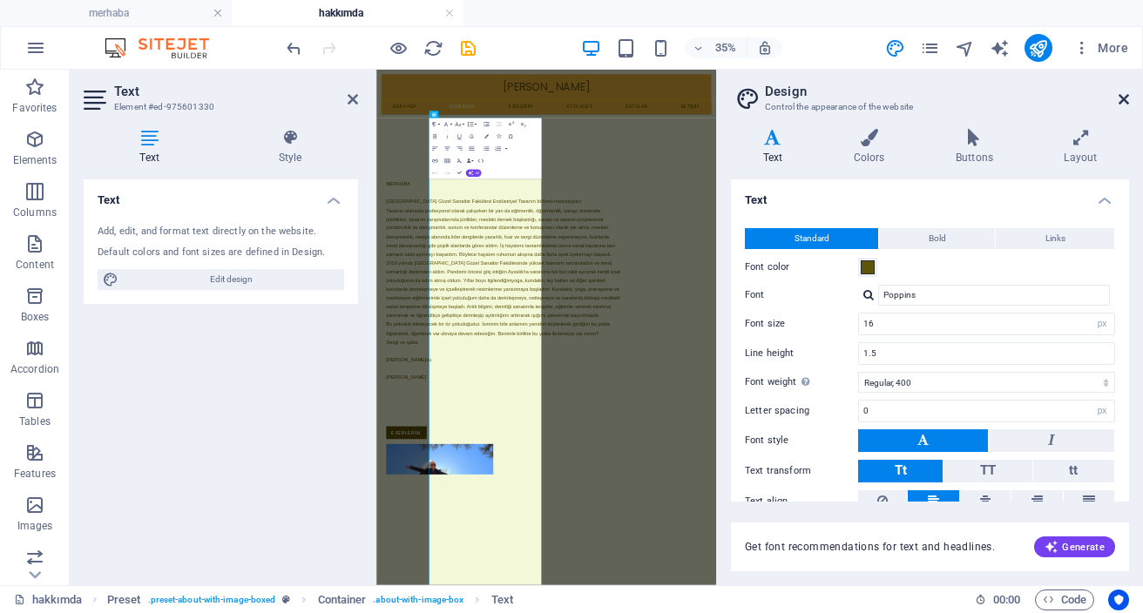
click at [1121, 102] on icon at bounding box center [1124, 99] width 10 height 14
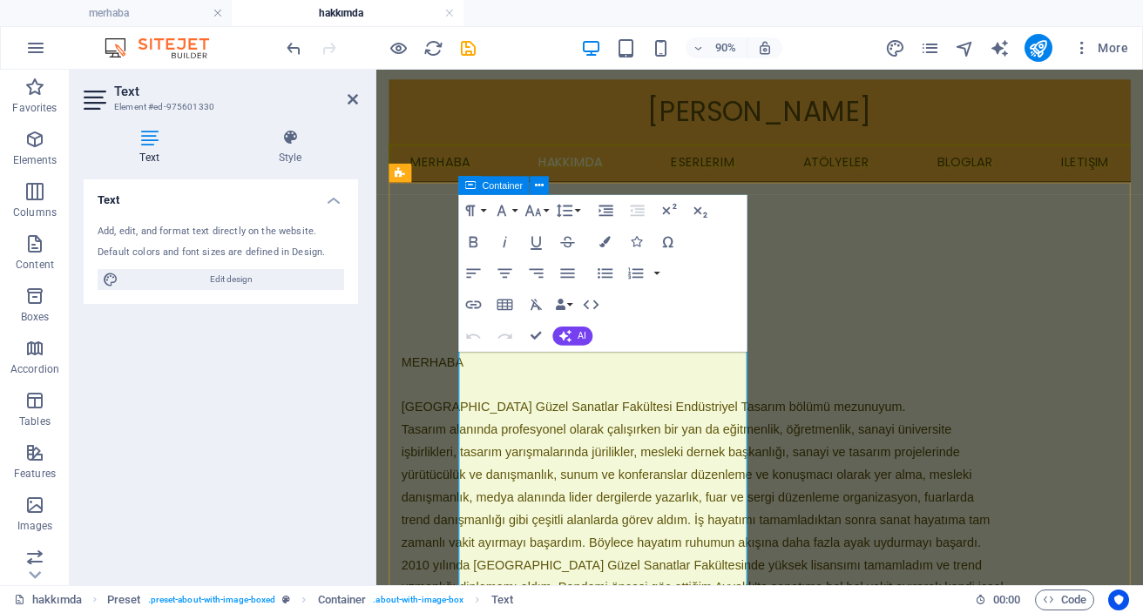
click at [469, 192] on icon at bounding box center [470, 185] width 11 height 19
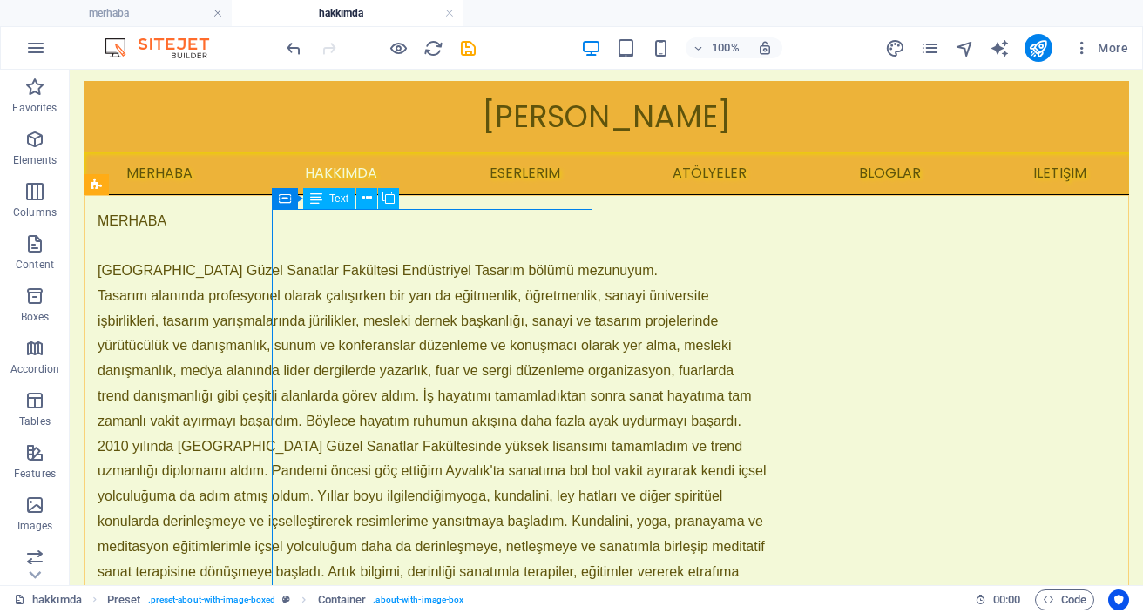
click at [314, 200] on icon at bounding box center [316, 198] width 12 height 21
click at [314, 197] on icon at bounding box center [316, 198] width 12 height 21
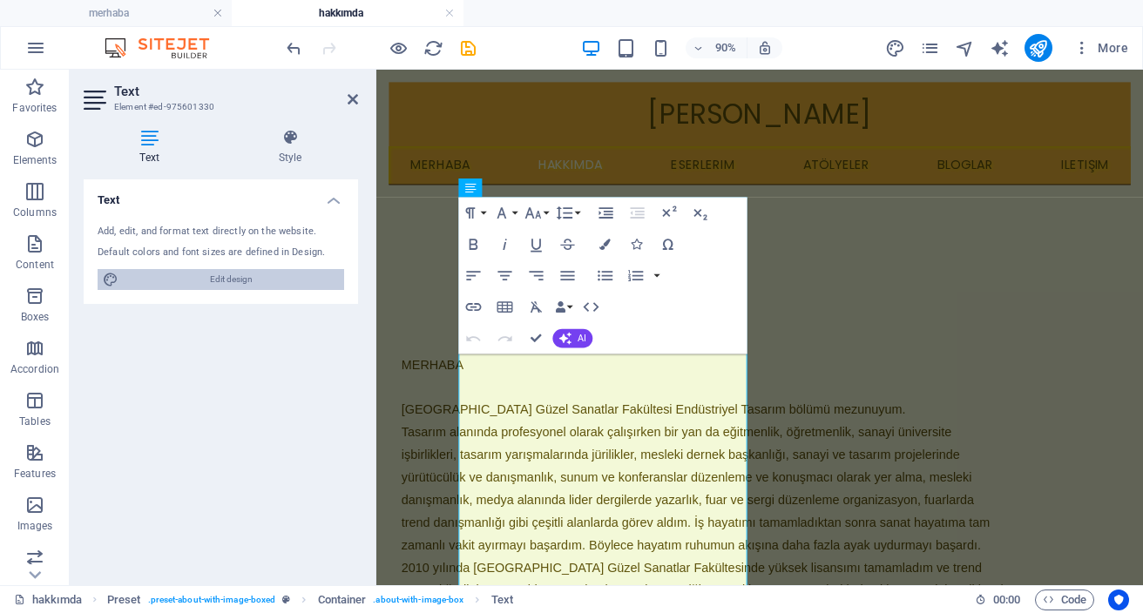
click at [254, 280] on span "Edit design" at bounding box center [231, 279] width 215 height 21
select select "px"
select select "400"
select select "px"
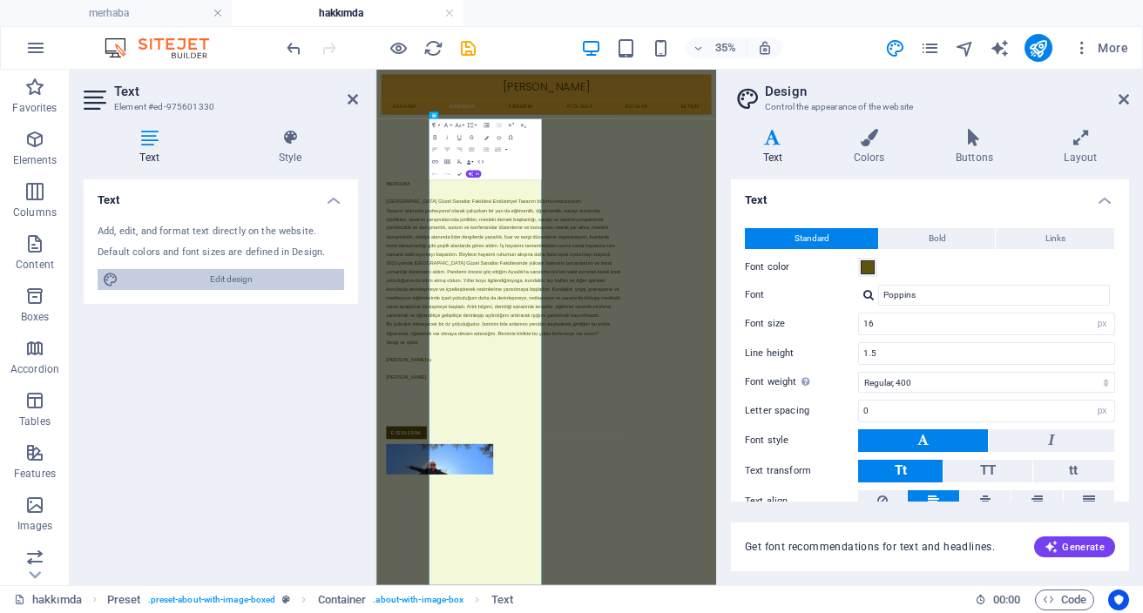
click at [241, 281] on span "Edit design" at bounding box center [231, 279] width 215 height 21
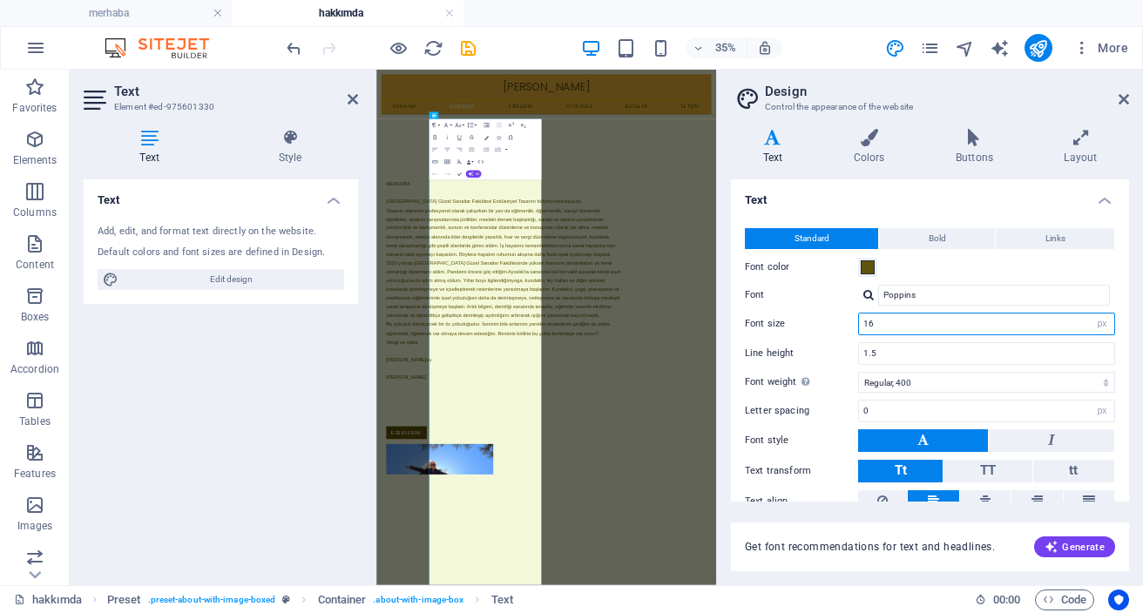
click at [889, 328] on input "16" at bounding box center [986, 324] width 255 height 21
type input "14"
click at [958, 350] on input "1.5" at bounding box center [986, 353] width 255 height 21
click at [1124, 102] on icon at bounding box center [1124, 99] width 10 height 14
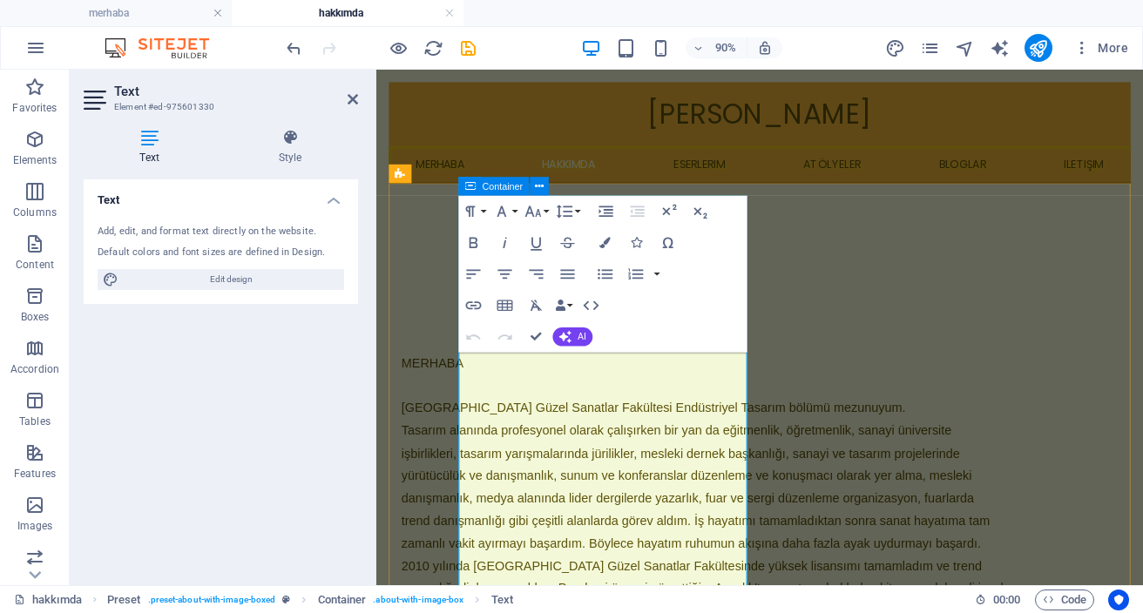
click at [477, 185] on div "Container" at bounding box center [494, 186] width 71 height 19
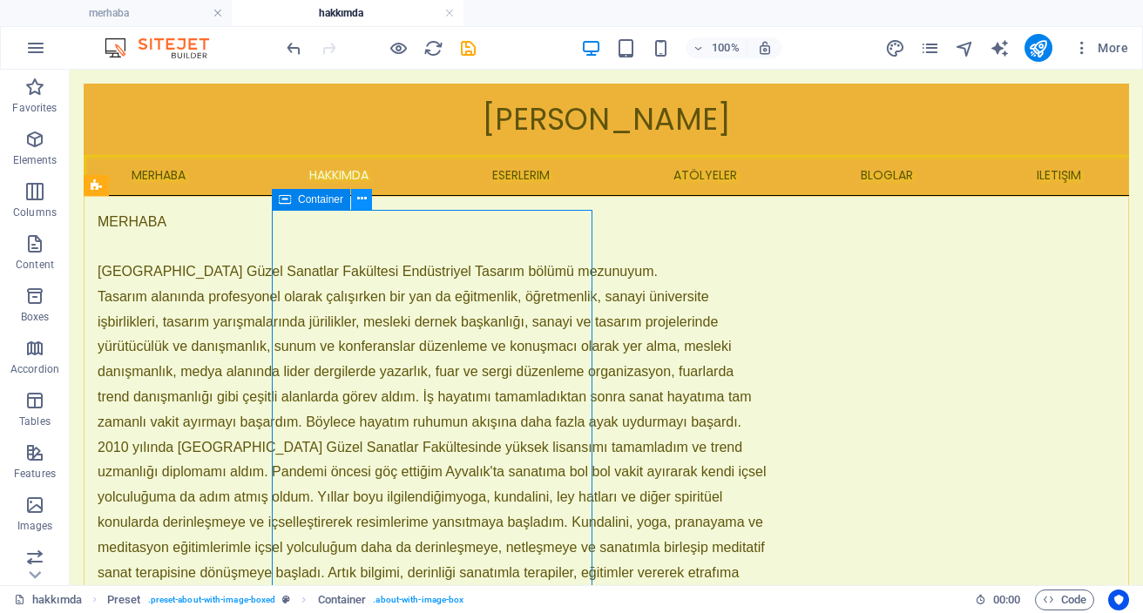
click at [363, 199] on icon at bounding box center [362, 199] width 10 height 18
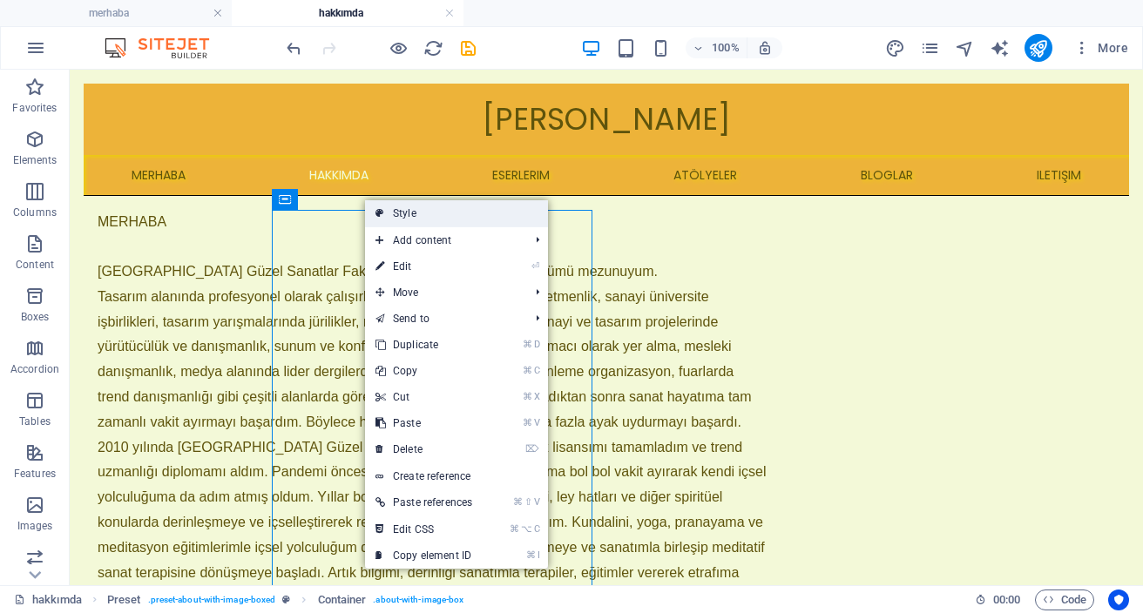
click at [416, 215] on link "Style" at bounding box center [456, 213] width 183 height 26
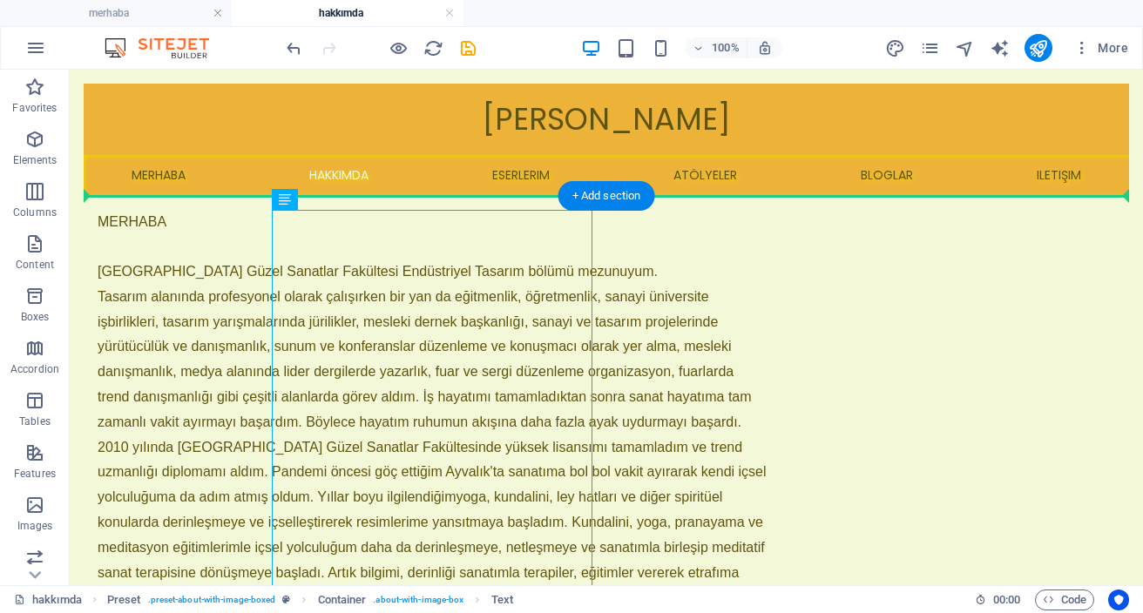
drag, startPoint x: 608, startPoint y: 396, endPoint x: 666, endPoint y: 205, distance: 200.4
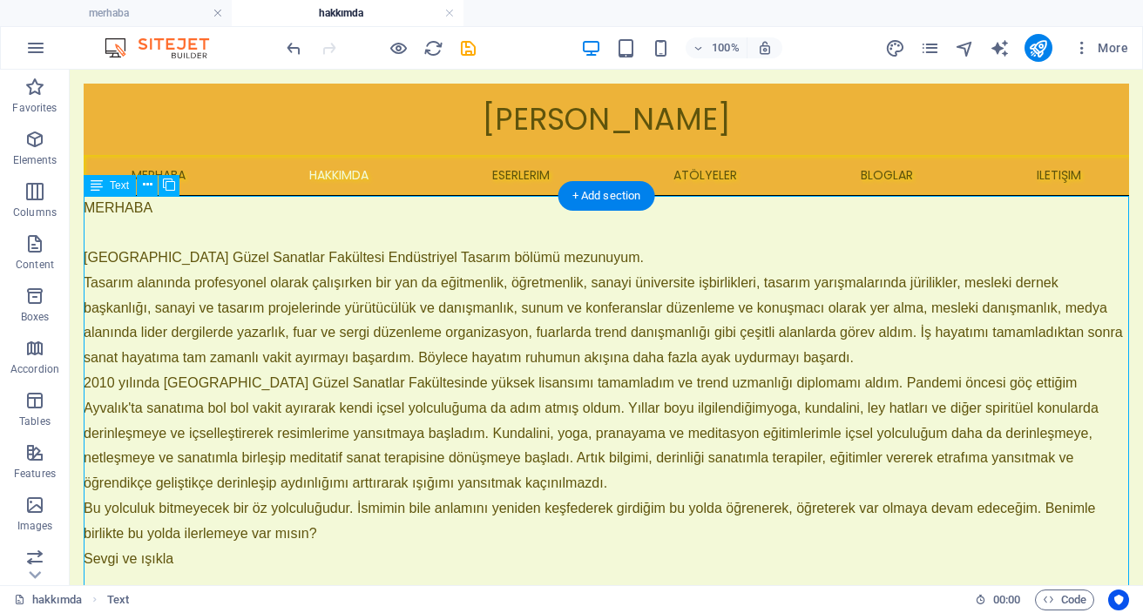
click at [625, 563] on p "Sevgi ve ışıkla" at bounding box center [606, 559] width 1045 height 25
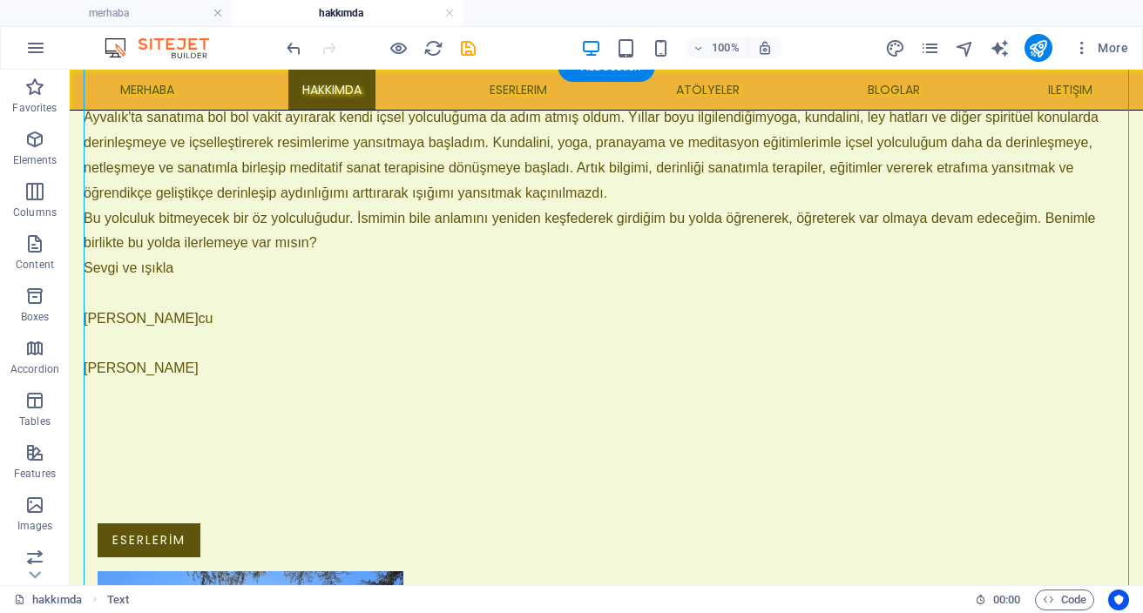
scroll to position [248, 0]
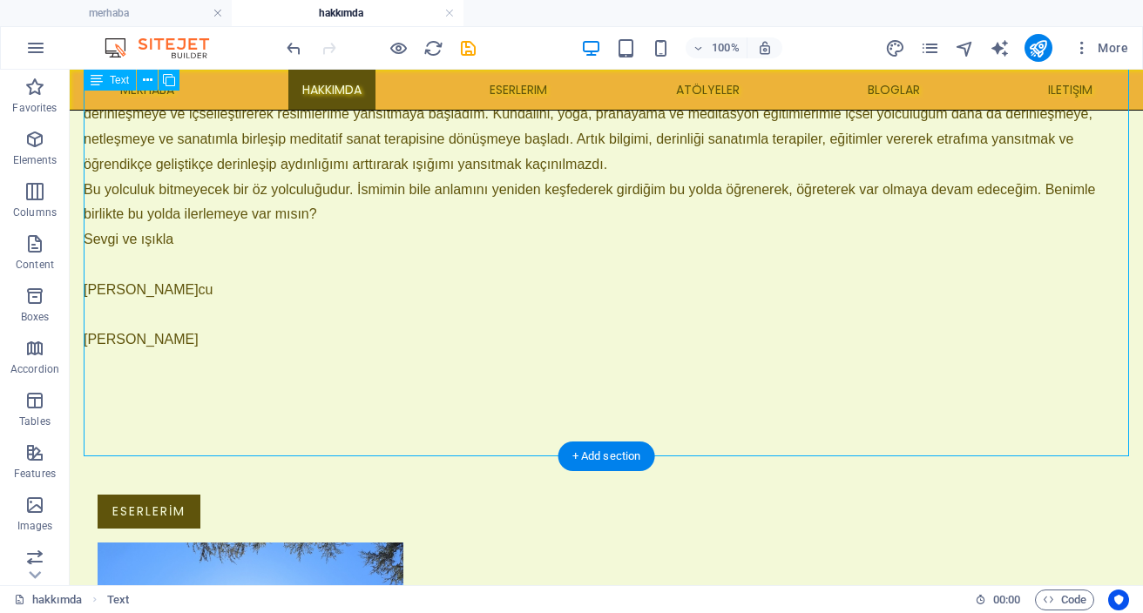
click at [571, 400] on p at bounding box center [606, 390] width 1045 height 25
click at [553, 395] on p at bounding box center [606, 390] width 1045 height 25
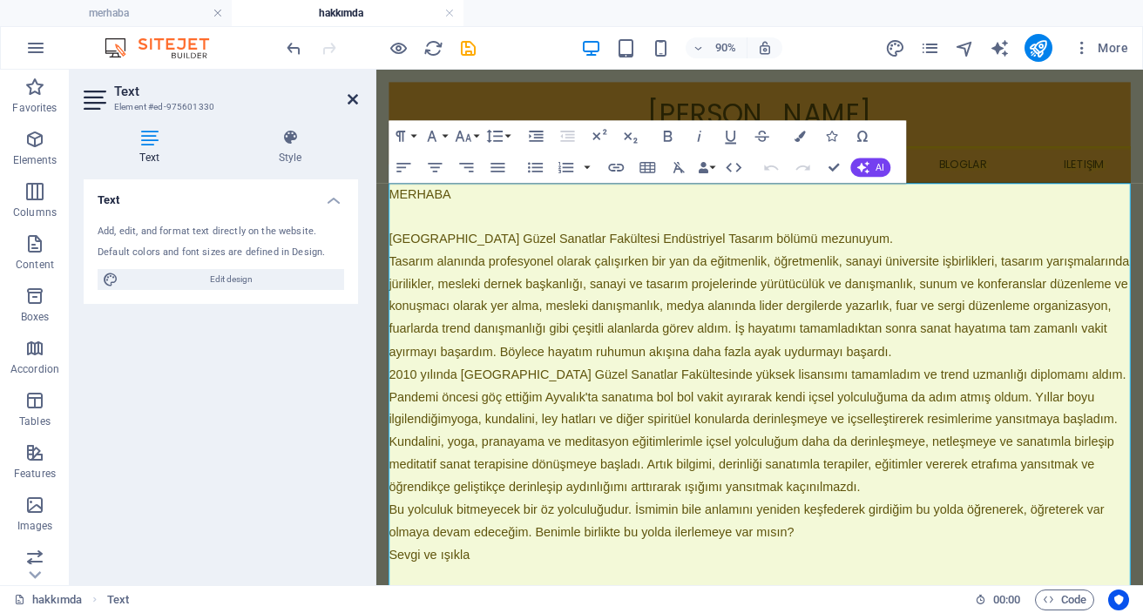
drag, startPoint x: 351, startPoint y: 100, endPoint x: 281, endPoint y: 30, distance: 98.6
click at [351, 100] on icon at bounding box center [353, 99] width 10 height 14
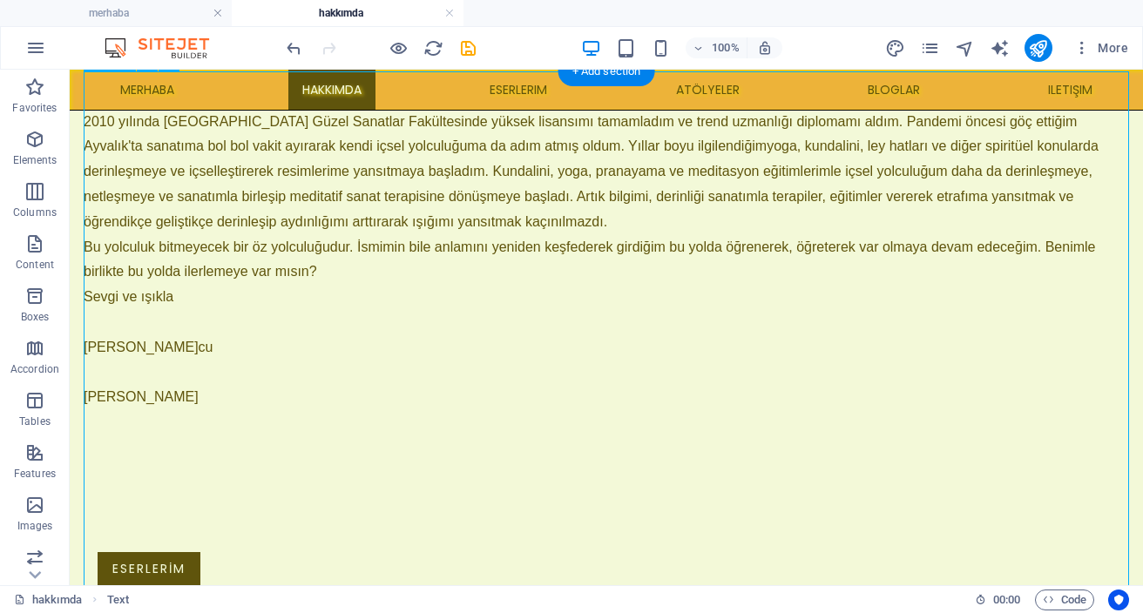
scroll to position [248, 0]
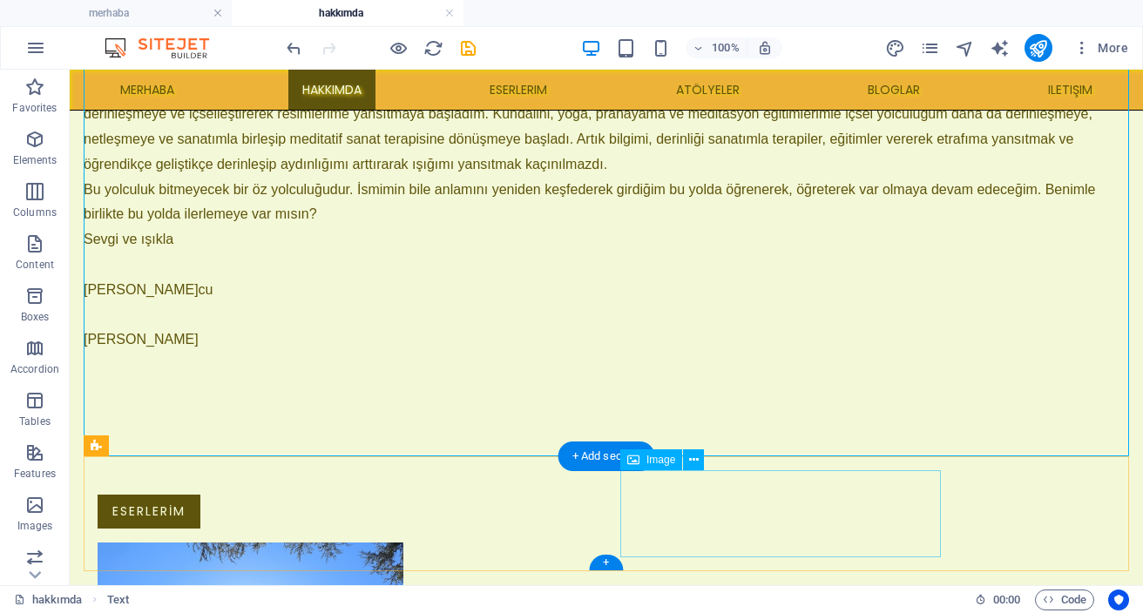
click at [307, 543] on figure at bounding box center [202, 586] width 209 height 87
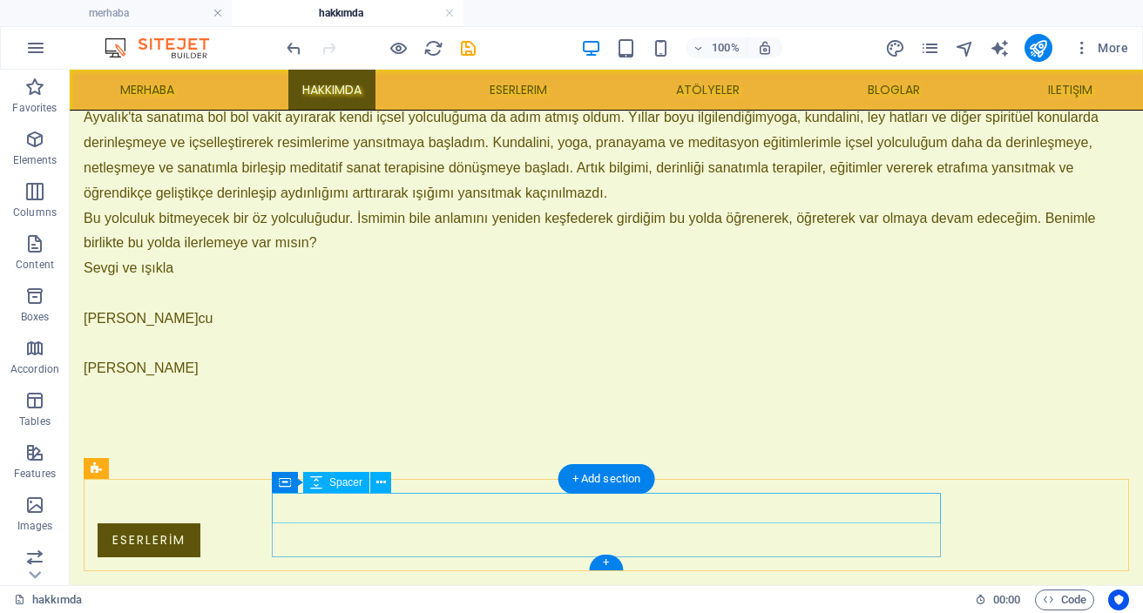
scroll to position [226, 0]
click at [345, 484] on span "Spacer" at bounding box center [345, 482] width 33 height 10
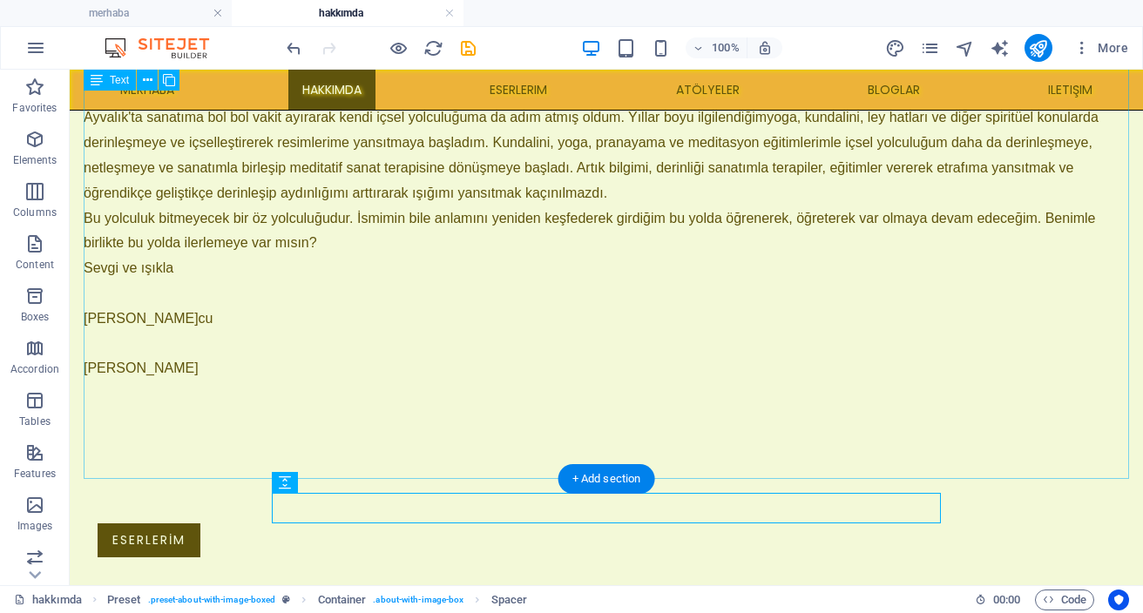
click at [558, 428] on p at bounding box center [606, 419] width 1045 height 25
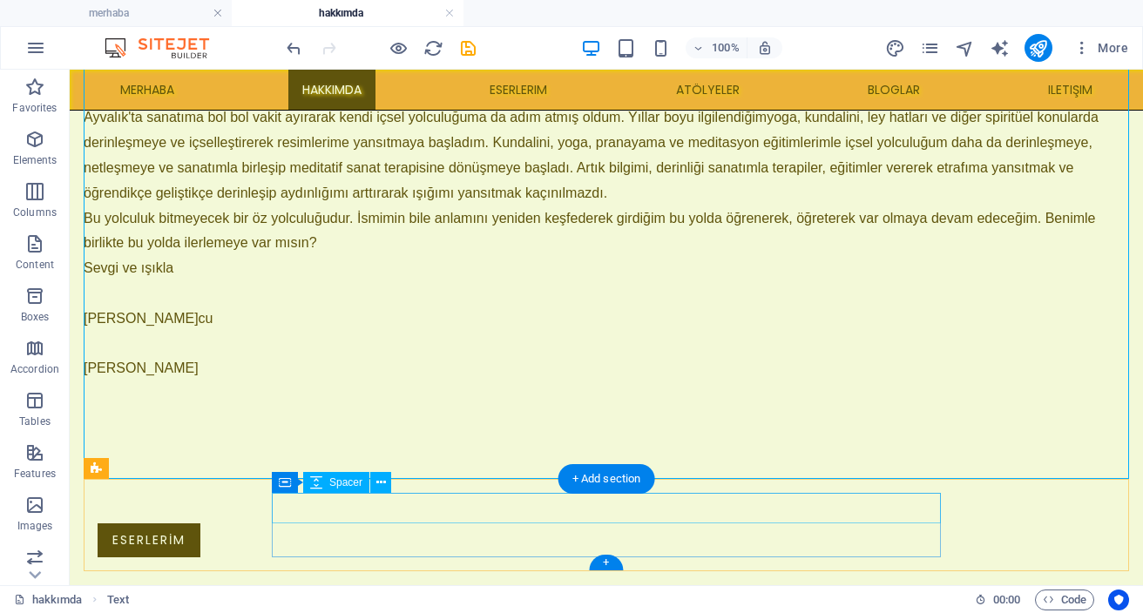
click at [459, 505] on div at bounding box center [432, 508] width 669 height 30
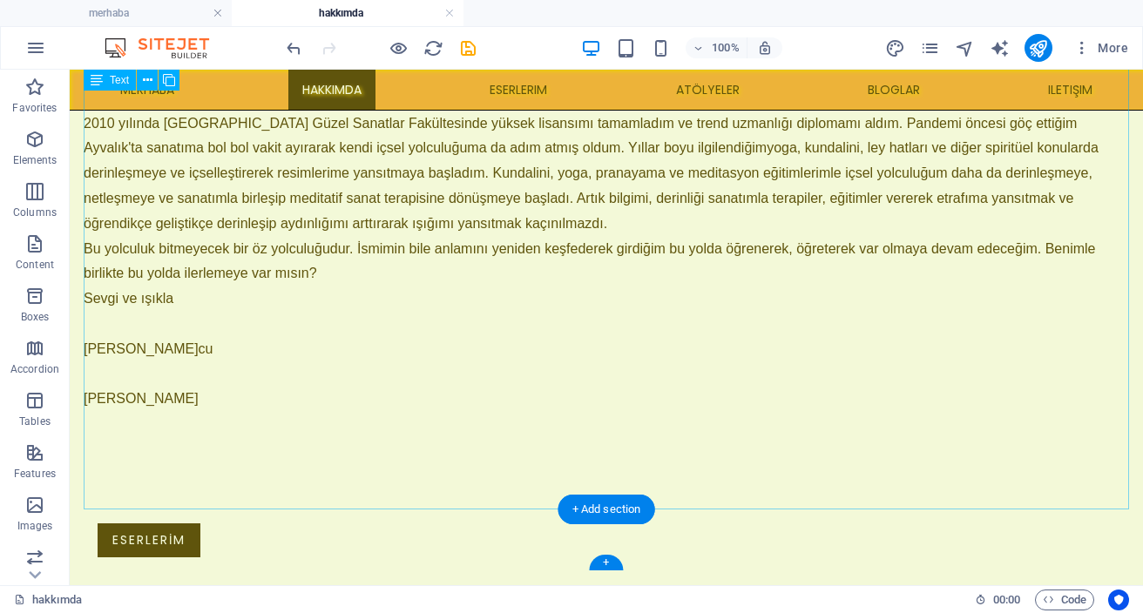
scroll to position [195, 0]
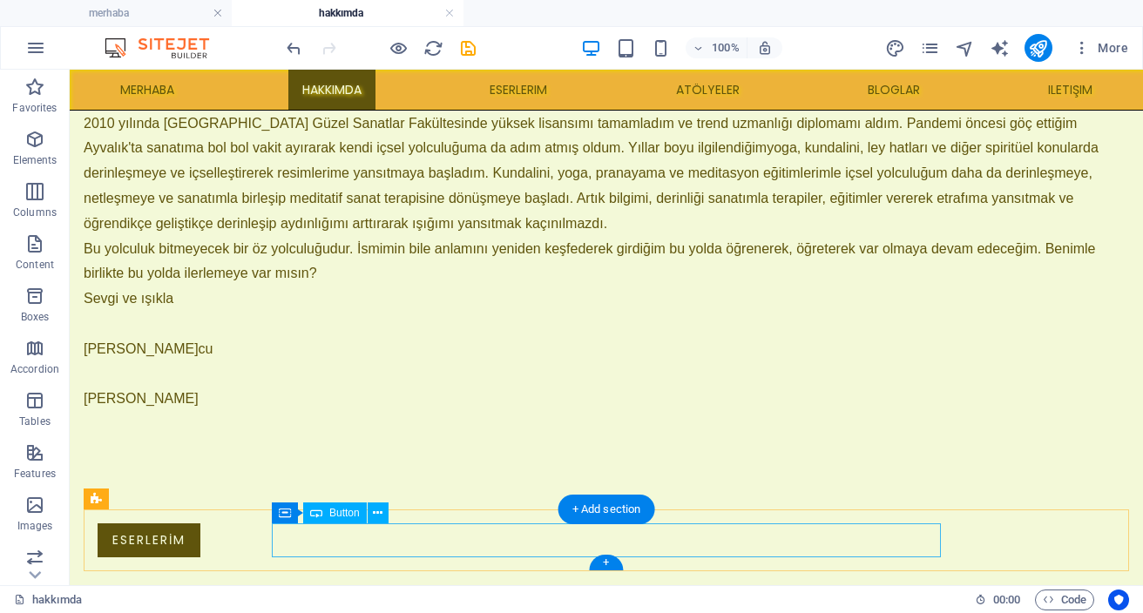
click at [346, 546] on div "ESERLERİM" at bounding box center [432, 541] width 669 height 34
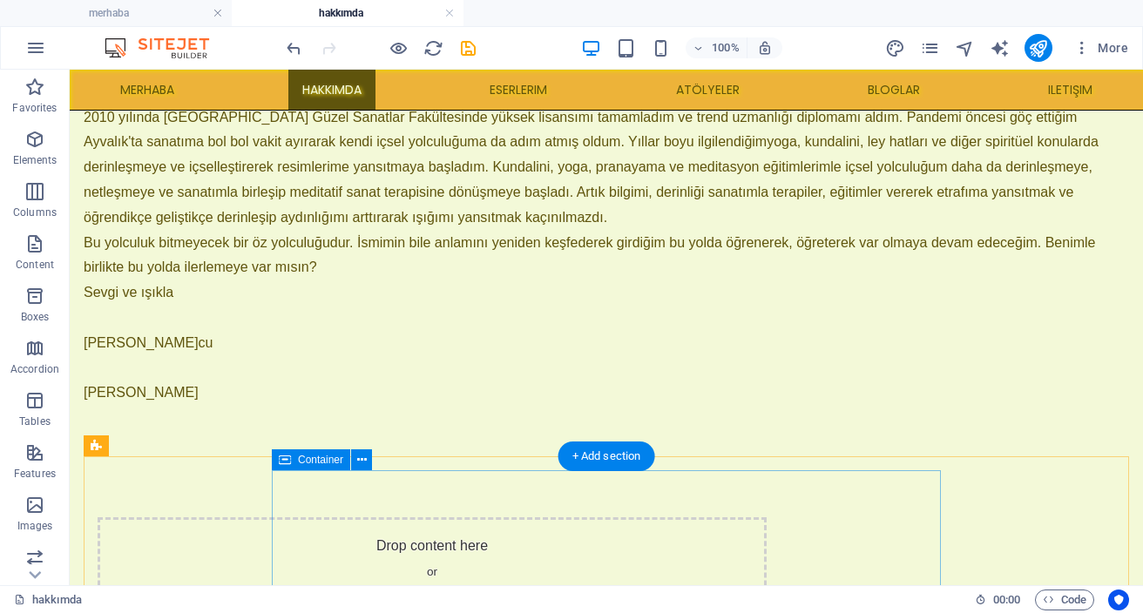
scroll to position [248, 0]
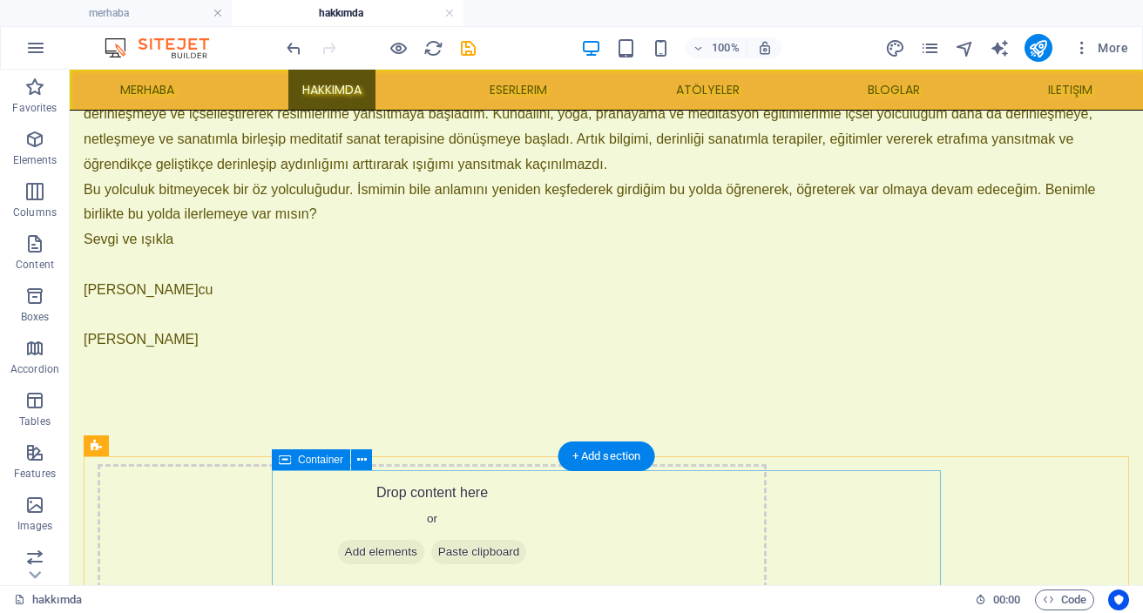
click at [346, 546] on div "Drop content here or Add elements Paste clipboard" at bounding box center [432, 526] width 669 height 124
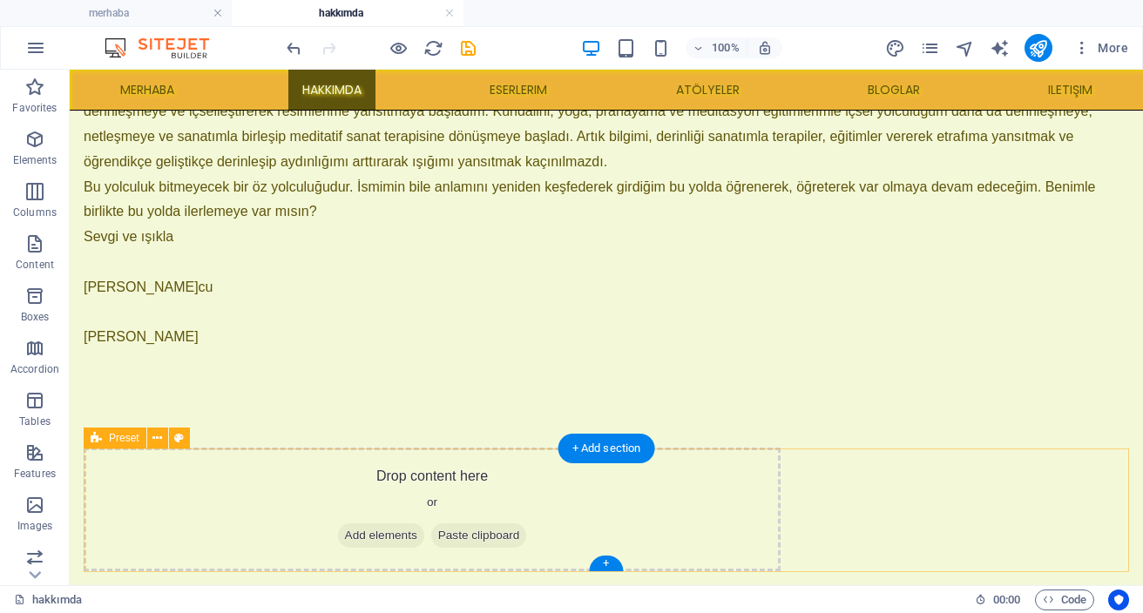
click at [346, 546] on div "Drop content here or Add elements Paste clipboard" at bounding box center [432, 510] width 697 height 124
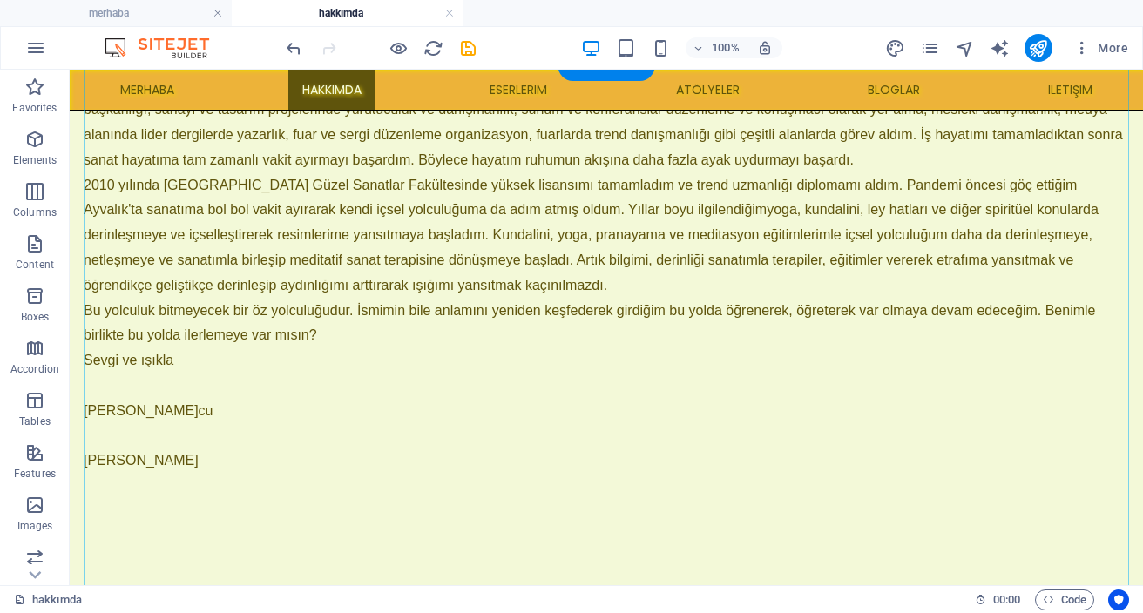
scroll to position [133, 0]
click at [236, 527] on p at bounding box center [606, 547] width 1045 height 47
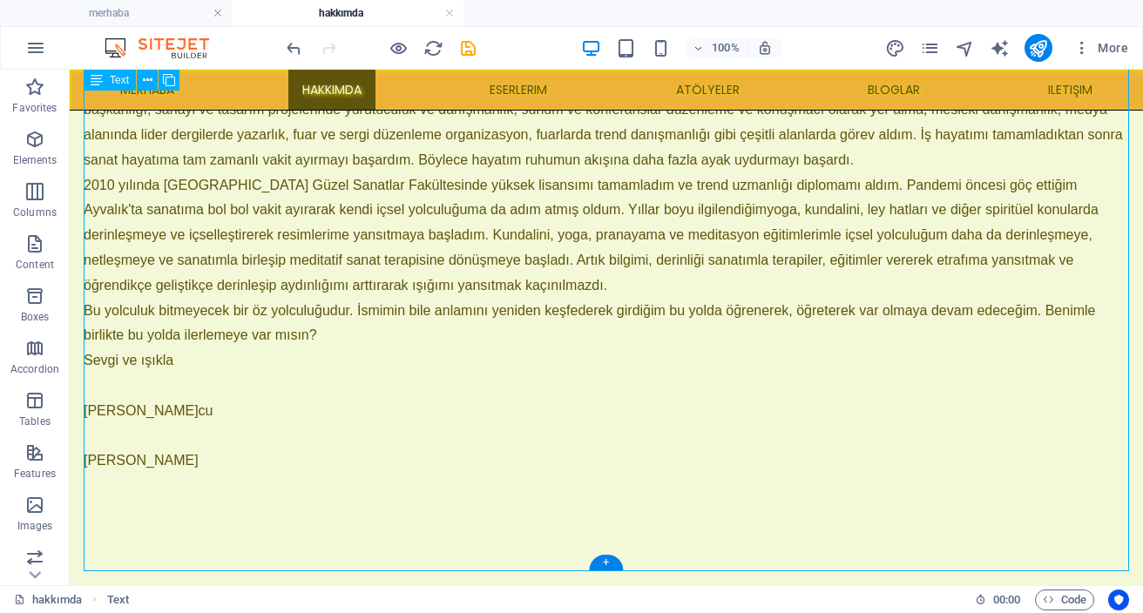
click at [230, 510] on p at bounding box center [606, 511] width 1045 height 25
click at [196, 491] on p at bounding box center [606, 486] width 1045 height 25
click at [37, 137] on icon "button" at bounding box center [34, 139] width 21 height 21
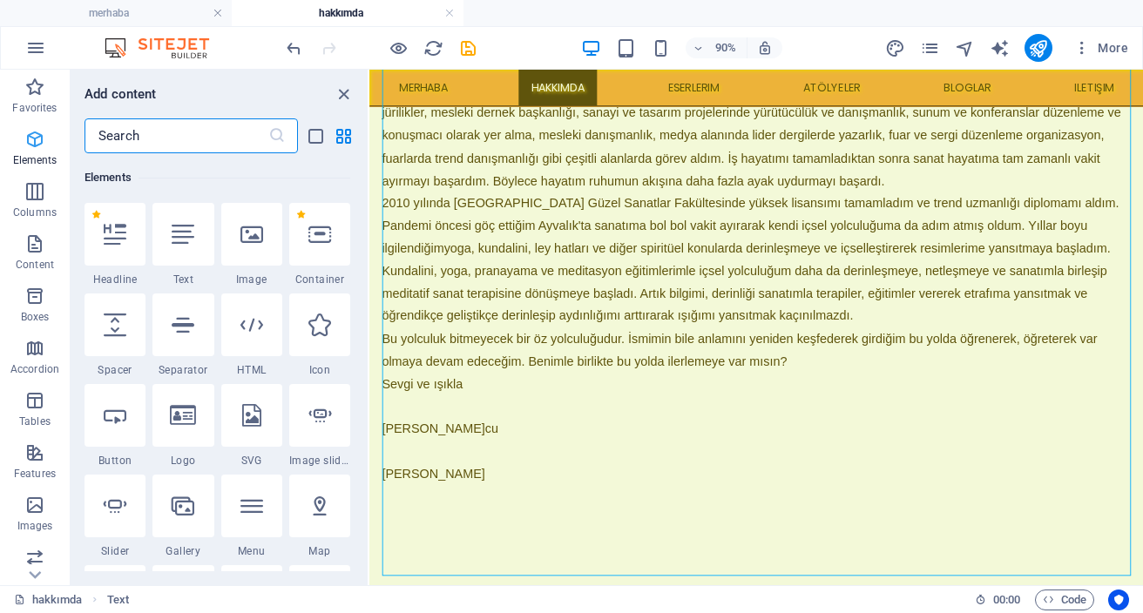
scroll to position [186, 0]
click at [259, 233] on icon at bounding box center [251, 234] width 23 height 23
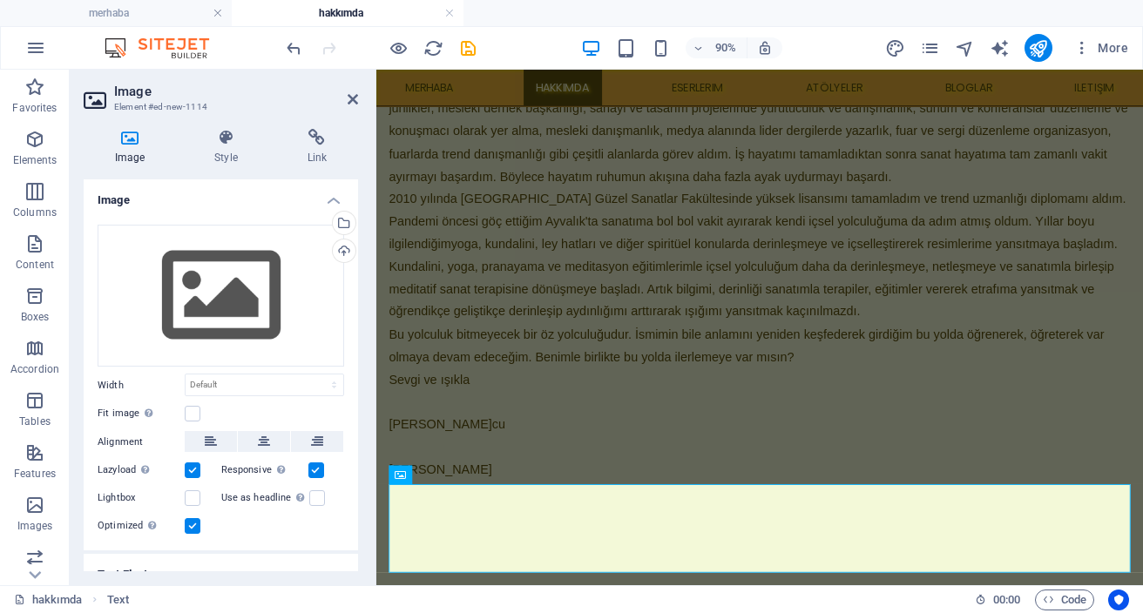
scroll to position [226, 0]
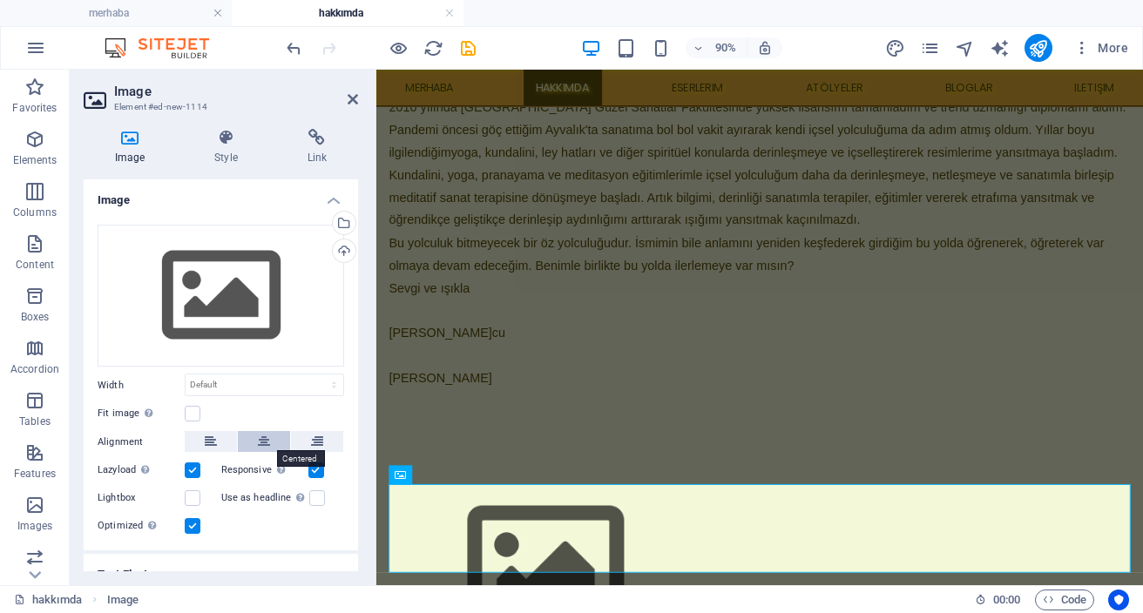
click at [264, 443] on icon at bounding box center [264, 441] width 12 height 21
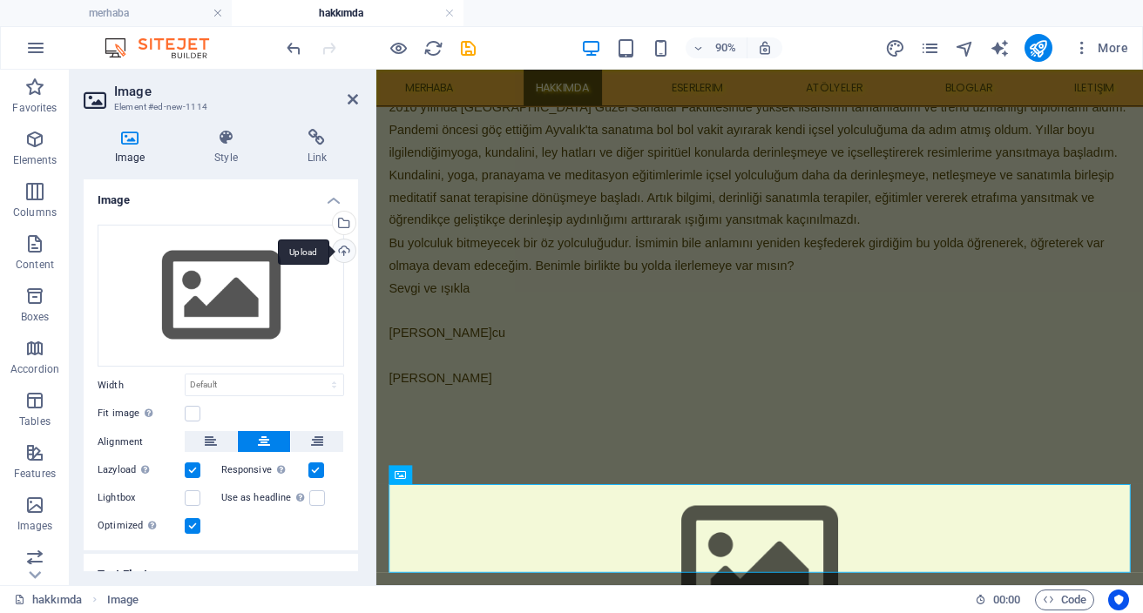
click at [343, 249] on div "Upload" at bounding box center [342, 253] width 26 height 26
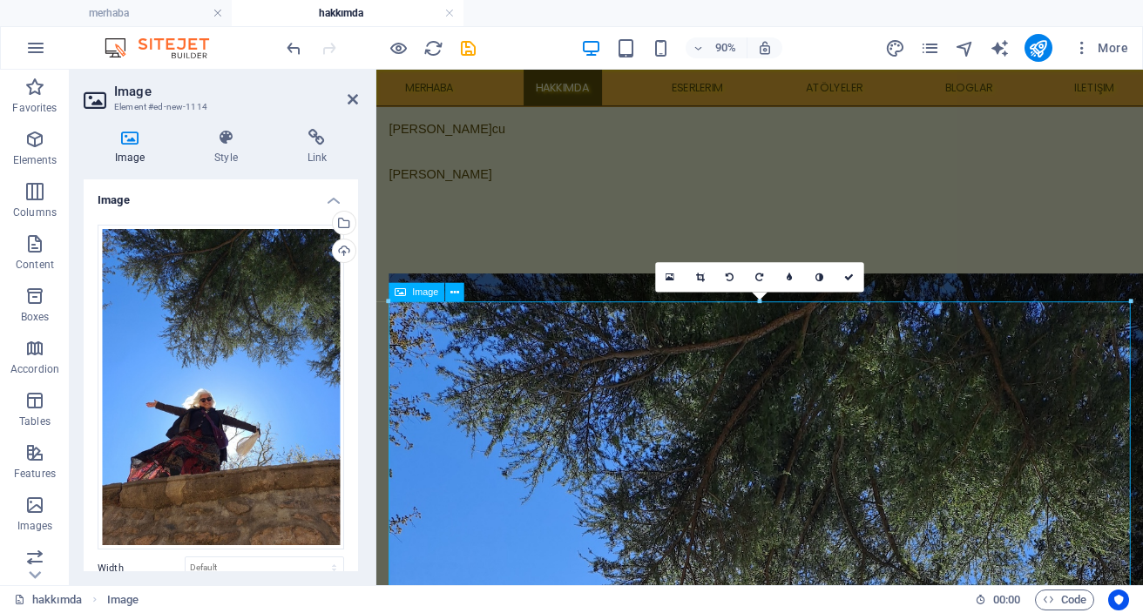
scroll to position [463, 0]
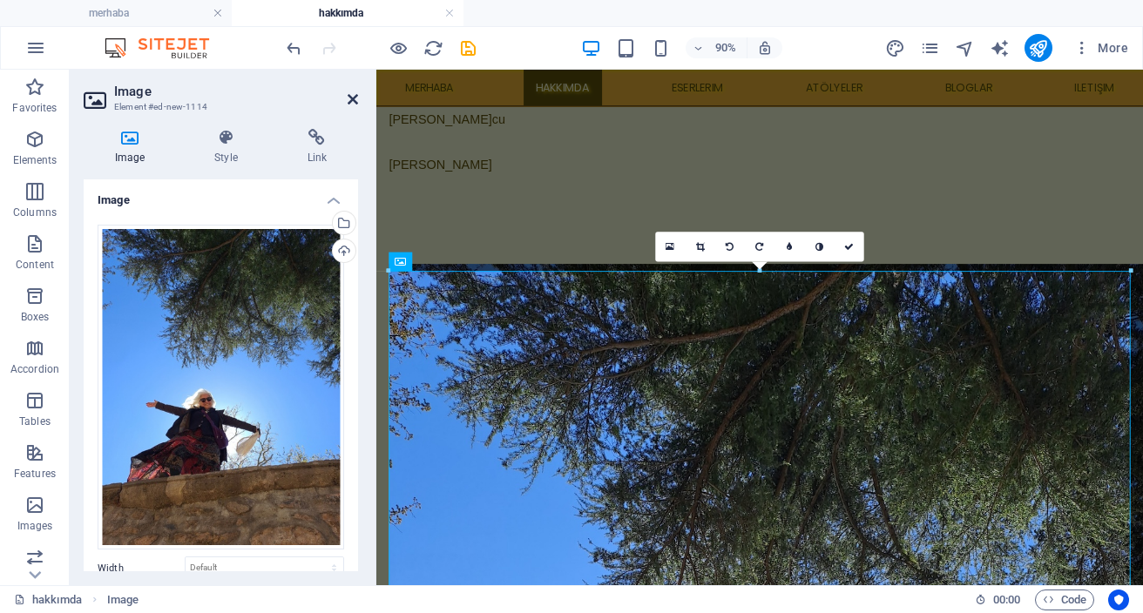
click at [353, 98] on icon at bounding box center [353, 99] width 10 height 14
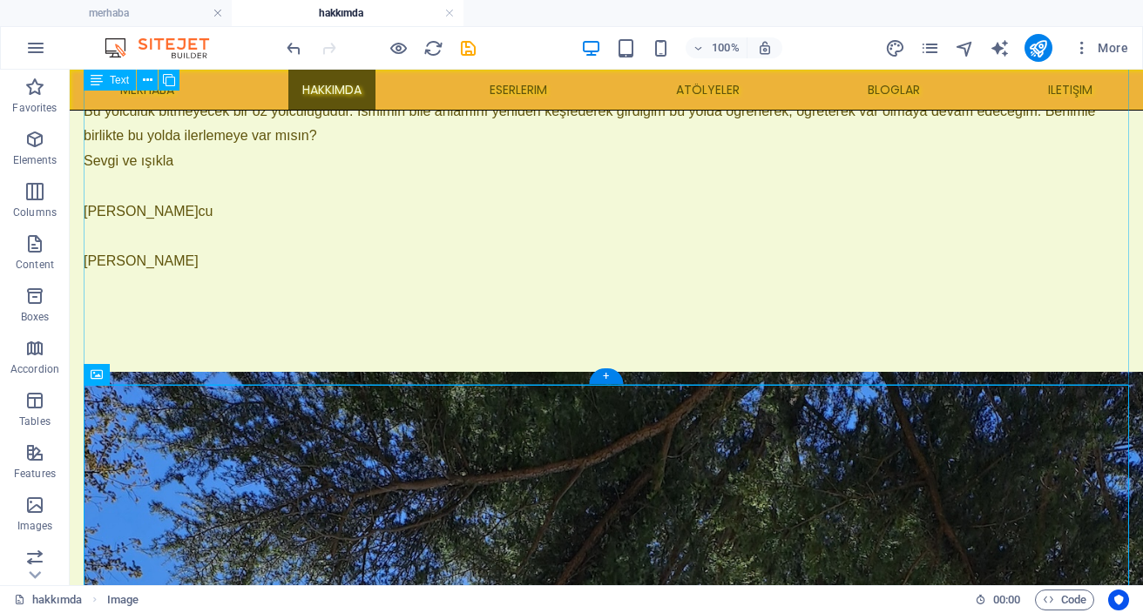
scroll to position [320, 0]
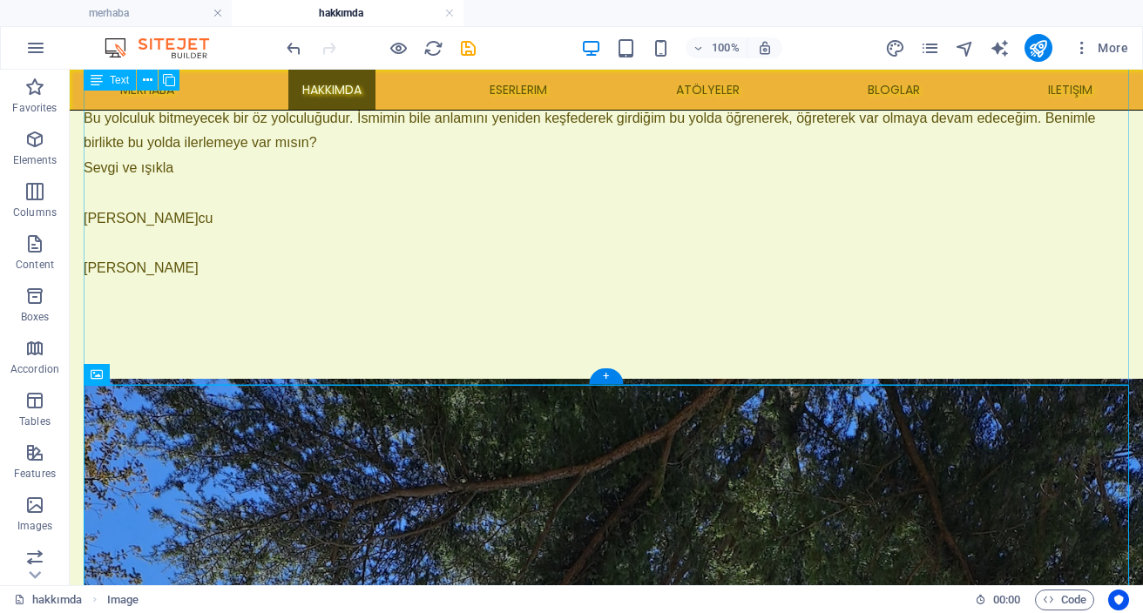
click at [438, 332] on p at bounding box center [606, 319] width 1045 height 25
click at [420, 321] on p at bounding box center [606, 319] width 1045 height 25
click at [213, 271] on p "[PERSON_NAME]" at bounding box center [606, 268] width 1045 height 25
click at [191, 269] on span "[PERSON_NAME]" at bounding box center [141, 267] width 115 height 15
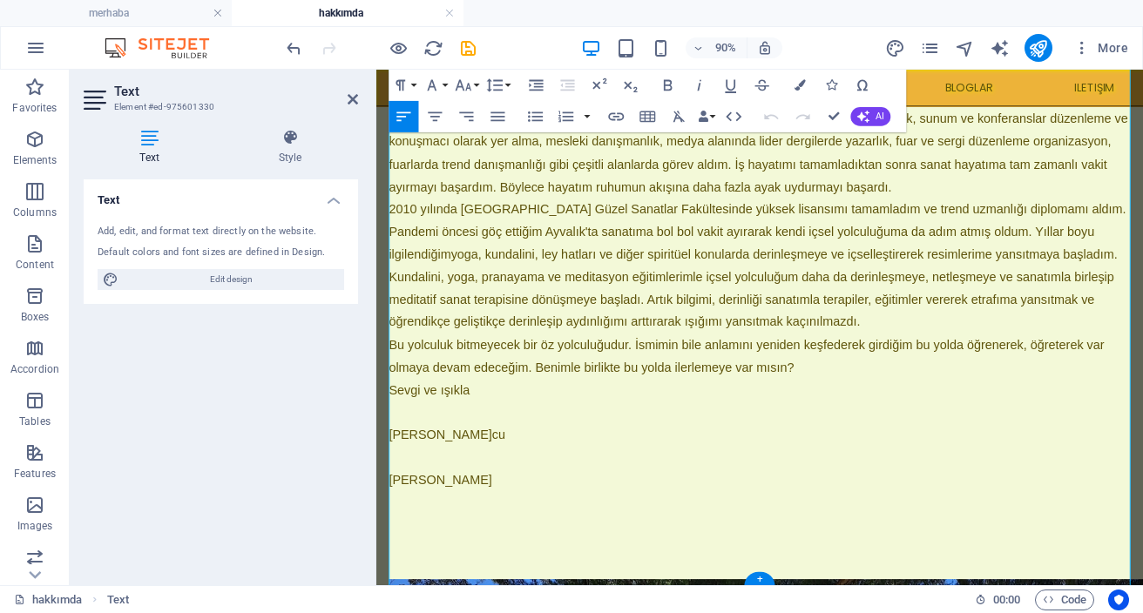
scroll to position [228, 0]
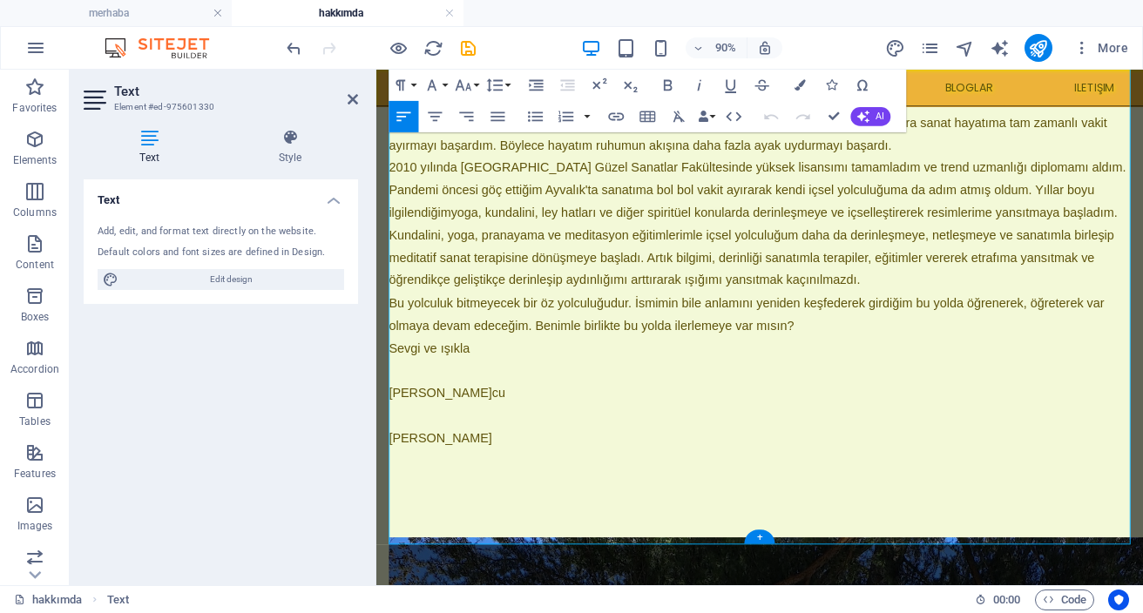
click at [484, 535] on p at bounding box center [802, 530] width 824 height 25
click at [538, 481] on p "[PERSON_NAME]" at bounding box center [802, 480] width 824 height 25
drag, startPoint x: 530, startPoint y: 494, endPoint x: 576, endPoint y: 593, distance: 109.5
click at [575, 590] on div "MERHABA Marmara Üniversitesi G üzel Sanatlar Fakültesi Endüstriyel Tasarım bölü…" at bounding box center [802, 278] width 824 height 624
click at [691, 537] on p at bounding box center [802, 530] width 824 height 25
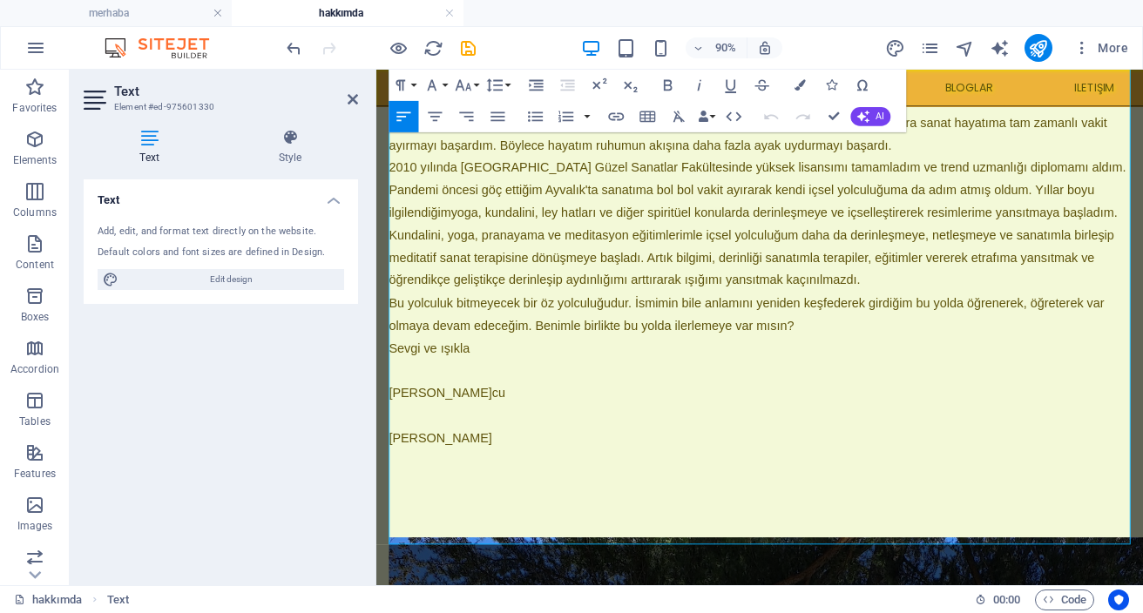
click at [762, 562] on p at bounding box center [802, 566] width 824 height 47
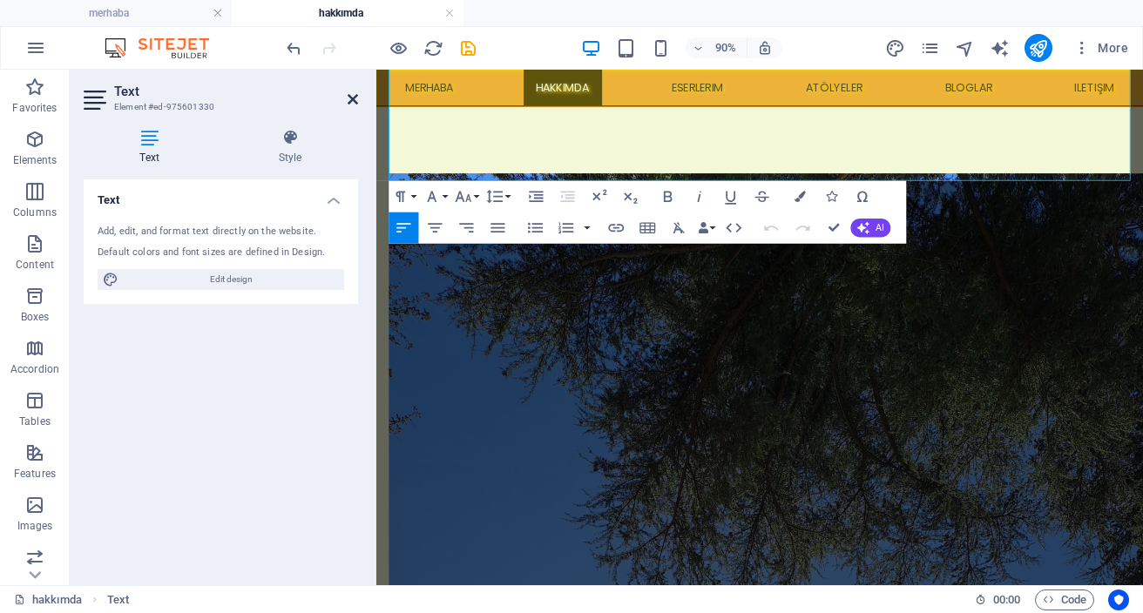
click at [353, 98] on icon at bounding box center [353, 99] width 10 height 14
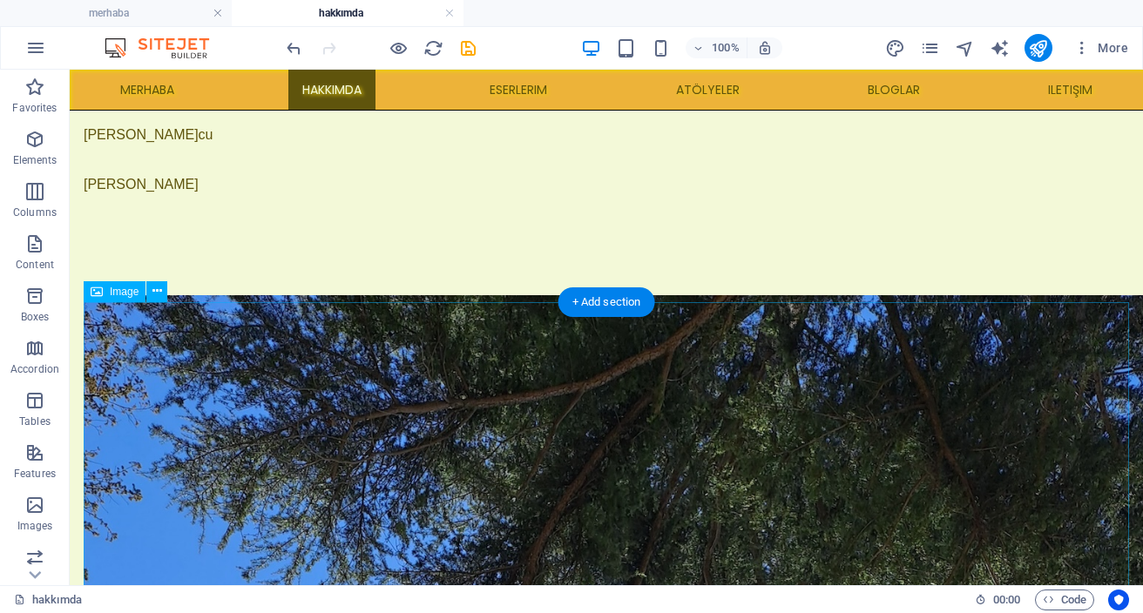
scroll to position [404, 0]
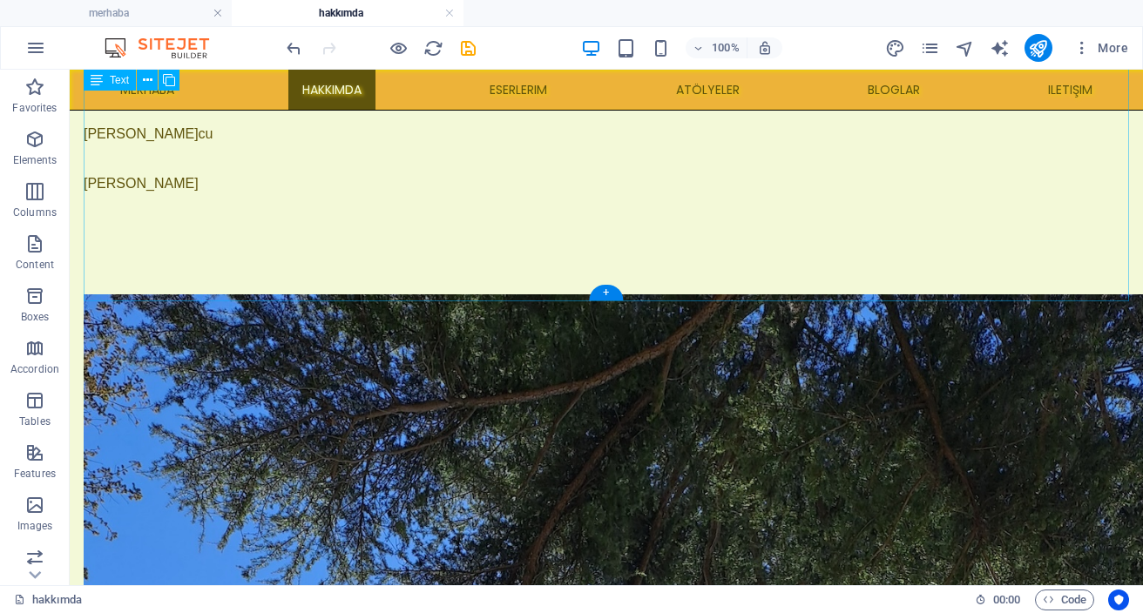
drag, startPoint x: 674, startPoint y: 362, endPoint x: 602, endPoint y: 256, distance: 128.5
click at [124, 291] on span "Image" at bounding box center [124, 291] width 29 height 10
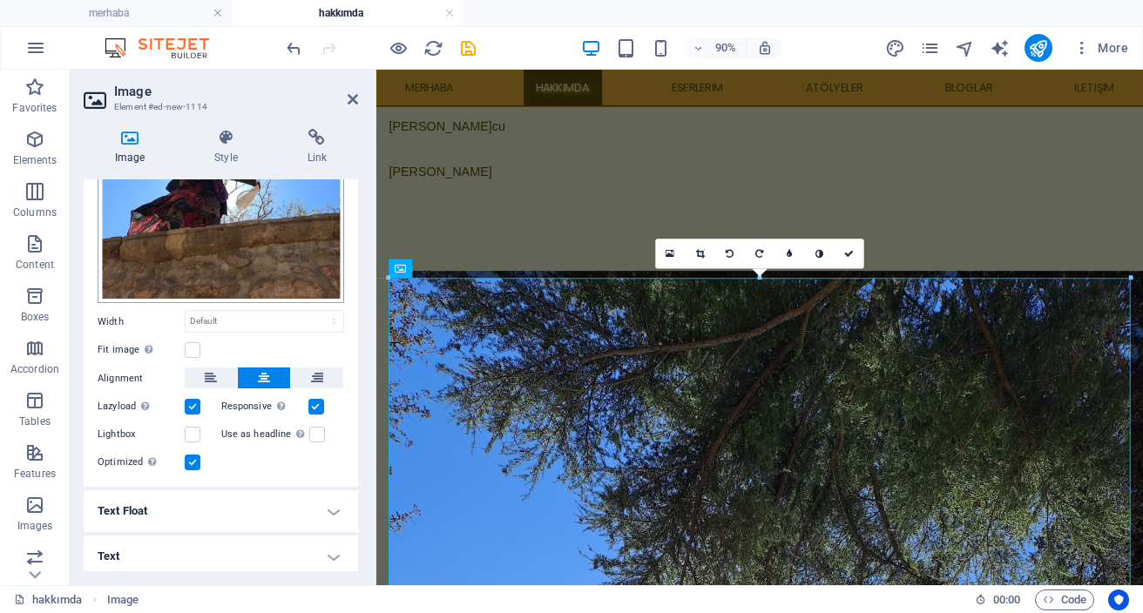
scroll to position [248, 0]
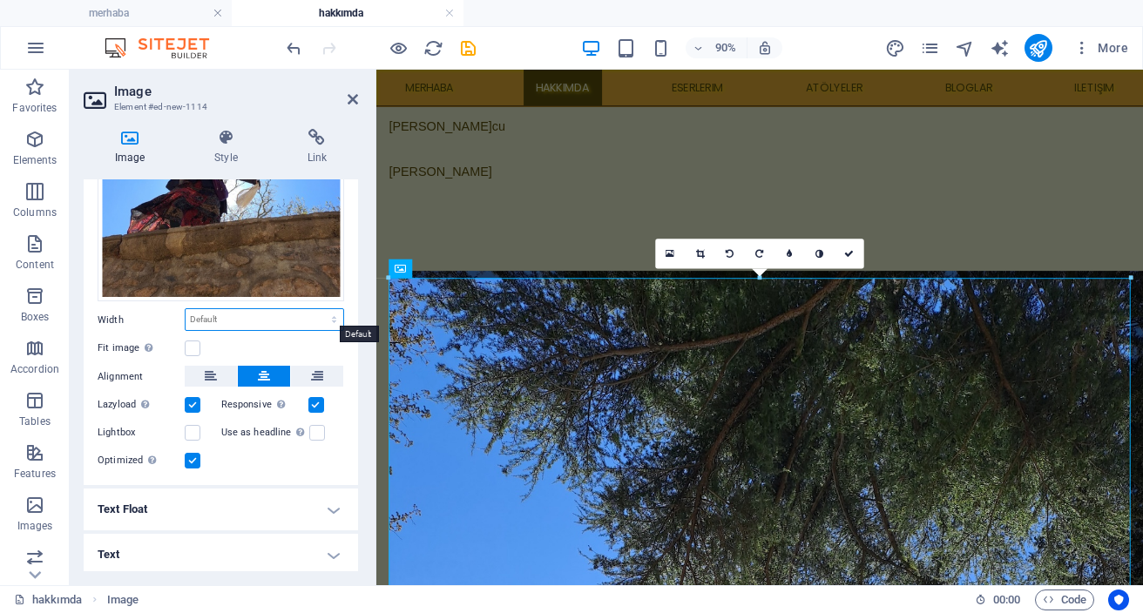
click at [267, 314] on select "Default auto px rem % em vh vw" at bounding box center [265, 319] width 158 height 21
click at [186, 309] on select "Default auto px rem % em vh vw" at bounding box center [265, 319] width 158 height 21
select select "DISABLED_OPTION_VALUE"
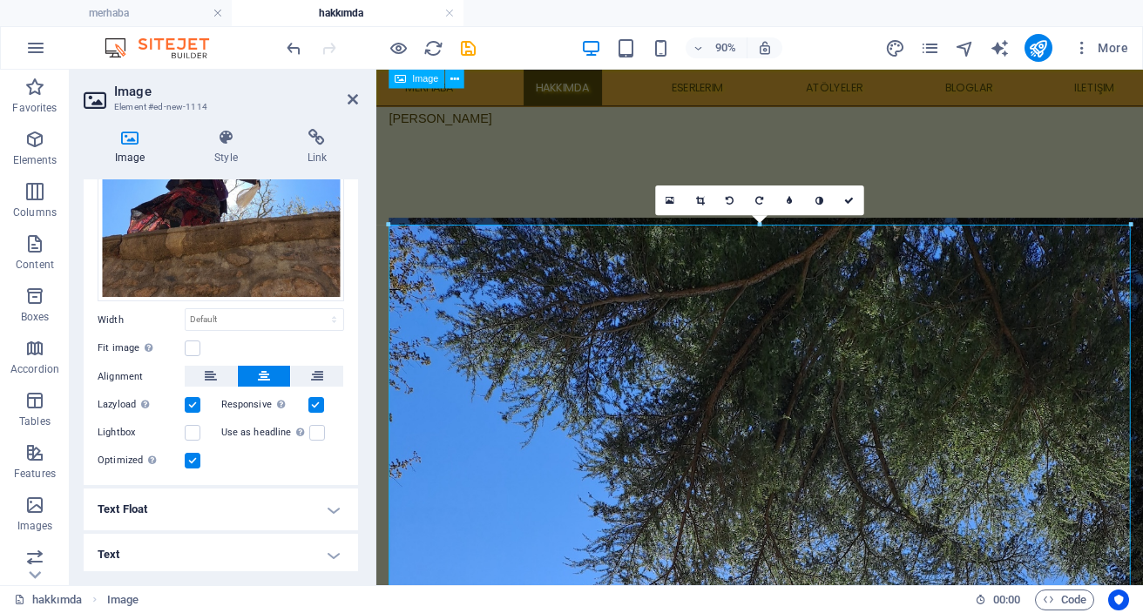
scroll to position [513, 0]
click at [355, 103] on icon at bounding box center [353, 99] width 10 height 14
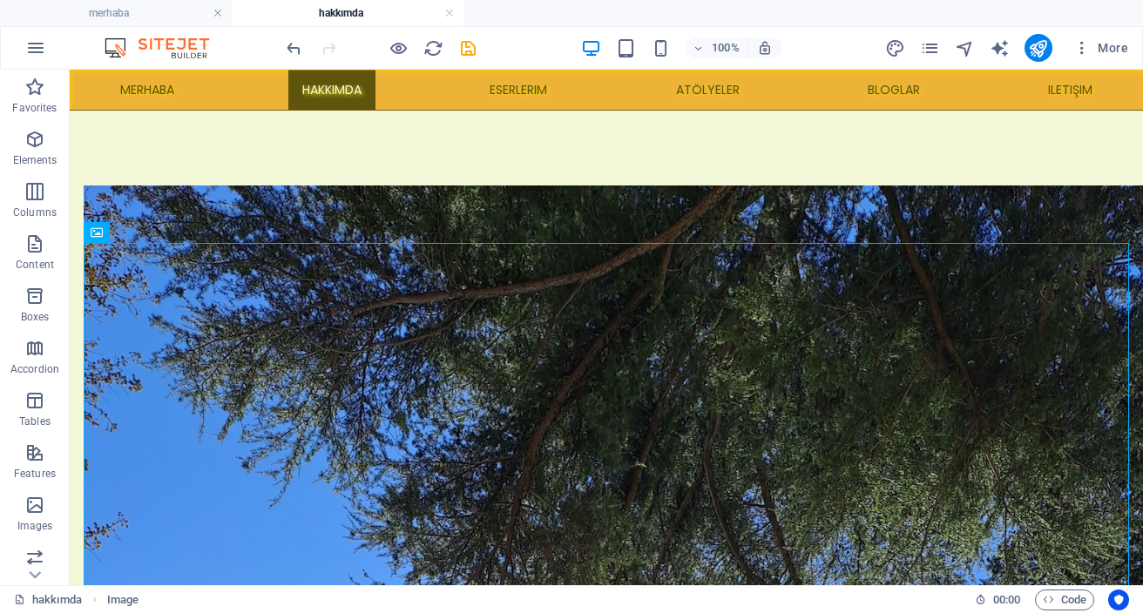
scroll to position [463, 0]
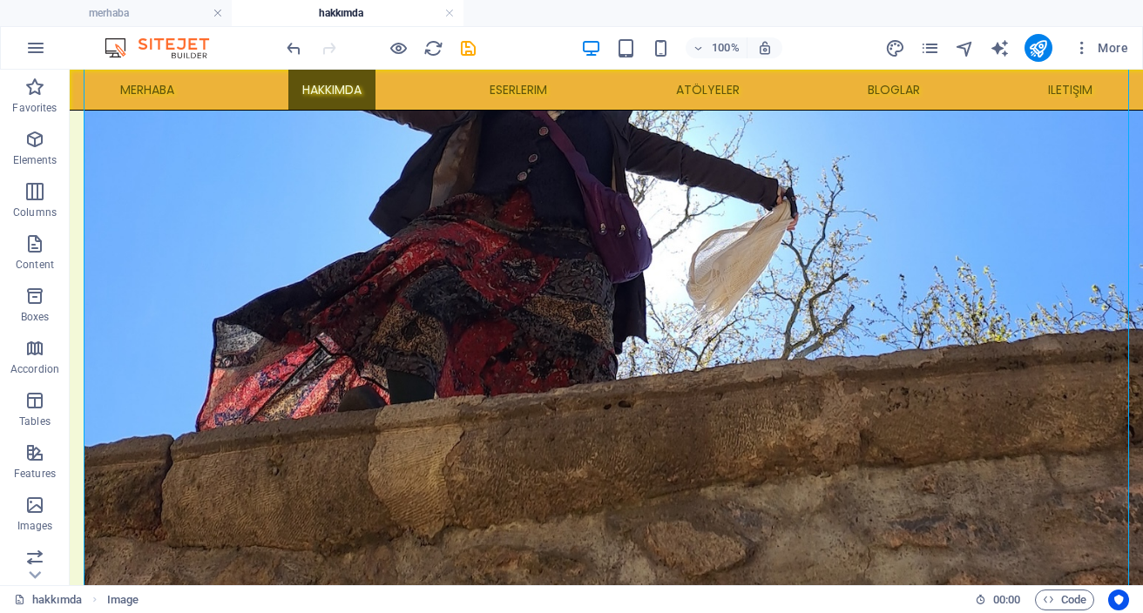
scroll to position [1527, 0]
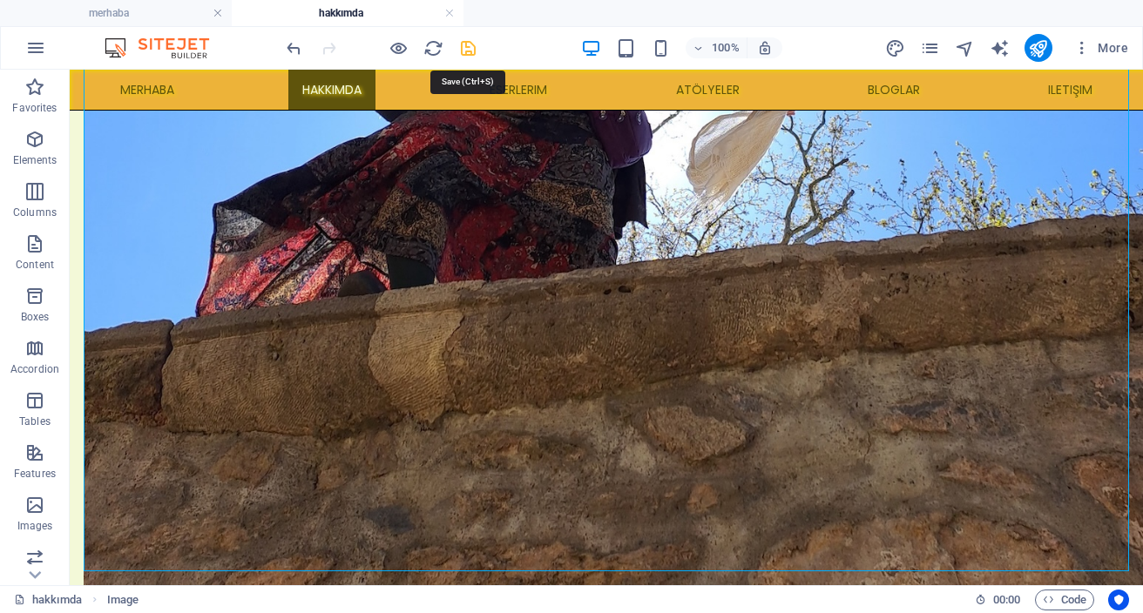
click at [473, 44] on icon "save" at bounding box center [468, 48] width 20 height 20
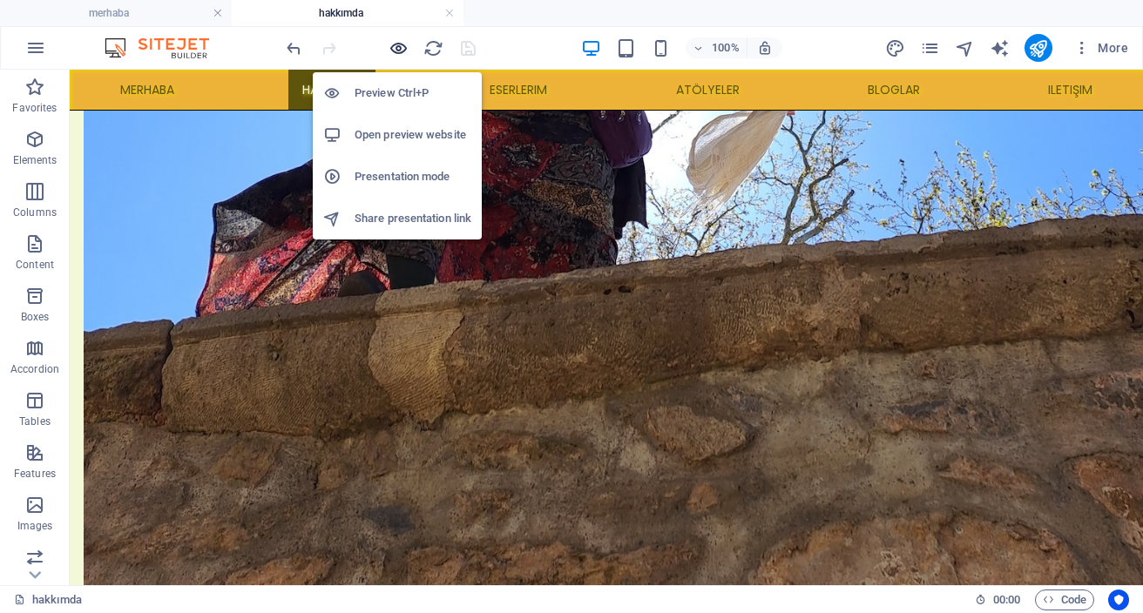
click at [396, 51] on icon "button" at bounding box center [399, 48] width 20 height 20
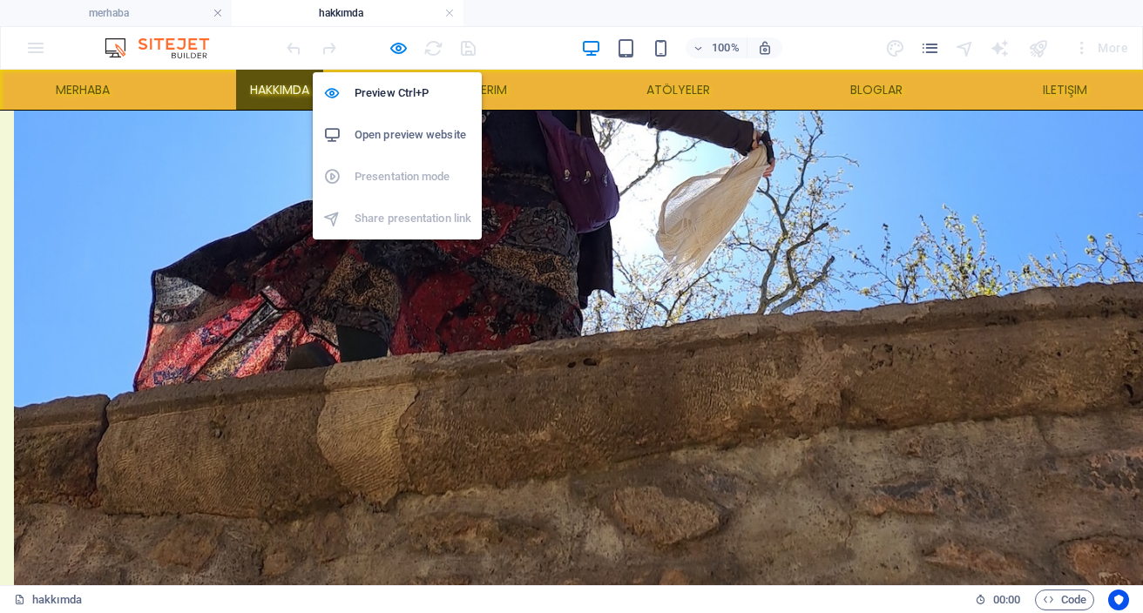
click at [437, 138] on h6 "Open preview website" at bounding box center [413, 135] width 117 height 21
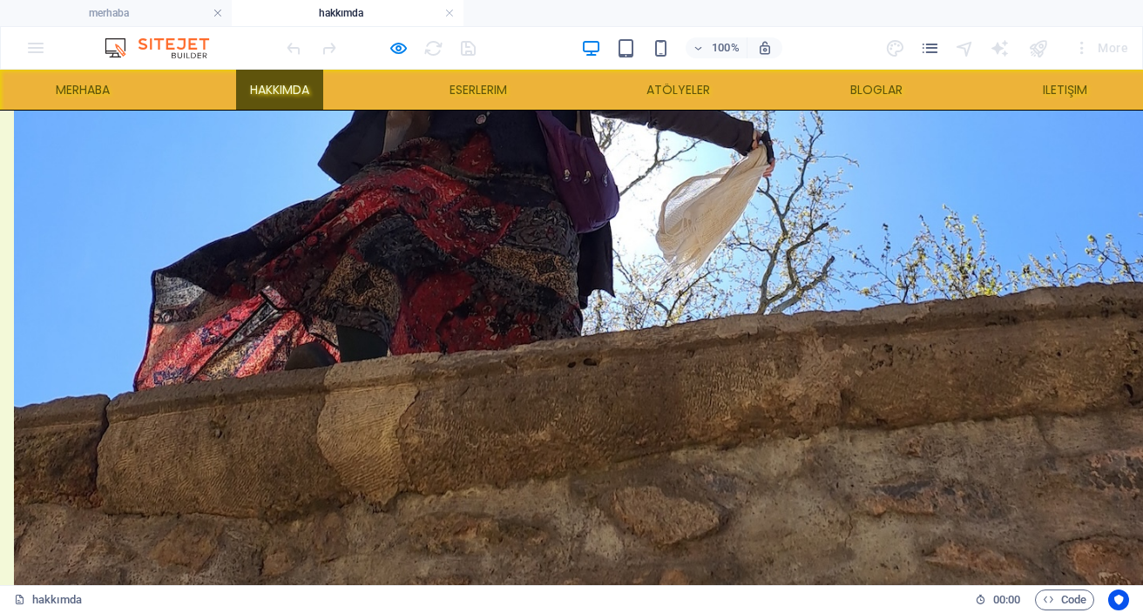
click at [299, 92] on link "hakkımda" at bounding box center [279, 90] width 87 height 40
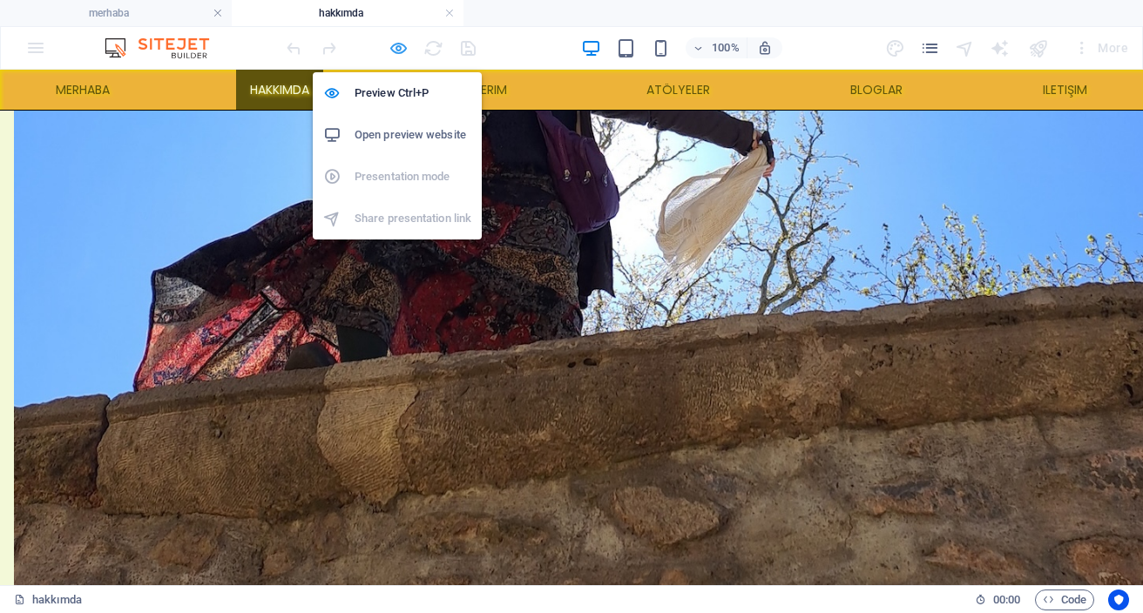
click at [403, 47] on icon "button" at bounding box center [399, 48] width 20 height 20
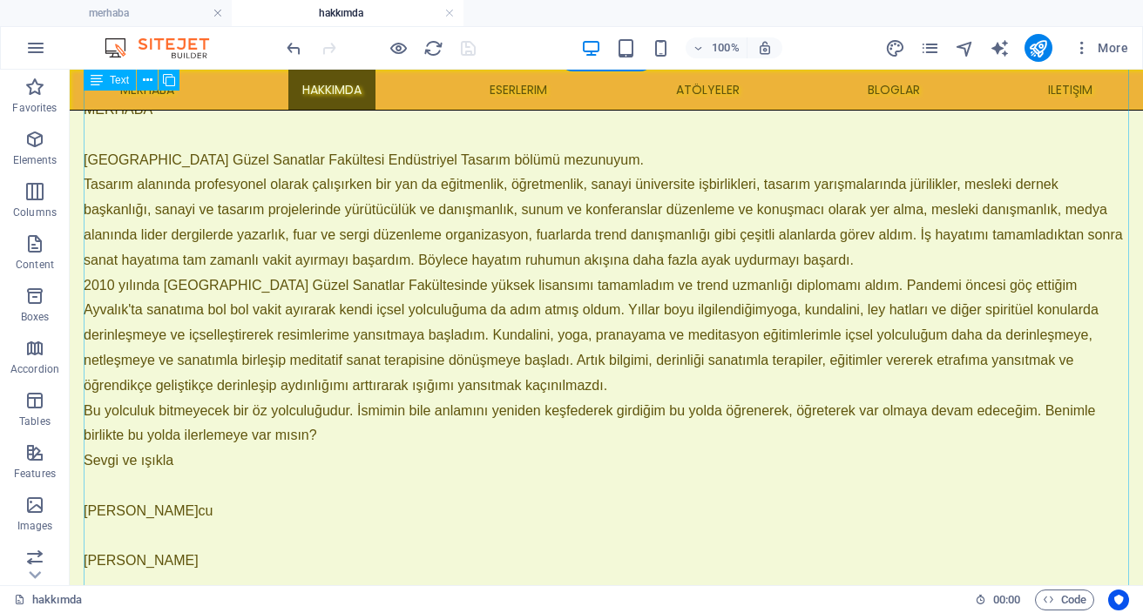
scroll to position [0, 0]
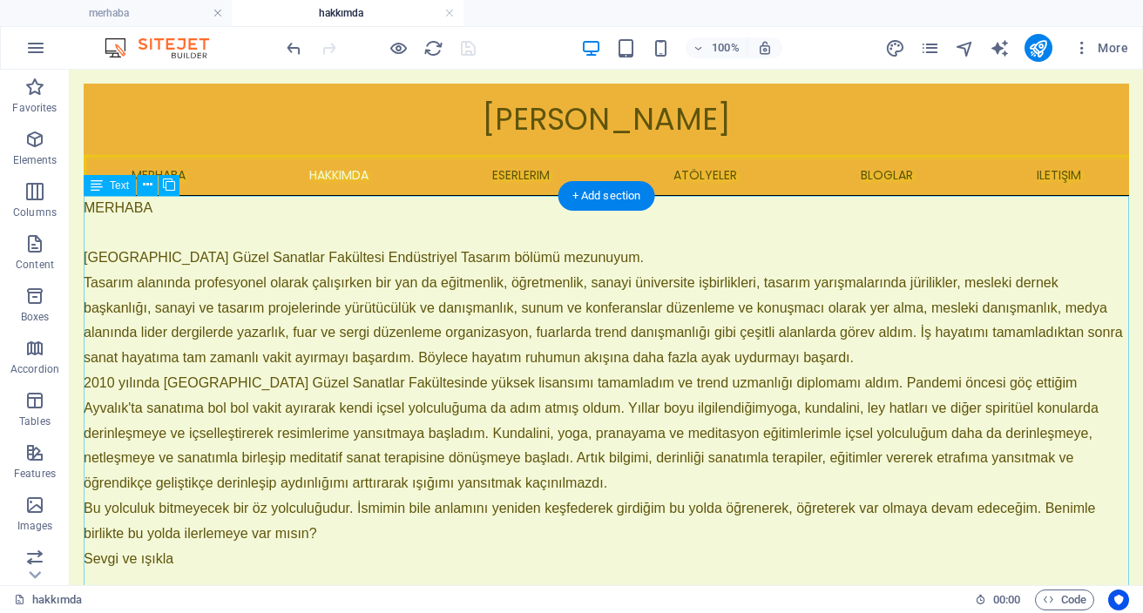
click at [410, 285] on span "Tasarım alanında profesyonel olarak çalışırken bir yan da eğitmenlik, öğretmenl…" at bounding box center [603, 320] width 1039 height 90
click at [488, 287] on span "Tasarım alanında profesyonel olarak çalışırken bir yan da eğitmenlik, öğretmenl…" at bounding box center [603, 320] width 1039 height 90
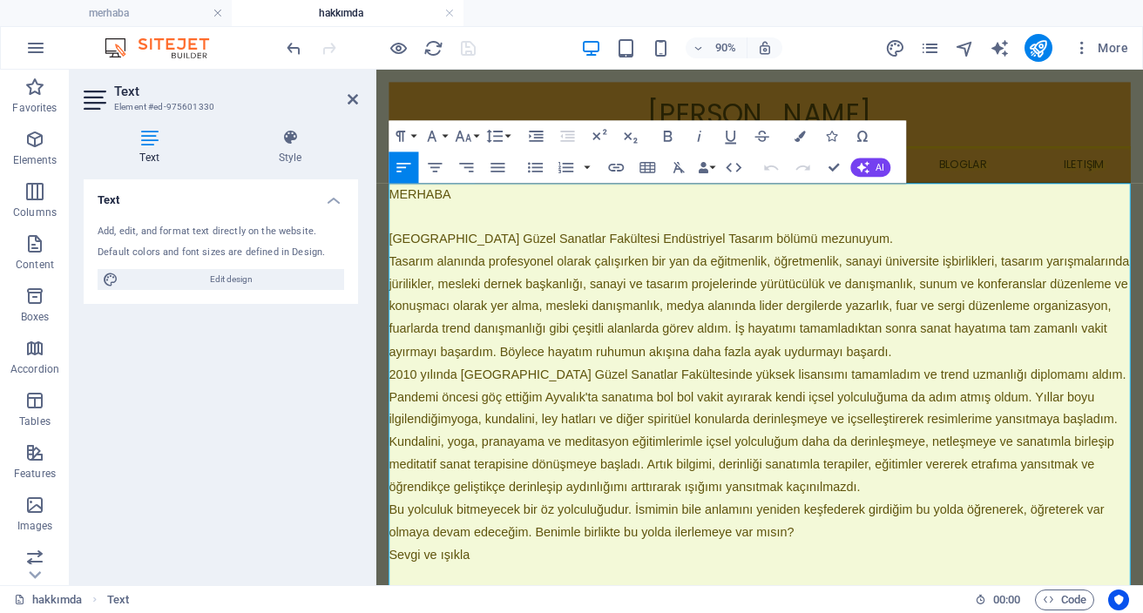
drag, startPoint x: 392, startPoint y: 282, endPoint x: 402, endPoint y: 303, distance: 23.0
click at [393, 283] on span "Tasarım alanında profesyonel olarak çalışırken bir yan da eğitmenlik, öğretmenl…" at bounding box center [801, 332] width 822 height 115
click at [398, 286] on span "Tasarım alanında profesyonel olarak çalışırken bir yan da eğitmenlik, öğretmenl…" at bounding box center [801, 332] width 822 height 115
click at [395, 281] on span "Tasarım alanında profesyonel olarak çalışırken bir yan da eğitmenlik, öğretmenl…" at bounding box center [801, 332] width 822 height 115
click at [390, 282] on span "Tasarım alanında profesyonel olarak çalışırken bir yan da eğitmenlik, öğretmenl…" at bounding box center [801, 332] width 822 height 115
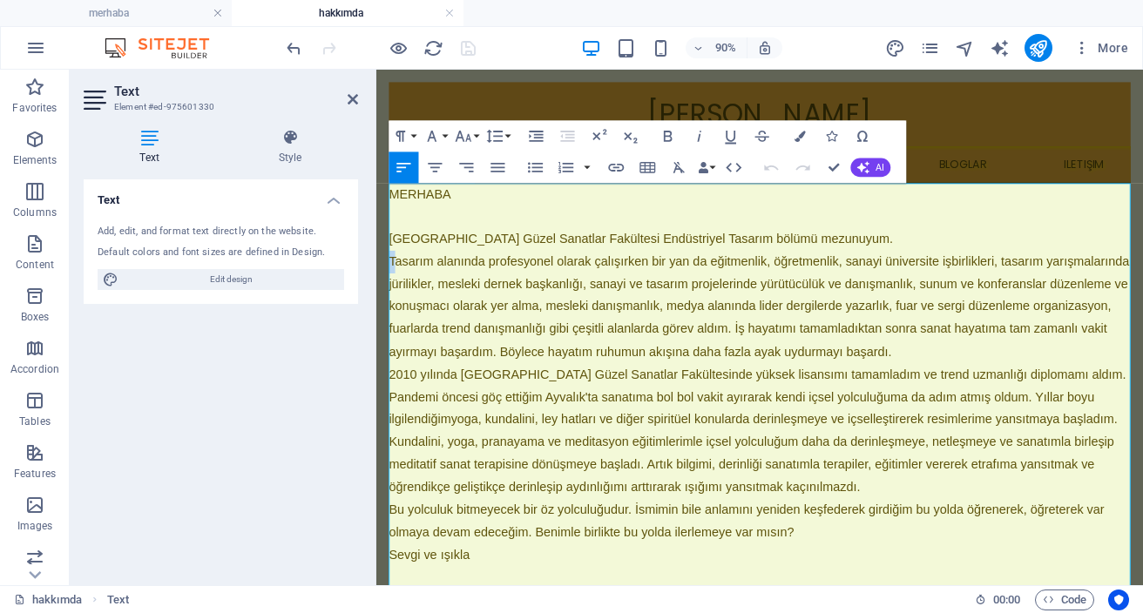
click at [392, 282] on span "Tasarım alanında profesyonel olarak çalışırken bir yan da eğitmenlik, öğretmenl…" at bounding box center [801, 332] width 822 height 115
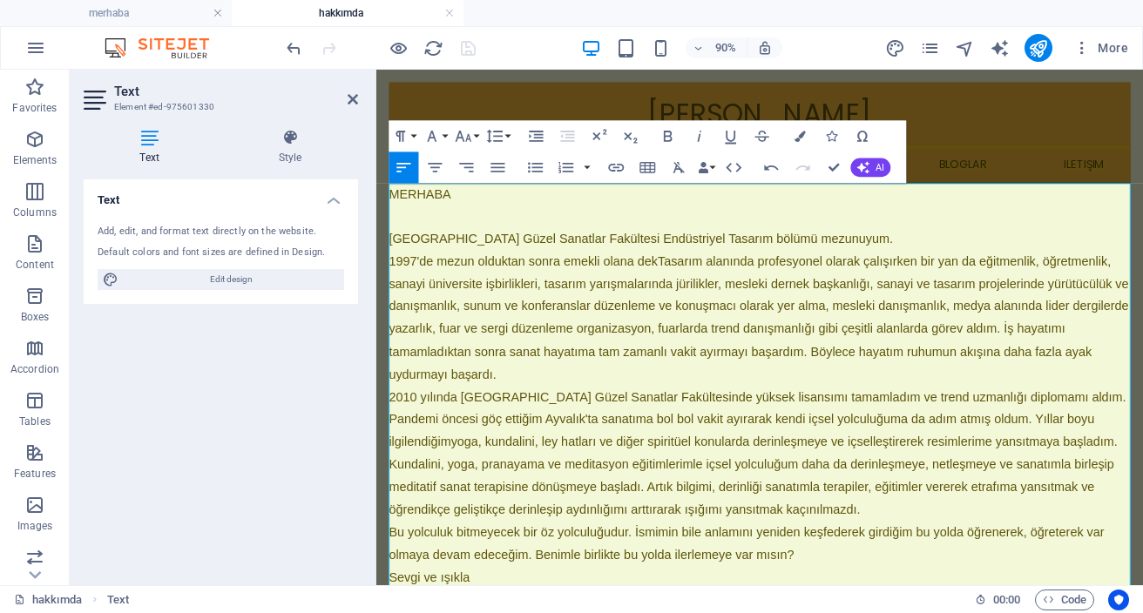
drag, startPoint x: 700, startPoint y: 281, endPoint x: 714, endPoint y: 301, distance: 24.7
click at [701, 281] on span "1997'de mezun olduktan sonra emekli olana dek Tasarım alanında profesyonel olar…" at bounding box center [801, 345] width 822 height 140
click at [979, 286] on span "1997'de mezun olduktan sonra emekli olana dek tasarım alanında profesyonel olar…" at bounding box center [800, 345] width 820 height 140
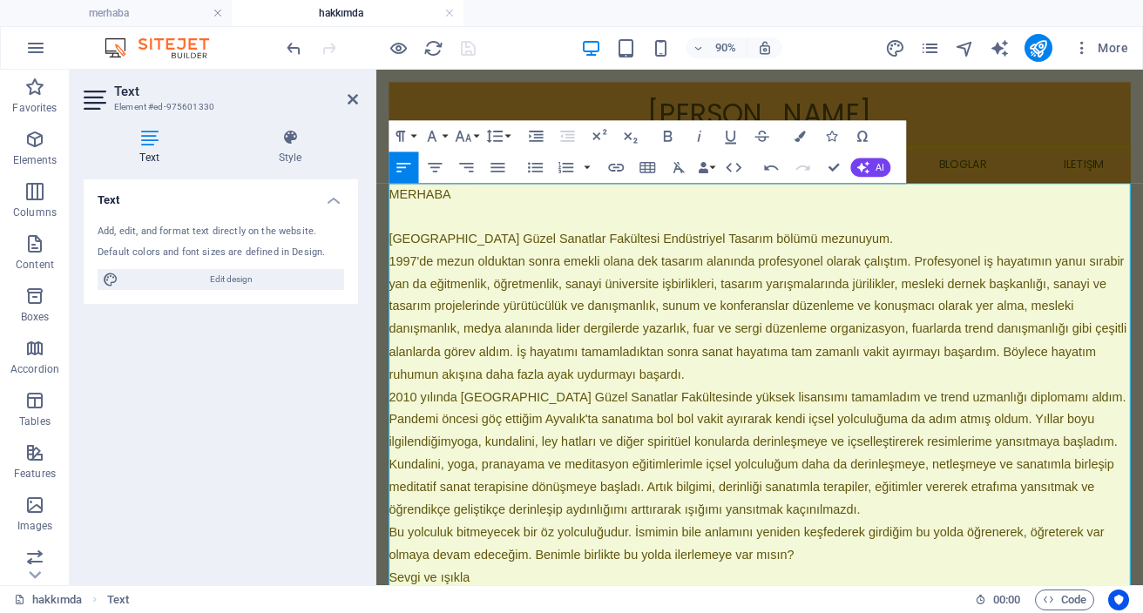
drag, startPoint x: 1160, startPoint y: 285, endPoint x: 1165, endPoint y: 293, distance: 9.4
click at [1142, 286] on span "1997'de mezun olduktan sonra emekli olana dek tasarım alanında profesyonel olar…" at bounding box center [800, 345] width 820 height 140
click at [416, 313] on span "1997'de mezun olduktan sonra emekli olana dek tasarım alanında profesyonel olar…" at bounding box center [801, 345] width 823 height 140
click at [426, 313] on span "1997'de mezun olduktan sonra emekli olana dek tasarım alanında profesyonel olar…" at bounding box center [801, 345] width 823 height 140
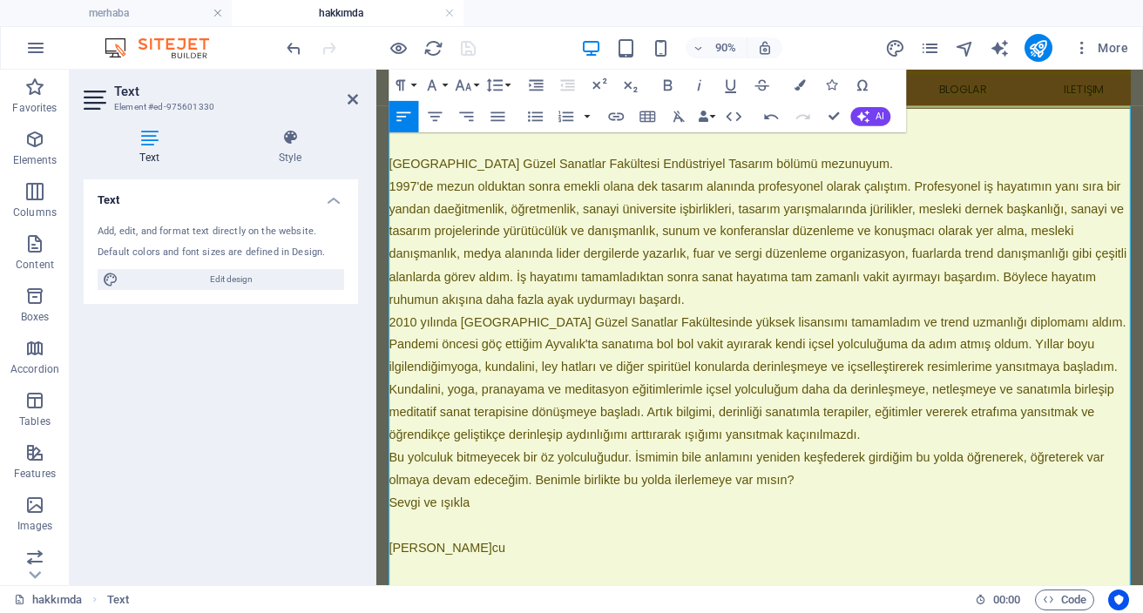
scroll to position [89, 0]
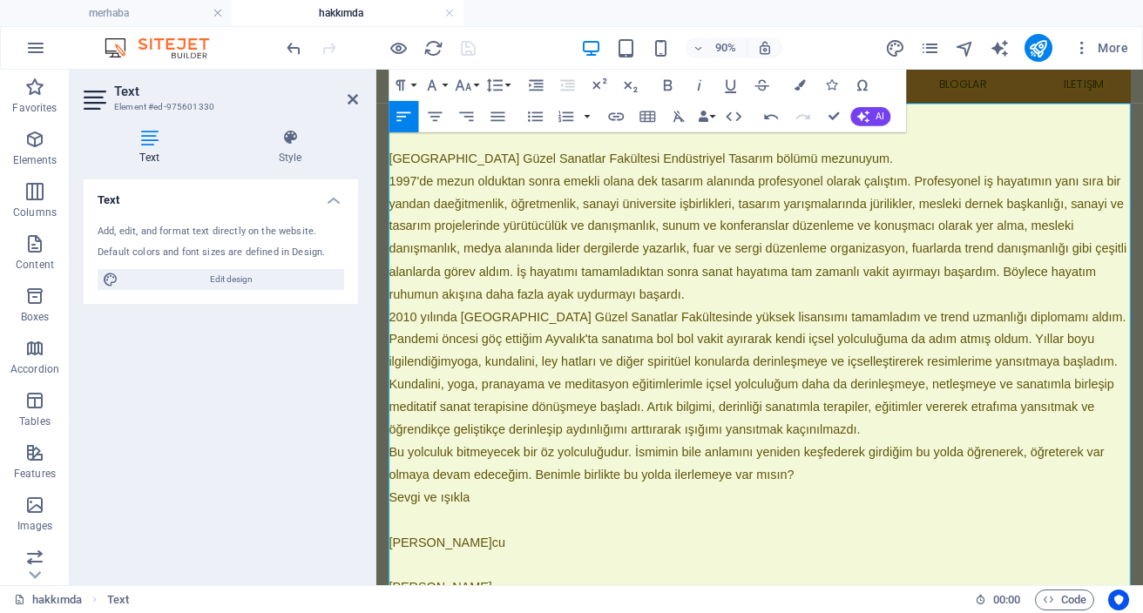
click at [531, 295] on span "1997'de mezun olduktan sonra emekli olana dek tasarım alanında profesyonel olar…" at bounding box center [800, 256] width 820 height 140
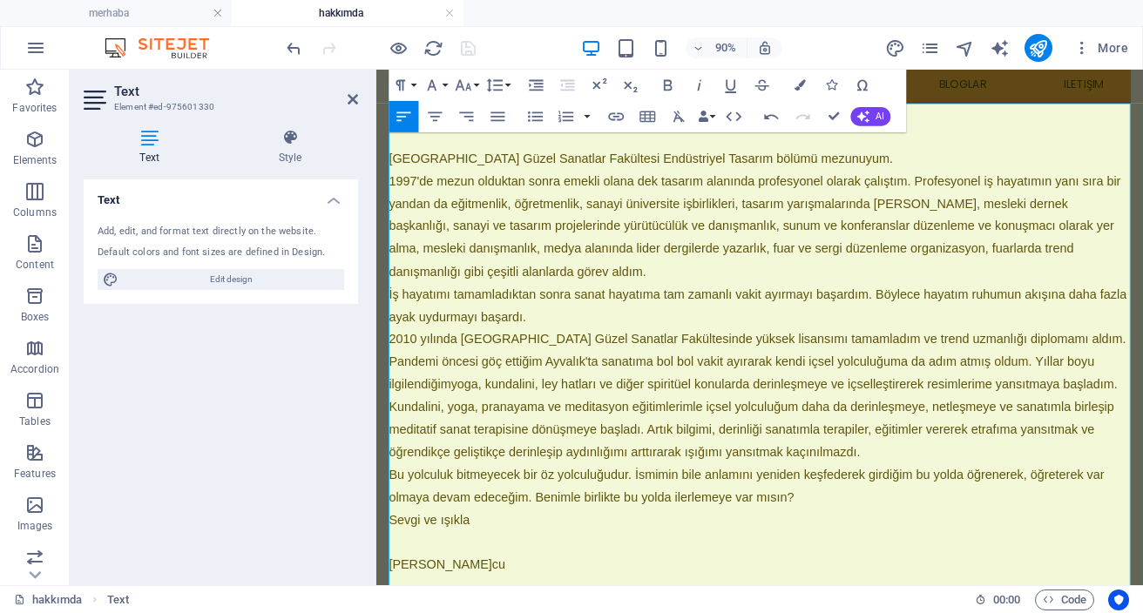
click at [694, 325] on span "İş hayatımı tamamladıktan sonra sanat hayatıma tam zamanlı vakit ayırmayı başar…" at bounding box center [800, 332] width 820 height 40
click at [984, 324] on span "İş hayatımı tamamladıktan sonra sanat hayatıma tam zamanlı vakit ayırmayı başar…" at bounding box center [800, 332] width 820 height 40
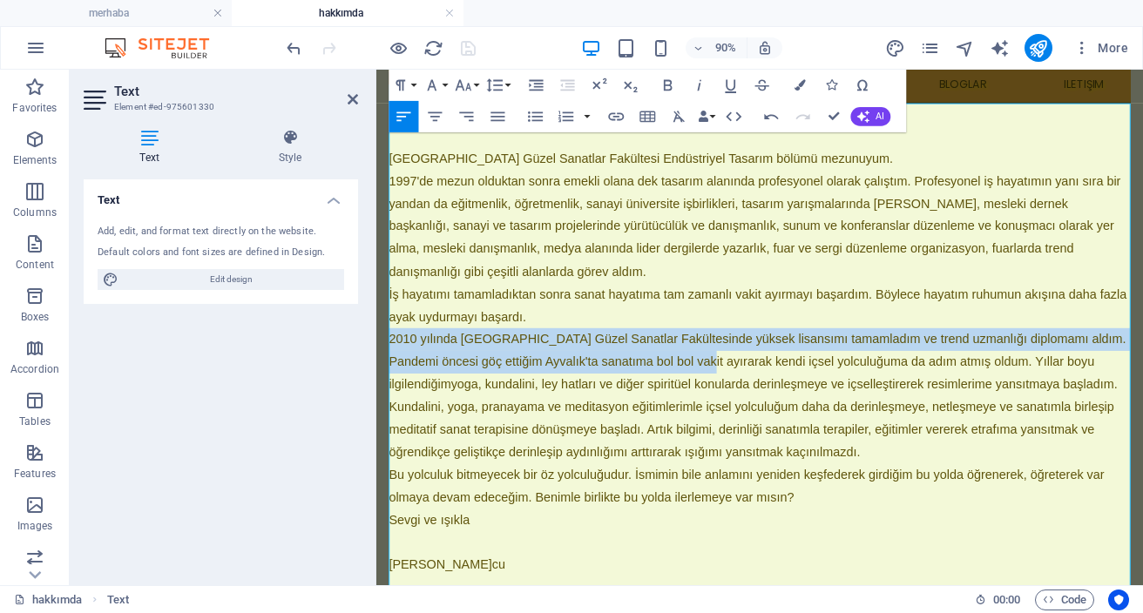
drag, startPoint x: 393, startPoint y: 375, endPoint x: 722, endPoint y: 394, distance: 329.9
click at [722, 394] on span "2010 yılında [GEOGRAPHIC_DATA] Güzel Sanatlar Fakültesinde yüksek lisansımı tam…" at bounding box center [799, 394] width 819 height 65
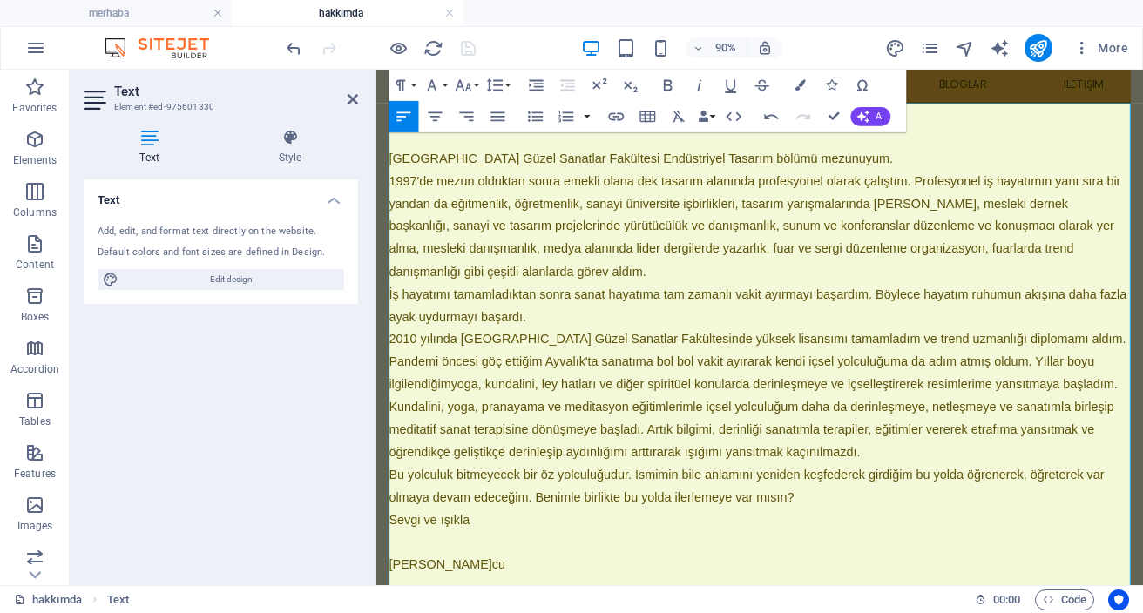
click at [666, 413] on p "2010 yılında Marmara Üniversitesi Güzel Sanatlar Fakültesinde yüksek lisansımı …" at bounding box center [802, 432] width 824 height 151
click at [624, 454] on span "yoga, kundalini, ley hatları ve diğer spiritüel konularda derinleşmeye ve içsel…" at bounding box center [794, 457] width 809 height 90
click at [648, 370] on span "2010 yılında [GEOGRAPHIC_DATA] Güzel Sanatlar Fakültesinde yüksek lisansımı tam…" at bounding box center [799, 394] width 819 height 65
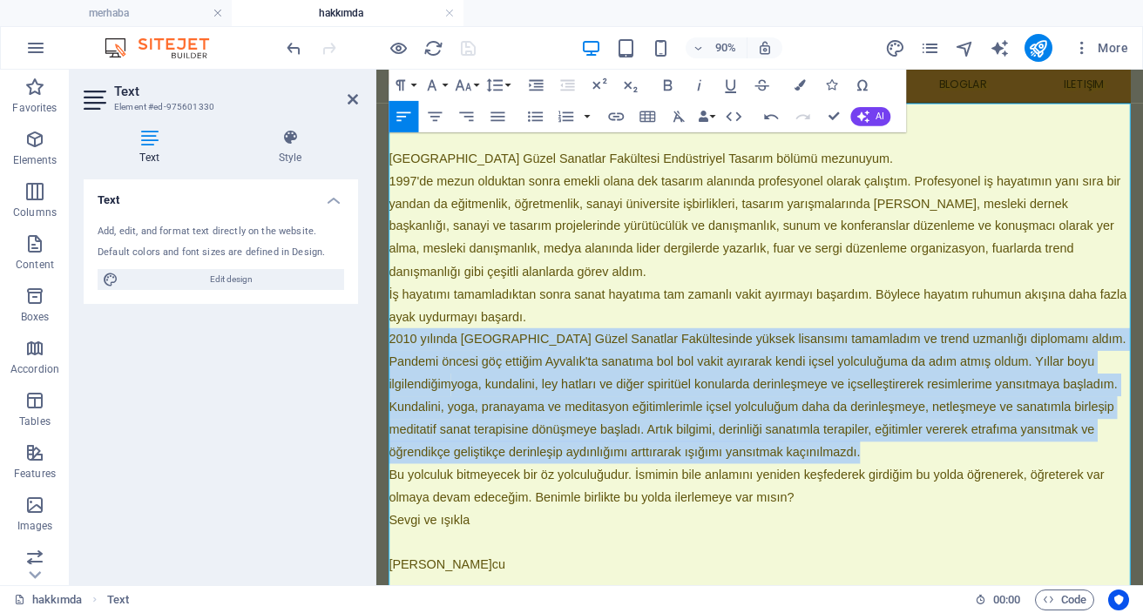
click at [648, 370] on span "2010 yılında [GEOGRAPHIC_DATA] Güzel Sanatlar Fakültesinde yüksek lisansımı tam…" at bounding box center [799, 394] width 819 height 65
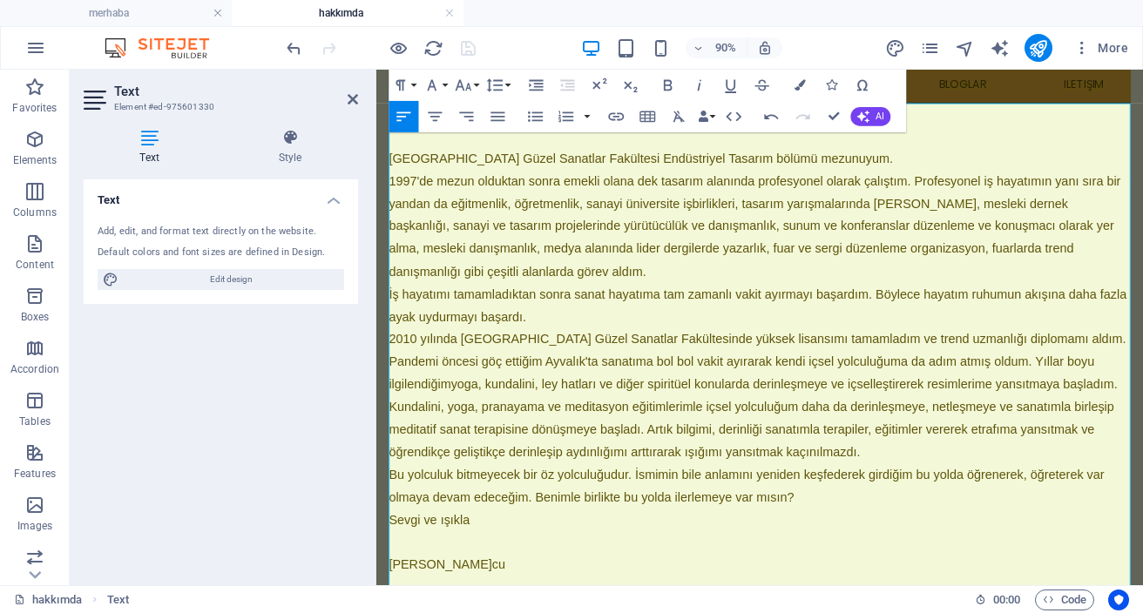
click at [633, 379] on span "2010 yılında [GEOGRAPHIC_DATA] Güzel Sanatlar Fakültesinde yüksek lisansımı tam…" at bounding box center [799, 394] width 819 height 65
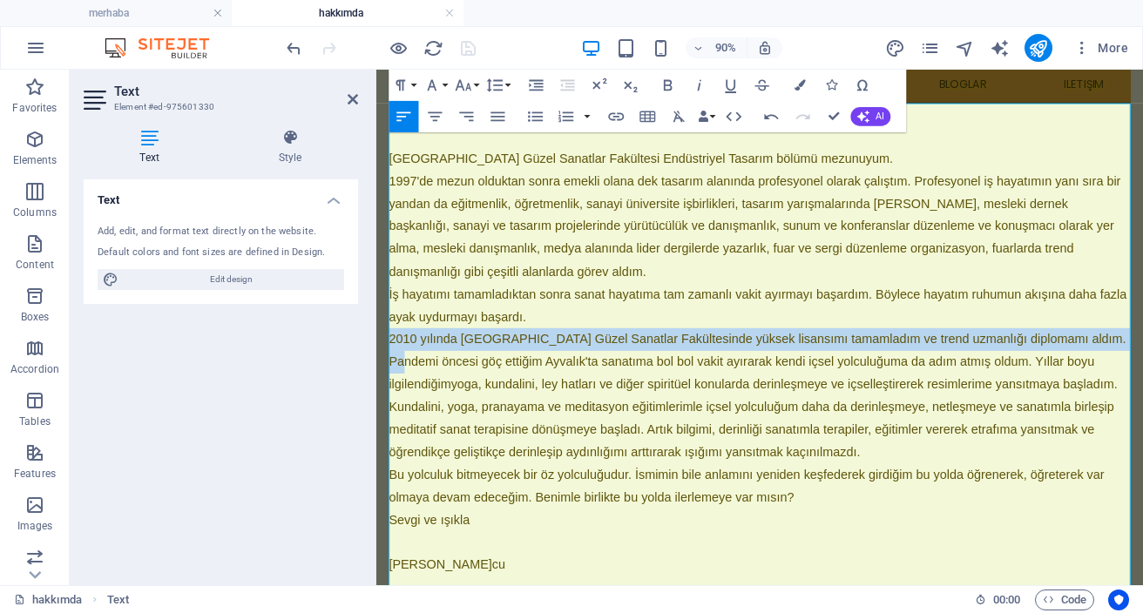
drag, startPoint x: 394, startPoint y: 375, endPoint x: 1210, endPoint y: 381, distance: 816.3
click at [1142, 381] on p "2010 yılında Marmara Üniversitesi Güzel Sanatlar Fakültesinde yüksek lisansımı …" at bounding box center [802, 432] width 824 height 151
copy span "2010 yılında [GEOGRAPHIC_DATA] Güzel Sanatlar Fakültesinde yüksek lisansımı tam…"
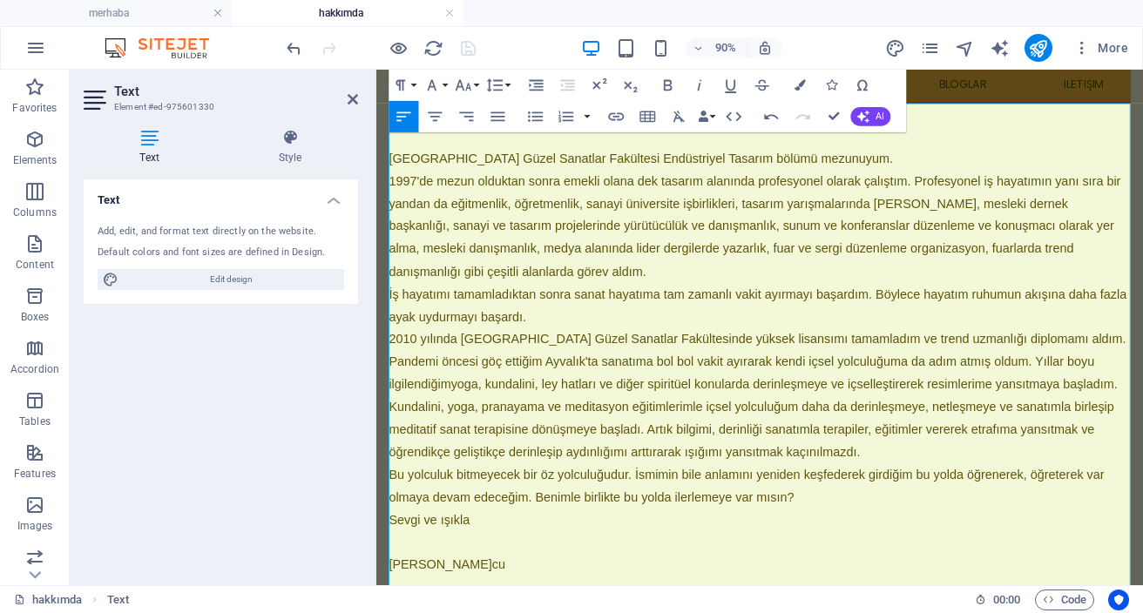
click at [648, 301] on p "1997'de mezun olduktan sonra emekli olana dek tasarım alanında profesyonel olar…" at bounding box center [802, 244] width 824 height 125
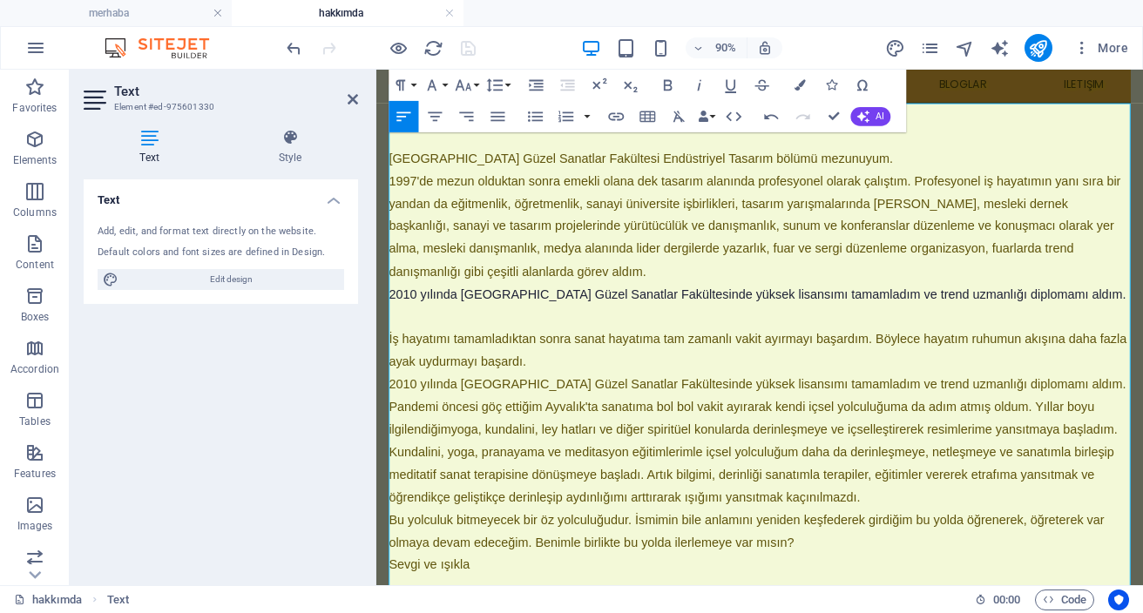
click at [478, 347] on p "​" at bounding box center [802, 345] width 824 height 25
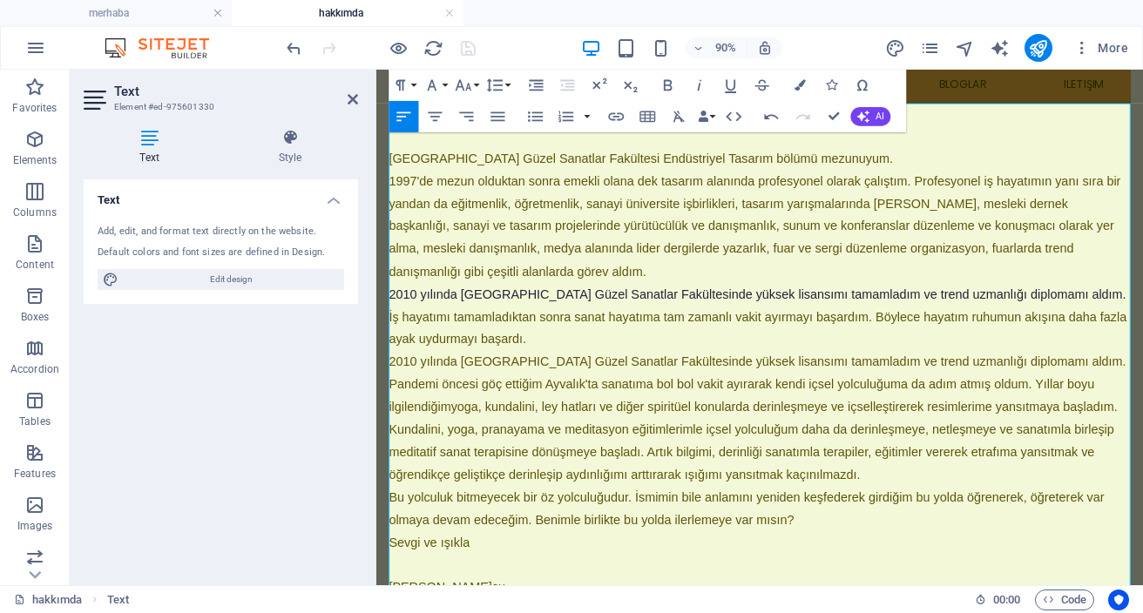
click at [653, 400] on span "2010 yılında [GEOGRAPHIC_DATA] Güzel Sanatlar Fakültesinde yüksek lisansımı tam…" at bounding box center [799, 419] width 819 height 65
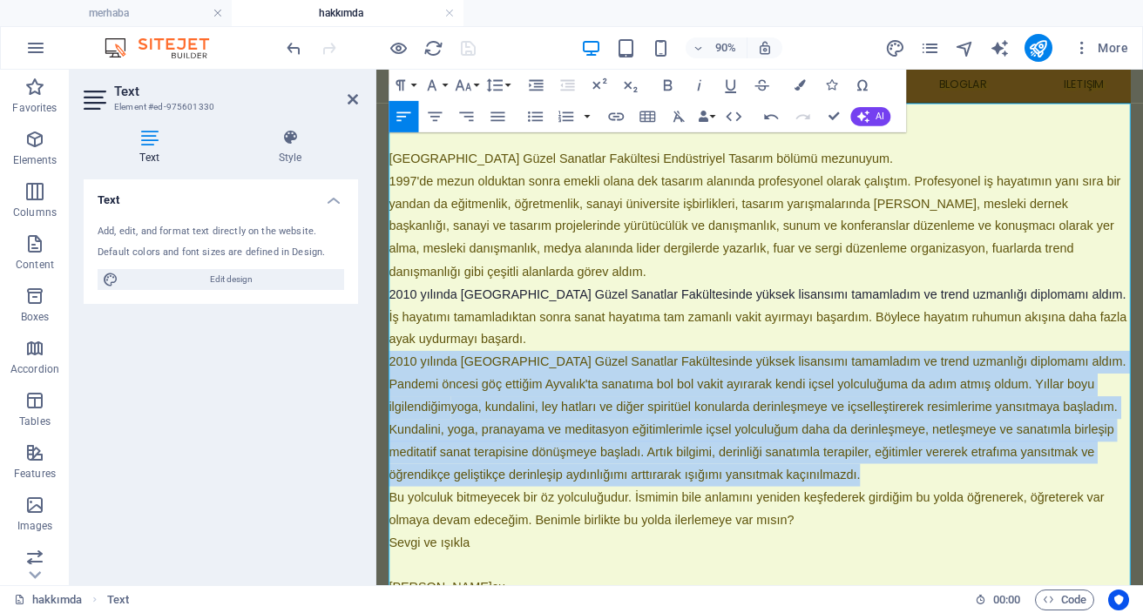
click at [653, 400] on span "2010 yılında [GEOGRAPHIC_DATA] Güzel Sanatlar Fakültesinde yüksek lisansımı tam…" at bounding box center [799, 419] width 819 height 65
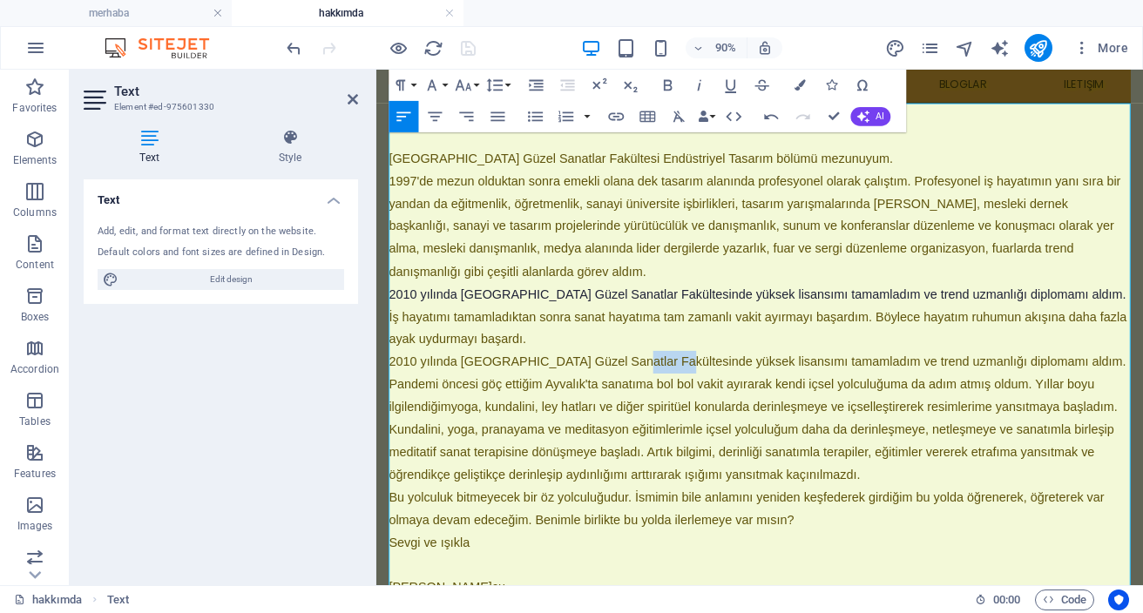
click at [653, 400] on span "2010 yılında [GEOGRAPHIC_DATA] Güzel Sanatlar Fakültesinde yüksek lisansımı tam…" at bounding box center [799, 419] width 819 height 65
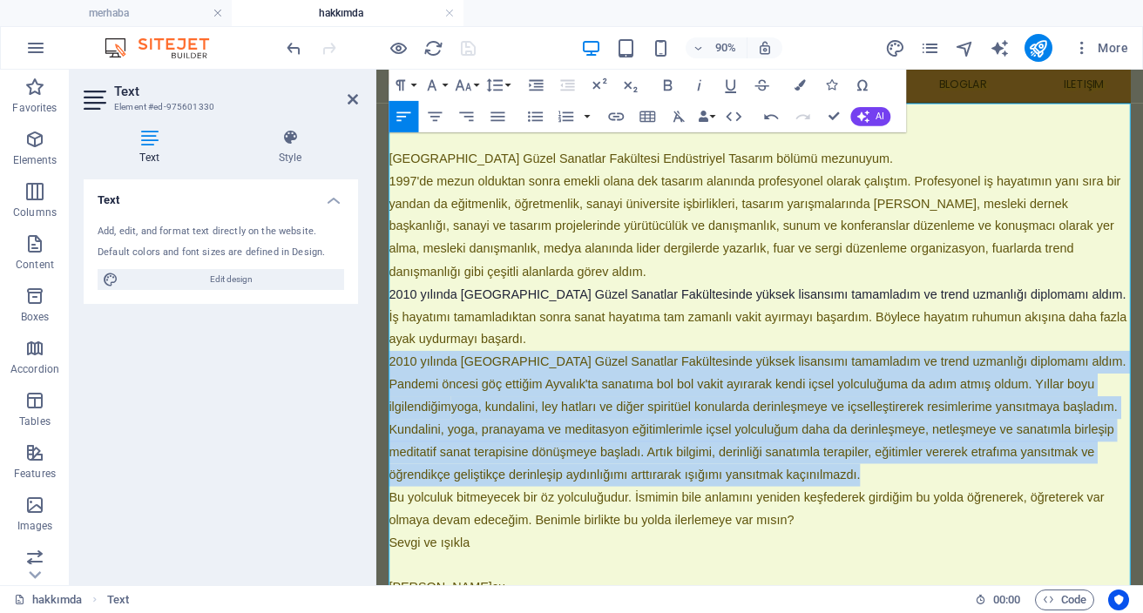
click at [653, 400] on span "2010 yılında [GEOGRAPHIC_DATA] Güzel Sanatlar Fakültesinde yüksek lisansımı tam…" at bounding box center [799, 419] width 819 height 65
click at [527, 404] on span "2010 yılında [GEOGRAPHIC_DATA] Güzel Sanatlar Fakültesinde yüksek lisansımı tam…" at bounding box center [799, 419] width 819 height 65
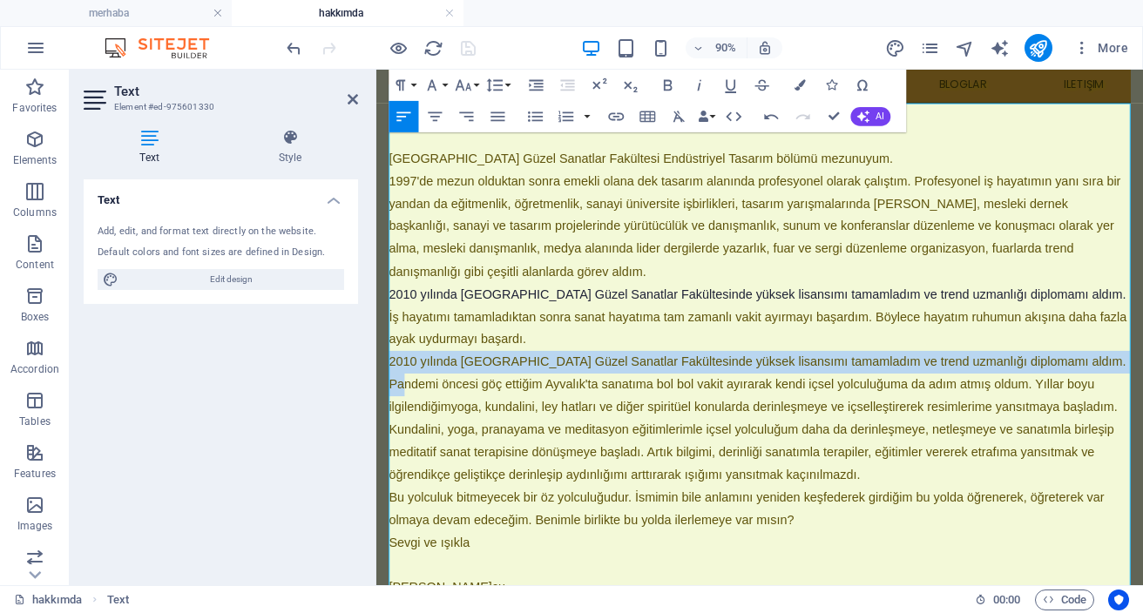
drag, startPoint x: 392, startPoint y: 399, endPoint x: 1243, endPoint y: 408, distance: 851.2
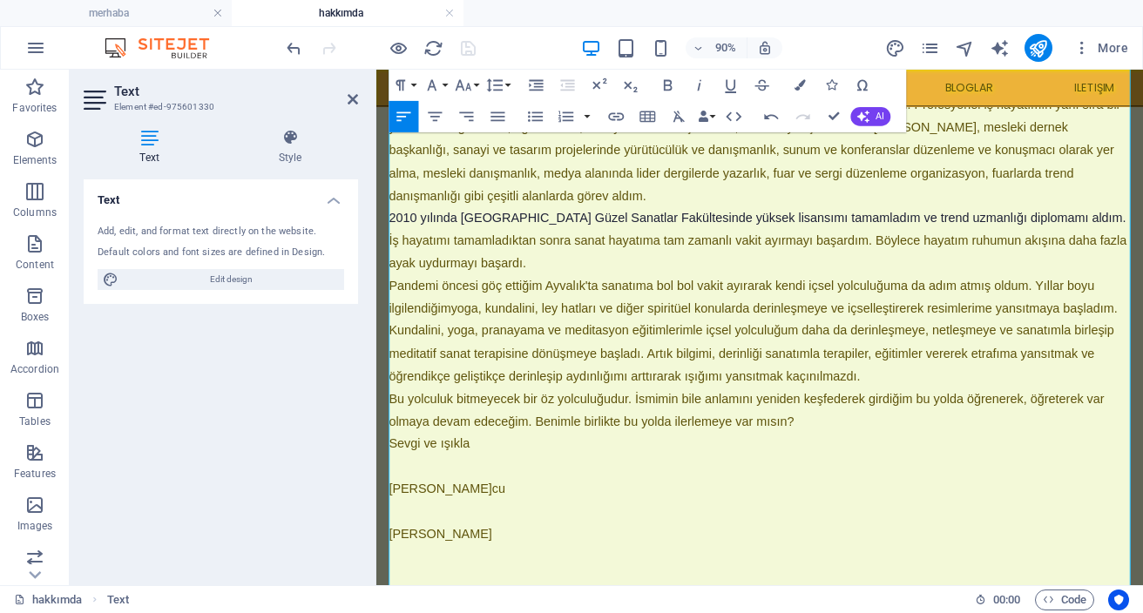
scroll to position [179, 0]
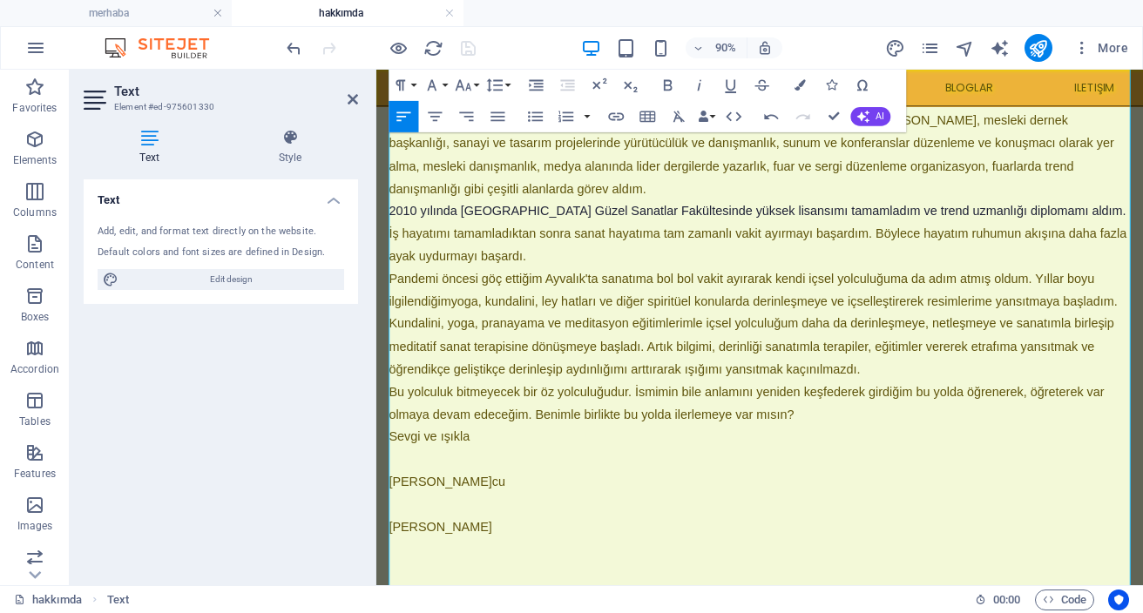
click at [1036, 415] on p "Pandemi öncesi göç ettiğim Ayvalık'ta sanatıma bol bol vakit ayırarak kendi içs…" at bounding box center [802, 353] width 824 height 125
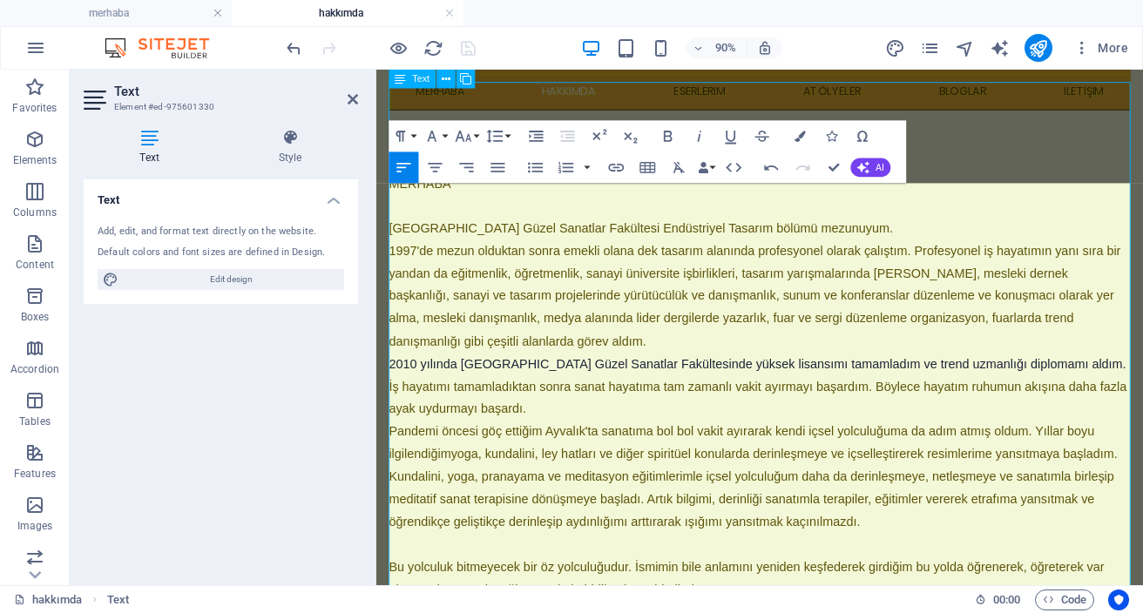
scroll to position [0, 0]
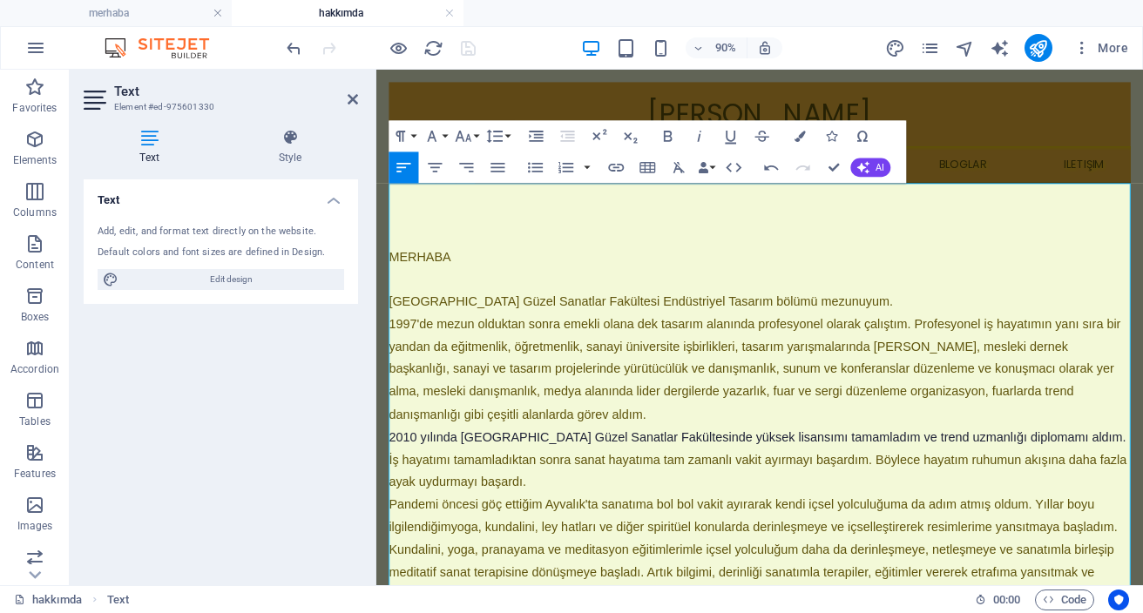
click at [484, 244] on div "MERHABA Marmara Üniversitesi G üzel Sanatlar Fakültesi Endüstriyel Tasarım bölü…" at bounding box center [802, 580] width 824 height 769
drag, startPoint x: 409, startPoint y: 270, endPoint x: 396, endPoint y: 278, distance: 15.2
click at [409, 270] on span "MERHABA" at bounding box center [424, 277] width 69 height 15
drag, startPoint x: 392, startPoint y: 277, endPoint x: 413, endPoint y: 305, distance: 34.8
click at [392, 277] on span "MERHABA" at bounding box center [424, 277] width 69 height 15
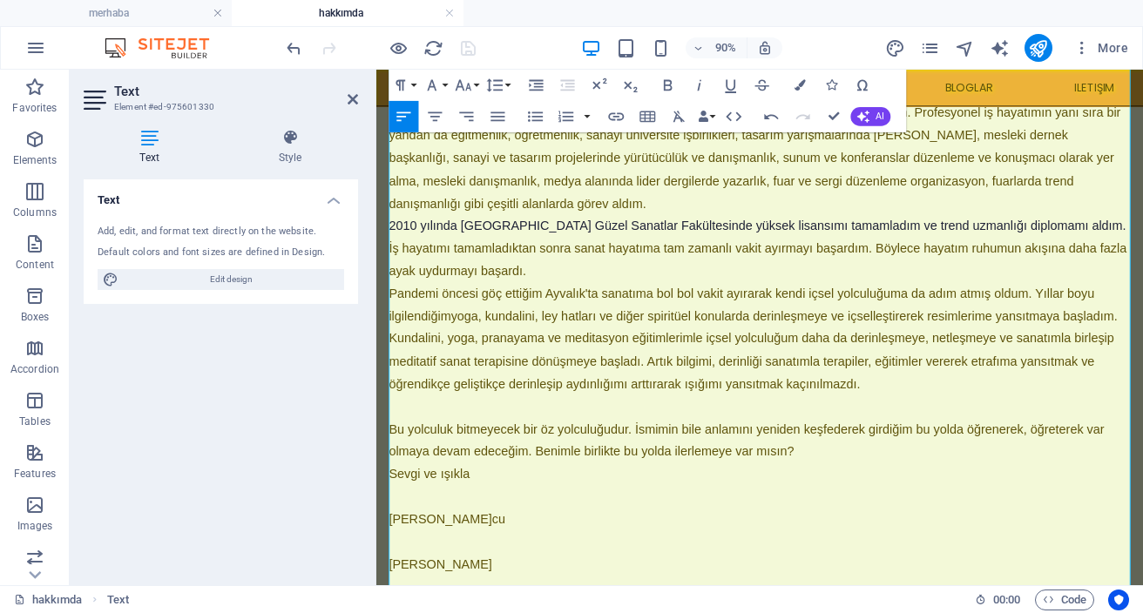
scroll to position [147, 0]
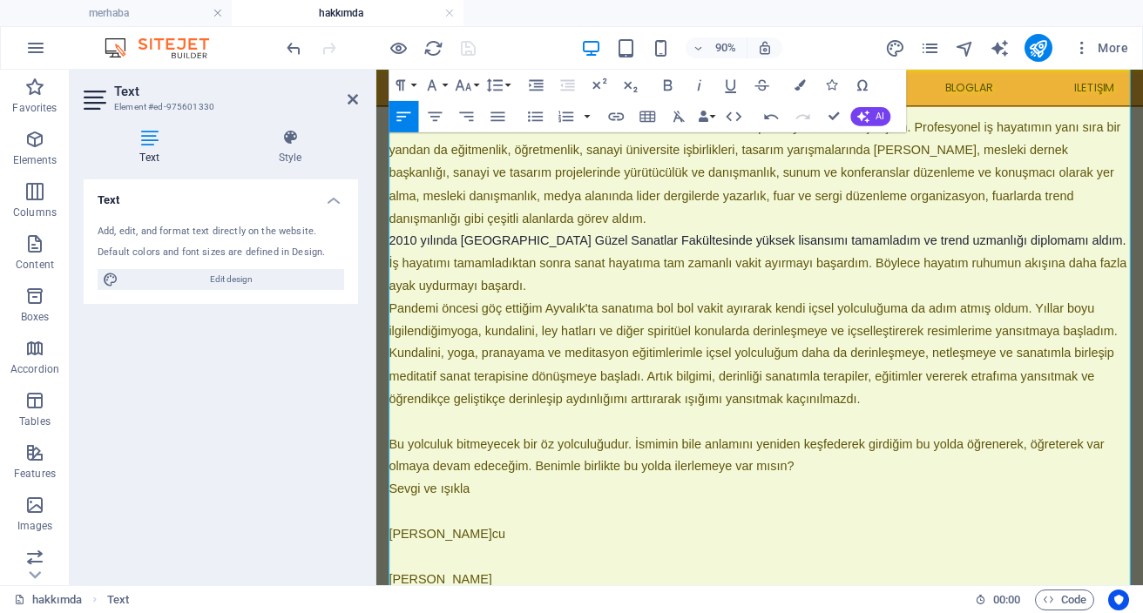
drag, startPoint x: 394, startPoint y: 259, endPoint x: 1200, endPoint y: 263, distance: 806.7
click at [1142, 263] on p "2010 yılında [GEOGRAPHIC_DATA] Güzel Sanatlar Fakültesinde yüksek lisansımı tam…" at bounding box center [802, 259] width 824 height 25
click at [805, 84] on button "Colors" at bounding box center [800, 85] width 30 height 31
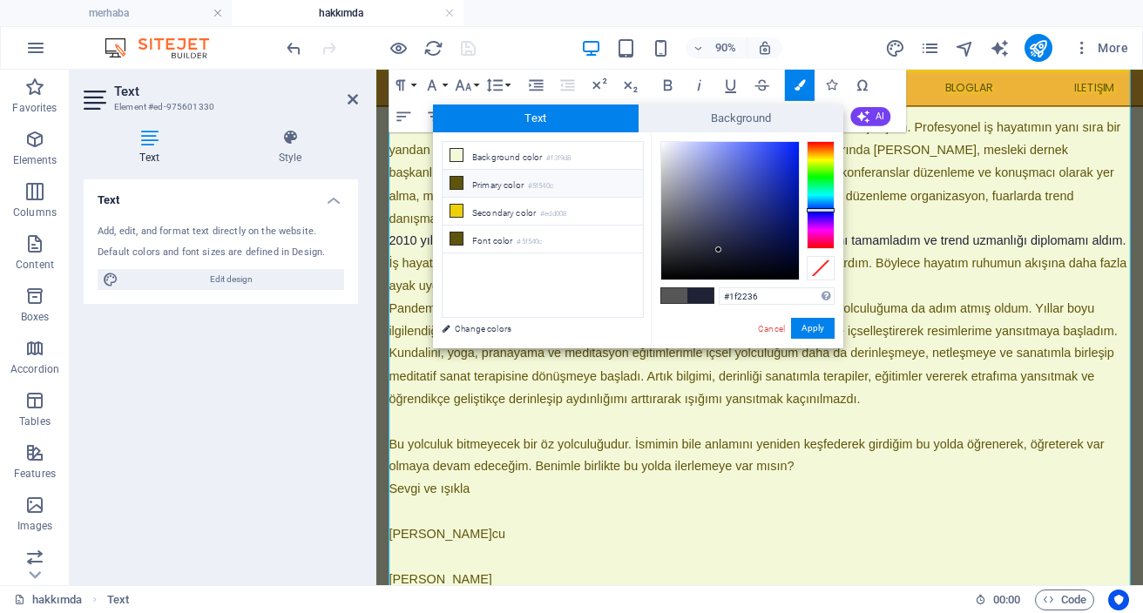
click at [511, 182] on li "Primary color #5f540c" at bounding box center [543, 184] width 200 height 28
type input "#5f540c"
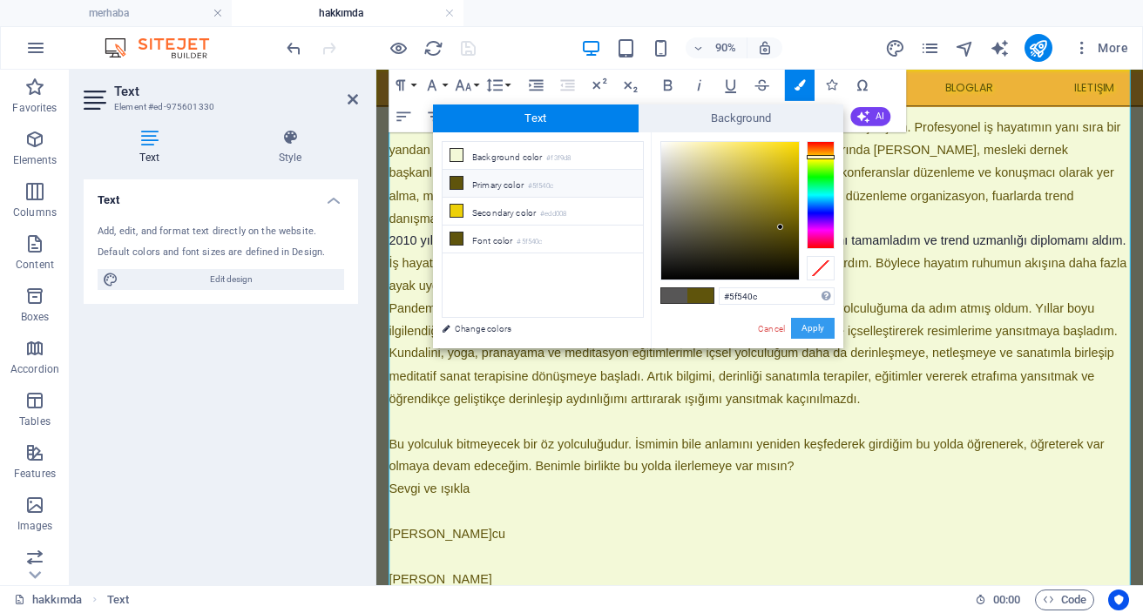
drag, startPoint x: 808, startPoint y: 337, endPoint x: 481, endPoint y: 297, distance: 330.0
click at [808, 337] on button "Apply" at bounding box center [813, 328] width 44 height 21
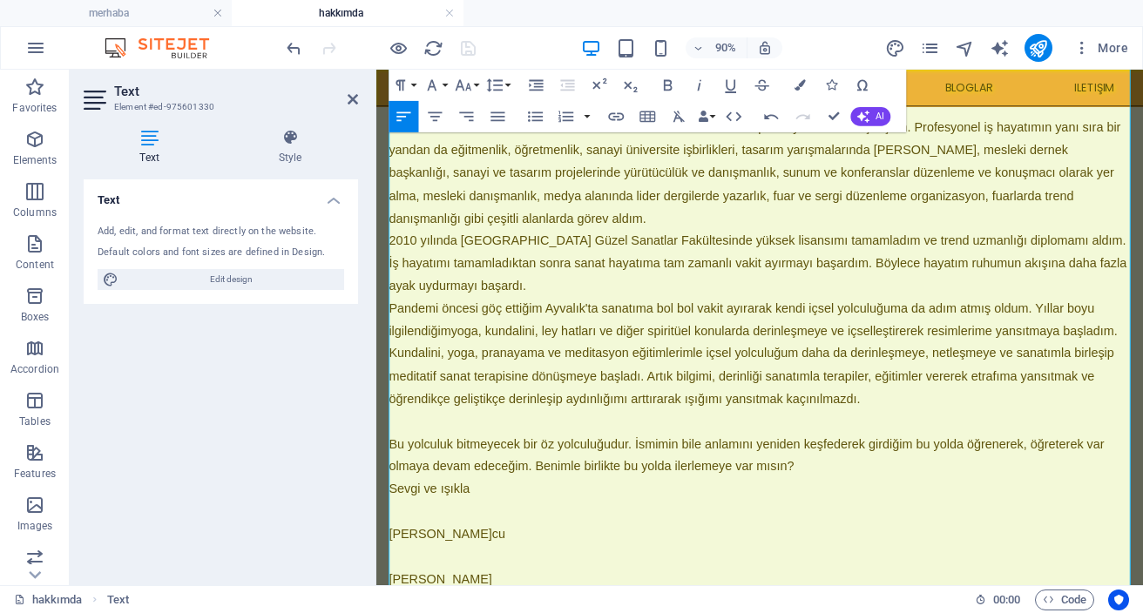
click at [770, 402] on p "Pandemi öncesi göç ettiğim Ayvalık'ta sanatıma bol bol vakit ayırarak kendi içs…" at bounding box center [802, 385] width 824 height 125
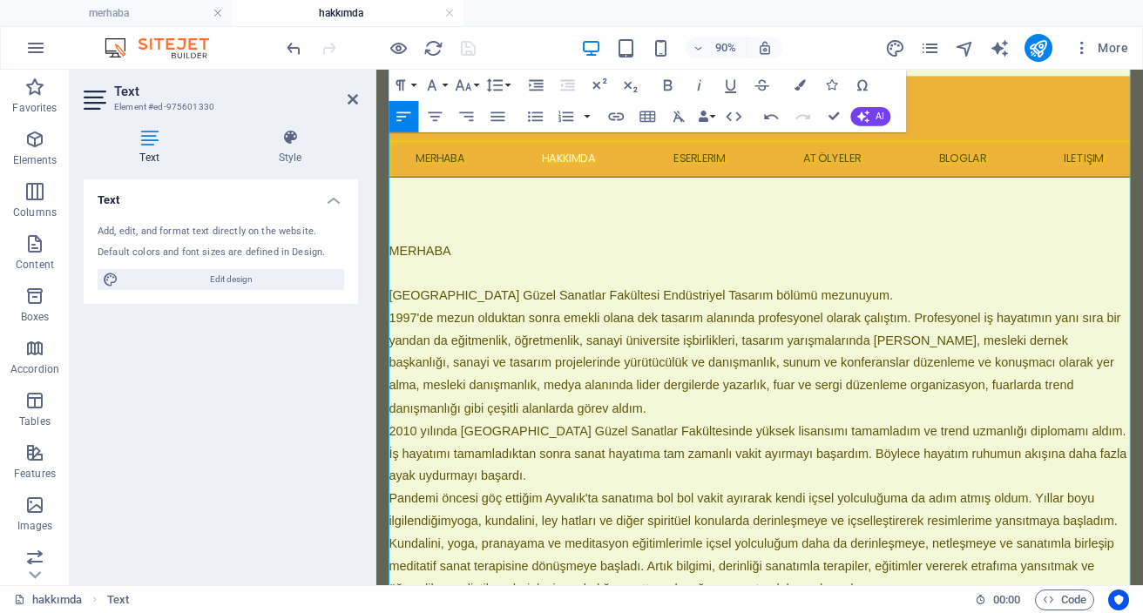
scroll to position [0, 0]
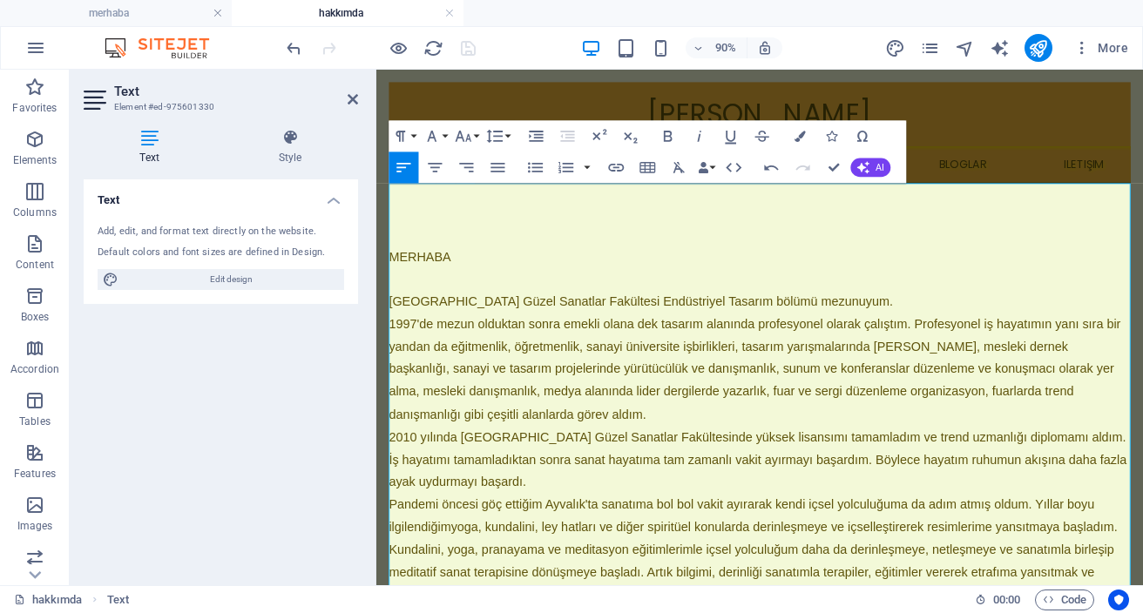
click at [440, 270] on span "MERHABA" at bounding box center [424, 277] width 69 height 15
click at [801, 139] on icon "button" at bounding box center [800, 136] width 11 height 11
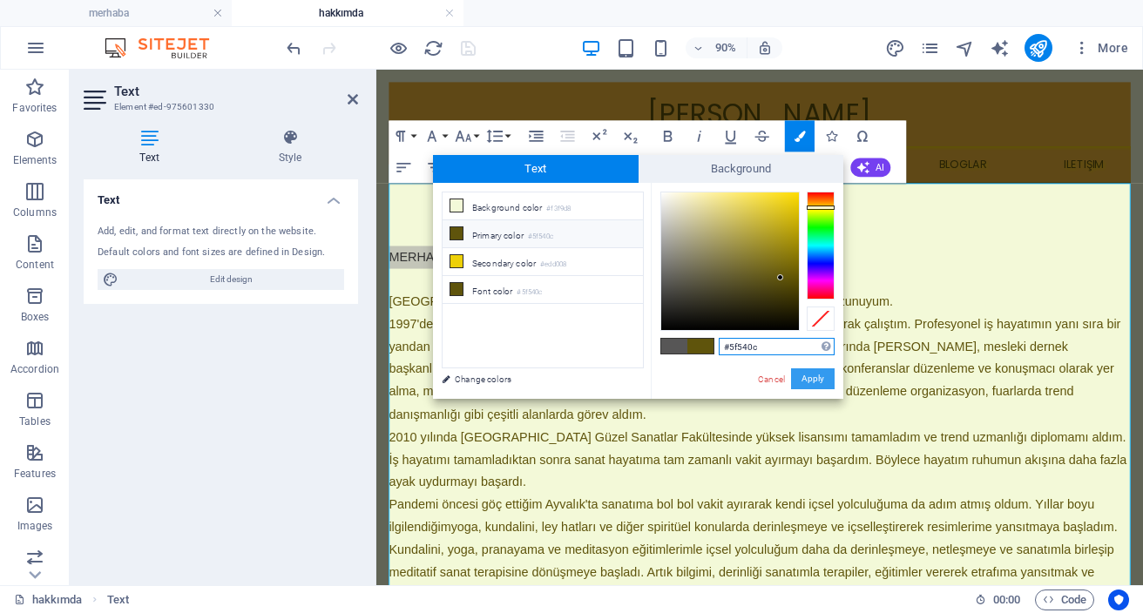
drag, startPoint x: 811, startPoint y: 377, endPoint x: 483, endPoint y: 342, distance: 330.4
click at [811, 377] on button "Apply" at bounding box center [813, 379] width 44 height 21
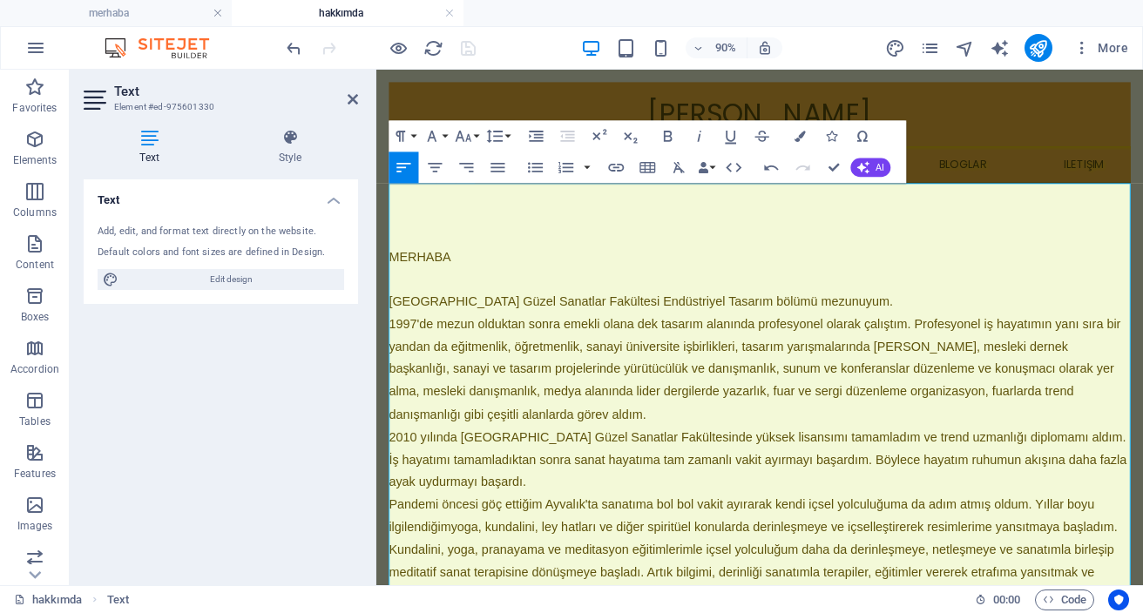
click at [768, 358] on span "1997'de mezun olduktan sonra emekli olana dek tasarım alanında profesyonel olar…" at bounding box center [796, 402] width 813 height 115
drag, startPoint x: 431, startPoint y: 274, endPoint x: 436, endPoint y: 283, distance: 10.2
click at [406, 274] on span "MERHABA" at bounding box center [424, 277] width 69 height 15
click at [522, 276] on p "MERHABA" at bounding box center [802, 278] width 824 height 25
click at [339, 334] on div "Text Add, edit, and format text directly on the website. Default colors and fon…" at bounding box center [221, 375] width 274 height 392
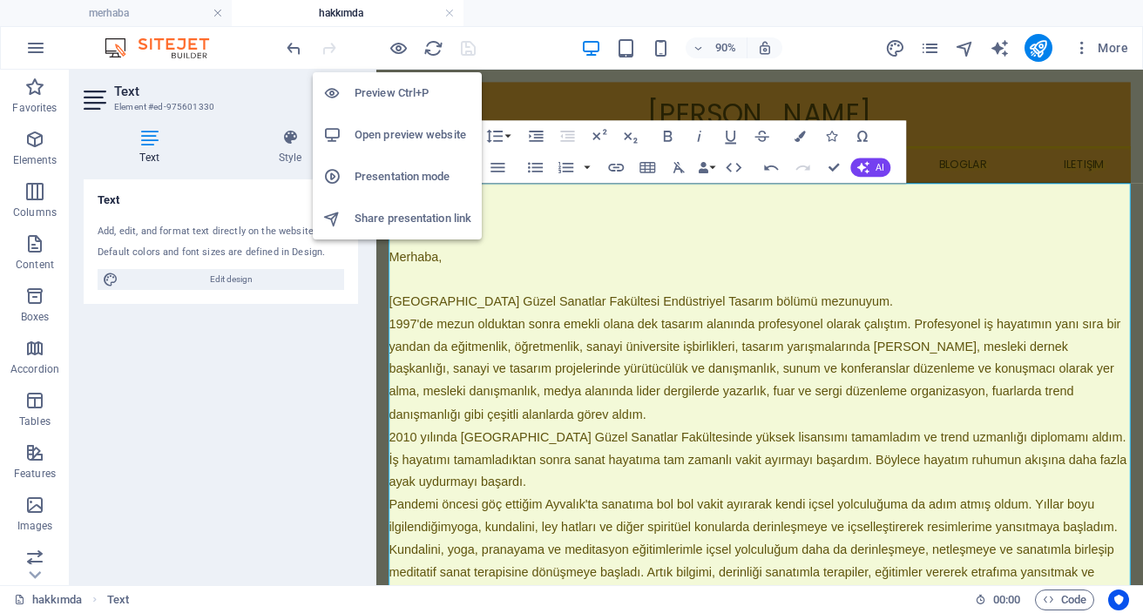
click at [397, 89] on h6 "Preview Ctrl+P" at bounding box center [413, 93] width 117 height 21
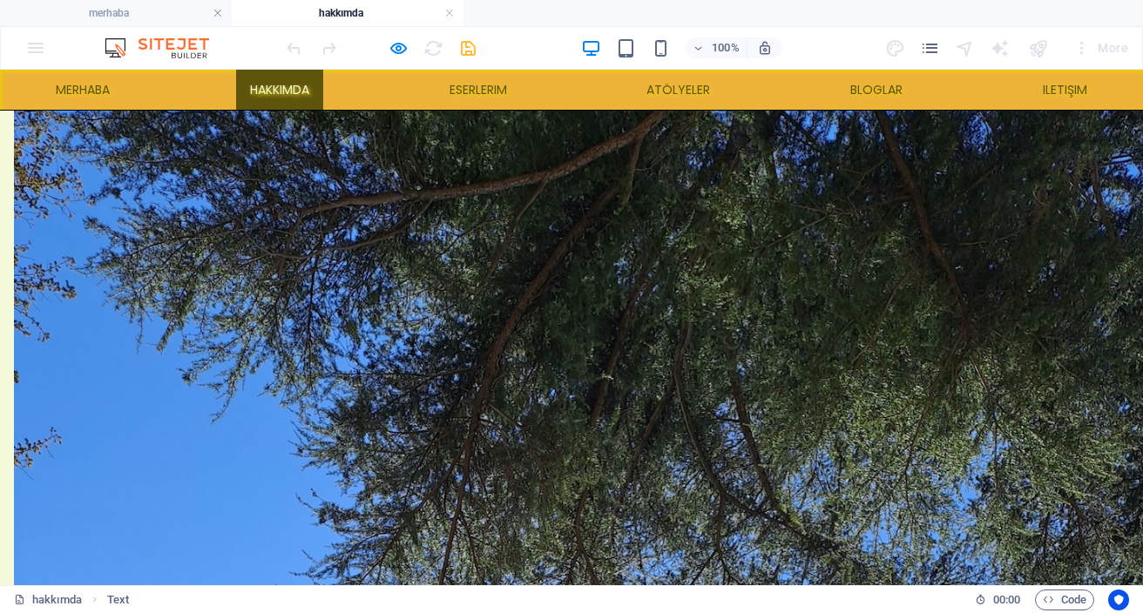
scroll to position [670, 0]
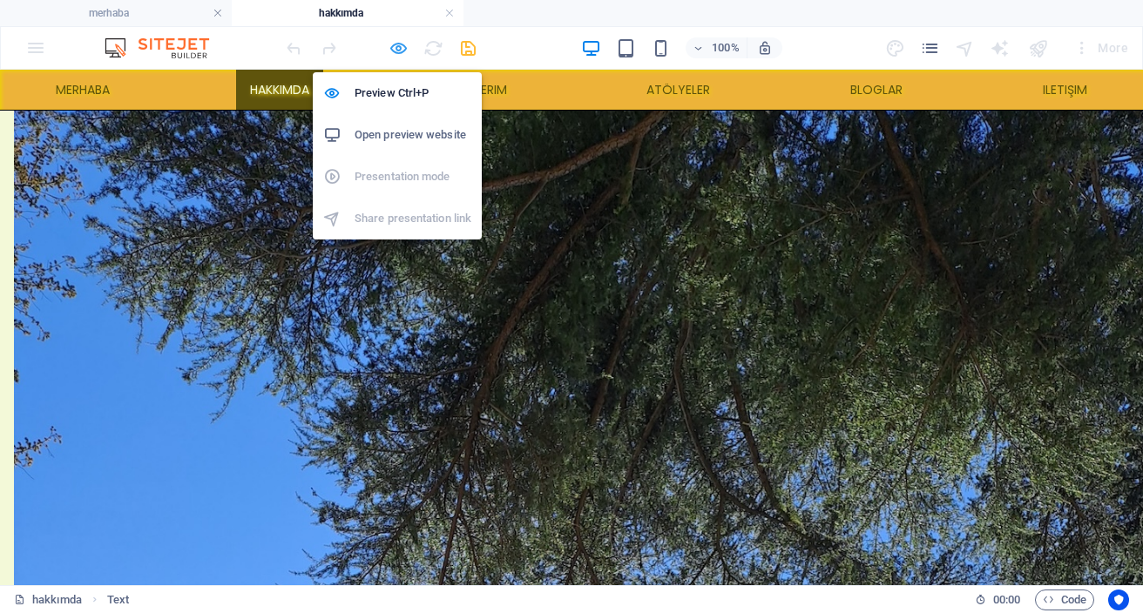
click at [400, 48] on icon "button" at bounding box center [399, 48] width 20 height 20
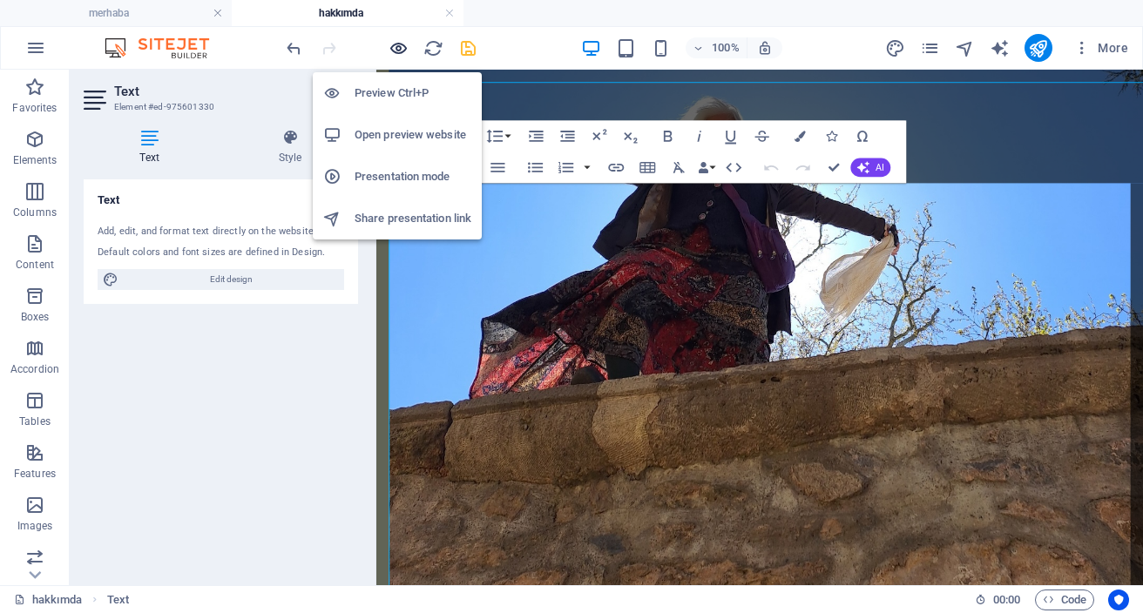
scroll to position [0, 0]
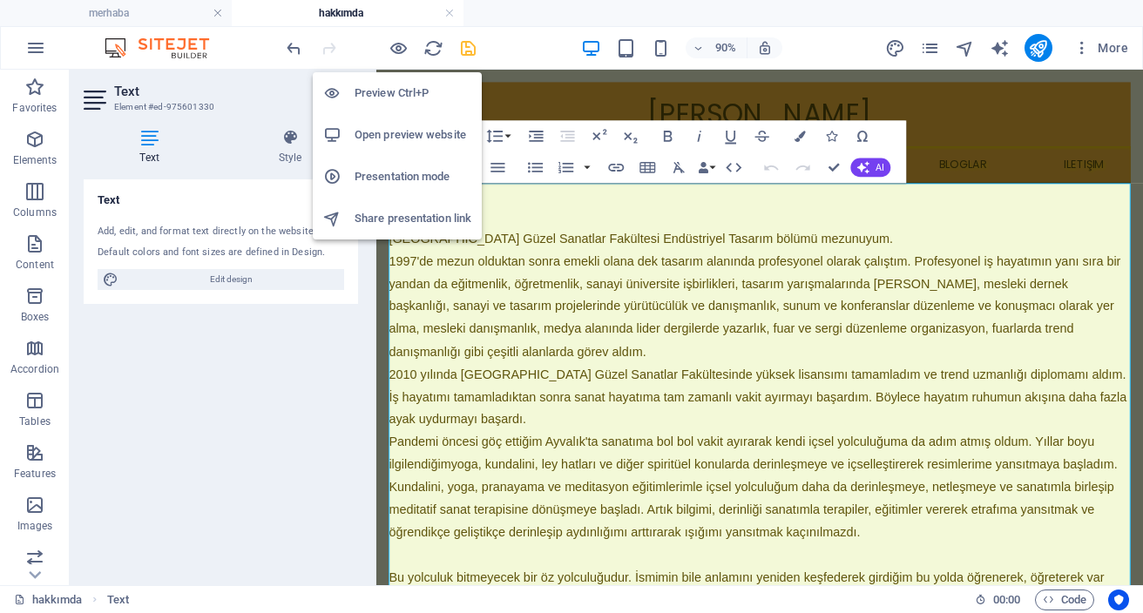
click at [399, 91] on h6 "Preview Ctrl+P" at bounding box center [413, 93] width 117 height 21
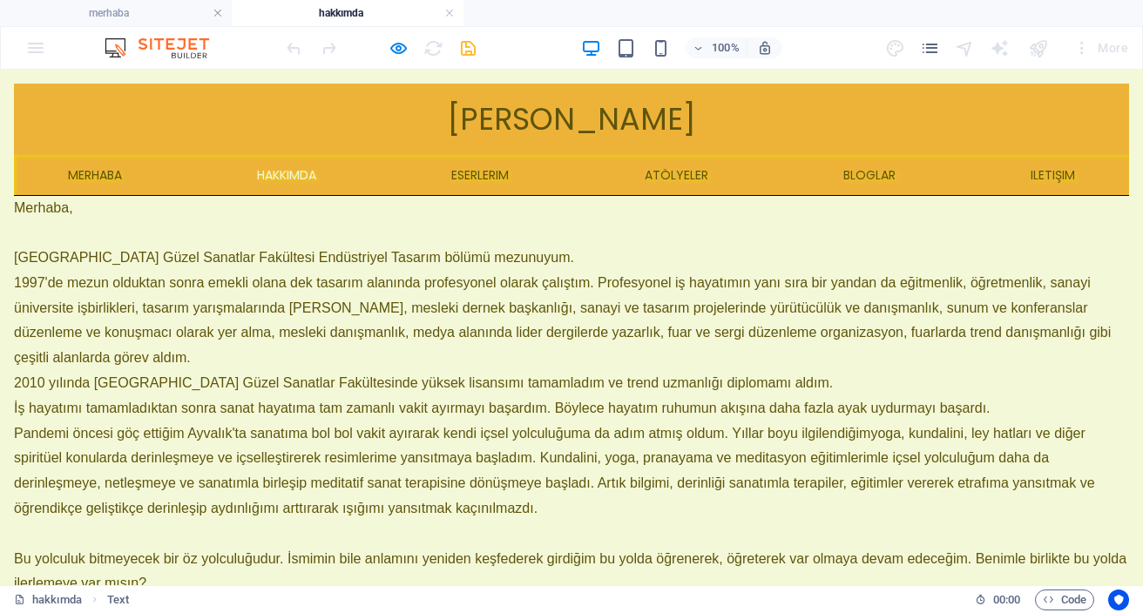
click at [553, 412] on span "İş hayatımı tamamladıktan sonra sanat hayatıma tam zamanlı vakit ayırmayı başar…" at bounding box center [502, 408] width 977 height 15
click at [486, 176] on link "eserlerim" at bounding box center [479, 175] width 85 height 40
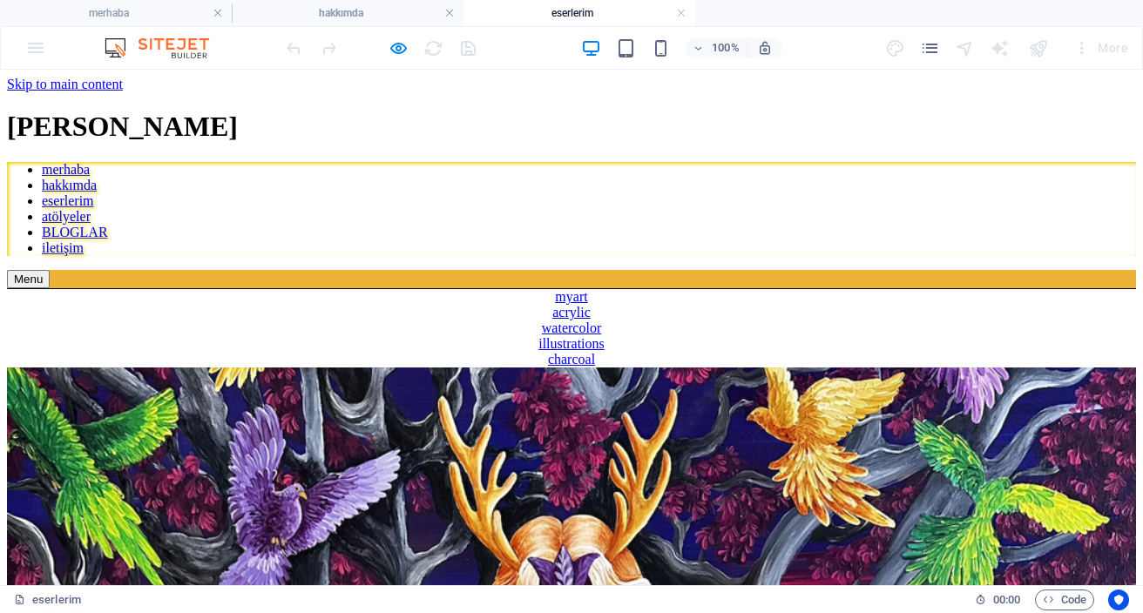
click at [486, 176] on nav "merhaba hakkımda eserlerim atölyeler BLOGLAR iletişim" at bounding box center [571, 209] width 1129 height 94
click at [682, 176] on nav "merhaba hakkımda eserlerim atölyeler BLOGLAR iletişim" at bounding box center [571, 209] width 1129 height 94
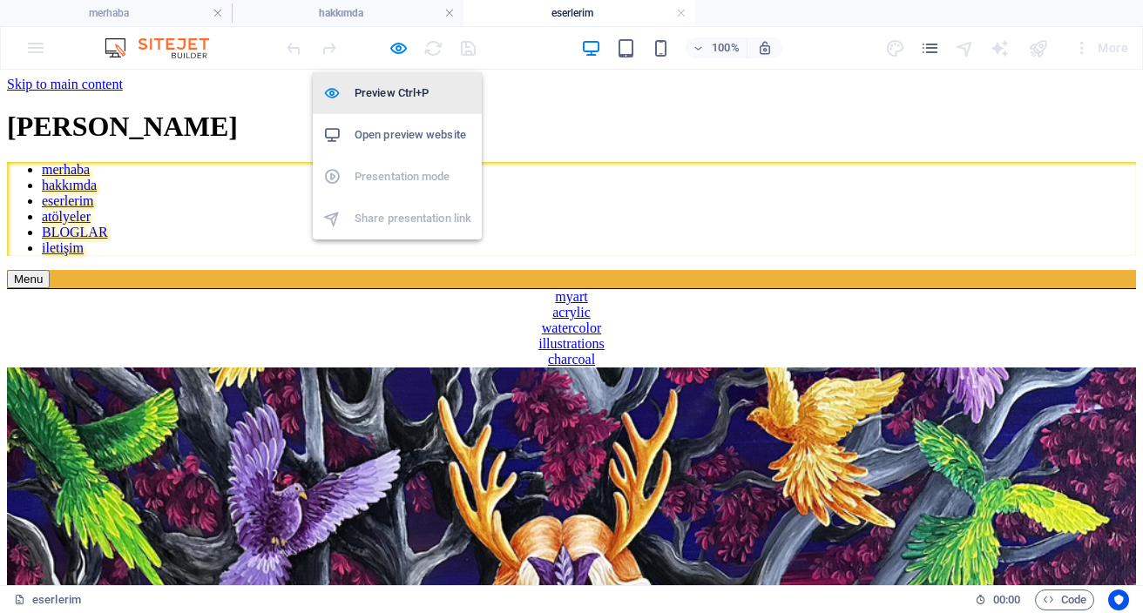
click at [396, 92] on h6 "Preview Ctrl+P" at bounding box center [413, 93] width 117 height 21
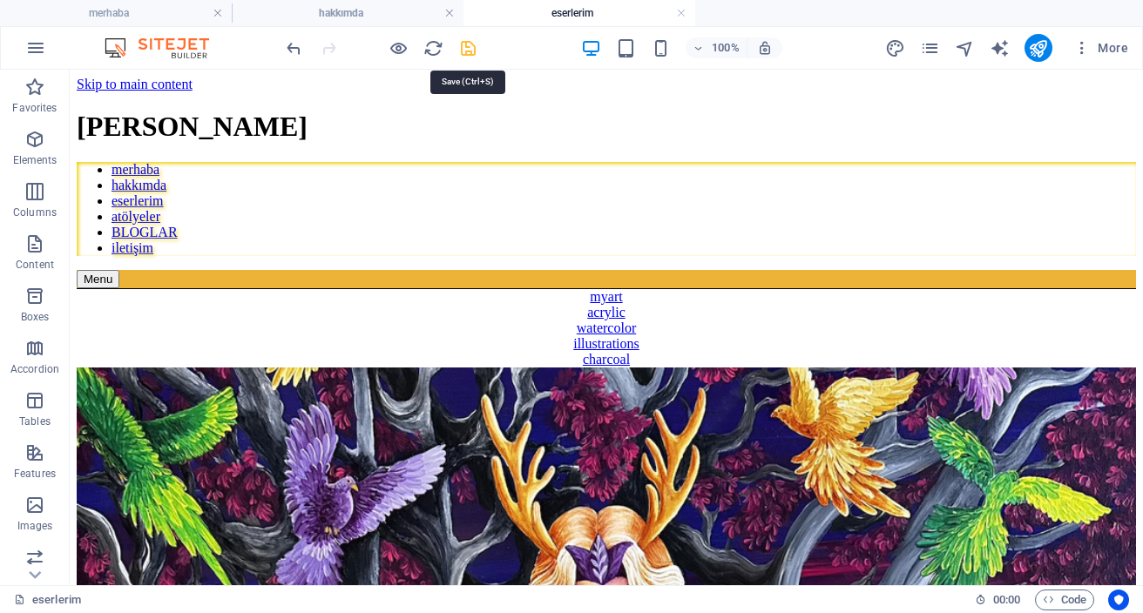
click at [468, 47] on icon "save" at bounding box center [468, 48] width 20 height 20
click at [1042, 51] on icon "publish" at bounding box center [1038, 48] width 20 height 20
